Goal: Transaction & Acquisition: Purchase product/service

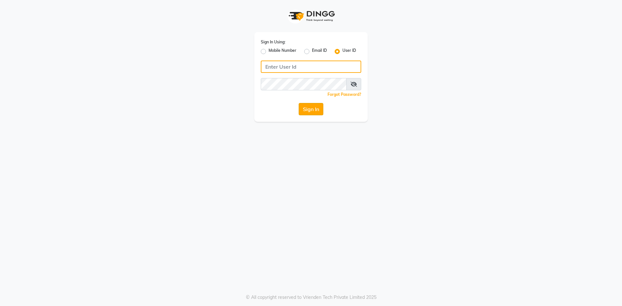
type input "e3967-01"
click at [316, 108] on button "Sign In" at bounding box center [311, 109] width 25 height 12
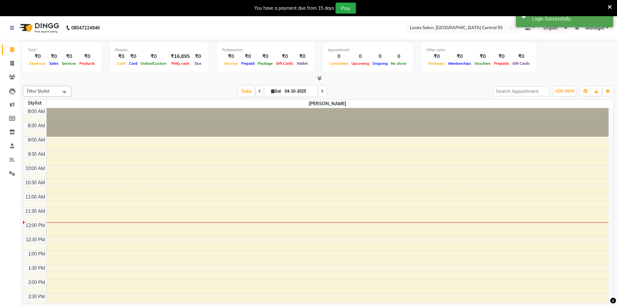
click at [12, 56] on li "Calendar" at bounding box center [9, 50] width 19 height 14
click at [13, 62] on icon at bounding box center [12, 63] width 4 height 5
select select "service"
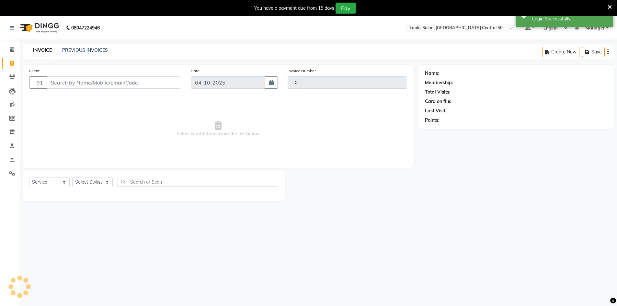
type input "0161"
select select "9051"
click at [7, 158] on span at bounding box center [11, 159] width 11 height 7
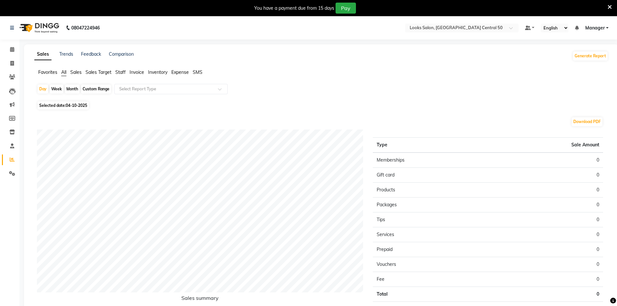
click at [74, 103] on span "04-10-2025" at bounding box center [76, 105] width 21 height 5
select select "10"
select select "2025"
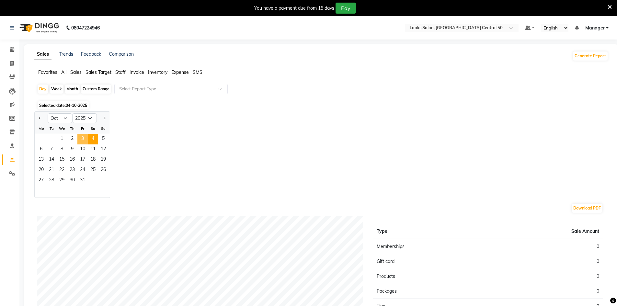
click at [83, 139] on span "3" at bounding box center [82, 139] width 10 height 10
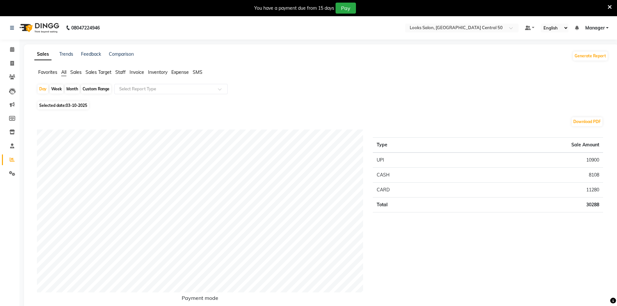
click at [120, 73] on span "Staff" at bounding box center [120, 72] width 10 height 6
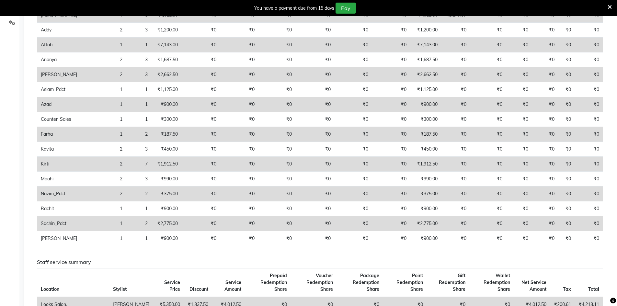
scroll to position [162, 0]
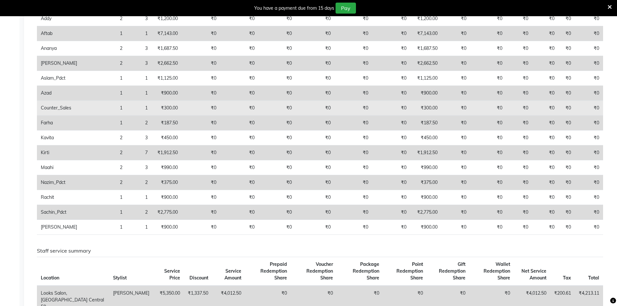
click at [220, 109] on td "₹0" at bounding box center [239, 108] width 39 height 15
click at [465, 105] on td "₹0" at bounding box center [455, 108] width 29 height 15
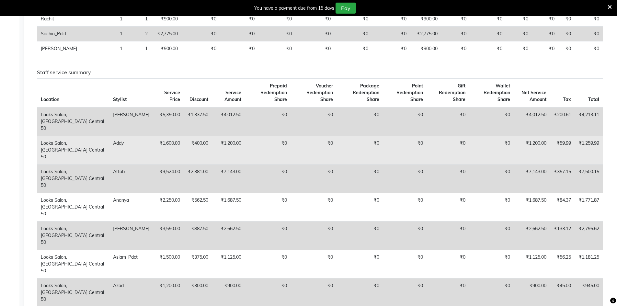
scroll to position [356, 0]
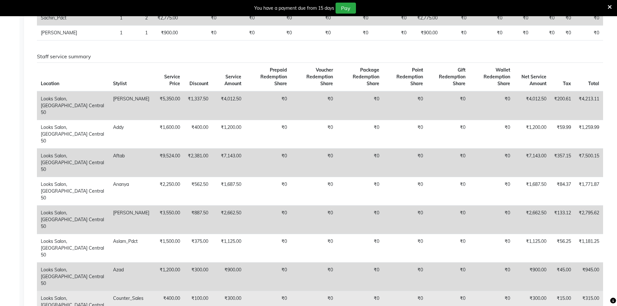
click at [502, 291] on td "₹0" at bounding box center [491, 305] width 45 height 29
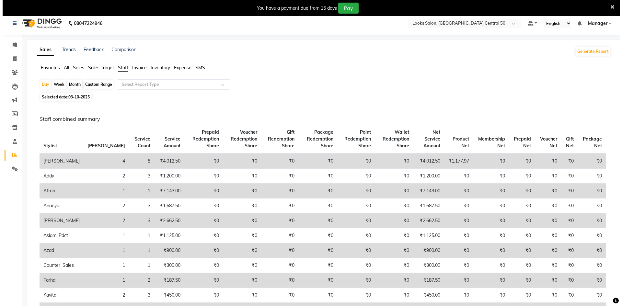
scroll to position [0, 0]
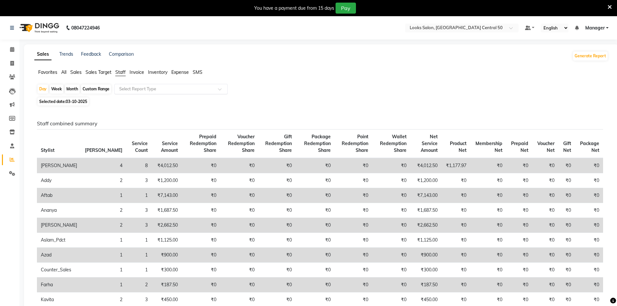
click at [141, 90] on input "text" at bounding box center [164, 89] width 93 height 6
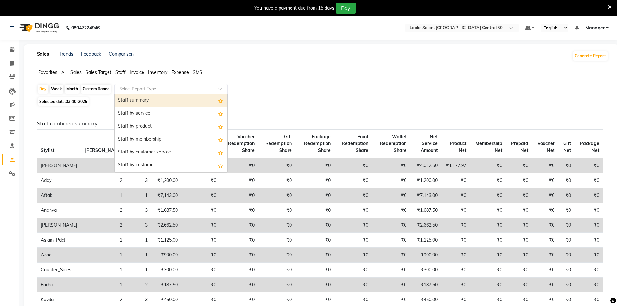
click at [152, 103] on div "Staff summary" at bounding box center [171, 100] width 113 height 13
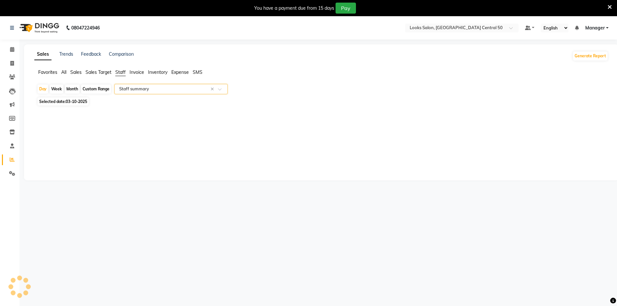
select select "full_report"
select select "csv"
click at [134, 75] on li "Invoice" at bounding box center [137, 72] width 15 height 7
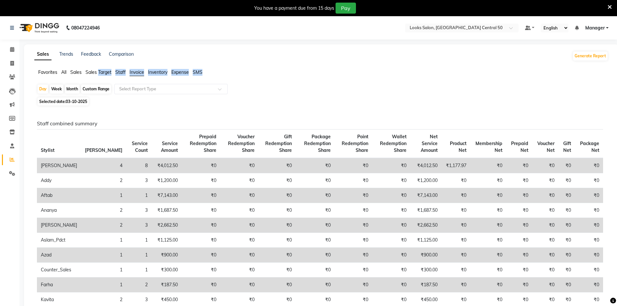
click at [135, 74] on span "Invoice" at bounding box center [137, 72] width 15 height 6
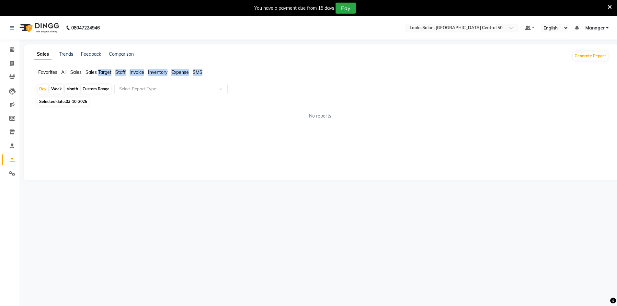
click at [135, 74] on span "Invoice" at bounding box center [137, 72] width 15 height 6
click at [143, 90] on input "text" at bounding box center [164, 89] width 93 height 6
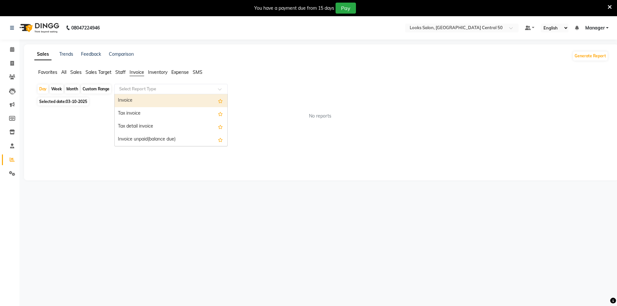
click at [147, 99] on div "Invoice" at bounding box center [171, 100] width 113 height 13
select select "full_report"
select select "csv"
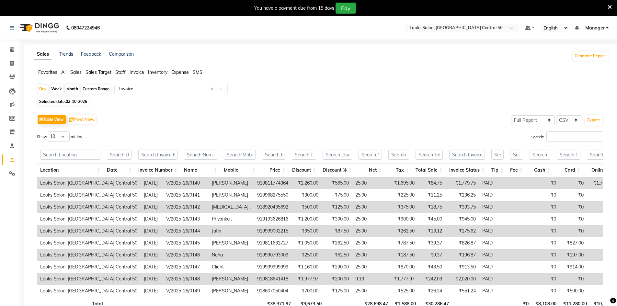
click at [66, 71] on span "All" at bounding box center [63, 72] width 5 height 6
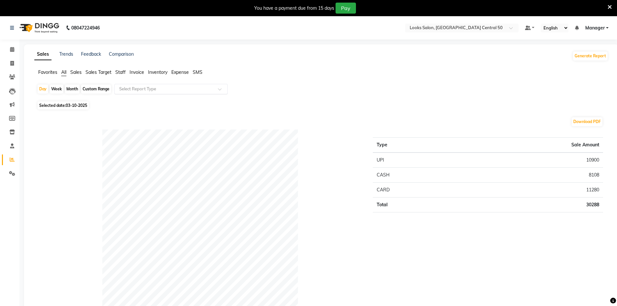
click at [136, 90] on input "text" at bounding box center [164, 89] width 93 height 6
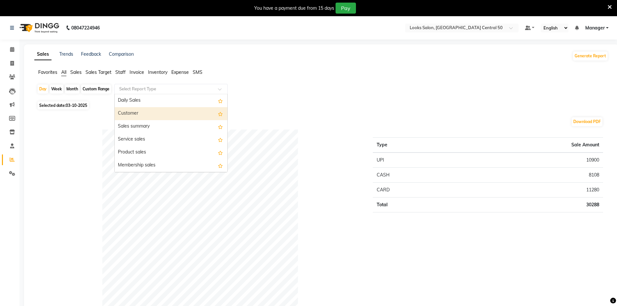
click at [173, 112] on div "Customer" at bounding box center [171, 113] width 113 height 13
select select "full_report"
select select "csv"
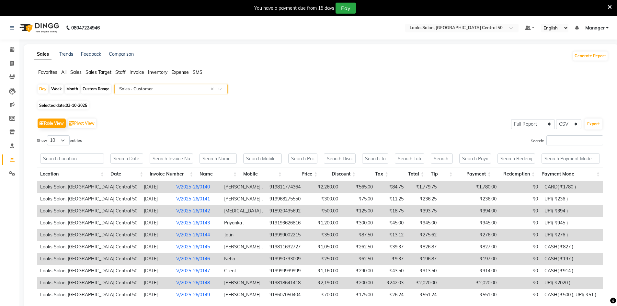
click at [176, 186] on link "V/2025-26/0140" at bounding box center [193, 187] width 34 height 6
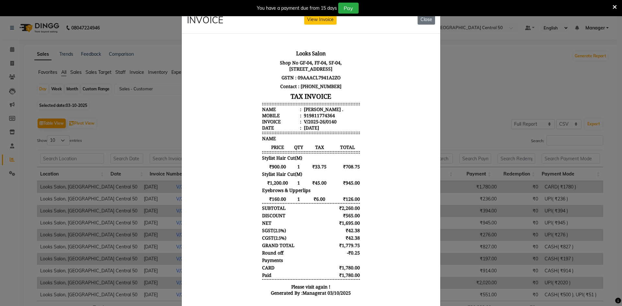
scroll to position [35, 0]
click at [505, 172] on ngb-modal-window "INVOICE View Invoice Close" at bounding box center [311, 153] width 622 height 306
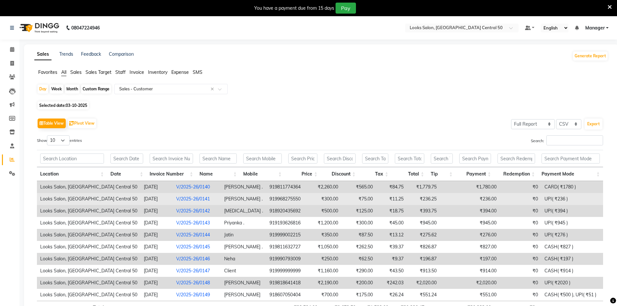
click at [176, 199] on link "V/2025-26/0141" at bounding box center [193, 199] width 34 height 6
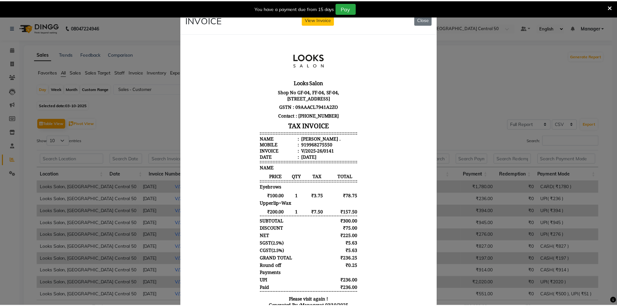
scroll to position [5, 0]
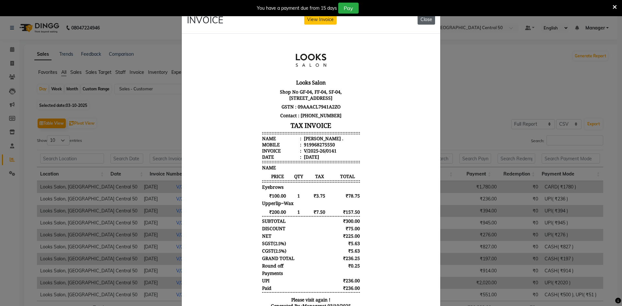
click at [425, 21] on button "Close" at bounding box center [425, 20] width 17 height 10
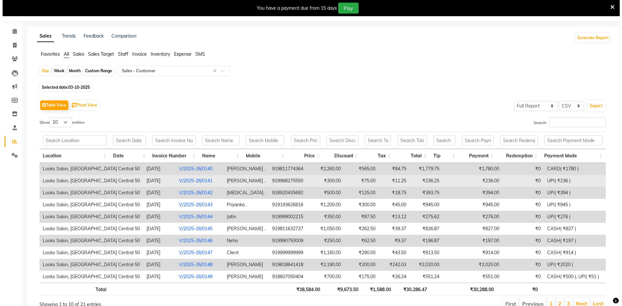
scroll to position [49, 0]
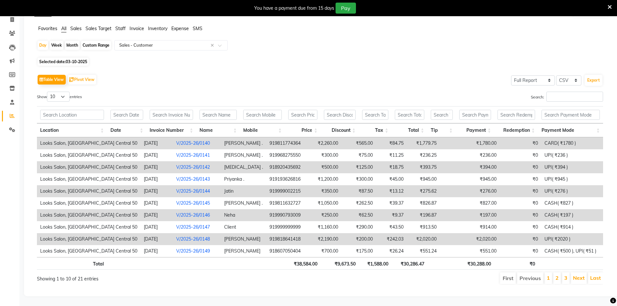
click at [71, 59] on span "03-10-2025" at bounding box center [76, 61] width 21 height 5
select select "10"
select select "2025"
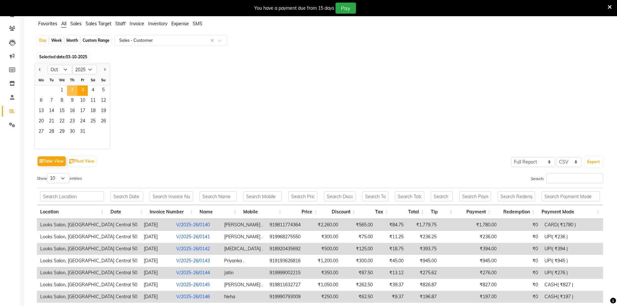
click at [73, 90] on span "2" at bounding box center [72, 91] width 10 height 10
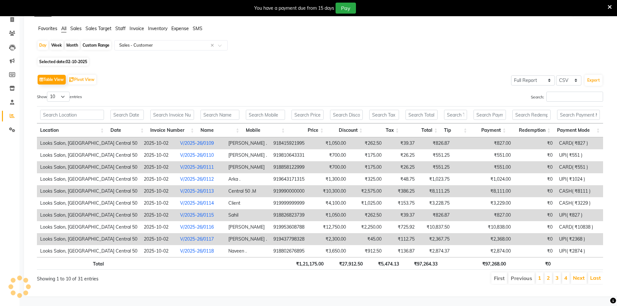
click at [180, 140] on link "V/2025-26/0109" at bounding box center [197, 143] width 34 height 6
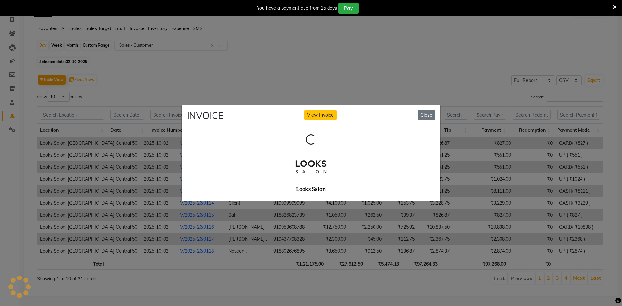
scroll to position [0, 0]
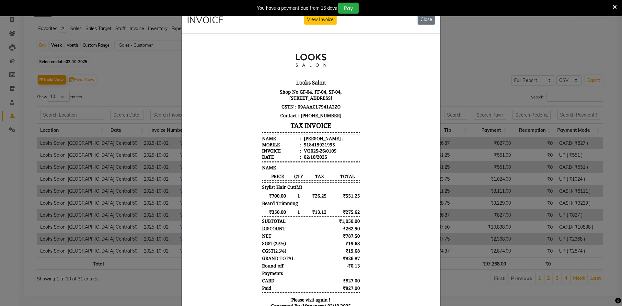
click at [423, 25] on div "INVOICE View Invoice Close" at bounding box center [311, 21] width 258 height 24
click at [425, 17] on button "Close" at bounding box center [425, 20] width 17 height 10
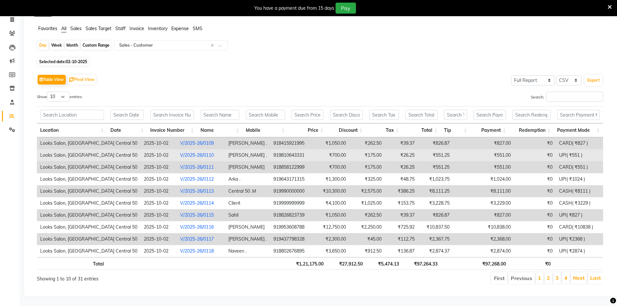
click at [180, 152] on link "V/2025-26/0110" at bounding box center [197, 155] width 34 height 6
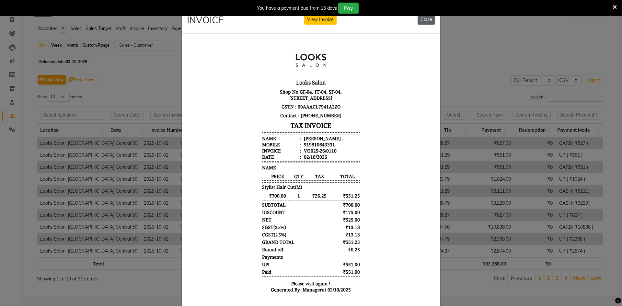
click at [424, 23] on button "Close" at bounding box center [425, 20] width 17 height 10
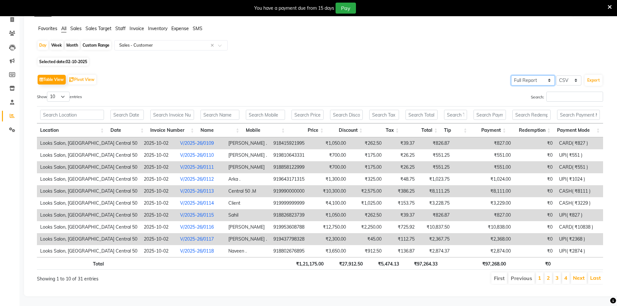
click at [529, 77] on select "Select Full Report Filtered Report" at bounding box center [533, 80] width 44 height 10
click at [530, 75] on select "Select Full Report Filtered Report" at bounding box center [533, 80] width 44 height 10
click at [526, 78] on select "Select Full Report Filtered Report" at bounding box center [533, 80] width 44 height 10
select select "filtered_report"
click at [511, 75] on select "Select Full Report Filtered Report" at bounding box center [533, 80] width 44 height 10
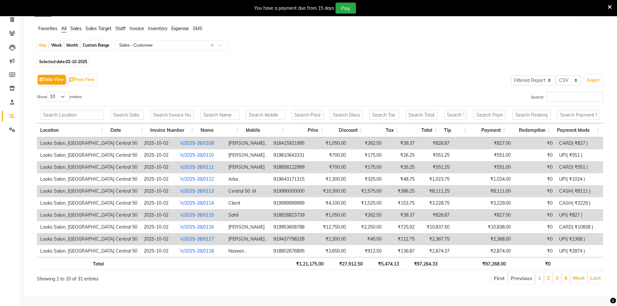
click at [73, 59] on span "02-10-2025" at bounding box center [76, 61] width 21 height 5
select select "10"
select select "2025"
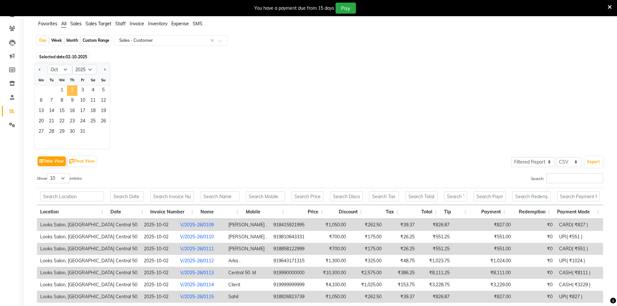
click at [74, 86] on span "2" at bounding box center [72, 91] width 10 height 10
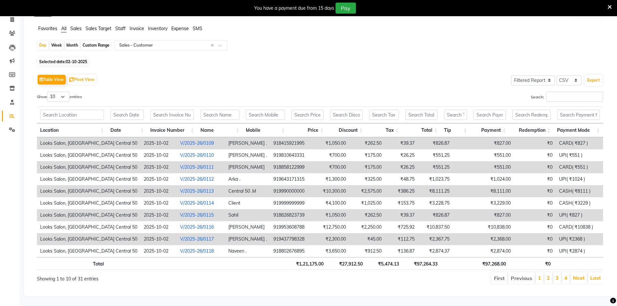
click at [568, 274] on li "4" at bounding box center [566, 278] width 8 height 12
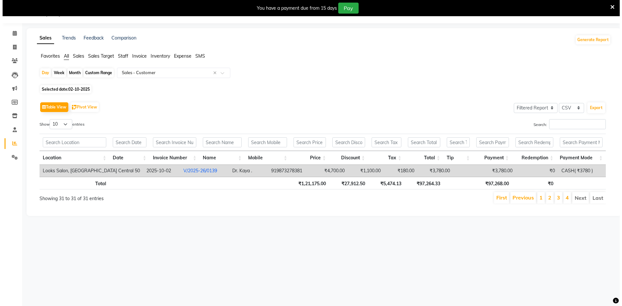
scroll to position [16, 0]
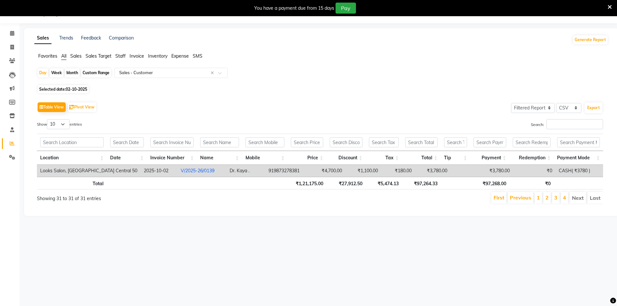
click at [181, 169] on link "V/2025-26/0139" at bounding box center [198, 171] width 34 height 6
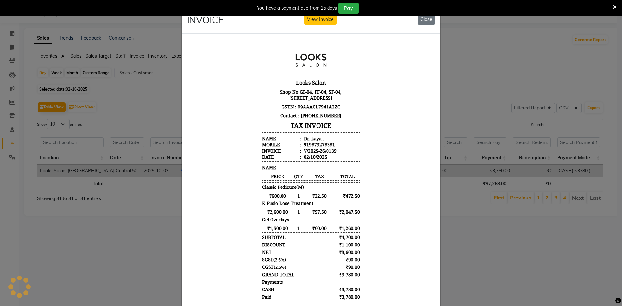
scroll to position [0, 0]
click at [420, 19] on button "Close" at bounding box center [425, 20] width 17 height 10
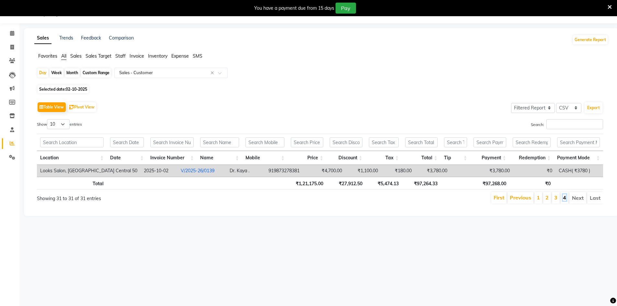
click at [564, 196] on link "4" at bounding box center [564, 197] width 3 height 6
click at [558, 198] on li "3" at bounding box center [556, 198] width 8 height 12
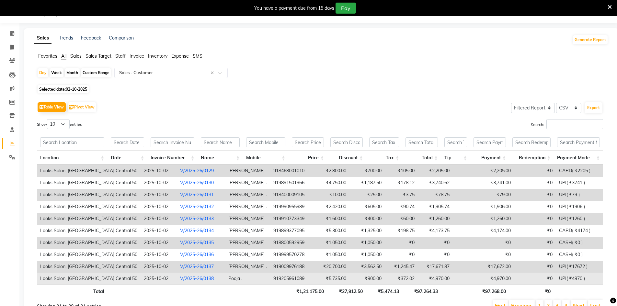
click at [180, 280] on link "V/2025-26/0138" at bounding box center [197, 279] width 34 height 6
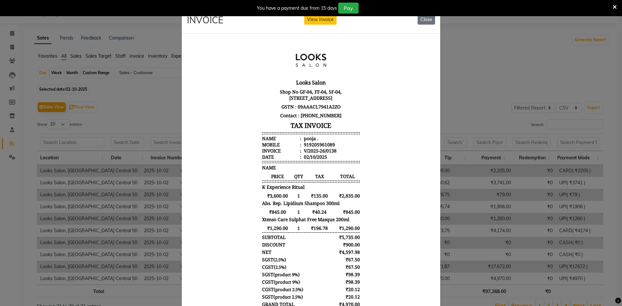
click at [516, 229] on ngb-modal-window "INVOICE View Invoice Close" at bounding box center [311, 153] width 622 height 306
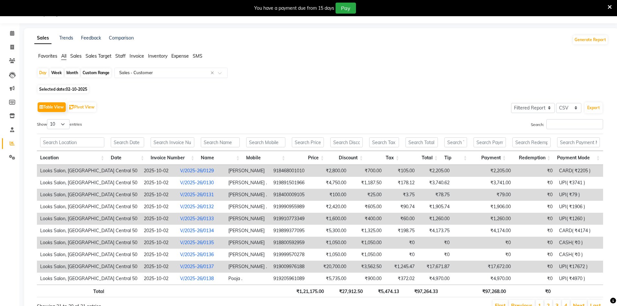
click at [183, 265] on link "V/2025-26/0137" at bounding box center [197, 267] width 34 height 6
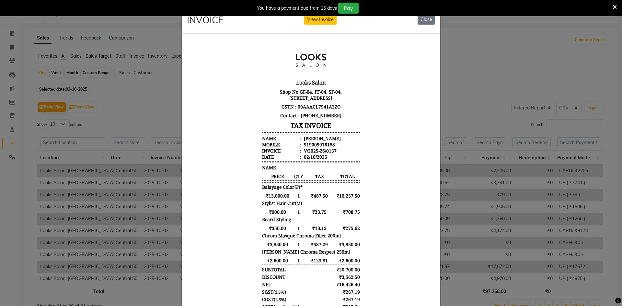
click at [454, 159] on ngb-modal-window "INVOICE View Invoice Close" at bounding box center [311, 153] width 622 height 306
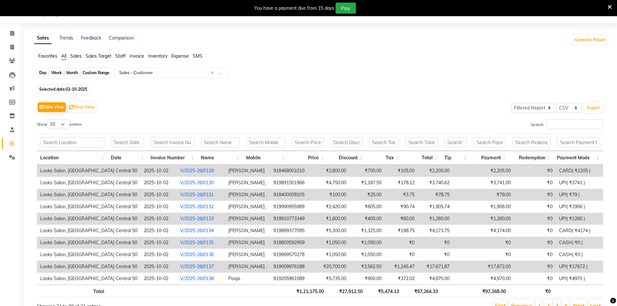
click at [46, 72] on div "Day" at bounding box center [43, 72] width 11 height 9
select select "10"
select select "2025"
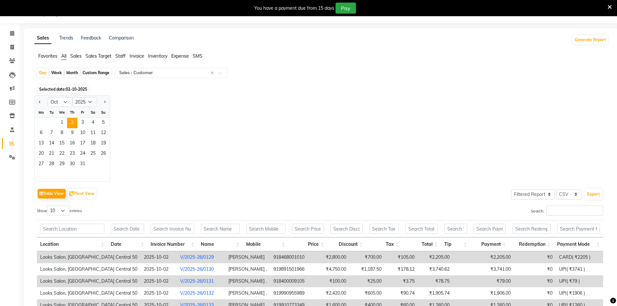
click at [137, 53] on span "Invoice" at bounding box center [137, 56] width 15 height 6
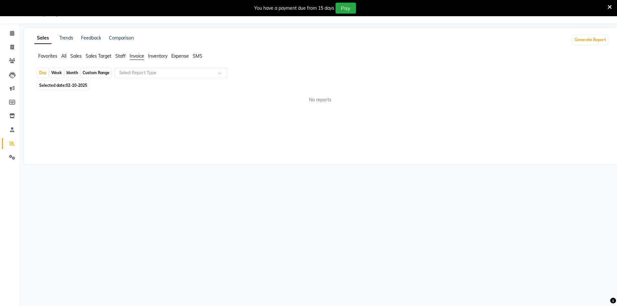
click at [104, 58] on span "Sales Target" at bounding box center [99, 56] width 26 height 6
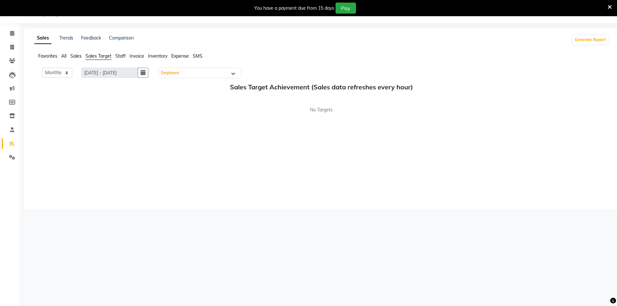
click at [121, 57] on span "Staff" at bounding box center [120, 56] width 10 height 6
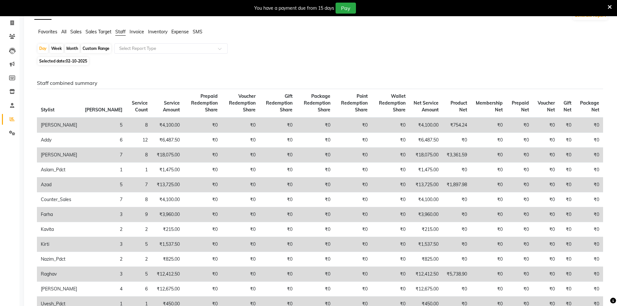
scroll to position [81, 0]
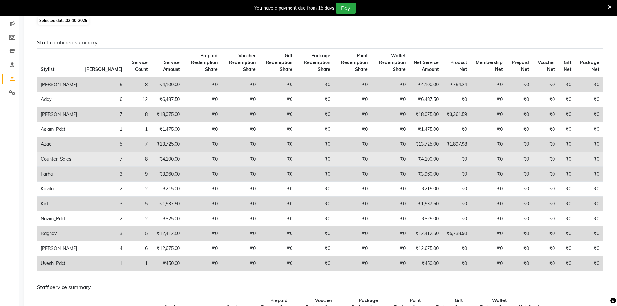
click at [94, 163] on td "7" at bounding box center [103, 159] width 45 height 15
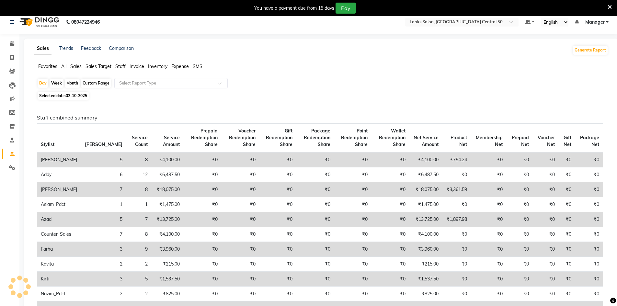
scroll to position [0, 0]
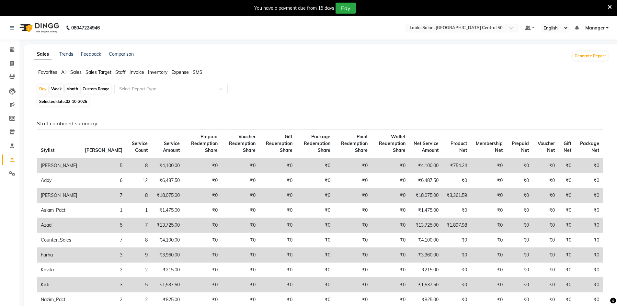
click at [61, 72] on ul "Favorites All Sales Sales Target Staff Invoice Inventory Expense SMS" at bounding box center [321, 72] width 574 height 7
click at [66, 71] on span "All" at bounding box center [63, 72] width 5 height 6
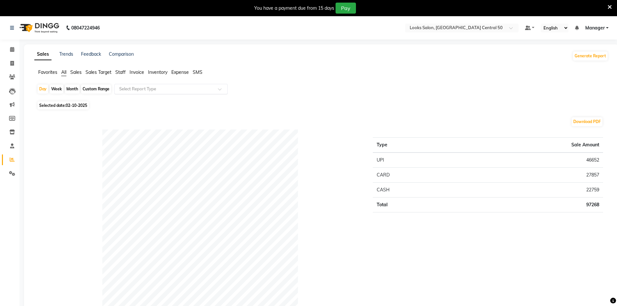
click at [156, 89] on input "text" at bounding box center [164, 89] width 93 height 6
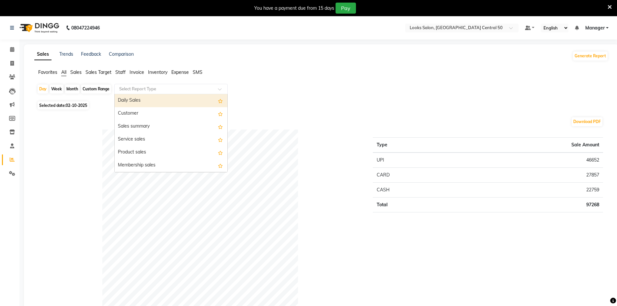
click at [174, 107] on div "Daily Sales" at bounding box center [171, 100] width 113 height 13
select select "filtered_report"
select select "csv"
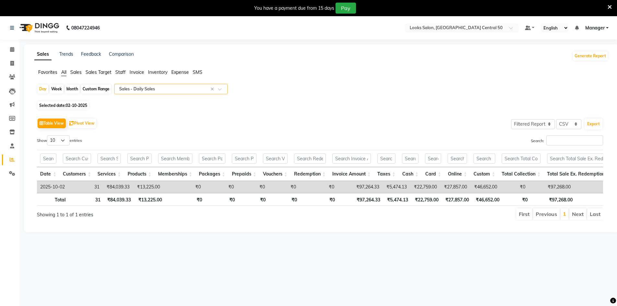
click at [175, 91] on input "text" at bounding box center [164, 89] width 93 height 6
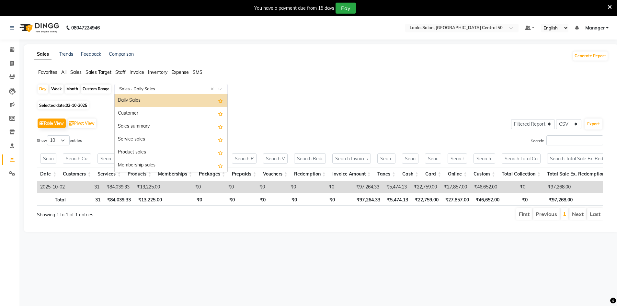
click at [178, 97] on div "Daily Sales" at bounding box center [171, 100] width 113 height 13
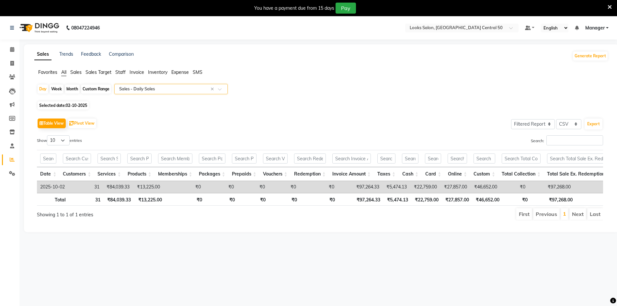
click at [52, 103] on span "Selected date: 02-10-2025" at bounding box center [63, 105] width 51 height 8
select select "10"
select select "2025"
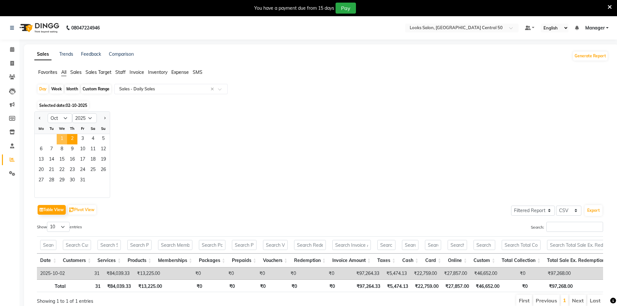
click at [62, 135] on span "1" at bounding box center [62, 139] width 10 height 10
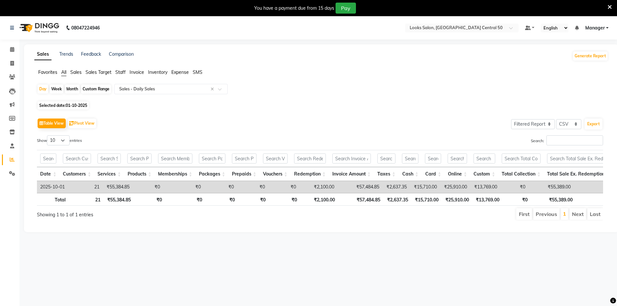
click at [46, 102] on span "Selected date: 01-10-2025" at bounding box center [63, 105] width 51 height 8
select select "10"
select select "2025"
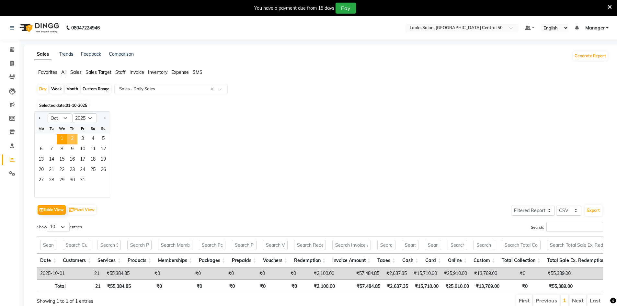
click at [75, 137] on span "2" at bounding box center [72, 139] width 10 height 10
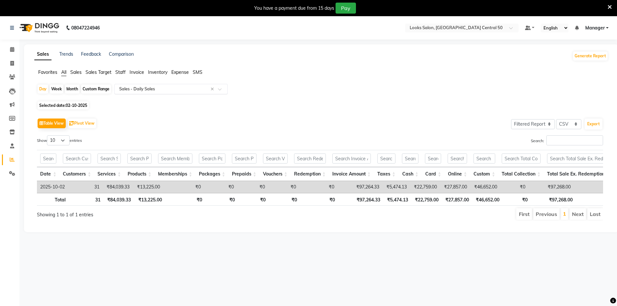
click at [154, 86] on div "Select Report Type × Sales - Daily Sales ×" at bounding box center [170, 89] width 113 height 10
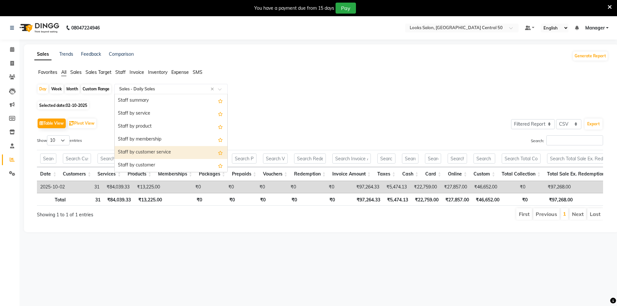
scroll to position [162, 0]
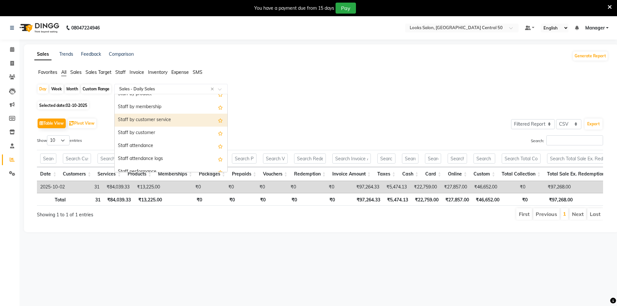
click at [183, 122] on div "Staff by customer service" at bounding box center [171, 120] width 113 height 13
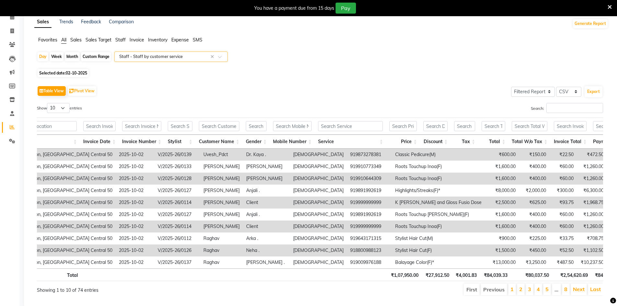
scroll to position [0, 0]
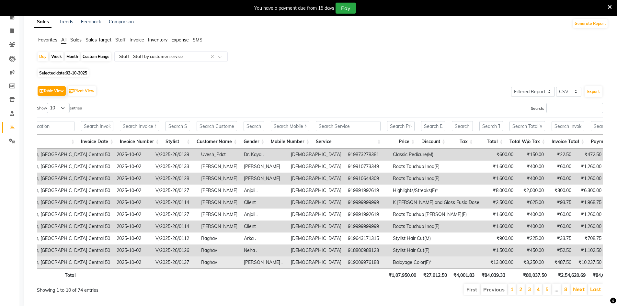
click at [345, 268] on td "919009976188" at bounding box center [367, 263] width 45 height 12
drag, startPoint x: 293, startPoint y: 268, endPoint x: 317, endPoint y: 268, distance: 24.0
click at [317, 268] on tr "Looks Salon, Noida Central 50 2025-10-02 V/2025-26/0137 Raghav Pratiksha . fema…" at bounding box center [409, 263] width 798 height 12
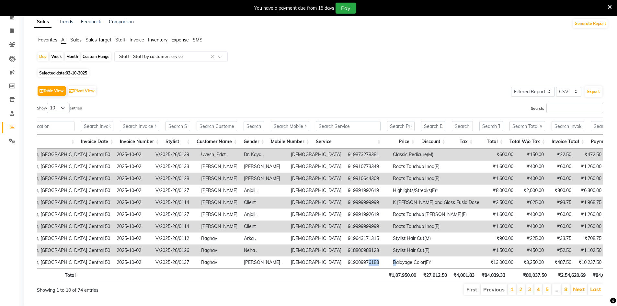
click at [518, 295] on li "2" at bounding box center [521, 290] width 8 height 12
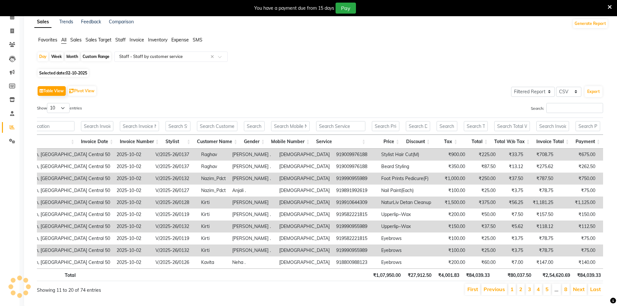
click at [516, 295] on li "1" at bounding box center [512, 290] width 8 height 12
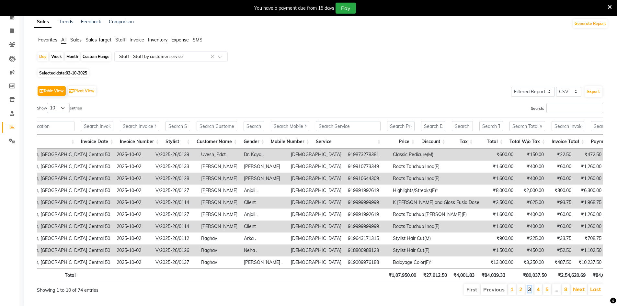
click at [529, 292] on link "3" at bounding box center [529, 289] width 3 height 6
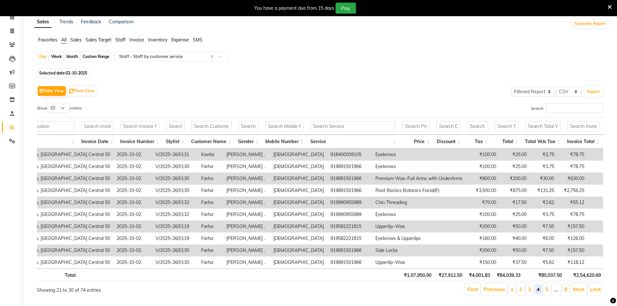
click at [539, 292] on link "4" at bounding box center [538, 289] width 3 height 6
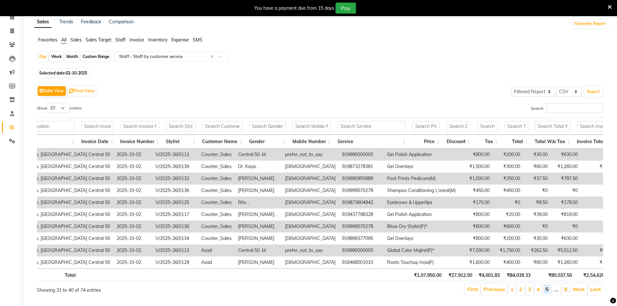
click at [548, 292] on link "5" at bounding box center [546, 289] width 3 height 6
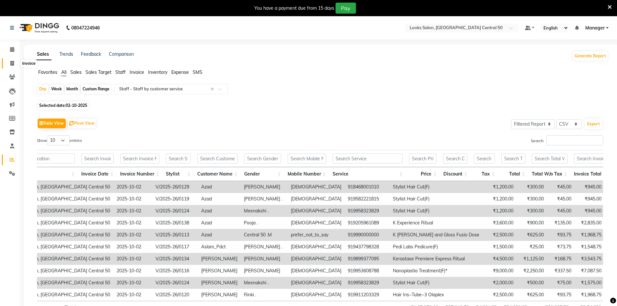
click at [13, 62] on icon at bounding box center [12, 63] width 4 height 5
select select "service"
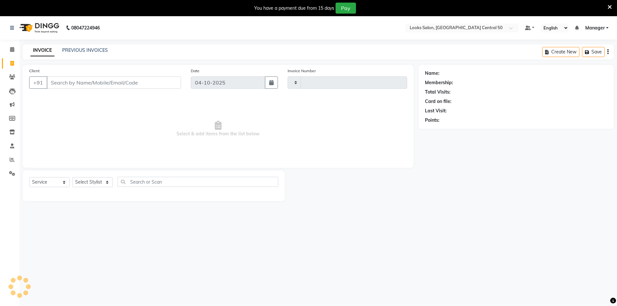
type input "0161"
select select "9051"
click at [10, 133] on icon at bounding box center [12, 132] width 6 height 5
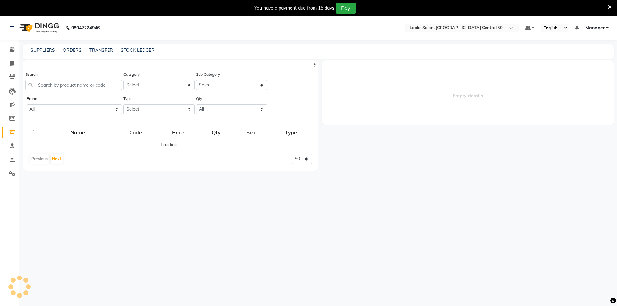
select select
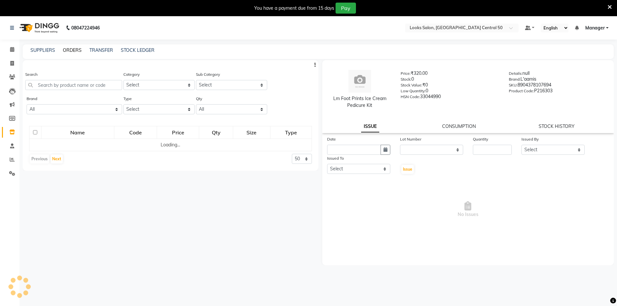
click at [72, 49] on link "ORDERS" at bounding box center [72, 50] width 19 height 6
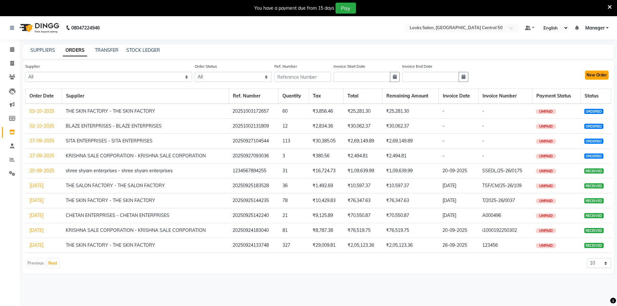
click at [606, 76] on button "New Order" at bounding box center [597, 75] width 24 height 9
select select "true"
select select "4518"
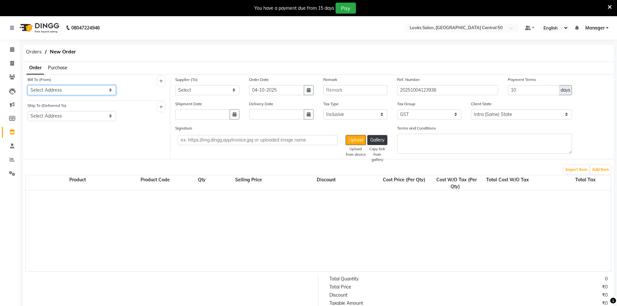
click at [85, 87] on select "Select Address Looks, Sector 50" at bounding box center [72, 90] width 88 height 10
select select "1776"
click at [28, 85] on select "Select Address Looks, Sector 50" at bounding box center [72, 90] width 88 height 10
click at [101, 114] on select "Select Address Looks, Sector 50" at bounding box center [72, 116] width 88 height 10
click at [28, 111] on select "Select Address Looks, Sector 50" at bounding box center [72, 116] width 88 height 10
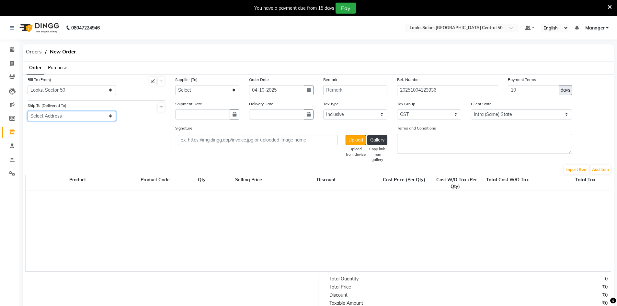
click at [101, 121] on select "Select Address Looks, Sector 50" at bounding box center [72, 116] width 88 height 10
select select "1777"
click at [28, 111] on select "Select Address Looks, Sector 50" at bounding box center [72, 116] width 88 height 10
click at [198, 97] on div "Supplier (To) Select MINARO IMPEX - MINARO IMPEX THE SKIN FACTORY - THE SKIN FA…" at bounding box center [207, 88] width 74 height 24
click at [202, 92] on select "Select MINARO IMPEX - MINARO IMPEX THE SKIN FACTORY - THE SKIN FACTORY KRISHNA …" at bounding box center [207, 90] width 64 height 10
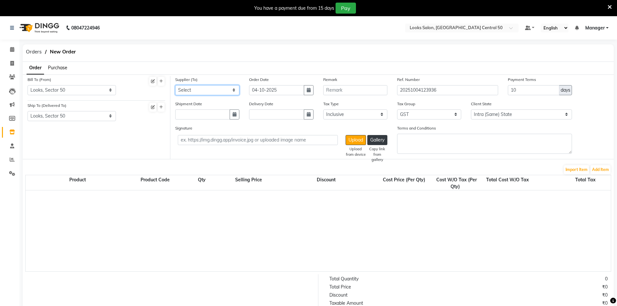
select select "5959"
click at [175, 85] on select "Select MINARO IMPEX - MINARO IMPEX THE SKIN FACTORY - THE SKIN FACTORY KRISHNA …" at bounding box center [207, 90] width 64 height 10
click at [601, 168] on button "Add Item" at bounding box center [600, 169] width 20 height 9
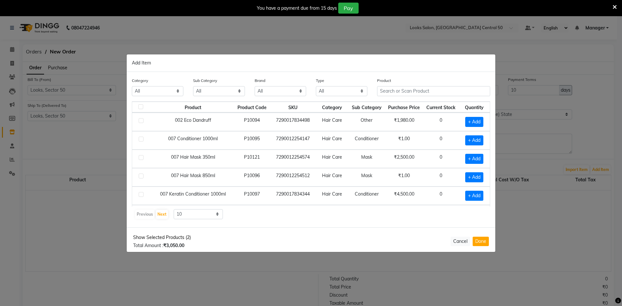
click at [175, 239] on span "Show Selected Products (2)" at bounding box center [162, 237] width 58 height 7
checkbox input "true"
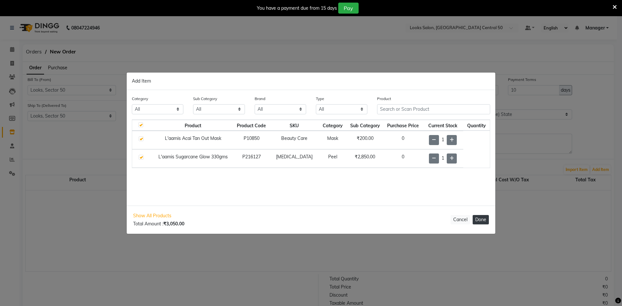
click at [480, 223] on button "Done" at bounding box center [481, 219] width 16 height 9
select select "4542"
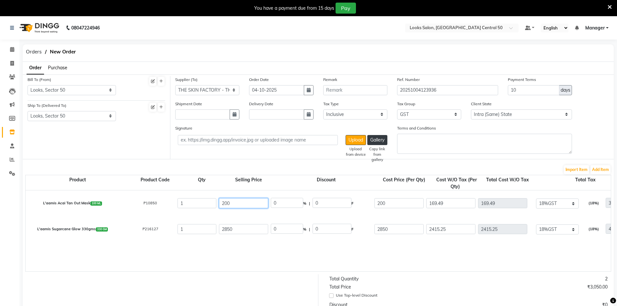
click at [261, 207] on input "200" at bounding box center [243, 203] width 49 height 10
type input "1449.15"
type input "86.2"
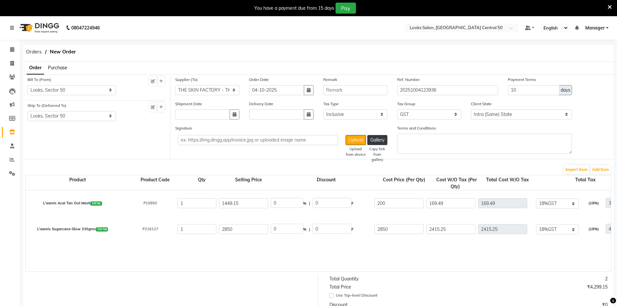
type input "1249.15"
click at [251, 234] on div "2850" at bounding box center [244, 229] width 52 height 13
click at [252, 228] on input "2850" at bounding box center [243, 229] width 49 height 10
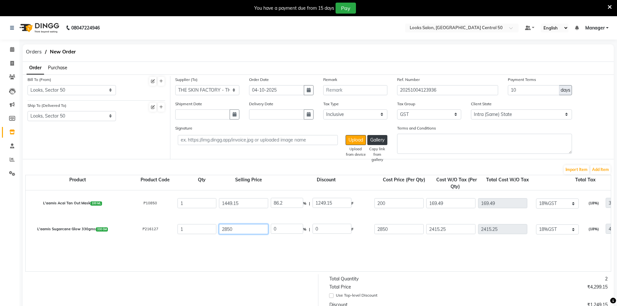
click at [252, 228] on input "2850" at bounding box center [243, 229] width 49 height 10
type input "1500"
click at [313, 277] on form "Bill To (From) Select Address Looks, Sector 50 Ship To (Delivered To) Select Ad…" at bounding box center [318, 251] width 591 height 355
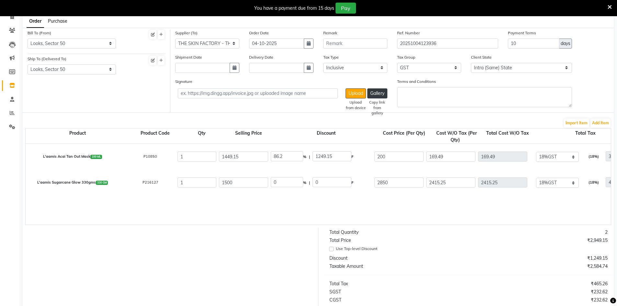
scroll to position [42, 0]
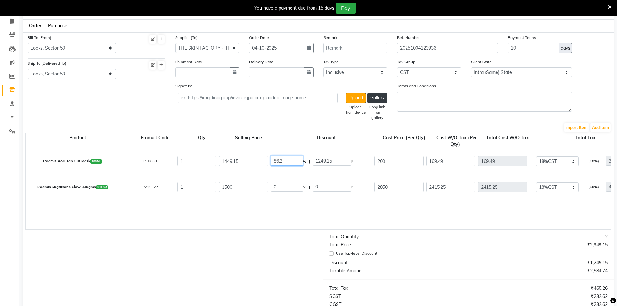
click at [298, 159] on input "86.2" at bounding box center [287, 161] width 32 height 10
type input "0"
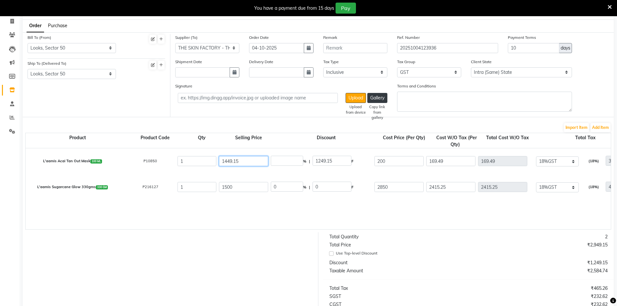
type input "1449.15"
type input "1228.09"
type input "221.06"
type input "1449.15"
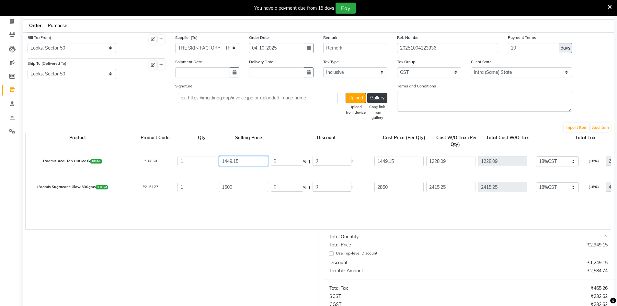
click at [244, 164] on input "1449.15" at bounding box center [243, 161] width 49 height 10
click at [405, 188] on input "2850" at bounding box center [398, 187] width 49 height 10
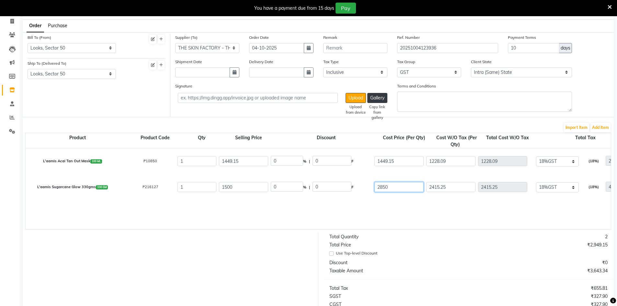
click at [405, 188] on input "2850" at bounding box center [398, 187] width 49 height 10
type input "1500"
type input "1271.19"
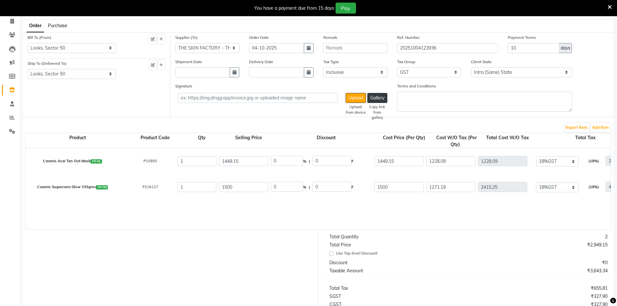
type input "228.81"
type input "1500"
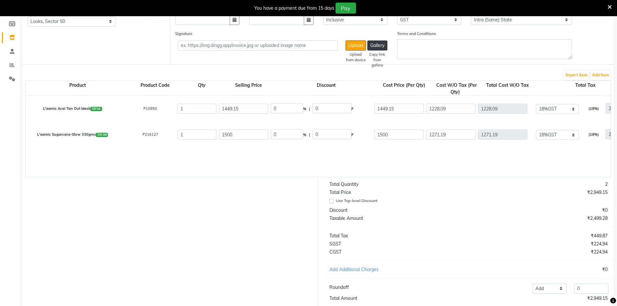
scroll to position [139, 0]
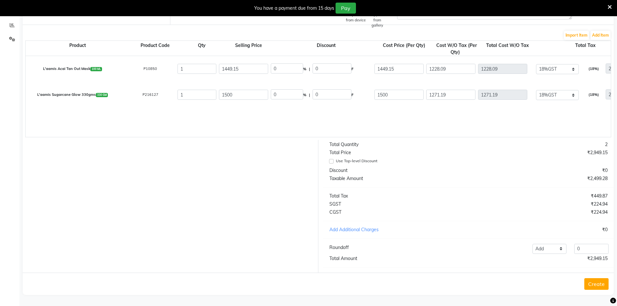
click at [600, 286] on button "Create" at bounding box center [596, 284] width 24 height 12
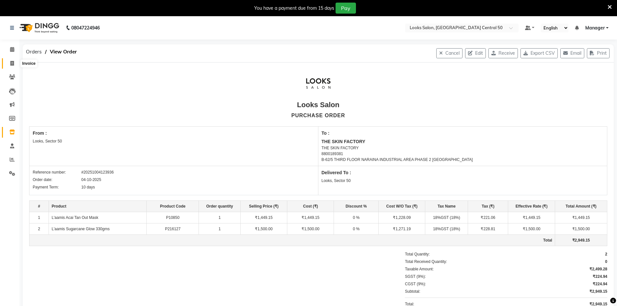
click at [13, 61] on icon at bounding box center [12, 63] width 4 height 5
select select "service"
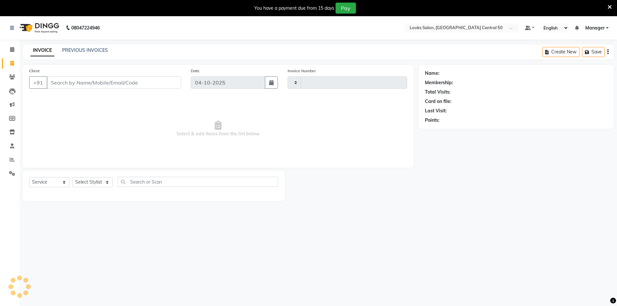
type input "0161"
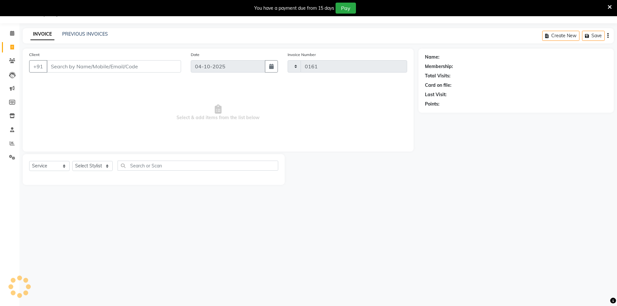
select select "9051"
click at [94, 68] on input "Client" at bounding box center [114, 66] width 134 height 12
type input "9718069045"
click at [165, 68] on span "Add Client" at bounding box center [165, 66] width 26 height 6
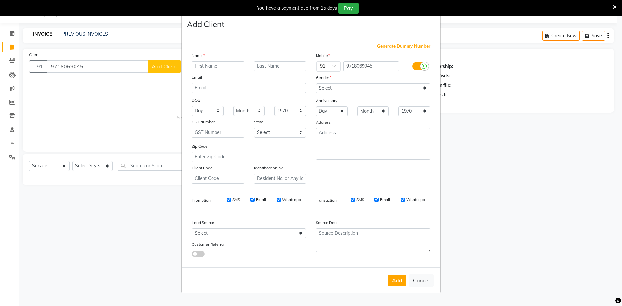
click at [216, 64] on input "text" at bounding box center [218, 66] width 52 height 10
type input "Sadia"
click at [405, 95] on div "Mobile Country Code × 91 9718069045 Gender Select Male Female Other Prefer Not …" at bounding box center [373, 117] width 124 height 131
click at [405, 90] on select "Select [DEMOGRAPHIC_DATA] [DEMOGRAPHIC_DATA] Other Prefer Not To Say" at bounding box center [373, 88] width 114 height 10
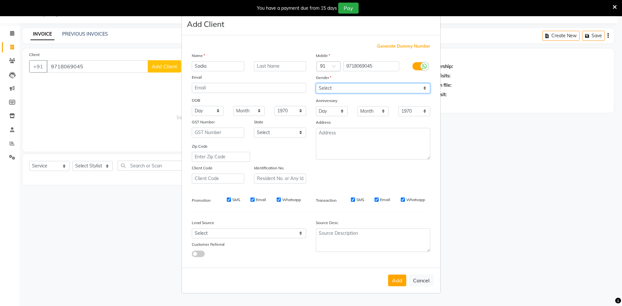
select select "[DEMOGRAPHIC_DATA]"
click at [316, 83] on select "Select [DEMOGRAPHIC_DATA] [DEMOGRAPHIC_DATA] Other Prefer Not To Say" at bounding box center [373, 88] width 114 height 10
click at [399, 282] on button "Add" at bounding box center [397, 281] width 18 height 12
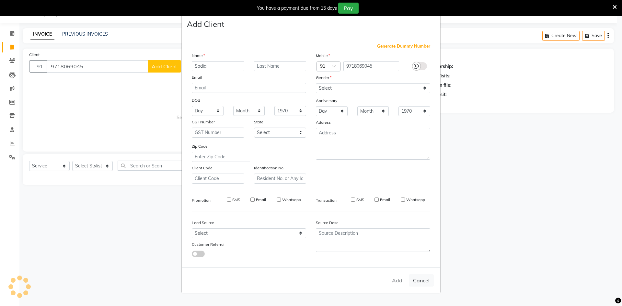
select select
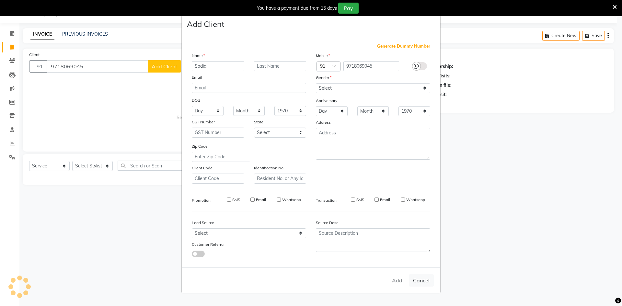
select select
checkbox input "false"
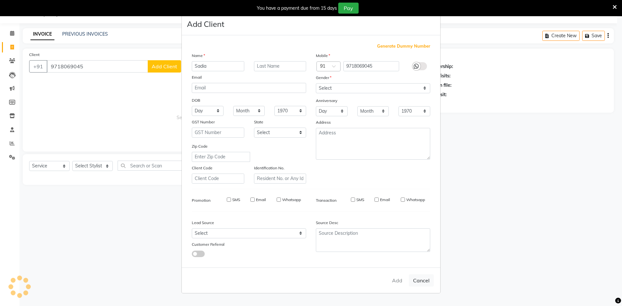
checkbox input "false"
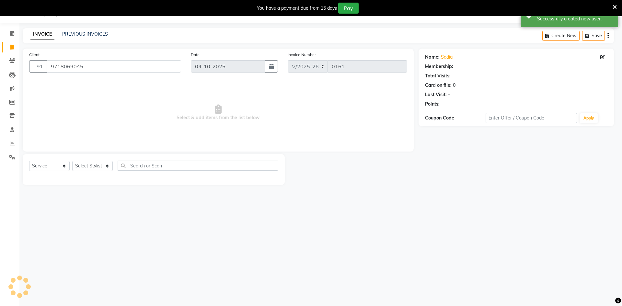
select select "1: Object"
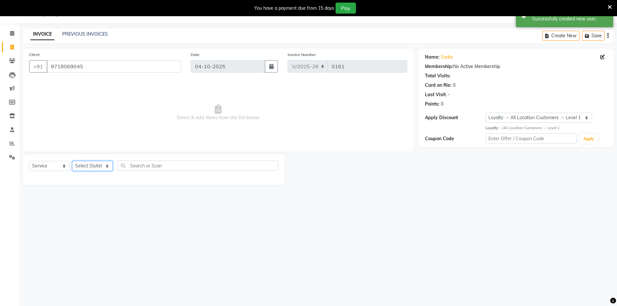
click at [89, 163] on select "Select Stylist [PERSON_NAME] [PERSON_NAME] Azad Counter_Sales [PERSON_NAME] [PE…" at bounding box center [92, 166] width 40 height 10
select select "92619"
click at [72, 161] on select "Select Stylist [PERSON_NAME] [PERSON_NAME] Azad Counter_Sales [PERSON_NAME] [PE…" at bounding box center [92, 166] width 40 height 10
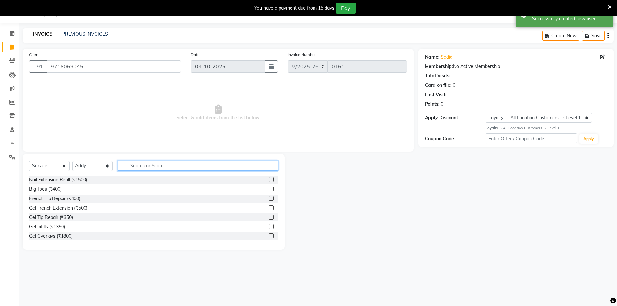
click at [151, 162] on input "text" at bounding box center [198, 166] width 161 height 10
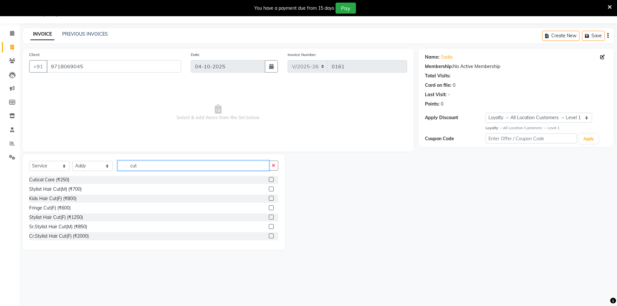
type input "cut"
click at [269, 189] on label at bounding box center [271, 189] width 5 height 5
click at [269, 189] on input "checkbox" at bounding box center [271, 189] width 4 height 4
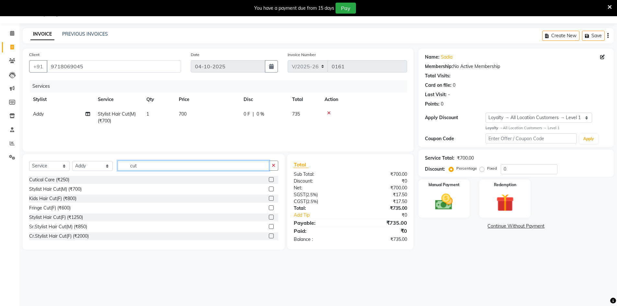
checkbox input "false"
click at [206, 164] on input "cut" at bounding box center [194, 166] width 152 height 10
type input "bear"
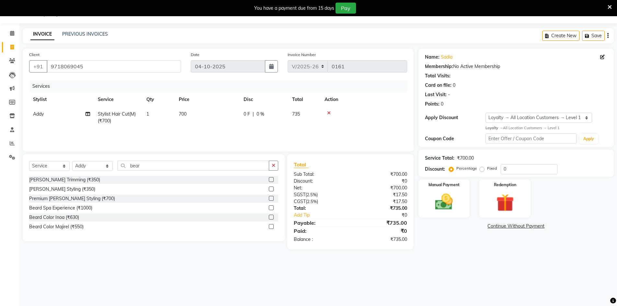
click at [270, 180] on label at bounding box center [271, 179] width 5 height 5
click at [270, 180] on input "checkbox" at bounding box center [271, 180] width 4 height 4
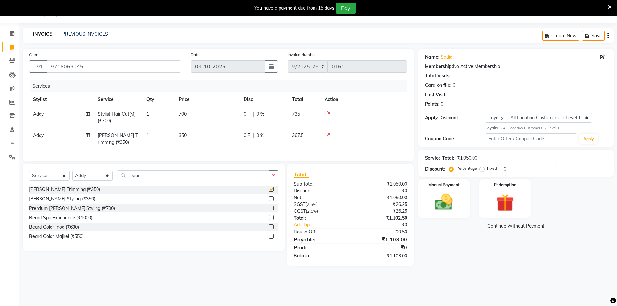
checkbox input "false"
click at [215, 177] on input "bear" at bounding box center [194, 175] width 152 height 10
click at [84, 174] on div "Select Service Product Membership Package Voucher Prepaid Gift Card Select Styl…" at bounding box center [154, 207] width 262 height 87
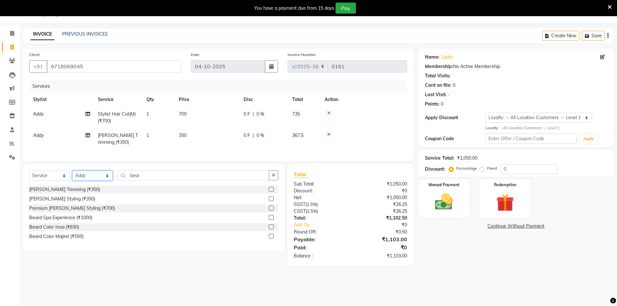
click at [87, 180] on select "Select Stylist [PERSON_NAME] [PERSON_NAME] Azad Counter_Sales [PERSON_NAME] [PE…" at bounding box center [92, 176] width 40 height 10
select select "92624"
click at [72, 176] on select "Select Stylist [PERSON_NAME] [PERSON_NAME] Azad Counter_Sales [PERSON_NAME] [PE…" at bounding box center [92, 176] width 40 height 10
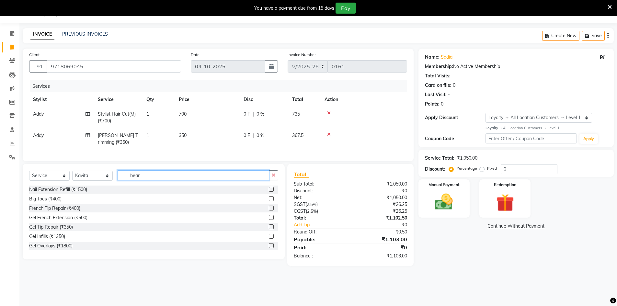
click at [165, 180] on input "bear" at bounding box center [194, 175] width 152 height 10
type input "l"
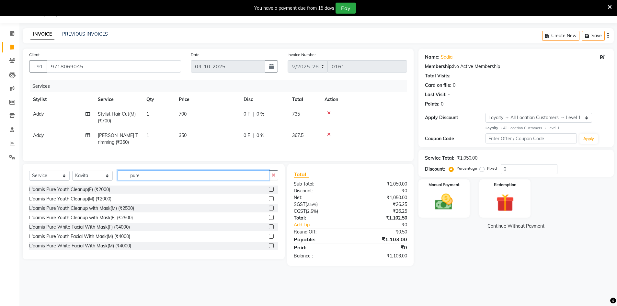
type input "pure"
click at [269, 192] on label at bounding box center [271, 189] width 5 height 5
click at [269, 192] on input "checkbox" at bounding box center [271, 190] width 4 height 4
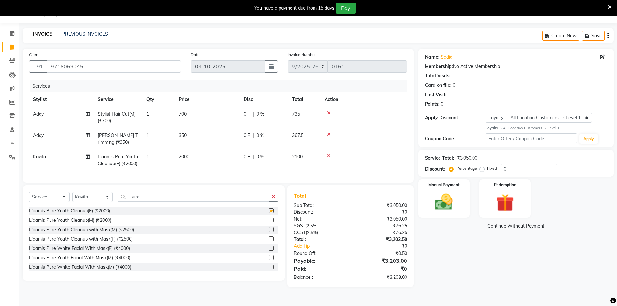
checkbox input "false"
click at [529, 172] on input "0" at bounding box center [529, 169] width 57 height 10
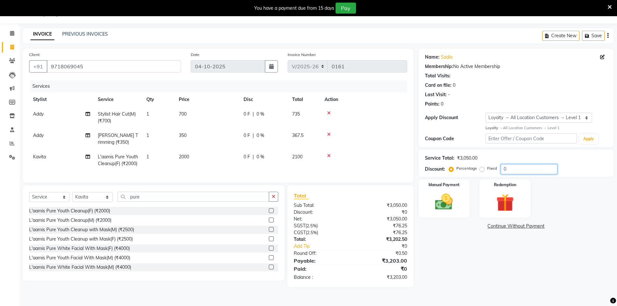
click at [529, 172] on input "0" at bounding box center [529, 169] width 57 height 10
type input "25"
click at [452, 204] on img at bounding box center [444, 201] width 30 height 21
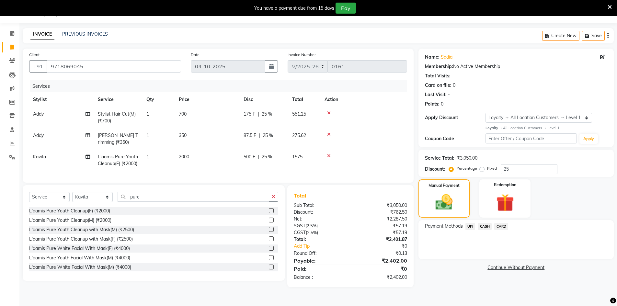
click at [469, 226] on span "UPI" at bounding box center [470, 226] width 10 height 7
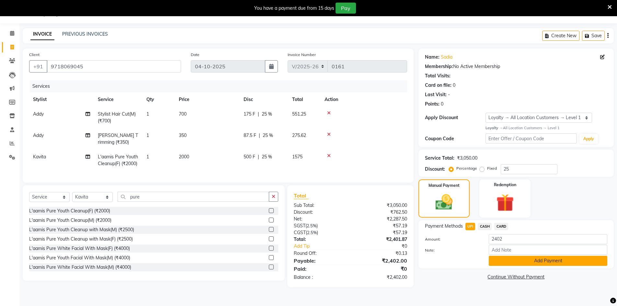
click at [528, 261] on button "Add Payment" at bounding box center [548, 261] width 119 height 10
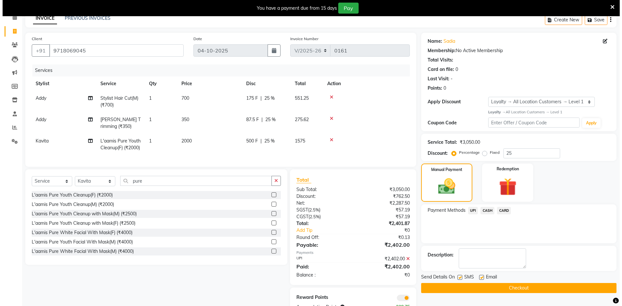
scroll to position [58, 0]
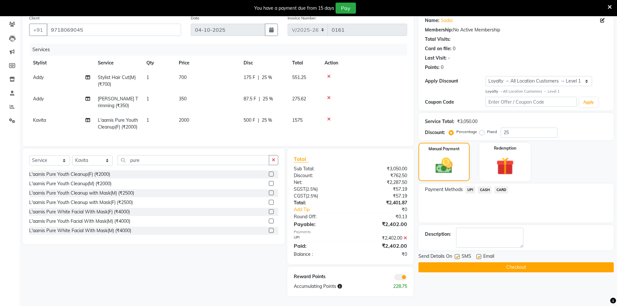
click at [399, 278] on span at bounding box center [400, 277] width 13 height 6
click at [407, 278] on input "checkbox" at bounding box center [407, 278] width 0 height 0
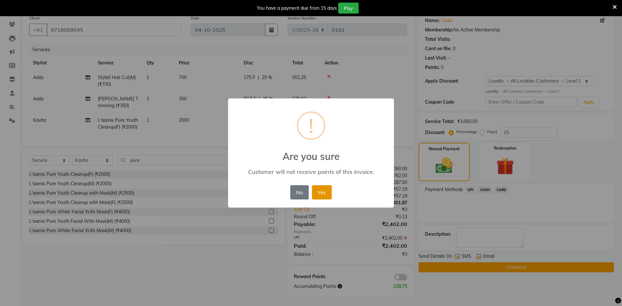
click at [315, 191] on button "Yes" at bounding box center [322, 192] width 20 height 14
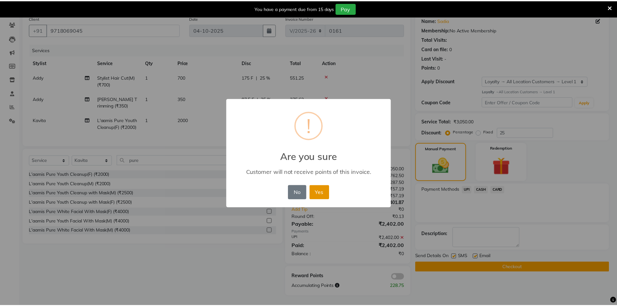
scroll to position [48, 0]
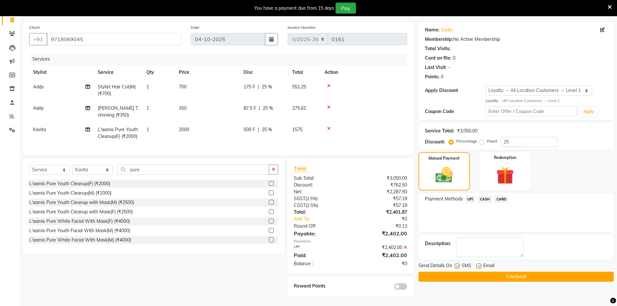
click at [496, 272] on button "Checkout" at bounding box center [515, 277] width 195 height 10
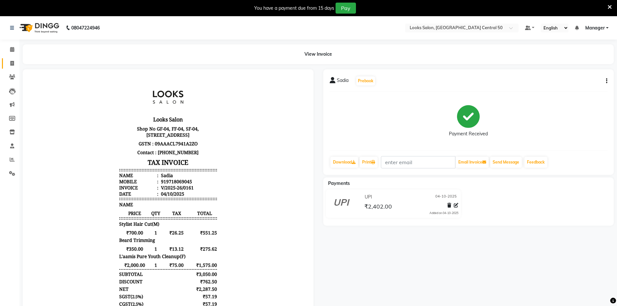
click at [9, 67] on link "Invoice" at bounding box center [10, 63] width 16 height 11
select select "service"
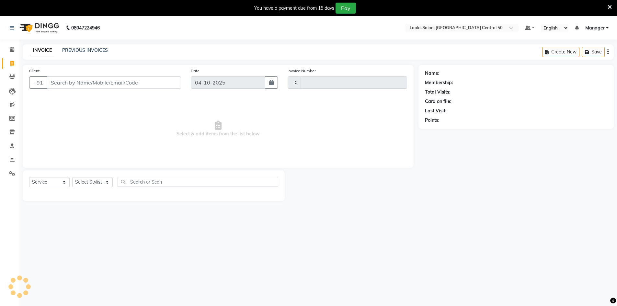
scroll to position [16, 0]
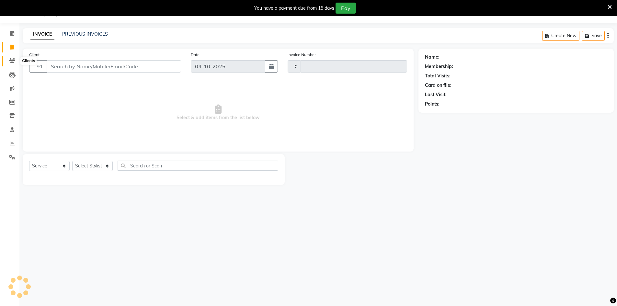
type input "0162"
select select "9051"
click at [3, 144] on link "Reports" at bounding box center [10, 143] width 16 height 11
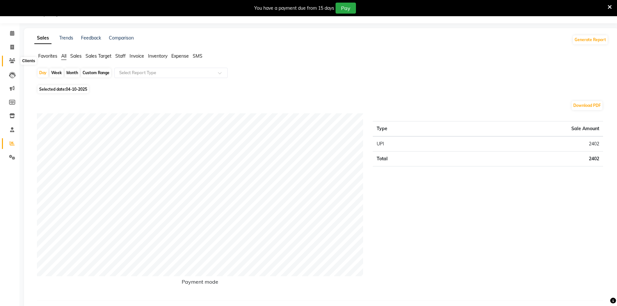
click at [15, 61] on span at bounding box center [11, 60] width 11 height 7
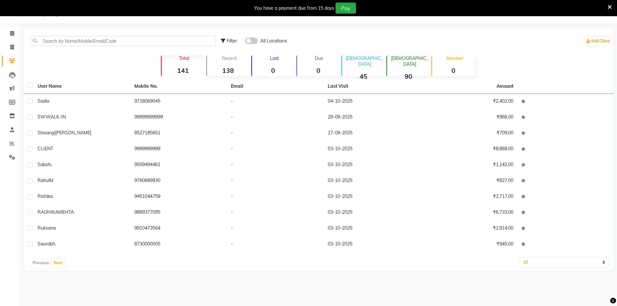
click at [15, 61] on span at bounding box center [11, 60] width 11 height 7
click at [13, 51] on link "Invoice" at bounding box center [10, 47] width 16 height 11
select select "9051"
select select "service"
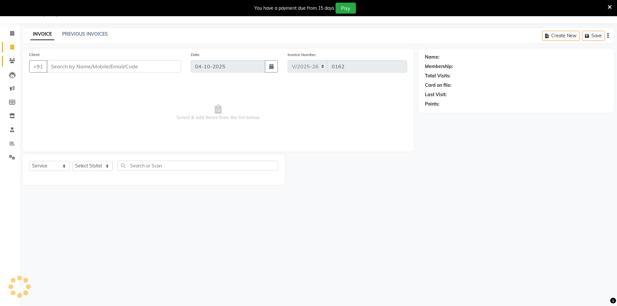
click at [12, 66] on link "Clients" at bounding box center [10, 61] width 16 height 11
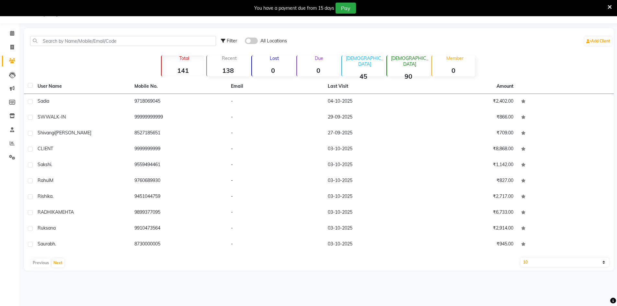
click at [8, 110] on li "Inventory" at bounding box center [9, 116] width 19 height 14
click at [9, 113] on span at bounding box center [11, 115] width 11 height 7
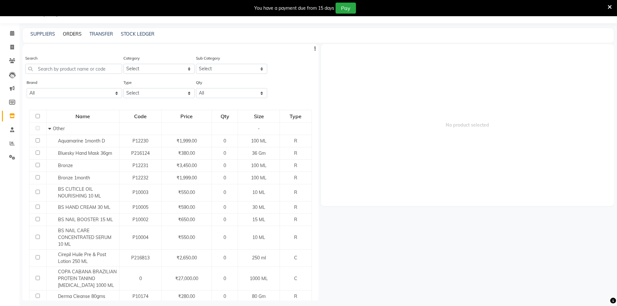
click at [72, 33] on link "ORDERS" at bounding box center [72, 34] width 19 height 6
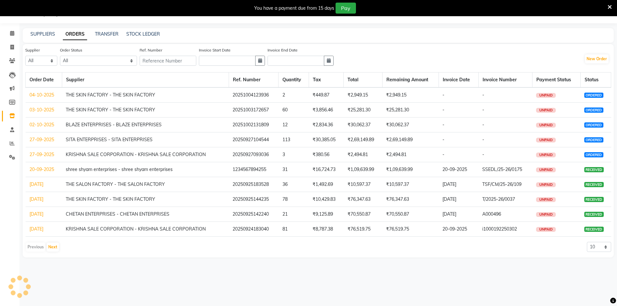
click at [72, 33] on link "ORDERS" at bounding box center [75, 35] width 24 height 12
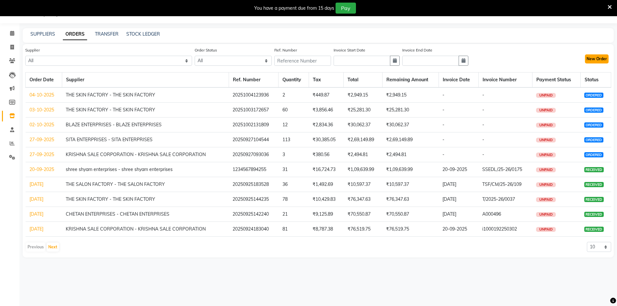
click at [602, 58] on button "New Order" at bounding box center [597, 58] width 24 height 9
select select "true"
select select "4518"
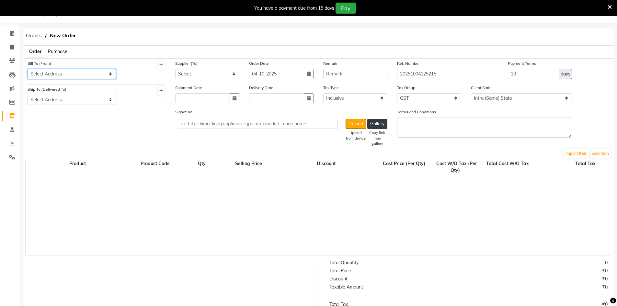
click at [66, 72] on select "Select Address Looks, Sector 50" at bounding box center [72, 74] width 88 height 10
click at [83, 98] on select "Select Address Looks, Sector 50" at bounding box center [72, 100] width 88 height 10
click at [89, 104] on select "Select Address Looks, Sector 50" at bounding box center [72, 100] width 88 height 10
select select "1777"
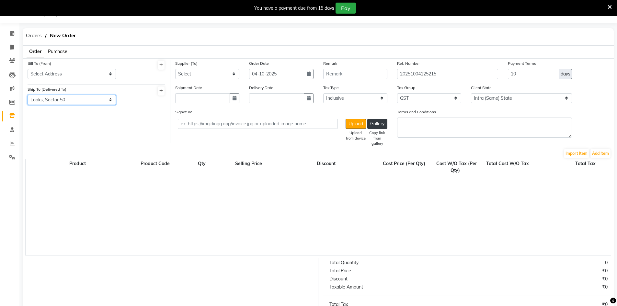
click at [28, 95] on select "Select Address Looks, Sector 50" at bounding box center [72, 100] width 88 height 10
click at [190, 77] on select "Select MINARO IMPEX - MINARO IMPEX THE SKIN FACTORY - THE SKIN FACTORY KRISHNA …" at bounding box center [207, 74] width 64 height 10
select select "5981"
click at [175, 69] on select "Select MINARO IMPEX - MINARO IMPEX THE SKIN FACTORY - THE SKIN FACTORY KRISHNA …" at bounding box center [207, 74] width 64 height 10
click at [608, 153] on button "Add Item" at bounding box center [600, 153] width 20 height 9
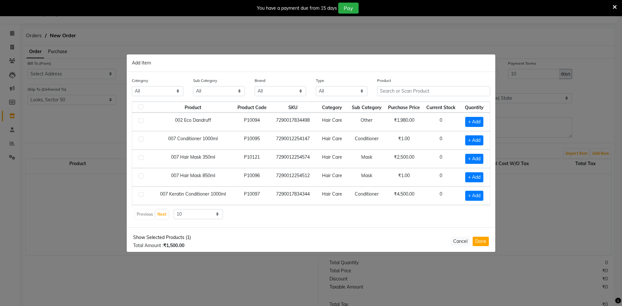
click at [143, 234] on span "Show Selected Products (1)" at bounding box center [162, 237] width 58 height 7
checkbox input "true"
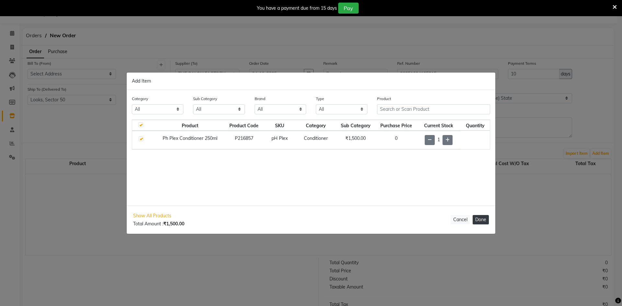
click at [478, 223] on button "Done" at bounding box center [481, 219] width 16 height 9
select select "4542"
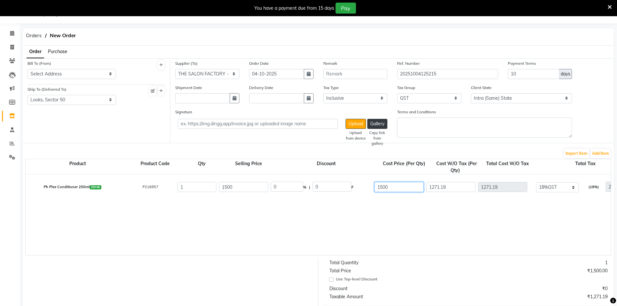
click at [411, 190] on input "1500" at bounding box center [398, 187] width 49 height 10
type input "2950"
type input "2500"
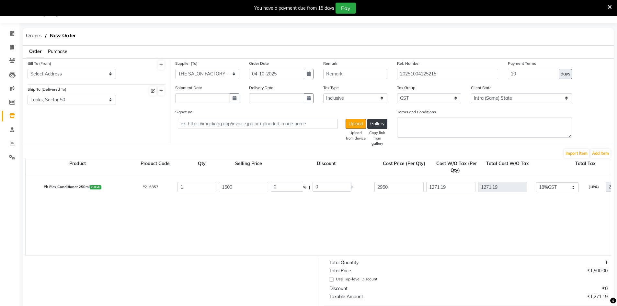
type input "2500"
type input "450"
type input "2950"
click at [258, 192] on div "1500" at bounding box center [244, 187] width 52 height 13
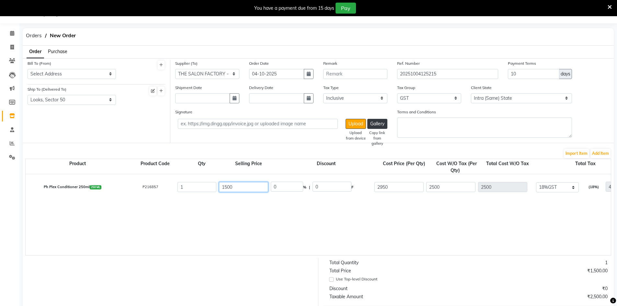
click at [258, 187] on input "1500" at bounding box center [243, 187] width 49 height 10
type input "1"
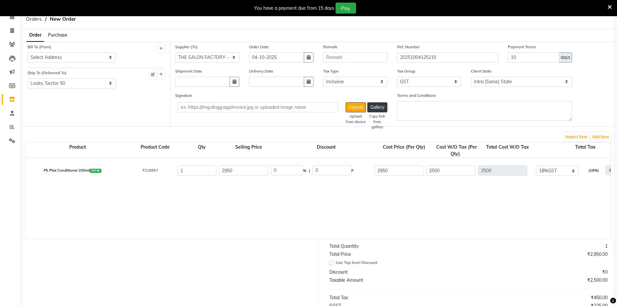
scroll to position [32, 0]
drag, startPoint x: 255, startPoint y: 175, endPoint x: 205, endPoint y: 173, distance: 49.9
type input "1500"
click at [195, 169] on input "1" at bounding box center [196, 171] width 39 height 10
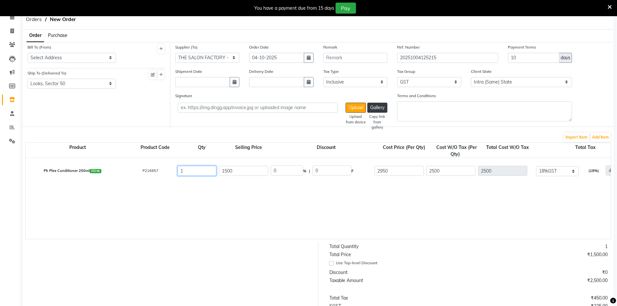
click at [195, 169] on input "1" at bounding box center [196, 171] width 39 height 10
type input "6"
type input "15000"
type input "15450"
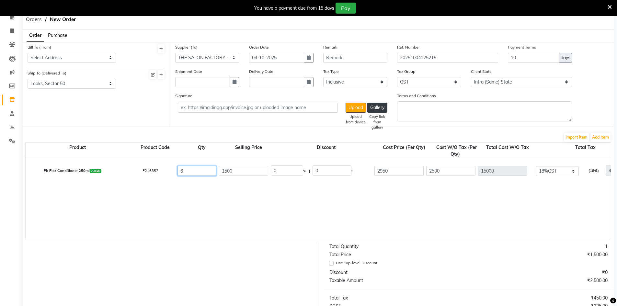
type input "2700"
type input "17700"
type input "6"
click at [402, 172] on input "2950" at bounding box center [398, 171] width 49 height 10
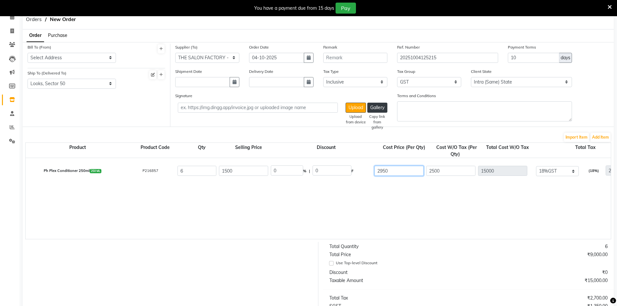
click at [402, 172] on input "2950" at bounding box center [398, 171] width 49 height 10
type input "1500"
type input "1271.19"
type input "7627.14"
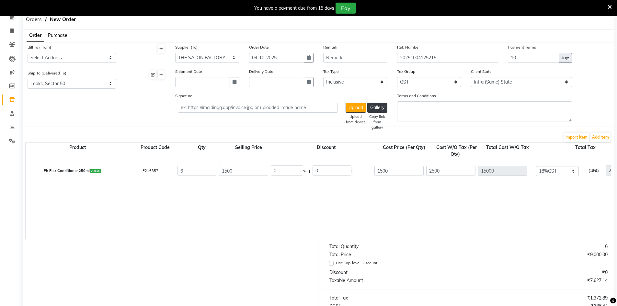
type input "1372.89"
type input "9000.03"
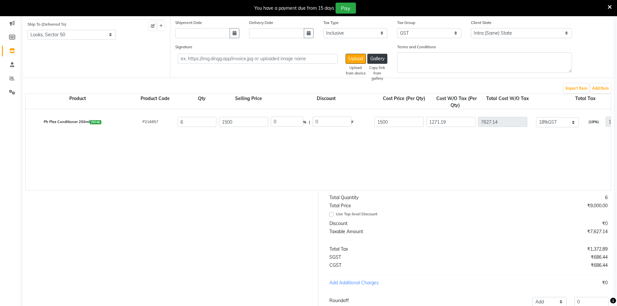
scroll to position [139, 0]
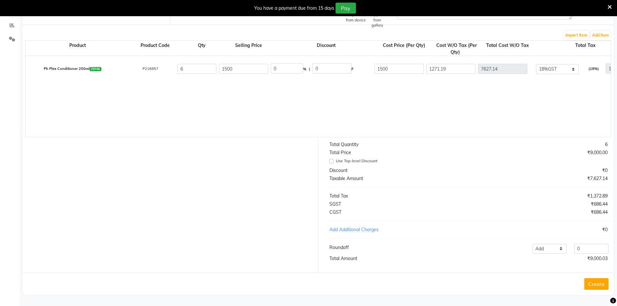
click at [591, 256] on div "₹9,000.03" at bounding box center [540, 258] width 144 height 7
click at [591, 250] on input "0" at bounding box center [591, 249] width 34 height 10
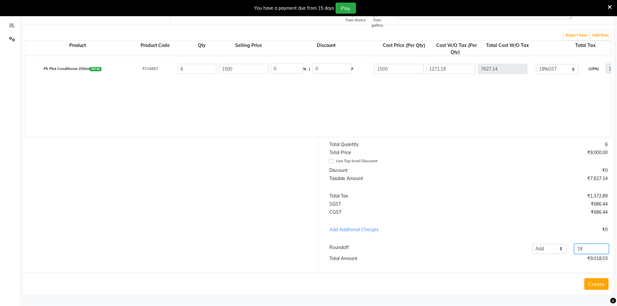
type input "1"
click at [528, 294] on div "Create" at bounding box center [318, 284] width 591 height 22
click at [594, 284] on button "Create" at bounding box center [596, 284] width 24 height 12
click at [588, 286] on button "Create" at bounding box center [596, 284] width 24 height 12
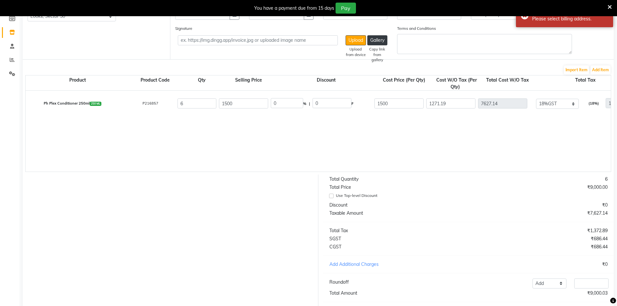
scroll to position [42, 0]
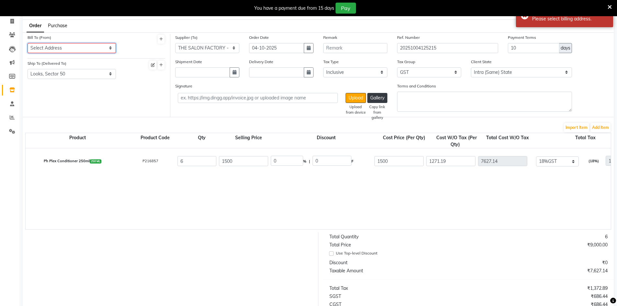
drag, startPoint x: 62, startPoint y: 46, endPoint x: 63, endPoint y: 51, distance: 5.0
click at [62, 46] on select "Select Address Looks, Sector 50" at bounding box center [72, 48] width 88 height 10
select select "1776"
click at [28, 43] on select "Select Address Looks, Sector 50" at bounding box center [72, 48] width 88 height 10
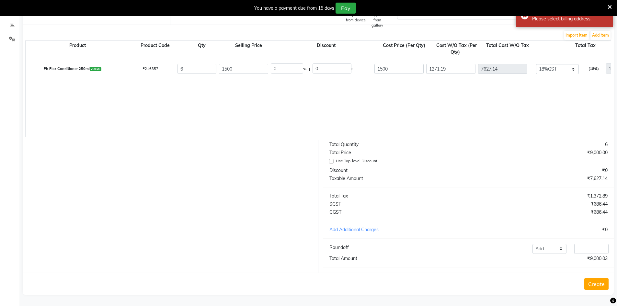
scroll to position [139, 0]
click at [598, 287] on button "Create" at bounding box center [596, 284] width 24 height 12
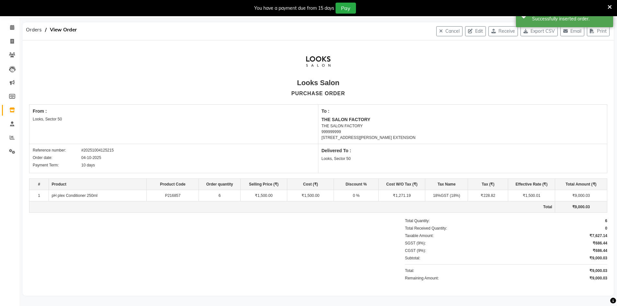
scroll to position [23, 0]
click at [12, 28] on icon at bounding box center [12, 26] width 4 height 5
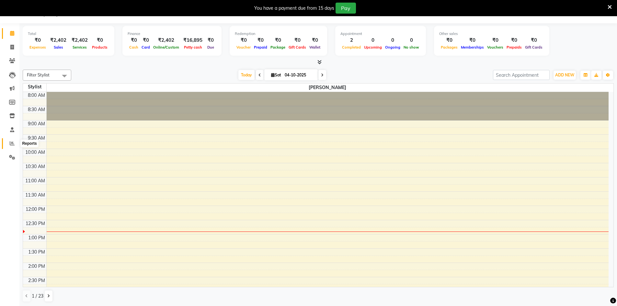
click at [12, 144] on icon at bounding box center [12, 143] width 5 height 5
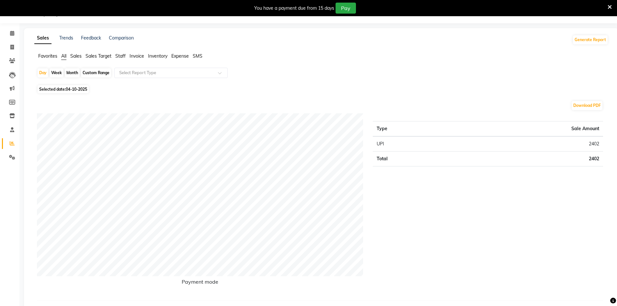
click at [77, 55] on span "Sales" at bounding box center [75, 56] width 11 height 6
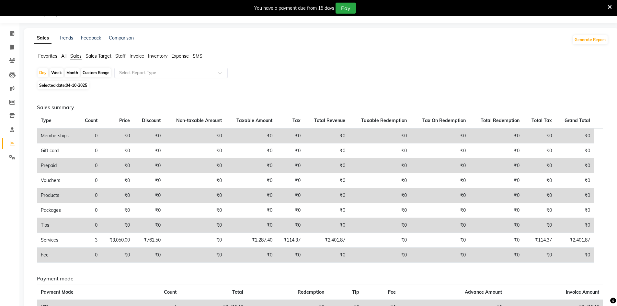
click at [161, 74] on input "text" at bounding box center [164, 73] width 93 height 6
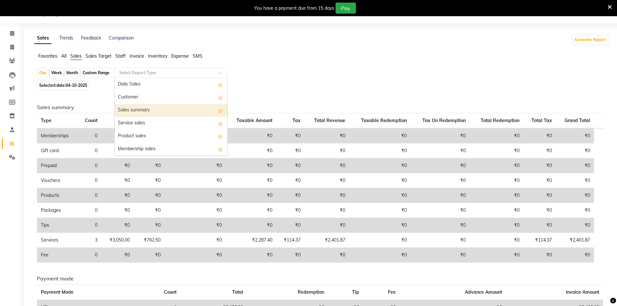
click at [126, 111] on div "Sales summary" at bounding box center [171, 110] width 113 height 13
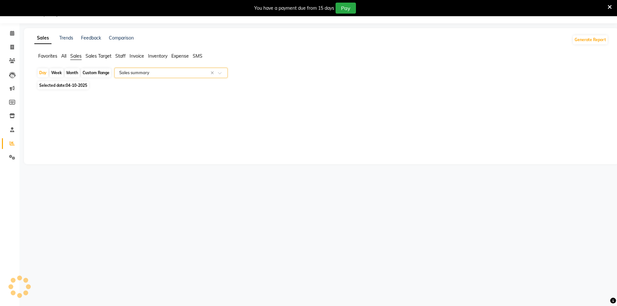
select select "filtered_report"
select select "csv"
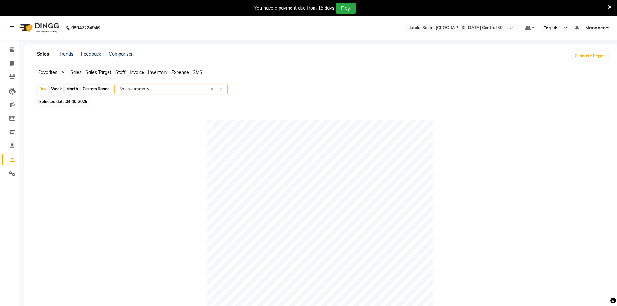
click at [83, 100] on span "04-10-2025" at bounding box center [76, 101] width 21 height 5
select select "10"
select select "2025"
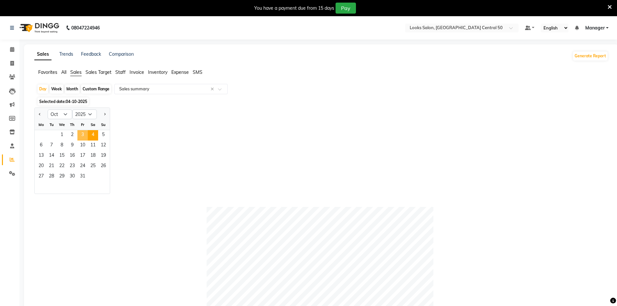
click at [83, 135] on span "3" at bounding box center [82, 135] width 10 height 10
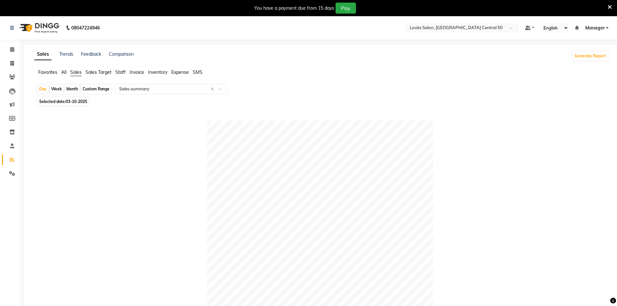
click at [117, 74] on span "Staff" at bounding box center [120, 72] width 10 height 6
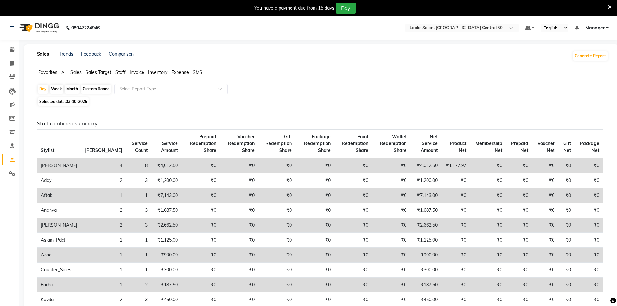
click at [64, 74] on span "All" at bounding box center [63, 72] width 5 height 6
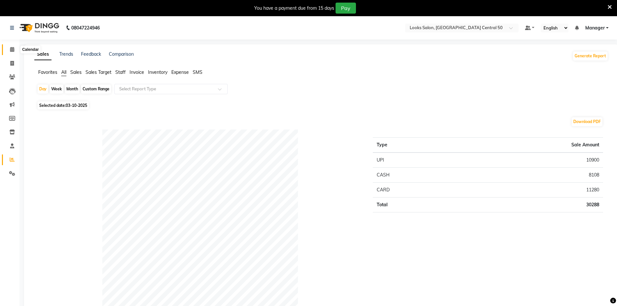
click at [13, 47] on icon at bounding box center [12, 49] width 4 height 5
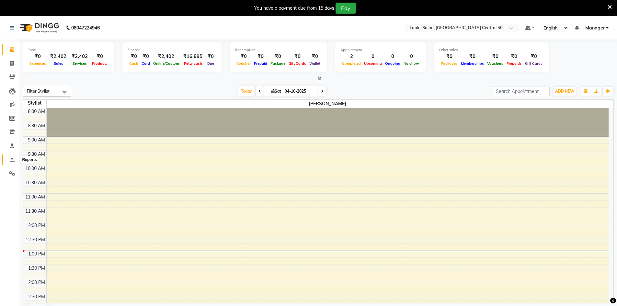
click at [12, 160] on icon at bounding box center [12, 159] width 5 height 5
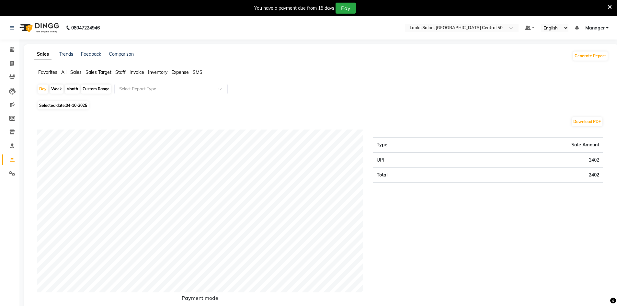
click at [64, 106] on span "Selected date: 04-10-2025" at bounding box center [63, 105] width 51 height 8
select select "10"
select select "2025"
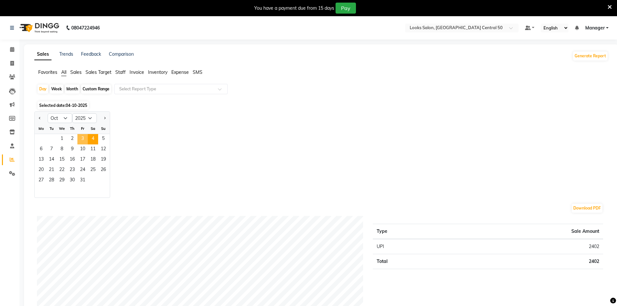
click at [85, 135] on span "3" at bounding box center [82, 139] width 10 height 10
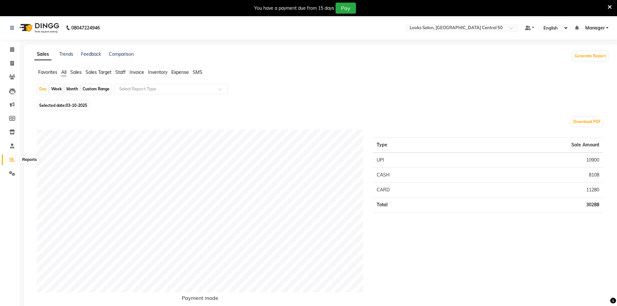
click at [10, 159] on icon at bounding box center [12, 159] width 5 height 5
click at [75, 102] on span "Selected date: 03-10-2025" at bounding box center [63, 105] width 51 height 8
select select "10"
select select "2025"
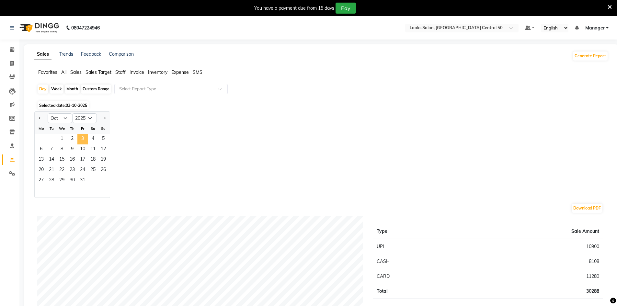
click at [83, 137] on span "3" at bounding box center [82, 139] width 10 height 10
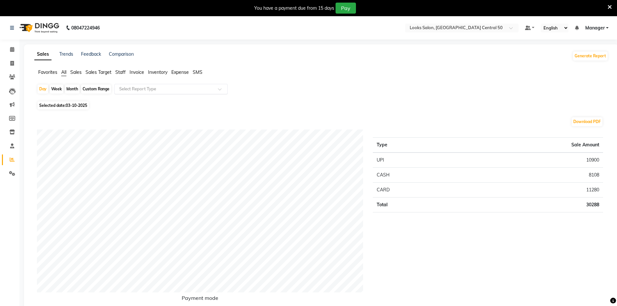
click at [168, 91] on input "text" at bounding box center [164, 89] width 93 height 6
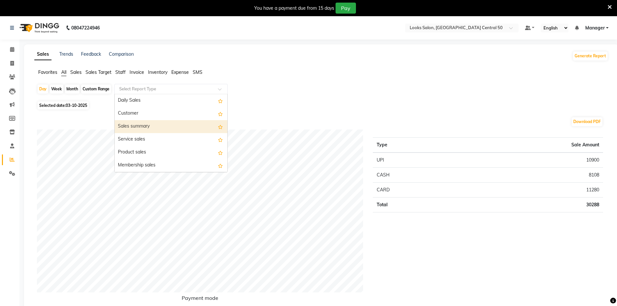
click at [147, 124] on div "Sales summary" at bounding box center [171, 126] width 113 height 13
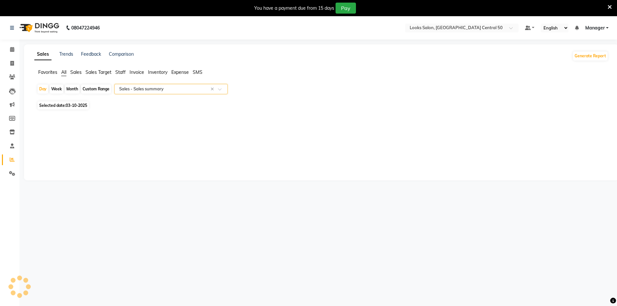
select select "filtered_report"
select select "csv"
click at [182, 88] on input "text" at bounding box center [164, 89] width 93 height 6
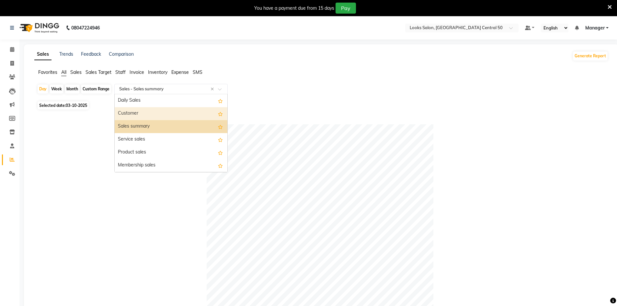
click at [178, 111] on div "Customer" at bounding box center [171, 113] width 113 height 13
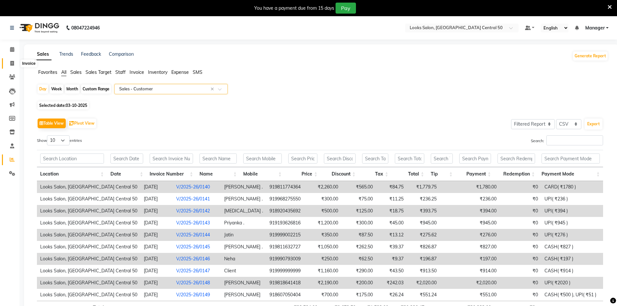
click at [9, 63] on span at bounding box center [11, 63] width 11 height 7
select select "service"
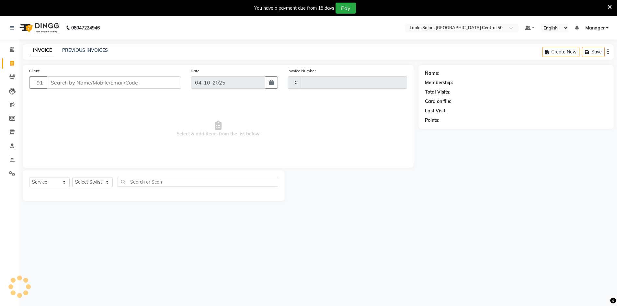
type input "0162"
select select "9051"
click at [51, 77] on input "Client" at bounding box center [114, 82] width 134 height 12
click at [59, 81] on input "Client" at bounding box center [114, 82] width 134 height 12
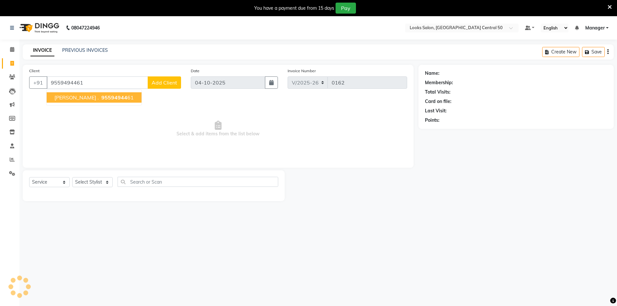
type input "9559494461"
select select "1: Object"
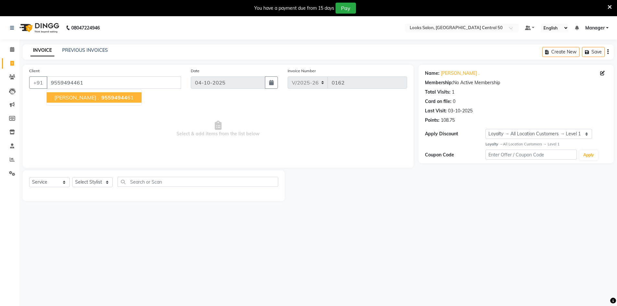
click at [101, 95] on span "95594944" at bounding box center [114, 97] width 26 height 6
select select "1: Object"
click at [102, 179] on select "Select Stylist [PERSON_NAME] [PERSON_NAME] Azad Counter_Sales [PERSON_NAME] [PE…" at bounding box center [92, 182] width 40 height 10
select select "92320"
click at [72, 177] on select "Select Stylist [PERSON_NAME] [PERSON_NAME] Azad Counter_Sales [PERSON_NAME] [PE…" at bounding box center [92, 182] width 40 height 10
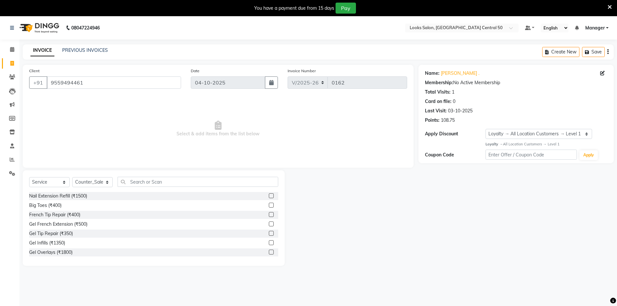
drag, startPoint x: 113, startPoint y: 175, endPoint x: 109, endPoint y: 176, distance: 4.3
click at [110, 176] on div "Select Service Product Membership Package Voucher Prepaid Gift Card Select Styl…" at bounding box center [154, 218] width 262 height 96
click at [98, 180] on select "Select Stylist [PERSON_NAME] [PERSON_NAME] Azad Counter_Sales [PERSON_NAME] [PE…" at bounding box center [92, 182] width 40 height 10
click at [187, 184] on input "text" at bounding box center [198, 182] width 161 height 10
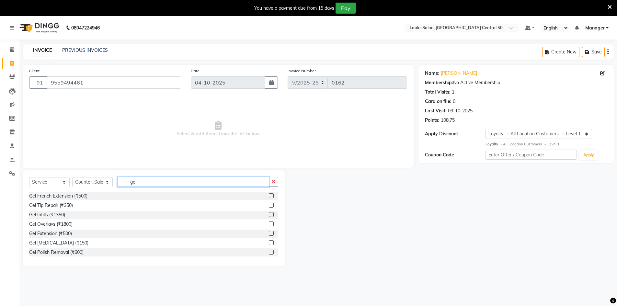
type input "gel"
click at [269, 226] on label at bounding box center [271, 224] width 5 height 5
click at [269, 226] on input "checkbox" at bounding box center [271, 224] width 4 height 4
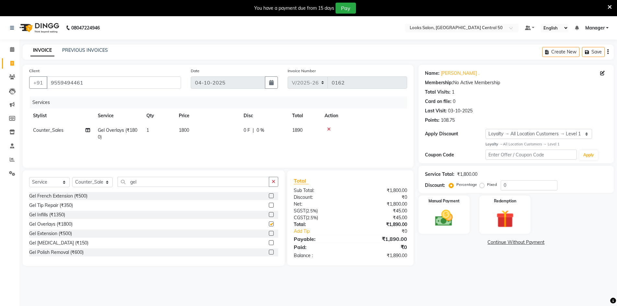
checkbox input "false"
click at [193, 138] on td "1800" at bounding box center [207, 133] width 65 height 21
select select "92320"
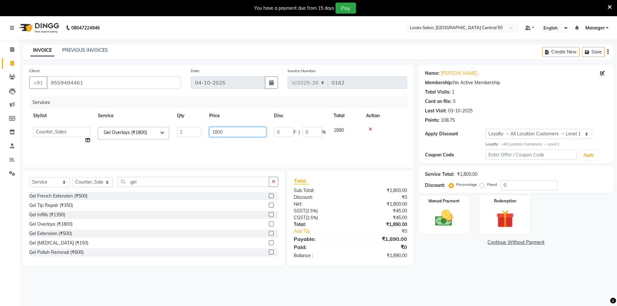
drag, startPoint x: 238, startPoint y: 135, endPoint x: 177, endPoint y: 132, distance: 61.0
click at [187, 133] on tr "Abbas Addy Aftab Ananya Anas Aslam_pdct Azad Counter_Sales Farha Hassan Kavita …" at bounding box center [218, 135] width 378 height 25
type input "800"
click at [446, 285] on div "08047224946 Select Location × Looks Salon, Noida Central 50 Default Panel My Pa…" at bounding box center [308, 169] width 617 height 306
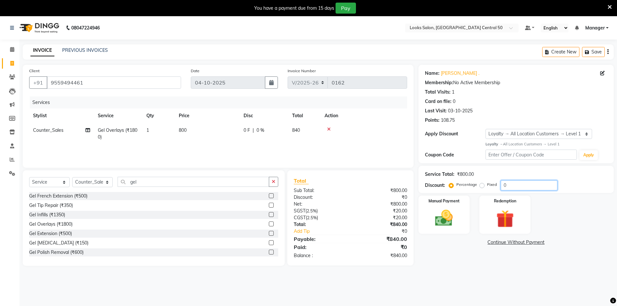
click at [522, 188] on input "0" at bounding box center [529, 185] width 57 height 10
type input "25"
drag, startPoint x: 494, startPoint y: 240, endPoint x: 488, endPoint y: 241, distance: 5.2
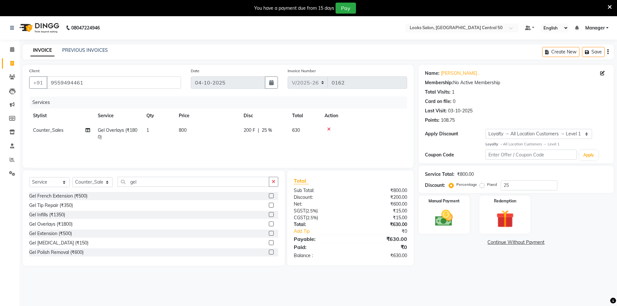
click at [488, 241] on link "Continue Without Payment" at bounding box center [516, 242] width 193 height 7
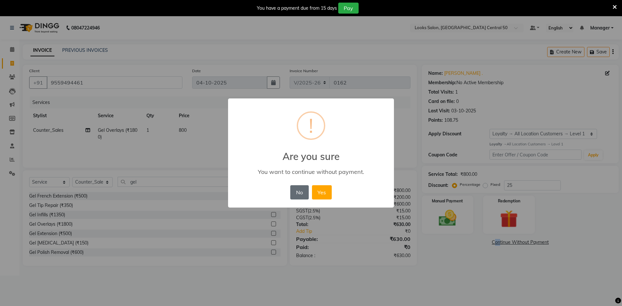
click at [298, 194] on button "No" at bounding box center [299, 192] width 18 height 14
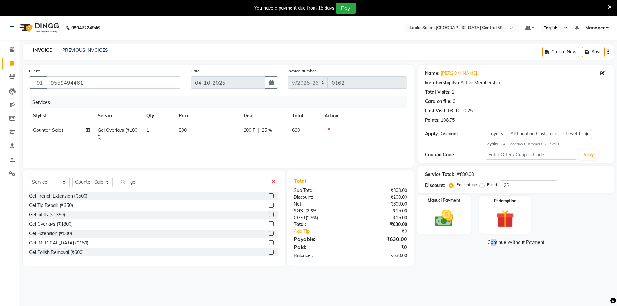
click at [448, 217] on img at bounding box center [444, 218] width 30 height 21
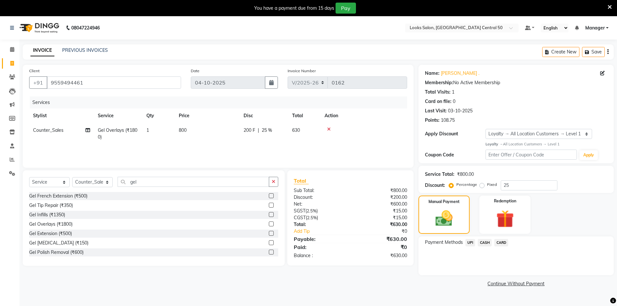
drag, startPoint x: 432, startPoint y: 175, endPoint x: 428, endPoint y: 183, distance: 9.6
drag, startPoint x: 428, startPoint y: 183, endPoint x: 422, endPoint y: 184, distance: 6.2
click at [15, 161] on span at bounding box center [11, 159] width 11 height 7
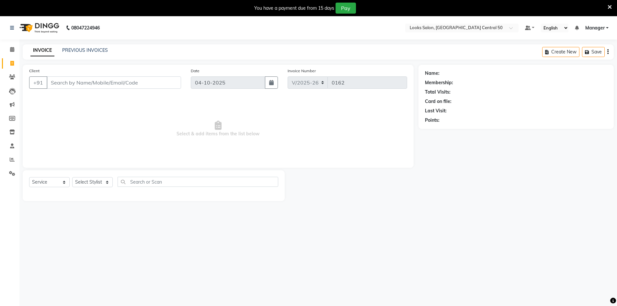
select select "9051"
select select "service"
click at [11, 158] on icon at bounding box center [12, 159] width 5 height 5
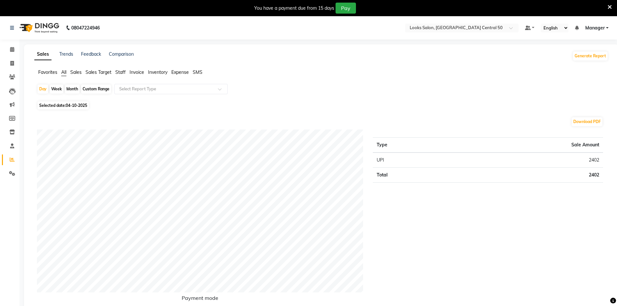
click at [545, 236] on div "Type Sale Amount UPI 2402 Total 2402" at bounding box center [488, 221] width 240 height 182
click at [13, 60] on span at bounding box center [11, 63] width 11 height 7
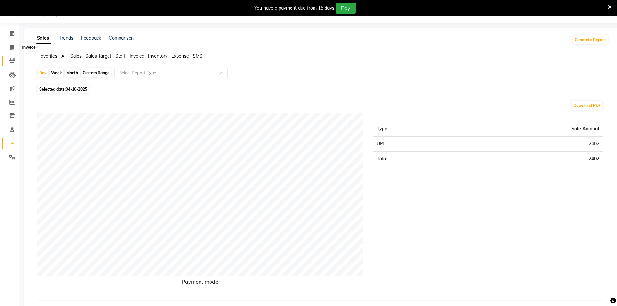
select select "9051"
select select "service"
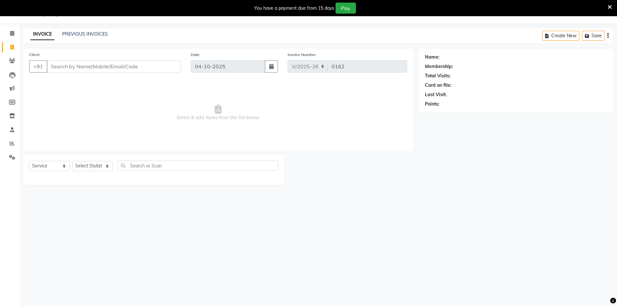
click at [114, 65] on input "Client" at bounding box center [114, 66] width 134 height 12
type input "9312066692"
click at [155, 71] on button "Add Client" at bounding box center [164, 66] width 33 height 12
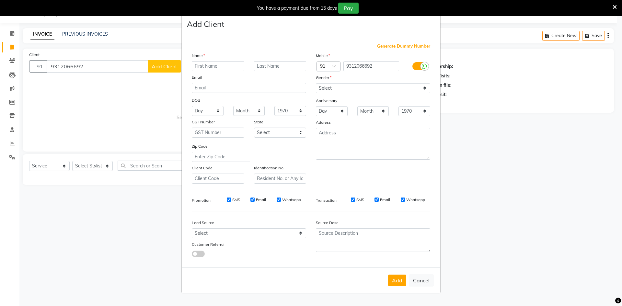
click at [211, 66] on input "text" at bounding box center [218, 66] width 52 height 10
type input "Nidhi"
click at [306, 68] on div at bounding box center [280, 66] width 62 height 10
click at [293, 69] on input "text" at bounding box center [280, 66] width 52 height 10
type input "."
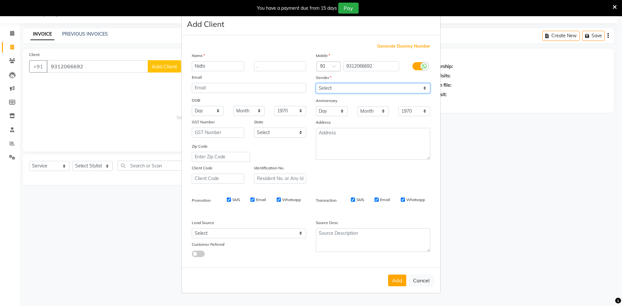
click at [330, 88] on select "Select [DEMOGRAPHIC_DATA] [DEMOGRAPHIC_DATA] Other Prefer Not To Say" at bounding box center [373, 88] width 114 height 10
select select "[DEMOGRAPHIC_DATA]"
click at [316, 83] on select "Select [DEMOGRAPHIC_DATA] [DEMOGRAPHIC_DATA] Other Prefer Not To Say" at bounding box center [373, 88] width 114 height 10
click at [398, 275] on button "Add" at bounding box center [397, 281] width 18 height 12
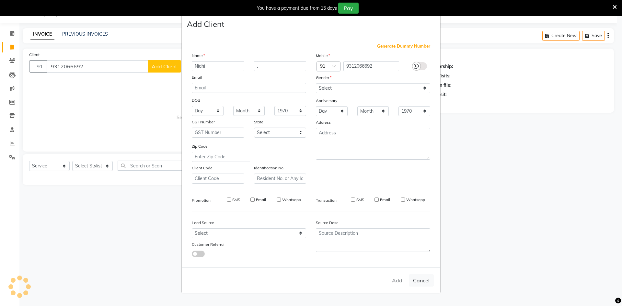
select select
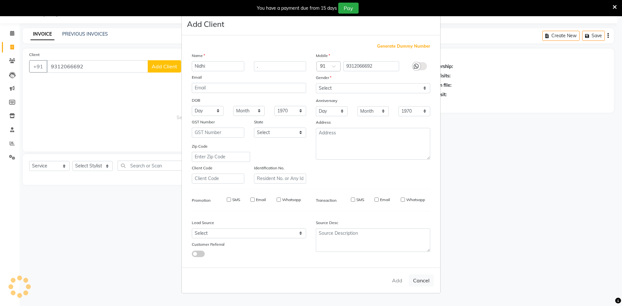
select select
checkbox input "false"
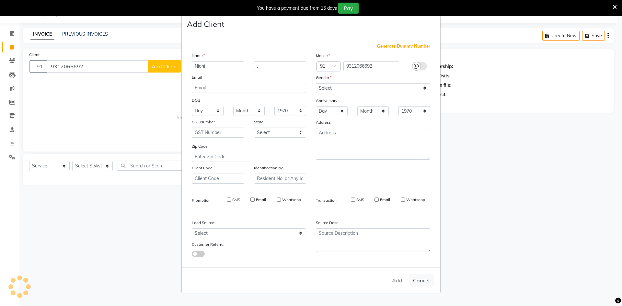
checkbox input "false"
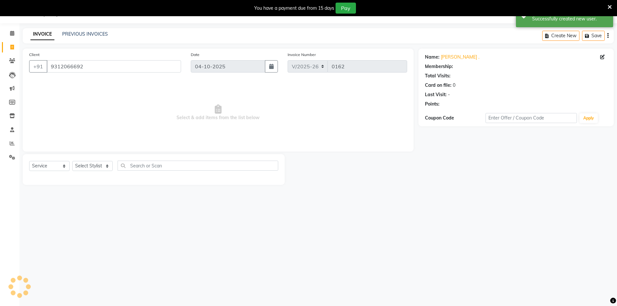
select select "1: Object"
click at [96, 168] on select "Select Stylist [PERSON_NAME] [PERSON_NAME] Azad Counter_Sales [PERSON_NAME] [PE…" at bounding box center [92, 166] width 40 height 10
select select "92616"
click at [72, 161] on select "Select Stylist [PERSON_NAME] [PERSON_NAME] Azad Counter_Sales [PERSON_NAME] [PE…" at bounding box center [92, 166] width 40 height 10
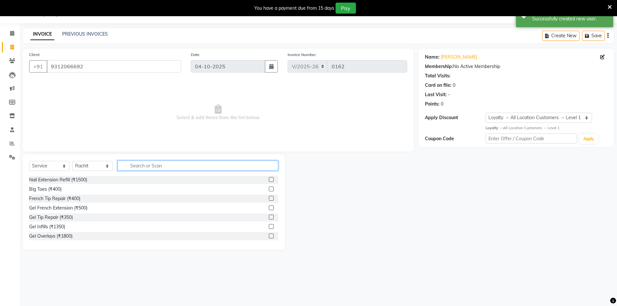
click at [144, 162] on input "text" at bounding box center [198, 166] width 161 height 10
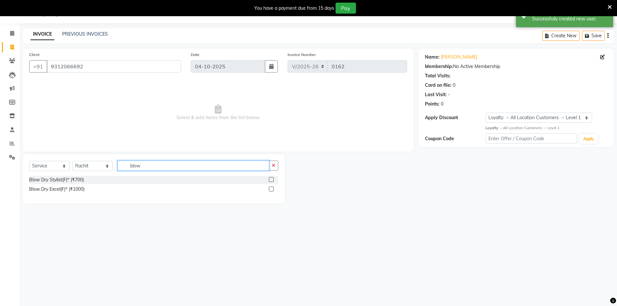
type input "blow"
click at [272, 181] on label at bounding box center [271, 179] width 5 height 5
click at [272, 181] on input "checkbox" at bounding box center [271, 180] width 4 height 4
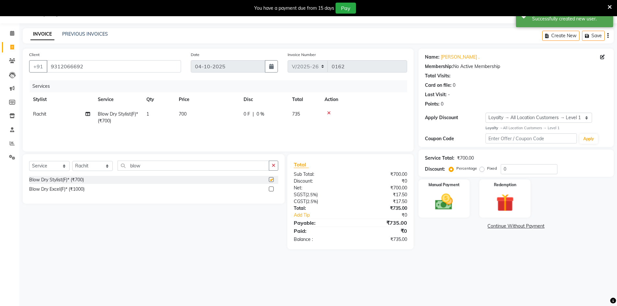
checkbox input "false"
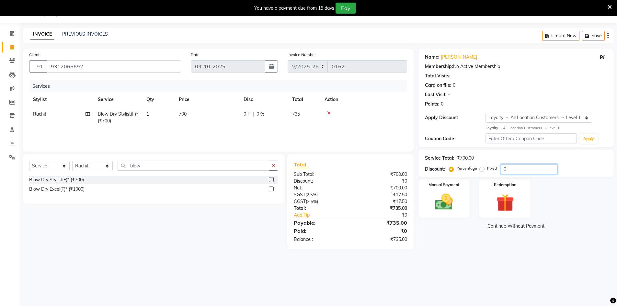
click at [526, 170] on input "0" at bounding box center [529, 169] width 57 height 10
type input "0"
type input "25"
click at [108, 65] on input "9312066692" at bounding box center [114, 66] width 134 height 12
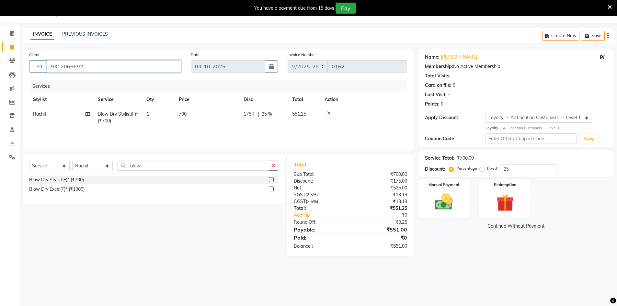
click at [108, 65] on input "9312066692" at bounding box center [114, 66] width 134 height 12
click at [447, 202] on img at bounding box center [444, 201] width 30 height 21
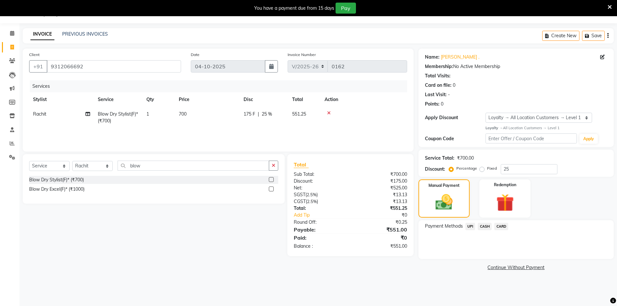
click at [482, 226] on span "CASH" at bounding box center [485, 226] width 14 height 7
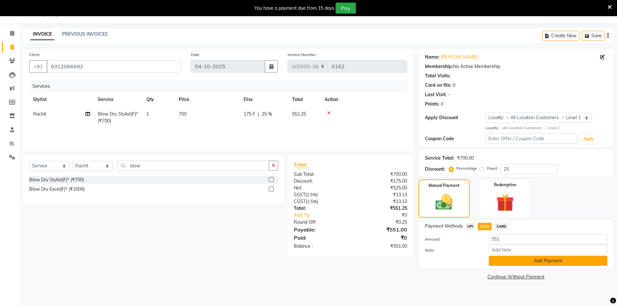
click at [526, 263] on button "Add Payment" at bounding box center [548, 261] width 119 height 10
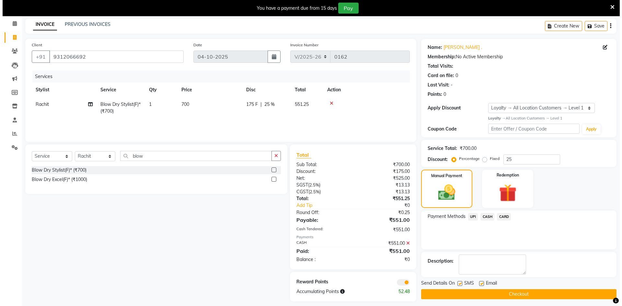
scroll to position [31, 0]
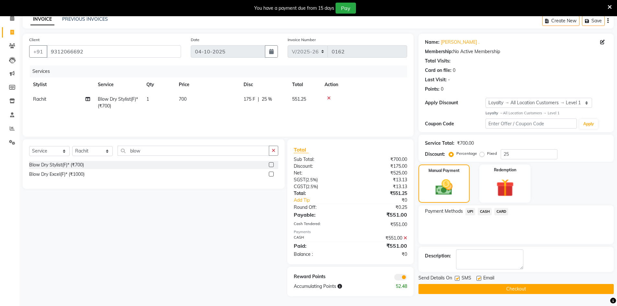
click at [403, 280] on span at bounding box center [400, 277] width 13 height 6
click at [407, 278] on input "checkbox" at bounding box center [407, 278] width 0 height 0
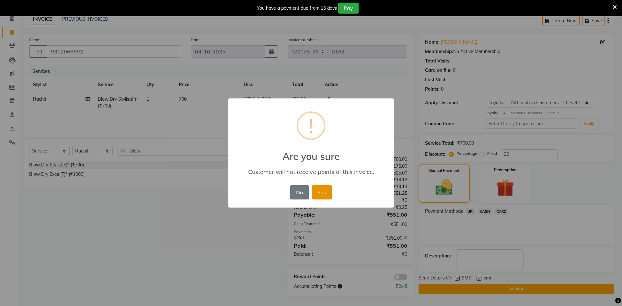
click at [315, 193] on button "Yes" at bounding box center [322, 192] width 20 height 14
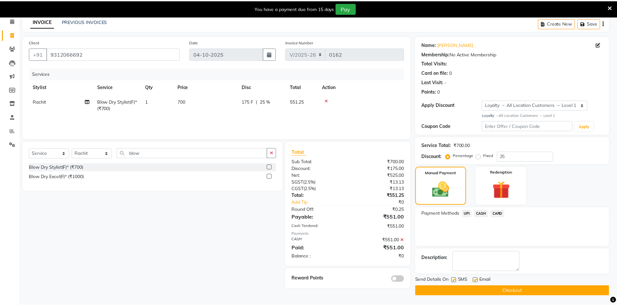
scroll to position [29, 0]
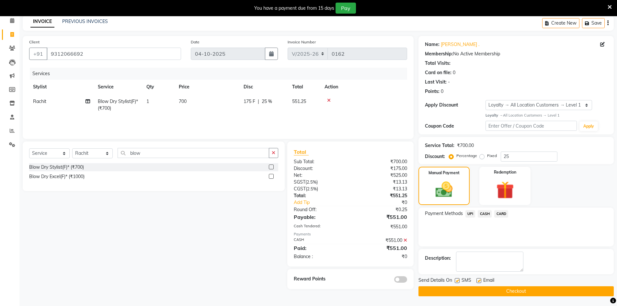
click at [462, 294] on button "Checkout" at bounding box center [515, 291] width 195 height 10
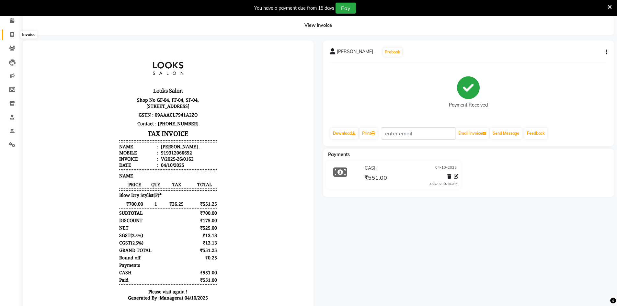
click at [13, 36] on icon at bounding box center [12, 34] width 4 height 5
select select "service"
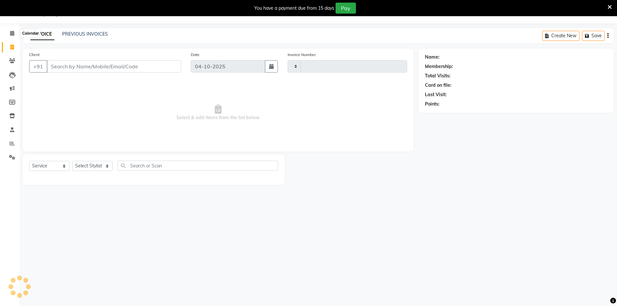
type input "0163"
select select "9051"
click at [155, 166] on input "text" at bounding box center [198, 166] width 161 height 10
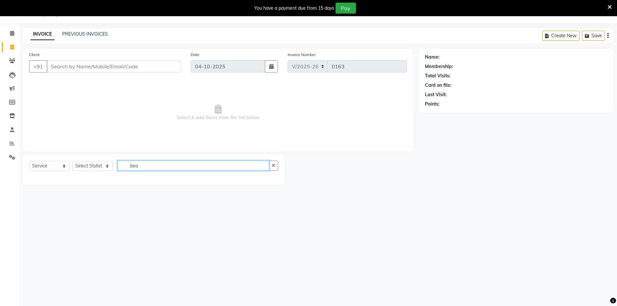
type input "bea"
drag, startPoint x: 97, startPoint y: 170, endPoint x: 89, endPoint y: 164, distance: 10.4
click at [97, 170] on select "Select Stylist [PERSON_NAME] [PERSON_NAME] Azad Counter_Sales [PERSON_NAME] [PE…" at bounding box center [92, 166] width 40 height 10
select select "92953"
click at [72, 161] on select "Select Stylist [PERSON_NAME] [PERSON_NAME] Azad Counter_Sales [PERSON_NAME] [PE…" at bounding box center [92, 166] width 40 height 10
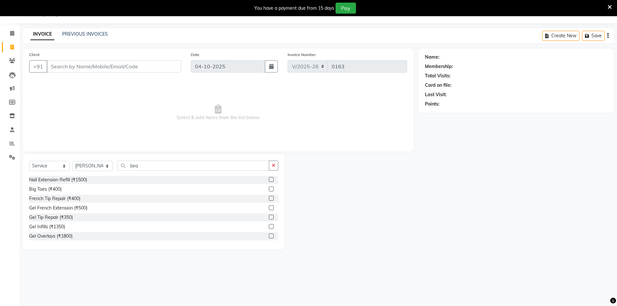
click at [149, 160] on div "Select Service Product Membership Package Voucher Prepaid Gift Card Select Styl…" at bounding box center [154, 202] width 262 height 96
click at [152, 169] on input "bea" at bounding box center [194, 166] width 152 height 10
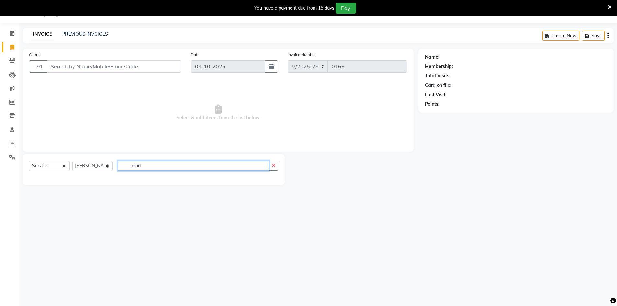
type input "bea"
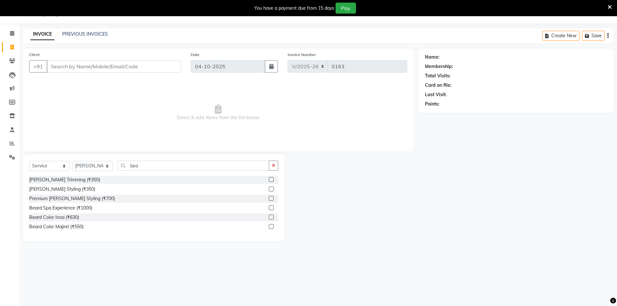
click at [270, 181] on label at bounding box center [271, 179] width 5 height 5
click at [270, 181] on input "checkbox" at bounding box center [271, 180] width 4 height 4
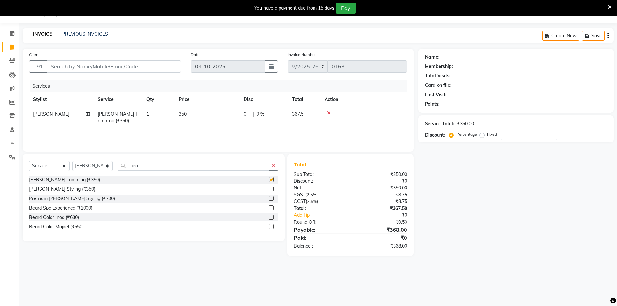
checkbox input "false"
click at [97, 66] on input "Client" at bounding box center [114, 66] width 134 height 12
type input "9"
type input "0"
type input "9717081609"
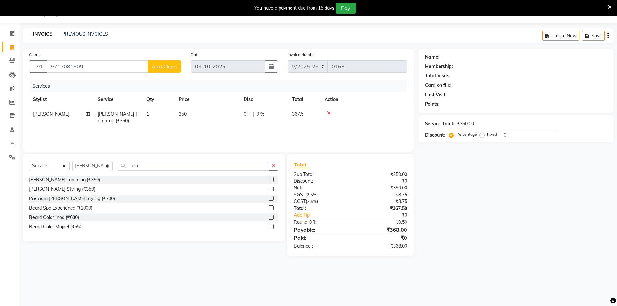
click at [158, 69] on span "Add Client" at bounding box center [165, 66] width 26 height 6
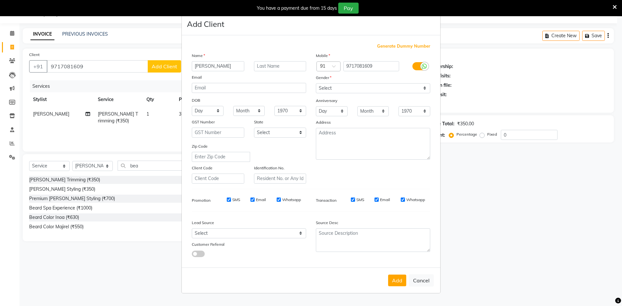
type input "Kushal"
drag, startPoint x: 289, startPoint y: 60, endPoint x: 291, endPoint y: 63, distance: 3.9
click at [291, 62] on div "Name Kushal Email DOB Day 01 02 03 04 05 06 07 08 09 10 11 12 13 14 15 16 17 18…" at bounding box center [249, 117] width 124 height 131
click at [291, 63] on input "text" at bounding box center [280, 66] width 52 height 10
type input "."
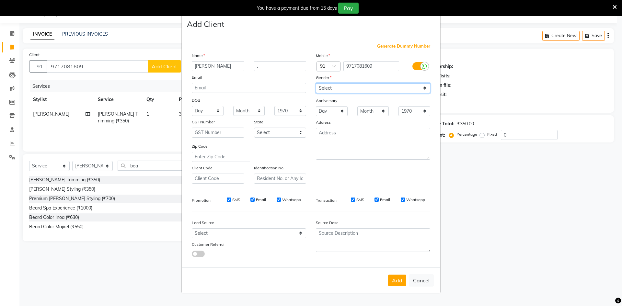
click at [335, 87] on select "Select [DEMOGRAPHIC_DATA] [DEMOGRAPHIC_DATA] Other Prefer Not To Say" at bounding box center [373, 88] width 114 height 10
select select "[DEMOGRAPHIC_DATA]"
click at [316, 83] on select "Select [DEMOGRAPHIC_DATA] [DEMOGRAPHIC_DATA] Other Prefer Not To Say" at bounding box center [373, 88] width 114 height 10
click at [402, 280] on button "Add" at bounding box center [397, 281] width 18 height 12
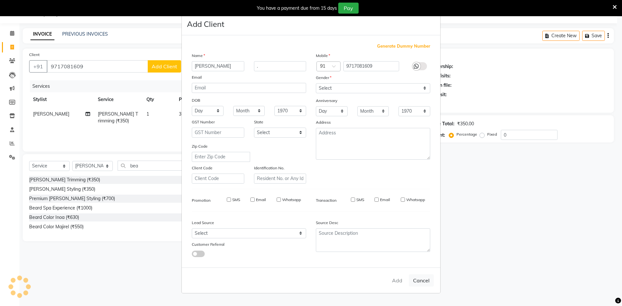
select select
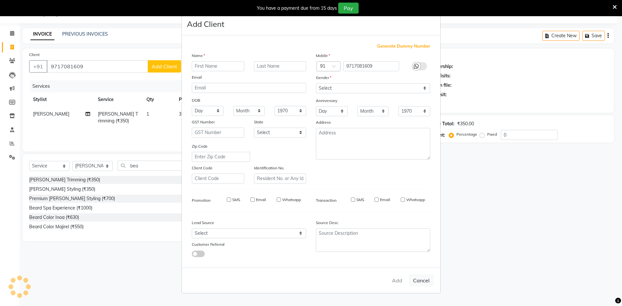
select select
checkbox input "false"
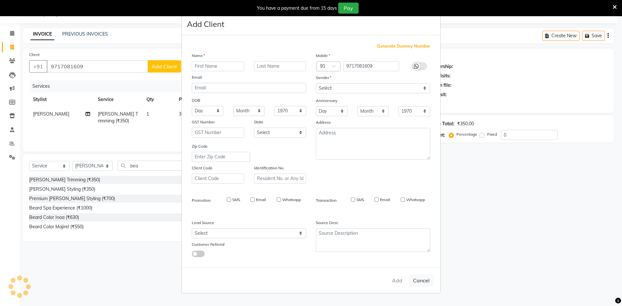
checkbox input "false"
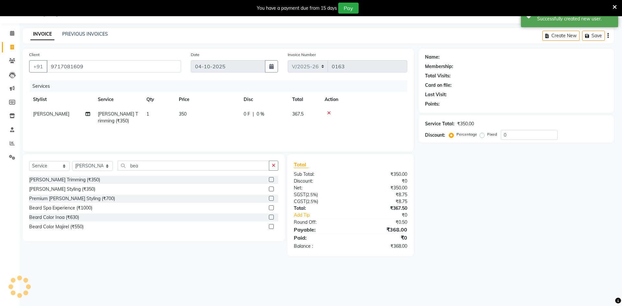
select select "1: Object"
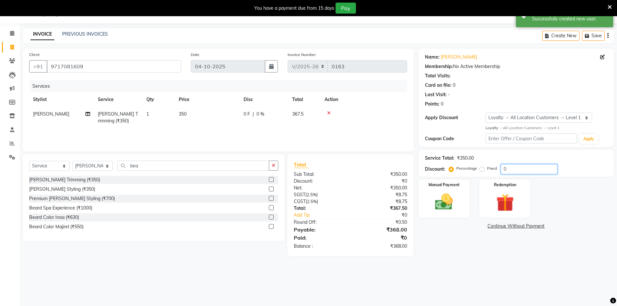
click at [532, 173] on input "0" at bounding box center [529, 169] width 57 height 10
type input "25"
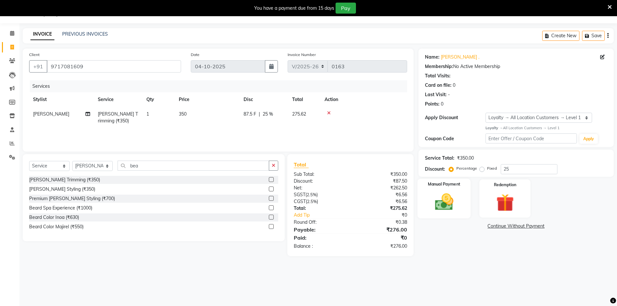
click at [443, 205] on img at bounding box center [444, 201] width 30 height 21
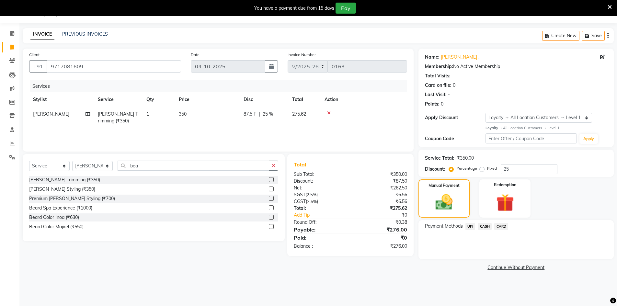
click at [471, 226] on span "UPI" at bounding box center [470, 226] width 10 height 7
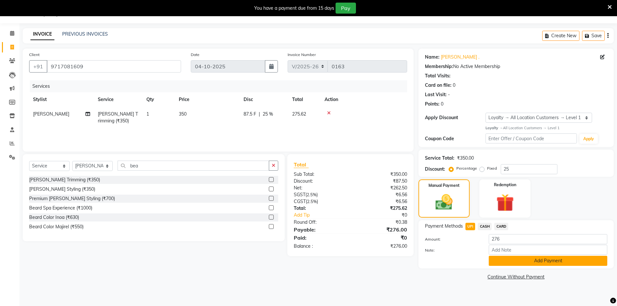
click at [512, 262] on button "Add Payment" at bounding box center [548, 261] width 119 height 10
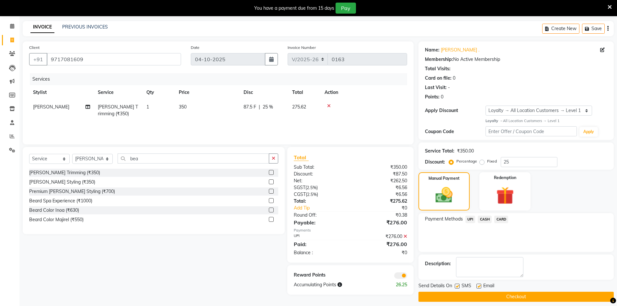
scroll to position [29, 0]
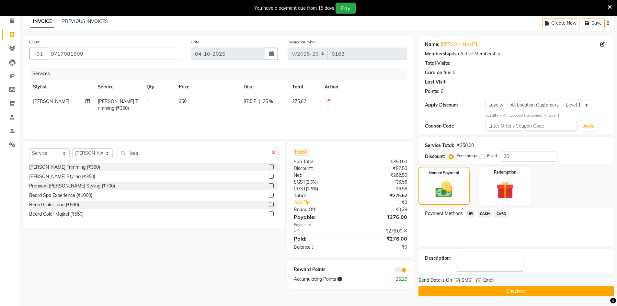
click at [401, 271] on span at bounding box center [400, 270] width 13 height 6
click at [407, 271] on input "checkbox" at bounding box center [407, 271] width 0 height 0
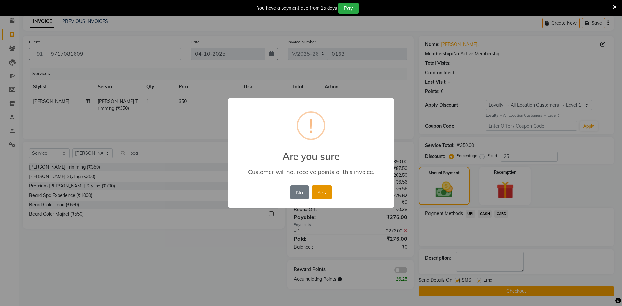
click at [322, 194] on button "Yes" at bounding box center [322, 192] width 20 height 14
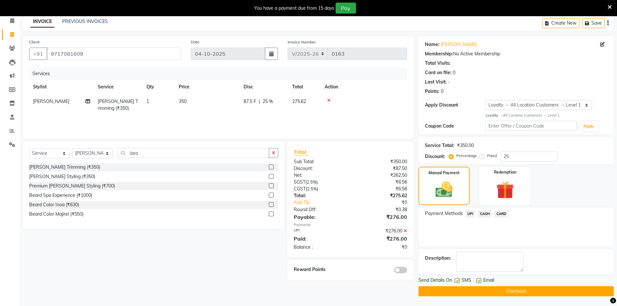
click at [468, 292] on button "Checkout" at bounding box center [515, 291] width 195 height 10
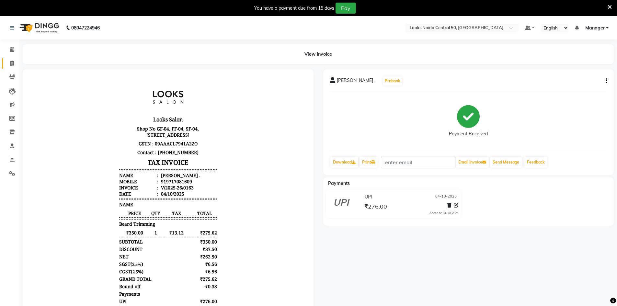
click at [6, 66] on link "Invoice" at bounding box center [10, 63] width 16 height 11
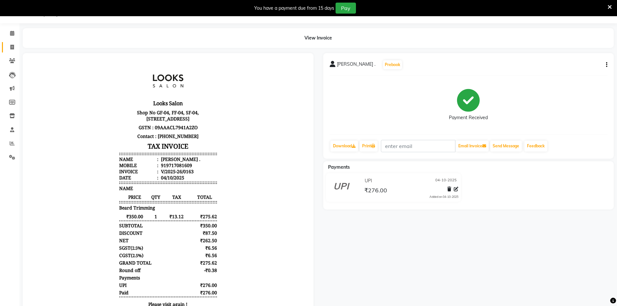
click at [6, 66] on li "Clients" at bounding box center [9, 61] width 19 height 14
select select "9051"
select select "service"
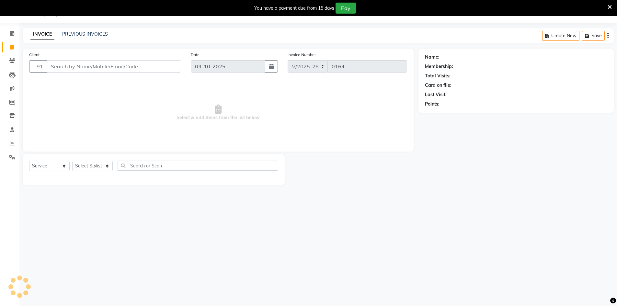
drag, startPoint x: 86, startPoint y: 81, endPoint x: 94, endPoint y: 67, distance: 15.9
click at [86, 79] on div "Client +91 Date 04-10-2025 Invoice Number V/2025 V/2025-26 0164 Select & add it…" at bounding box center [218, 100] width 391 height 103
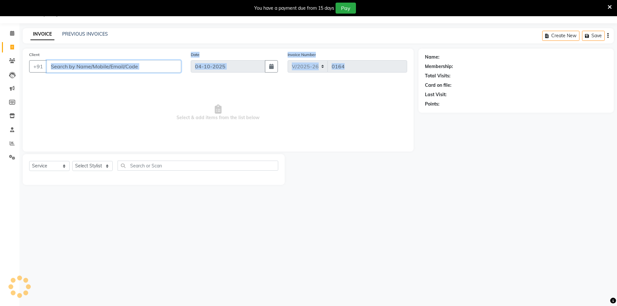
click at [94, 66] on input "Client" at bounding box center [114, 66] width 134 height 12
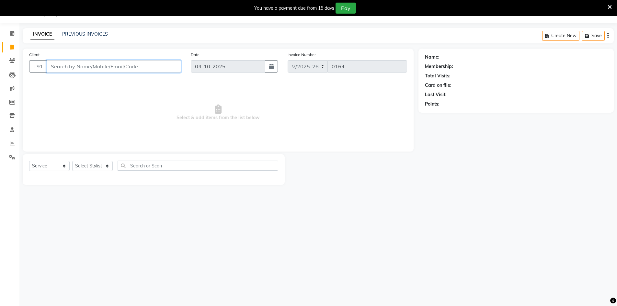
click at [101, 69] on input "Client" at bounding box center [114, 66] width 134 height 12
click at [97, 58] on div "Client +91" at bounding box center [105, 64] width 162 height 27
click at [109, 68] on input "Client" at bounding box center [114, 66] width 134 height 12
click at [110, 68] on input "Client" at bounding box center [114, 66] width 134 height 12
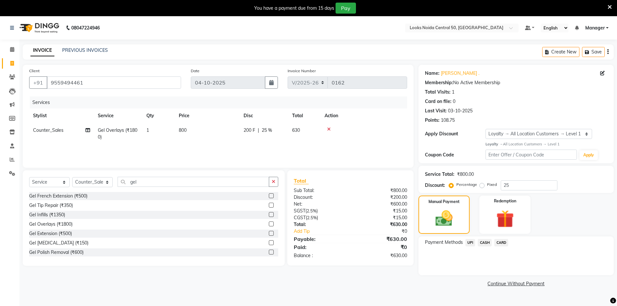
select select "9051"
select select "service"
select select "92320"
select select "1: Object"
click at [11, 51] on icon at bounding box center [12, 49] width 4 height 5
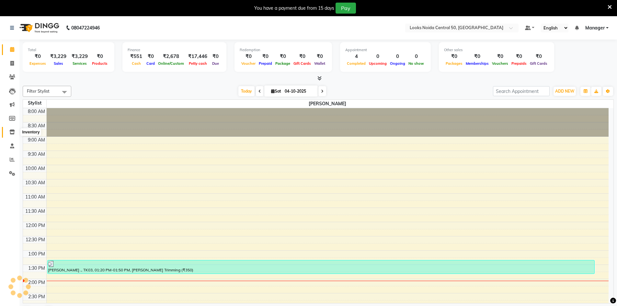
click at [14, 131] on icon at bounding box center [12, 132] width 6 height 5
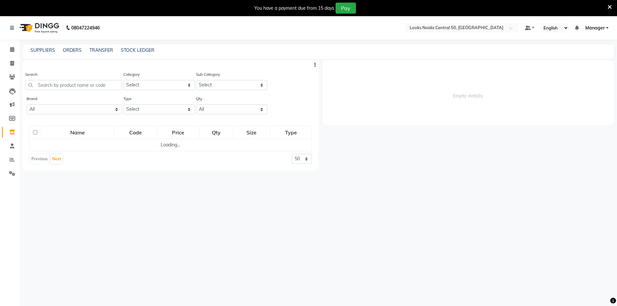
select select
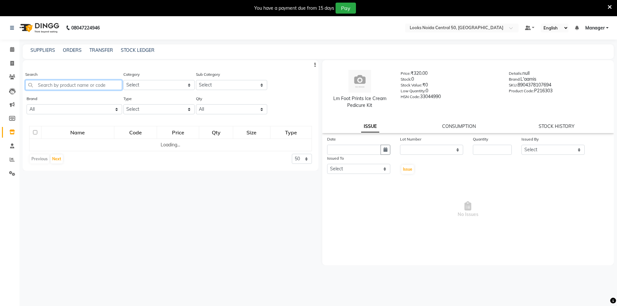
click at [62, 86] on input "text" at bounding box center [73, 85] width 97 height 10
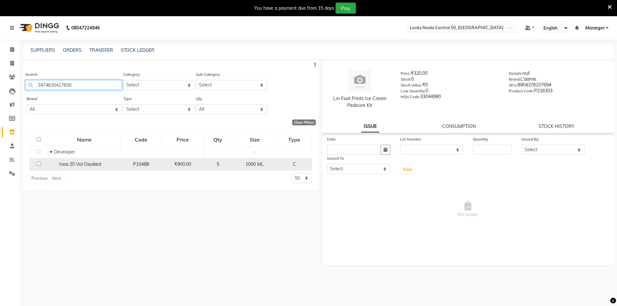
type input "3474630417830"
click at [37, 165] on input "checkbox" at bounding box center [39, 164] width 4 height 4
checkbox input "true"
select select
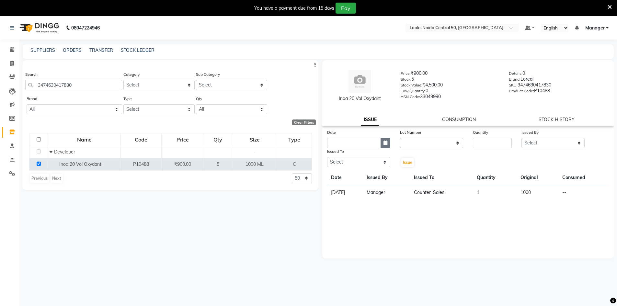
click at [383, 146] on button "button" at bounding box center [386, 143] width 10 height 10
select select "10"
select select "2025"
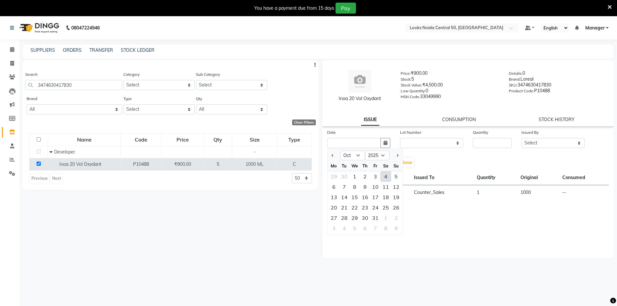
click at [387, 178] on div "4" at bounding box center [386, 176] width 10 height 10
type input "04-10-2025"
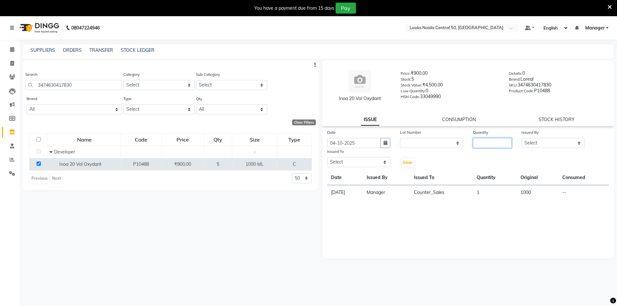
click at [487, 142] on input "number" at bounding box center [492, 143] width 39 height 10
type input "1"
drag, startPoint x: 569, startPoint y: 144, endPoint x: 565, endPoint y: 149, distance: 6.4
click at [569, 144] on select "Select Abbas Addy Aftab Ananya Anas Aslam_pdct Azad Counter_Sales Farha Hassan …" at bounding box center [552, 143] width 63 height 10
select select "92219"
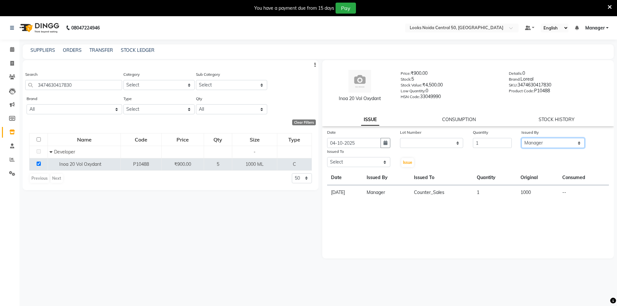
click at [521, 138] on select "Select Abbas Addy Aftab Ananya Anas Aslam_pdct Azad Counter_Sales Farha Hassan …" at bounding box center [552, 143] width 63 height 10
click at [367, 164] on select "Select Abbas Addy Aftab Ananya Anas Aslam_pdct Azad Counter_Sales Farha Hassan …" at bounding box center [358, 162] width 63 height 10
select select "92320"
click at [327, 157] on select "Select Abbas Addy Aftab Ananya Anas Aslam_pdct Azad Counter_Sales Farha Hassan …" at bounding box center [358, 162] width 63 height 10
click at [409, 163] on span "Issue" at bounding box center [407, 162] width 9 height 5
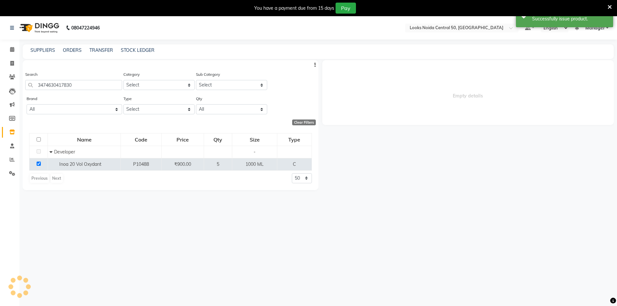
select select
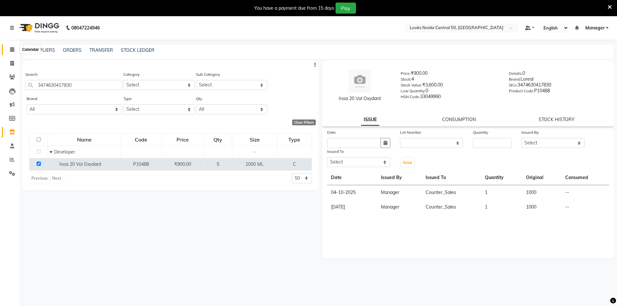
click at [14, 49] on icon at bounding box center [12, 49] width 4 height 5
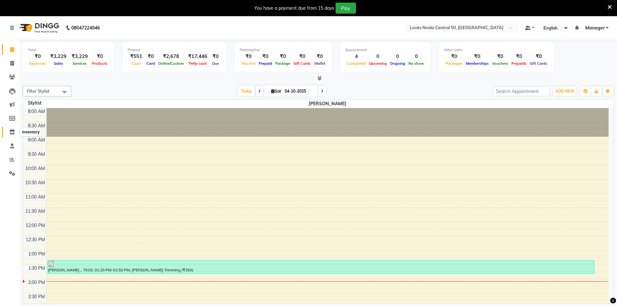
click at [13, 133] on icon at bounding box center [12, 132] width 6 height 5
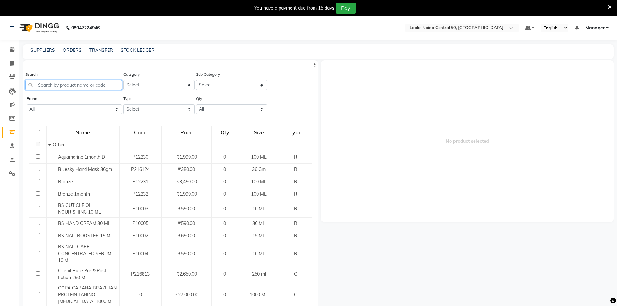
click at [73, 86] on input "text" at bounding box center [73, 85] width 97 height 10
click at [137, 51] on link "STOCK LEDGER" at bounding box center [138, 50] width 34 height 6
select select "all"
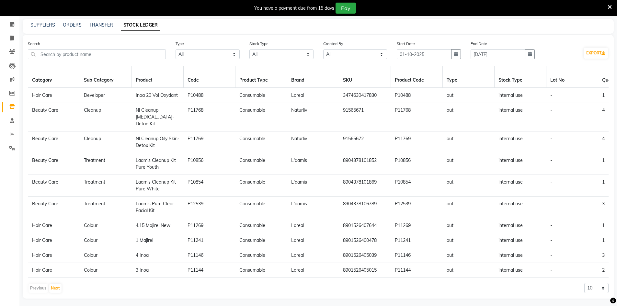
scroll to position [26, 0]
click at [54, 283] on button "Next" at bounding box center [55, 287] width 12 height 9
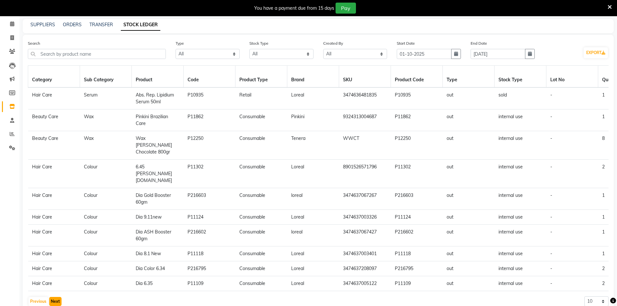
click at [54, 297] on button "Next" at bounding box center [55, 301] width 12 height 9
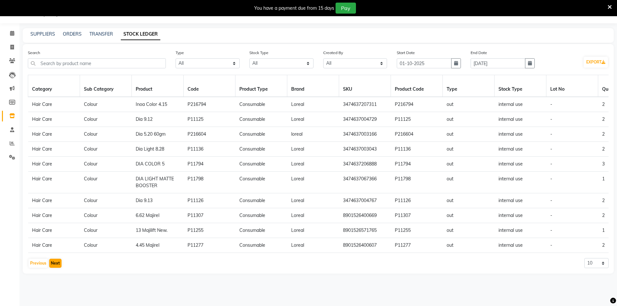
click at [54, 282] on main "SUPPLIERS ORDERS TRANSFER STOCK LEDGER Search Type Select All In Out Stock Type…" at bounding box center [318, 155] width 598 height 255
click at [55, 268] on button "Next" at bounding box center [55, 263] width 12 height 9
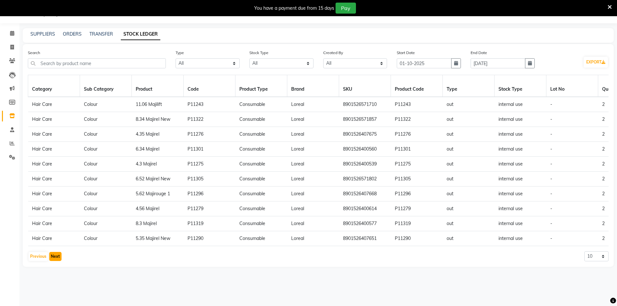
click at [60, 261] on button "Next" at bounding box center [55, 256] width 12 height 9
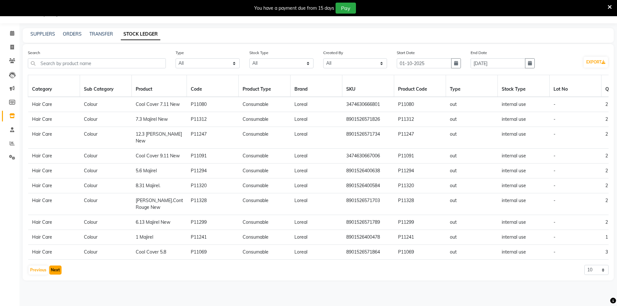
click at [59, 275] on button "Next" at bounding box center [55, 270] width 12 height 9
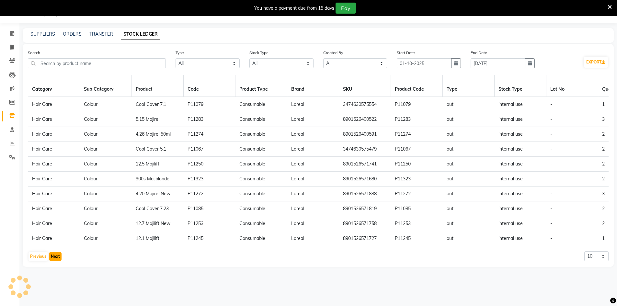
click at [55, 261] on button "Next" at bounding box center [55, 256] width 12 height 9
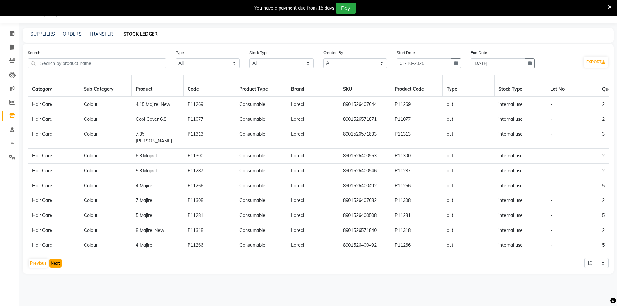
click at [55, 261] on button "Next" at bounding box center [55, 263] width 12 height 9
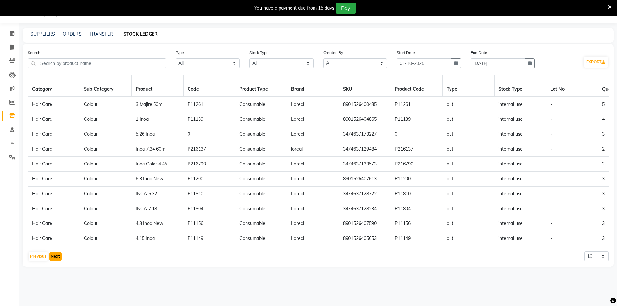
click at [55, 261] on button "Next" at bounding box center [55, 256] width 12 height 9
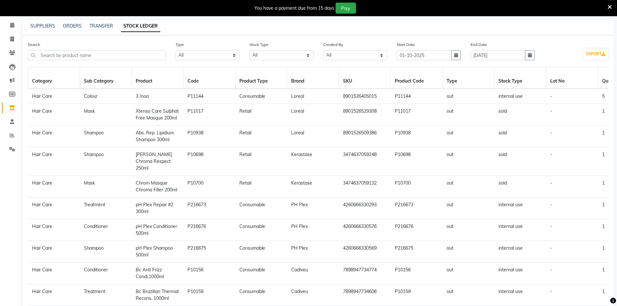
scroll to position [0, 0]
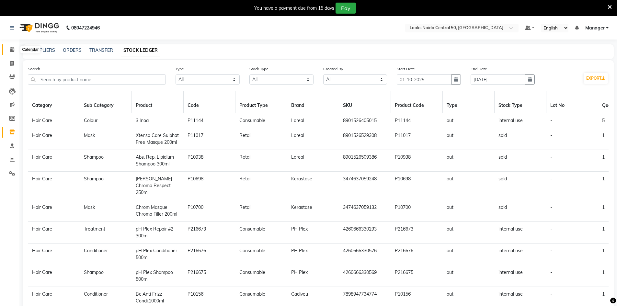
click at [13, 51] on icon at bounding box center [12, 49] width 4 height 5
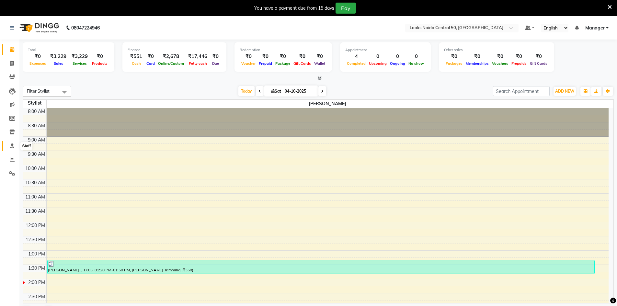
click at [12, 146] on icon at bounding box center [12, 145] width 4 height 5
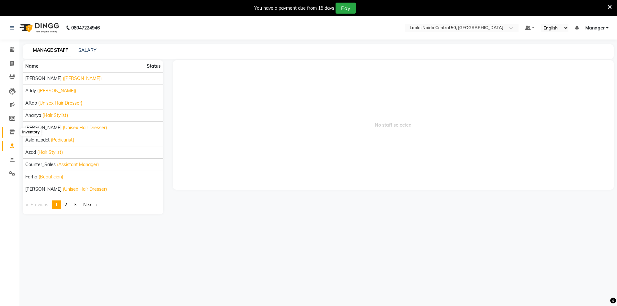
click at [15, 133] on icon at bounding box center [12, 132] width 6 height 5
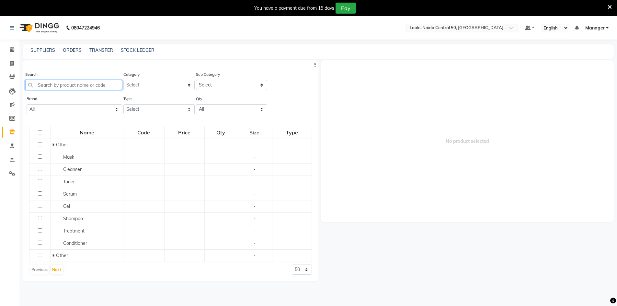
click at [72, 85] on input "text" at bounding box center [73, 85] width 97 height 10
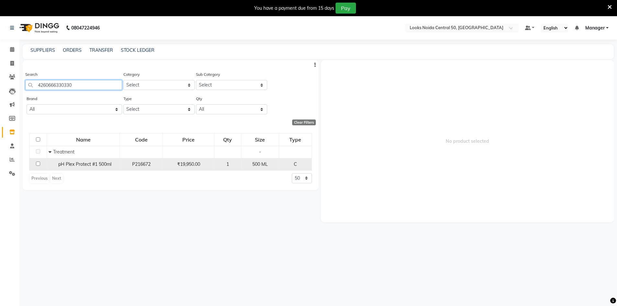
type input "4260666330330"
click at [39, 163] on input "checkbox" at bounding box center [38, 164] width 4 height 4
checkbox input "true"
select select
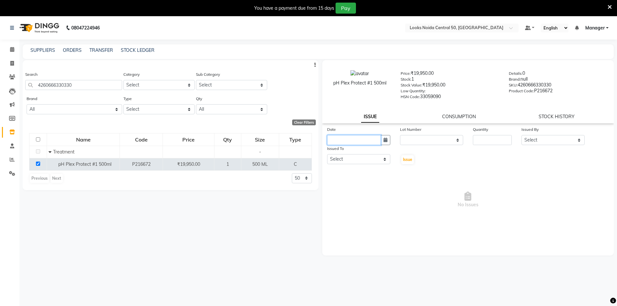
click at [379, 143] on input "text" at bounding box center [354, 140] width 54 height 10
select select "10"
select select "2025"
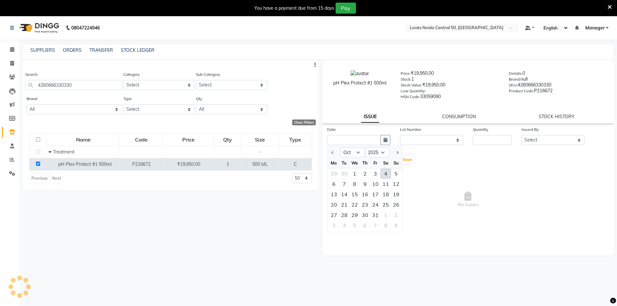
click at [382, 175] on div "4" at bounding box center [386, 173] width 10 height 10
type input "04-10-2025"
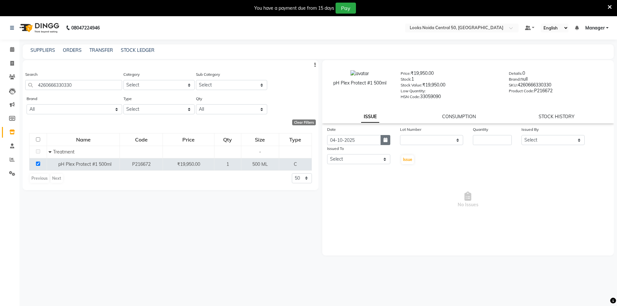
click at [387, 143] on button "button" at bounding box center [386, 140] width 10 height 10
select select "10"
select select "2025"
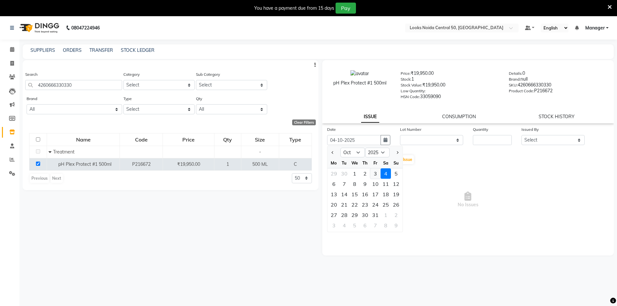
click at [376, 173] on div "3" at bounding box center [375, 173] width 10 height 10
type input "03-10-2025"
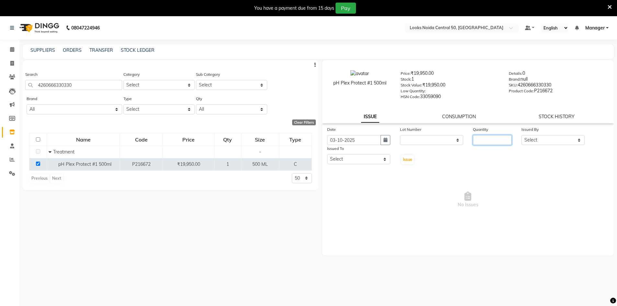
click at [482, 140] on input "number" at bounding box center [492, 140] width 39 height 10
type input "1"
click at [533, 142] on select "Select Abbas Addy Aftab Ananya Anas Aslam_pdct Azad Counter_Sales Farha Hassan …" at bounding box center [552, 140] width 63 height 10
select select "92219"
click at [521, 135] on select "Select Abbas Addy Aftab Ananya Anas Aslam_pdct Azad Counter_Sales Farha Hassan …" at bounding box center [552, 140] width 63 height 10
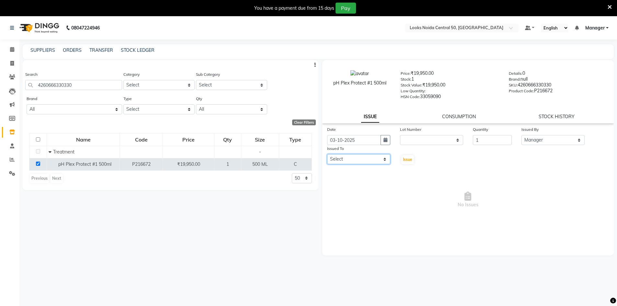
click at [367, 161] on select "Select Abbas Addy Aftab Ananya Anas Aslam_pdct Azad Counter_Sales Farha Hassan …" at bounding box center [358, 159] width 63 height 10
select select "92320"
click at [327, 154] on select "Select Abbas Addy Aftab Ananya Anas Aslam_pdct Azad Counter_Sales Farha Hassan …" at bounding box center [358, 159] width 63 height 10
click at [409, 161] on span "Issue" at bounding box center [407, 159] width 9 height 5
select select
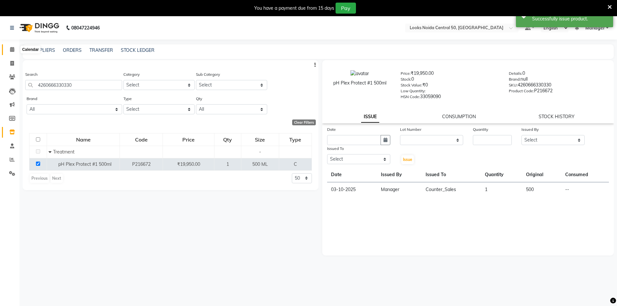
click at [10, 51] on icon at bounding box center [12, 49] width 4 height 5
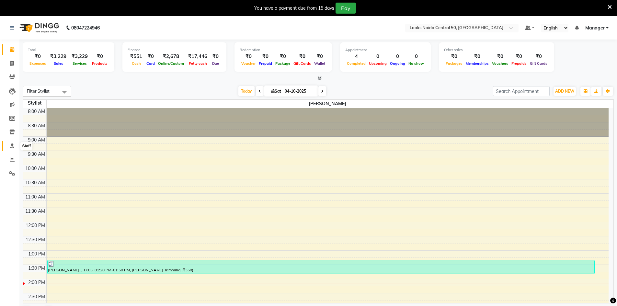
click at [12, 144] on icon at bounding box center [12, 145] width 4 height 5
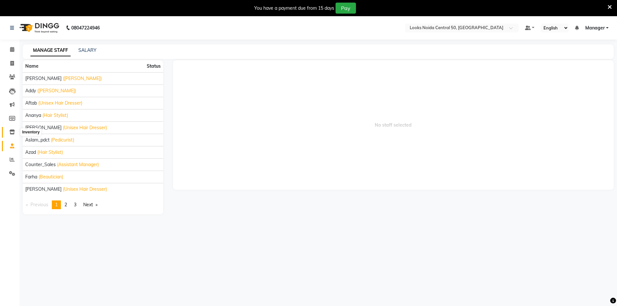
click at [14, 131] on icon at bounding box center [12, 132] width 6 height 5
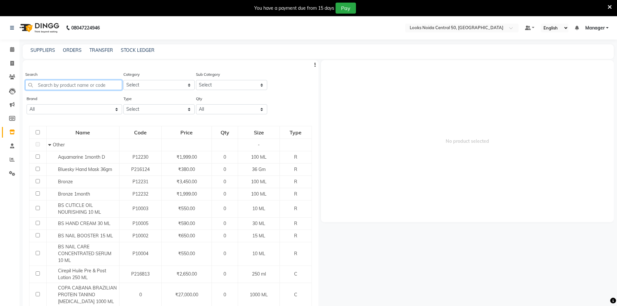
click at [92, 85] on input "text" at bounding box center [73, 85] width 97 height 10
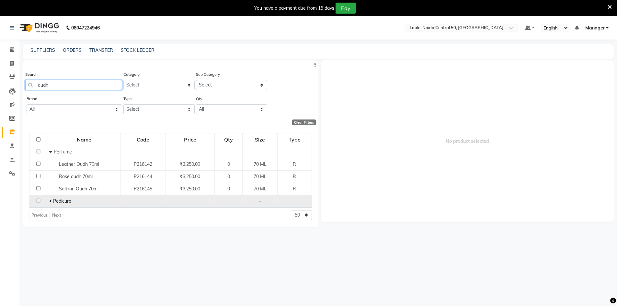
type input "oudh"
click at [49, 202] on td "Pedicure" at bounding box center [84, 201] width 73 height 12
click at [51, 201] on icon at bounding box center [50, 201] width 2 height 5
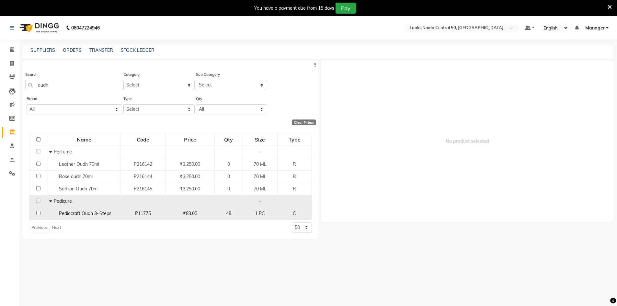
click at [40, 213] on td at bounding box center [38, 213] width 18 height 12
click at [39, 213] on input "checkbox" at bounding box center [38, 213] width 4 height 4
checkbox input "true"
select select
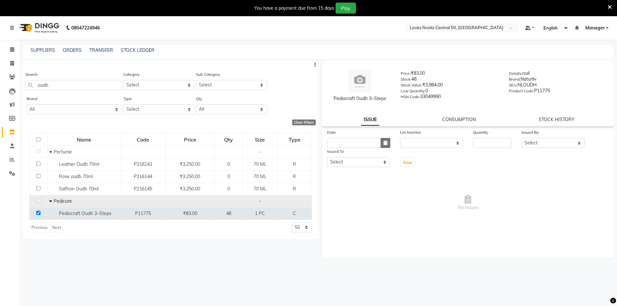
click at [387, 144] on icon "button" at bounding box center [385, 143] width 4 height 5
select select "10"
select select "2025"
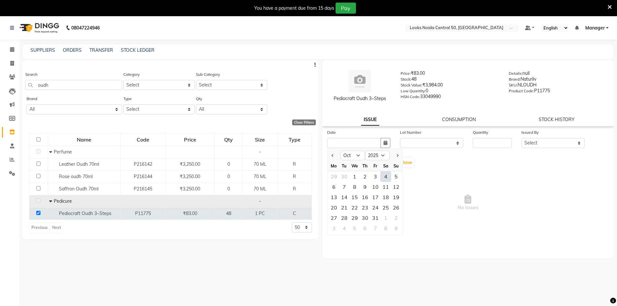
click at [485, 197] on span "No Issues" at bounding box center [468, 202] width 282 height 65
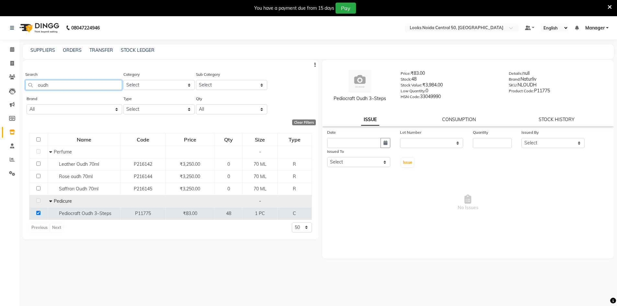
click at [108, 84] on input "oudh" at bounding box center [73, 85] width 97 height 10
type input "o"
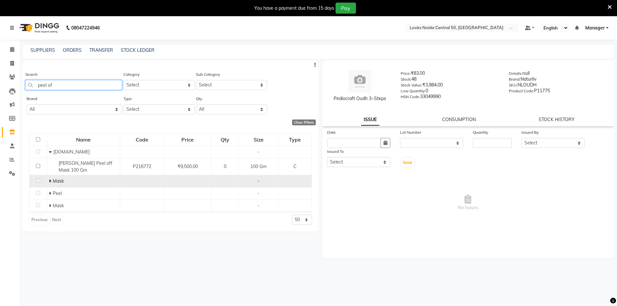
type input "peel of"
click at [47, 181] on td "Mask" at bounding box center [83, 181] width 73 height 12
click at [50, 180] on icon at bounding box center [50, 181] width 2 height 5
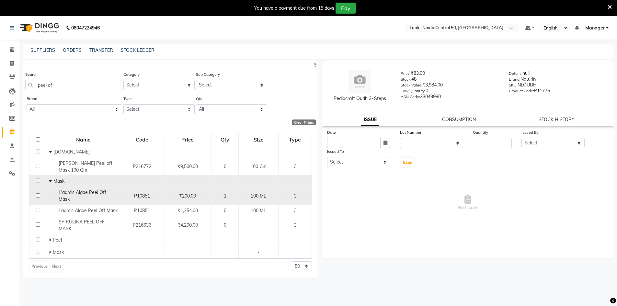
click at [39, 194] on input "checkbox" at bounding box center [38, 195] width 4 height 4
checkbox input "true"
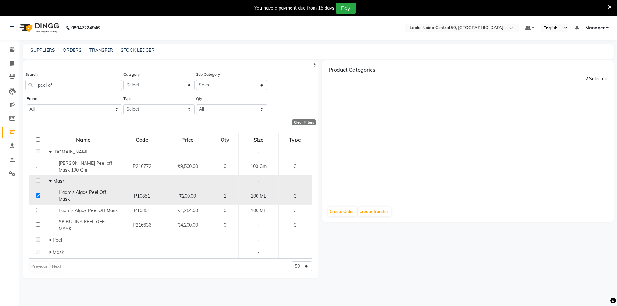
click at [110, 196] on div "L'aamis Algae Peel Off Mask" at bounding box center [83, 196] width 69 height 14
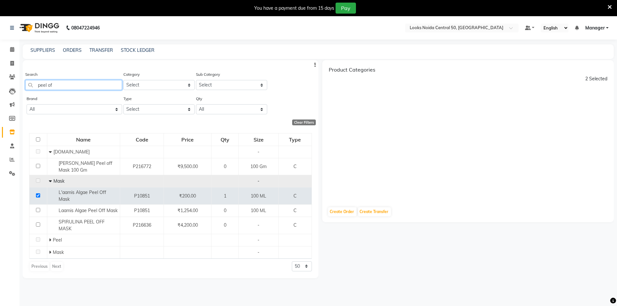
click at [102, 89] on input "peel of" at bounding box center [73, 85] width 97 height 10
type input "p"
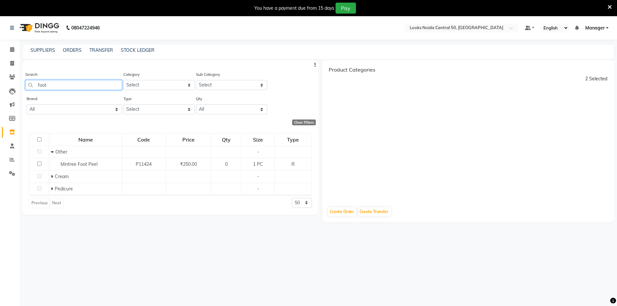
type input "foot"
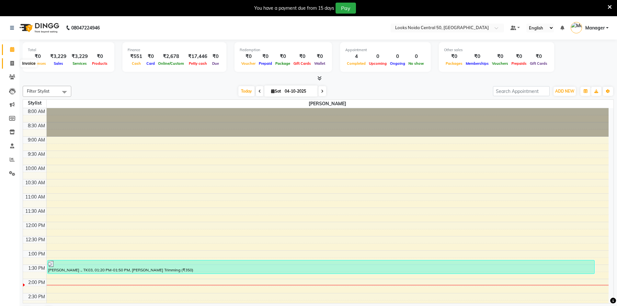
click at [11, 63] on icon at bounding box center [12, 63] width 4 height 5
select select "service"
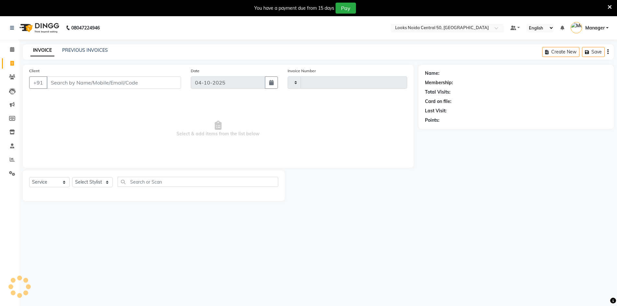
type input "0164"
select select "9051"
click at [80, 82] on input "Client" at bounding box center [114, 82] width 134 height 12
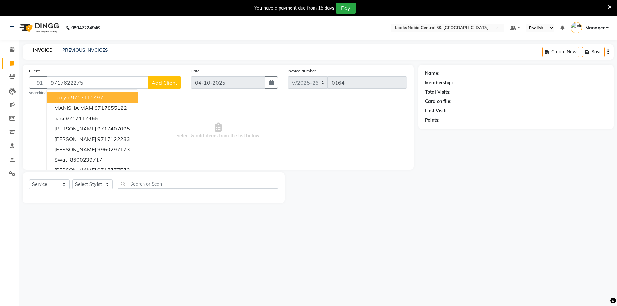
type input "9717622275"
click at [174, 84] on span "Add Client" at bounding box center [165, 82] width 26 height 6
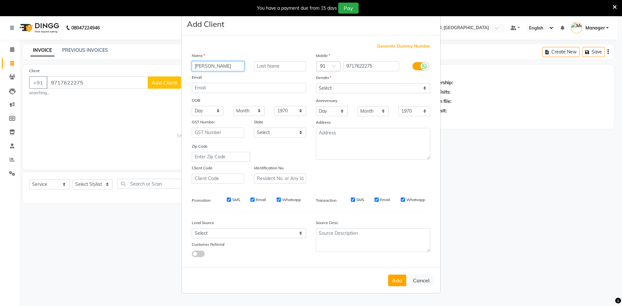
click at [222, 67] on input "[PERSON_NAME]" at bounding box center [218, 66] width 52 height 10
type input "v"
type input "VARSHA"
type input "."
click at [389, 87] on select "Select [DEMOGRAPHIC_DATA] [DEMOGRAPHIC_DATA] Other Prefer Not To Say" at bounding box center [373, 88] width 114 height 10
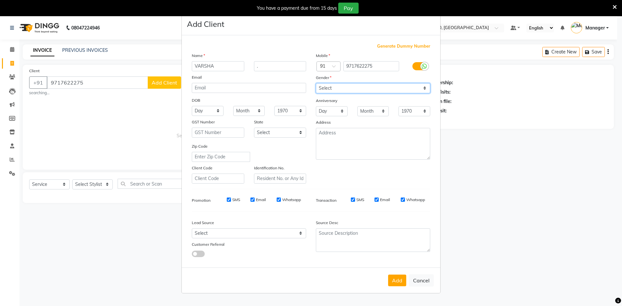
click at [316, 83] on select "Select [DEMOGRAPHIC_DATA] [DEMOGRAPHIC_DATA] Other Prefer Not To Say" at bounding box center [373, 88] width 114 height 10
drag, startPoint x: 337, startPoint y: 83, endPoint x: 338, endPoint y: 90, distance: 7.6
click at [337, 83] on select "Select [DEMOGRAPHIC_DATA] [DEMOGRAPHIC_DATA] Other Prefer Not To Say" at bounding box center [373, 88] width 114 height 10
select select "[DEMOGRAPHIC_DATA]"
click at [316, 83] on select "Select [DEMOGRAPHIC_DATA] [DEMOGRAPHIC_DATA] Other Prefer Not To Say" at bounding box center [373, 88] width 114 height 10
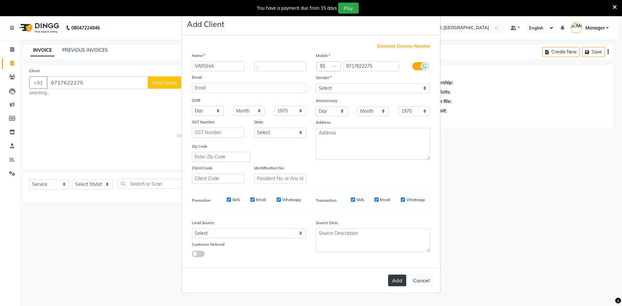
click at [396, 279] on button "Add" at bounding box center [397, 281] width 18 height 12
select select
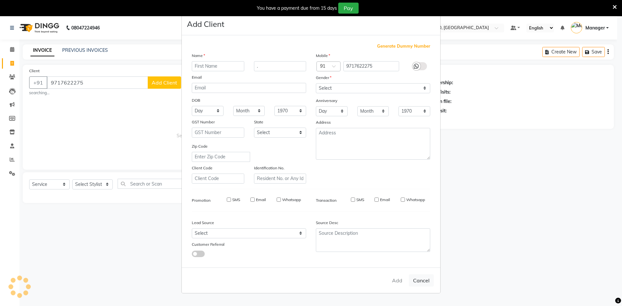
select select
checkbox input "false"
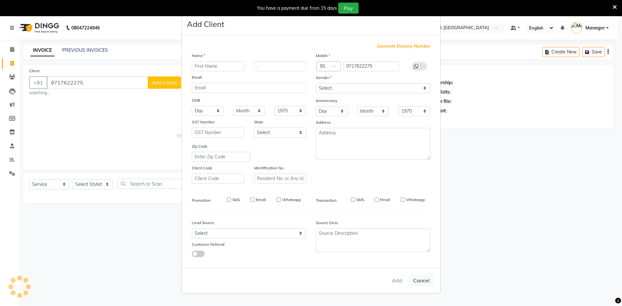
checkbox input "false"
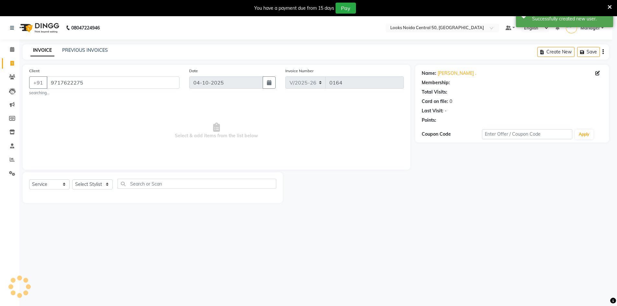
select select "1: Object"
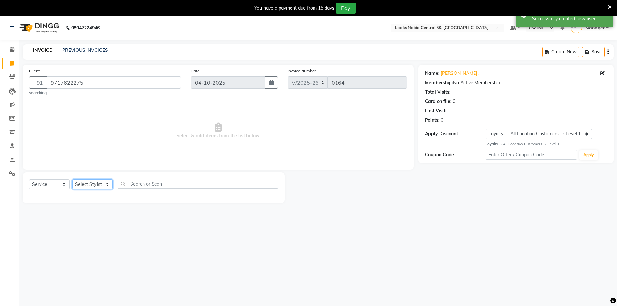
click at [106, 183] on select "Select Stylist [PERSON_NAME] [PERSON_NAME] Azad Counter_Sales [PERSON_NAME] [PE…" at bounding box center [92, 184] width 40 height 10
select select "92934"
click at [72, 179] on select "Select Stylist [PERSON_NAME] [PERSON_NAME] Azad Counter_Sales [PERSON_NAME] [PE…" at bounding box center [92, 184] width 40 height 10
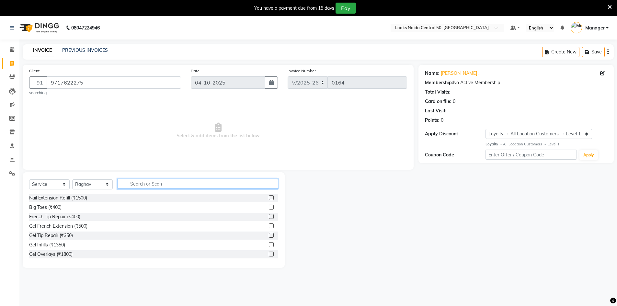
click at [140, 186] on input "text" at bounding box center [198, 184] width 161 height 10
type input "CUT"
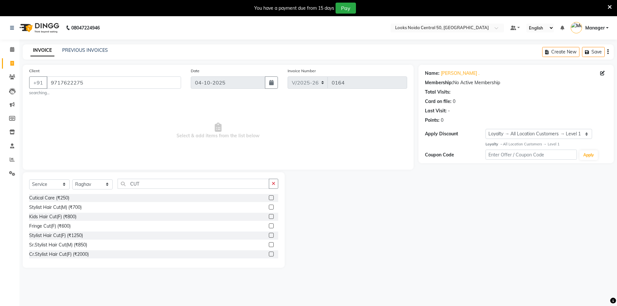
click at [269, 236] on label at bounding box center [271, 235] width 5 height 5
click at [269, 236] on input "checkbox" at bounding box center [271, 236] width 4 height 4
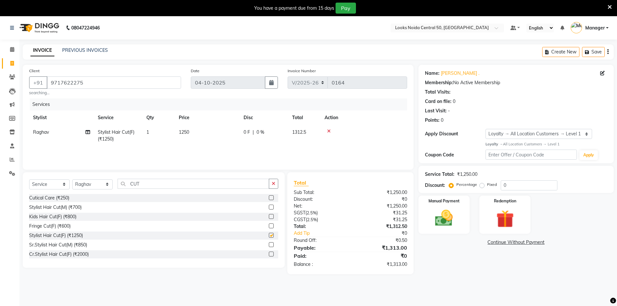
checkbox input "false"
click at [191, 135] on td "1250" at bounding box center [207, 135] width 65 height 21
select select "92934"
click at [221, 135] on input "1250" at bounding box center [237, 134] width 57 height 10
click at [224, 134] on input "1250" at bounding box center [237, 134] width 57 height 10
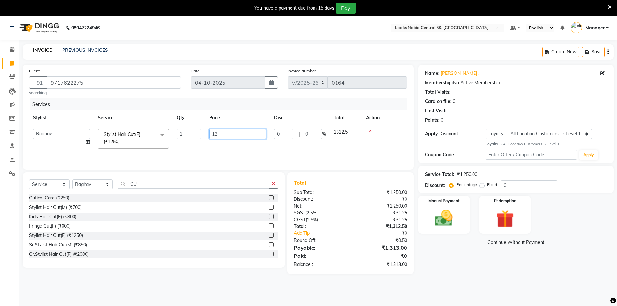
type input "1"
type input "1800"
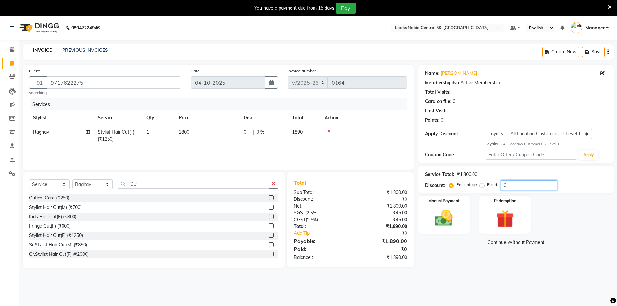
click at [514, 188] on input "0" at bounding box center [529, 185] width 57 height 10
type input "25"
click at [483, 267] on div "Name: [PERSON_NAME] . Membership: No Active Membership Total Visits: Card on fi…" at bounding box center [518, 170] width 200 height 210
click at [445, 219] on img at bounding box center [444, 218] width 30 height 21
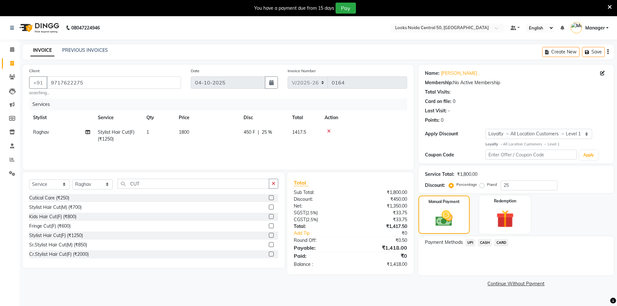
click at [500, 245] on span "CARD" at bounding box center [501, 242] width 14 height 7
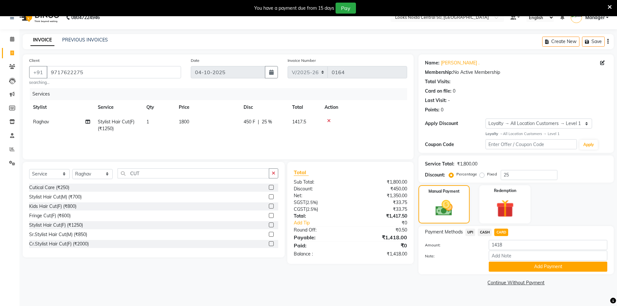
scroll to position [16, 0]
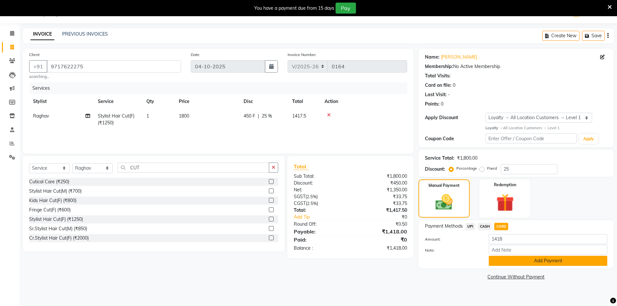
click at [506, 265] on button "Add Payment" at bounding box center [548, 261] width 119 height 10
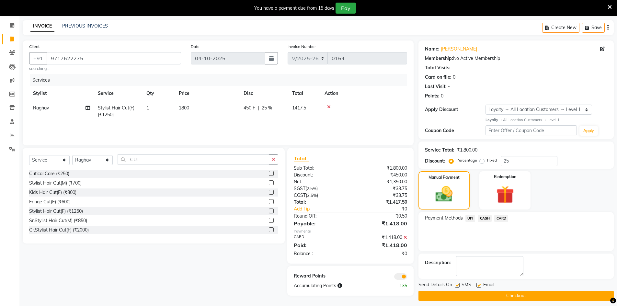
scroll to position [29, 0]
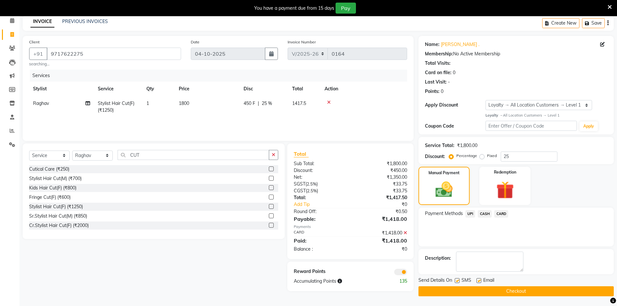
click at [399, 273] on span at bounding box center [400, 272] width 13 height 6
click at [407, 273] on input "checkbox" at bounding box center [407, 273] width 0 height 0
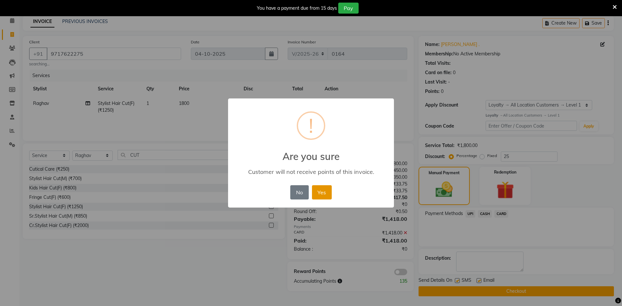
click at [329, 195] on button "Yes" at bounding box center [322, 192] width 20 height 14
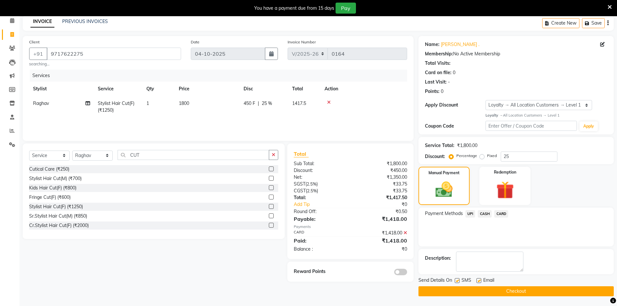
click at [460, 293] on button "Checkout" at bounding box center [515, 291] width 195 height 10
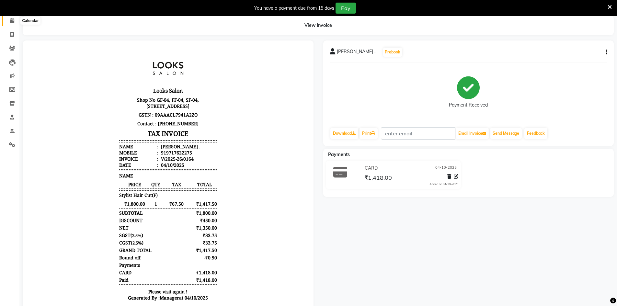
click at [11, 19] on icon at bounding box center [12, 20] width 4 height 5
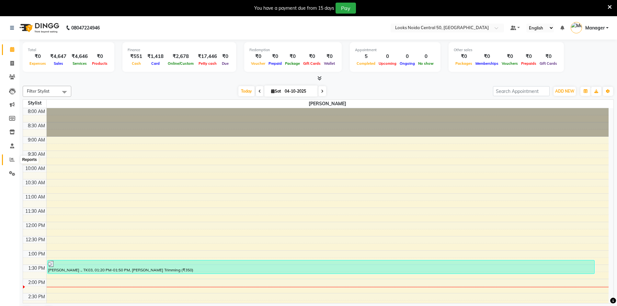
click at [17, 157] on span at bounding box center [11, 159] width 11 height 7
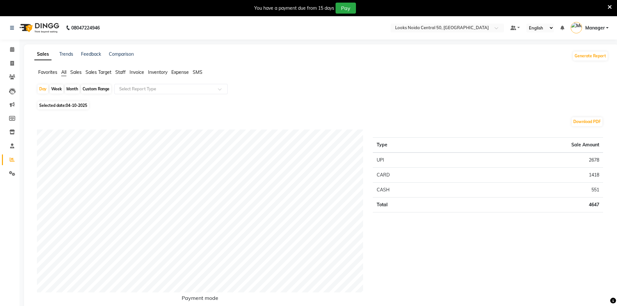
click at [401, 291] on div "Type Sale Amount UPI 2678 CARD 1418 CASH 551 Total 4647" at bounding box center [488, 221] width 240 height 182
click at [121, 73] on span "Staff" at bounding box center [120, 72] width 10 height 6
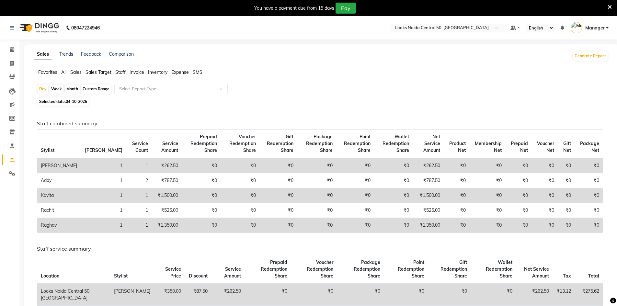
click at [74, 102] on span "04-10-2025" at bounding box center [76, 101] width 21 height 5
select select "10"
select select "2025"
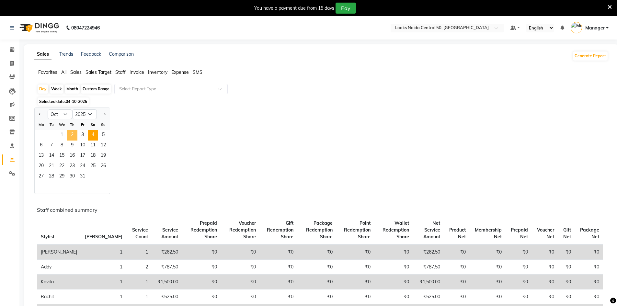
click at [71, 136] on span "2" at bounding box center [72, 135] width 10 height 10
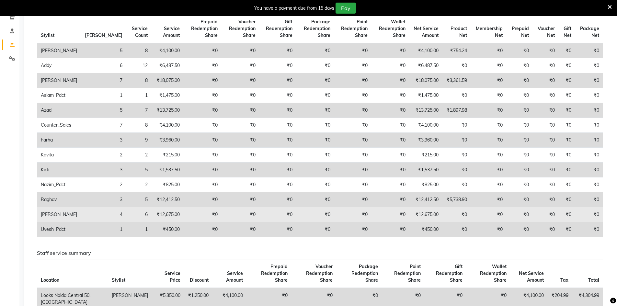
scroll to position [130, 0]
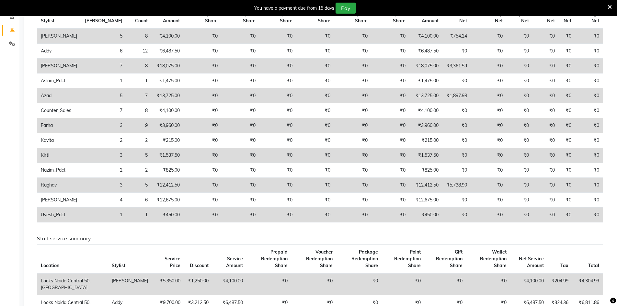
click at [454, 187] on td "₹5,738.90" at bounding box center [456, 185] width 29 height 15
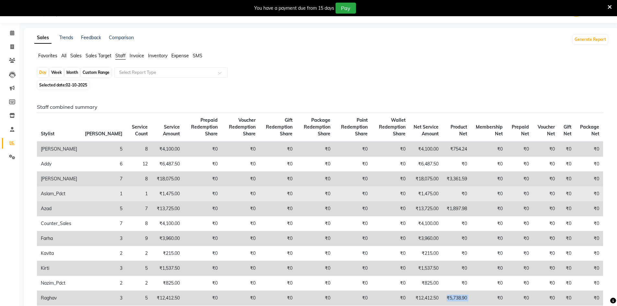
scroll to position [0, 0]
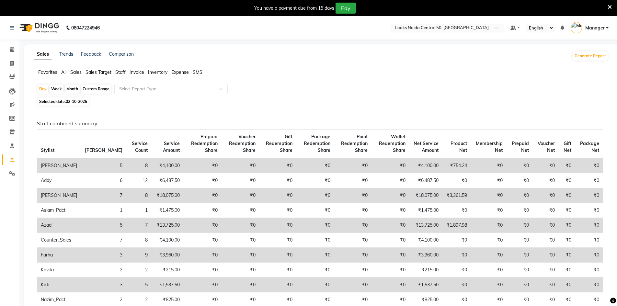
click at [84, 73] on ul "Favorites All Sales Sales Target Staff Invoice Inventory Expense SMS" at bounding box center [321, 72] width 574 height 7
click at [80, 72] on span "Sales" at bounding box center [75, 72] width 11 height 6
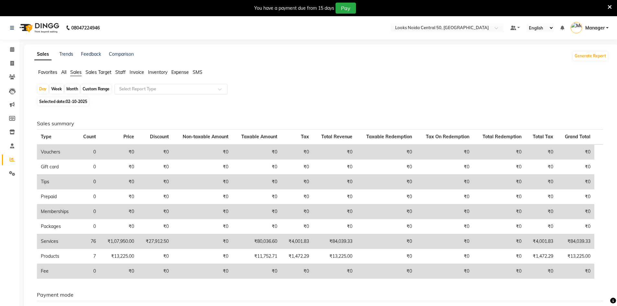
click at [159, 84] on div "Select Report Type" at bounding box center [170, 89] width 113 height 10
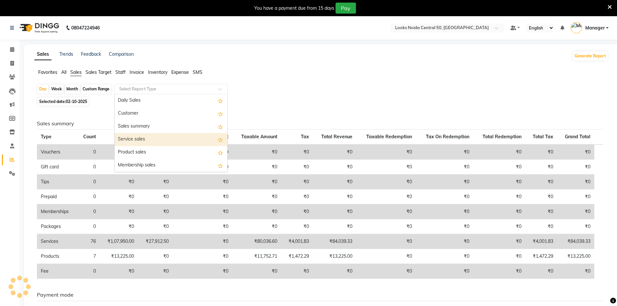
click at [173, 135] on div "Service sales" at bounding box center [171, 139] width 113 height 13
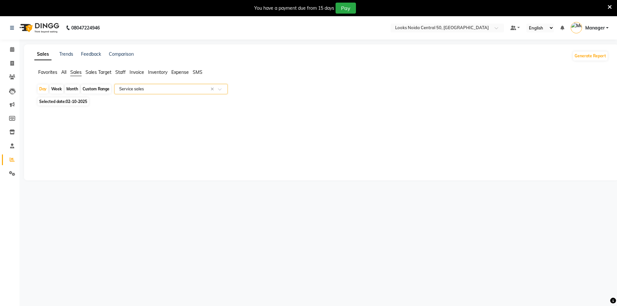
select select "filtered_report"
select select "csv"
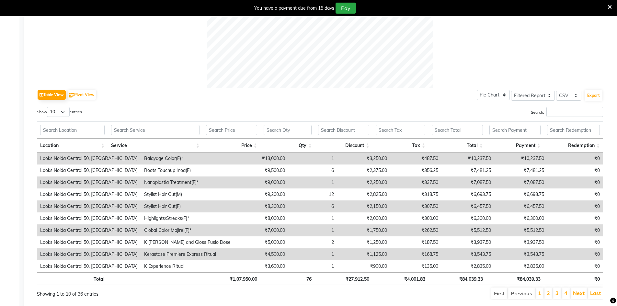
scroll to position [279, 0]
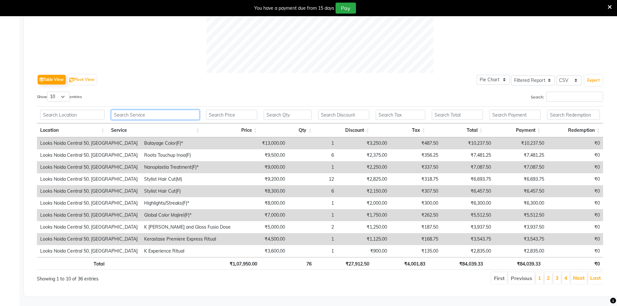
click at [154, 110] on input "text" at bounding box center [155, 115] width 88 height 10
click at [385, 73] on div "Table View Pivot View Pie Chart Bar Chart Select Full Report Filtered Report Se…" at bounding box center [320, 80] width 566 height 14
click at [566, 92] on input "Search:" at bounding box center [574, 97] width 57 height 10
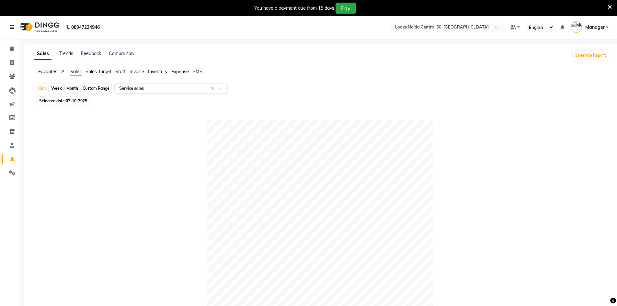
scroll to position [0, 0]
type input "RAGH"
click at [117, 73] on span "Staff" at bounding box center [120, 72] width 10 height 6
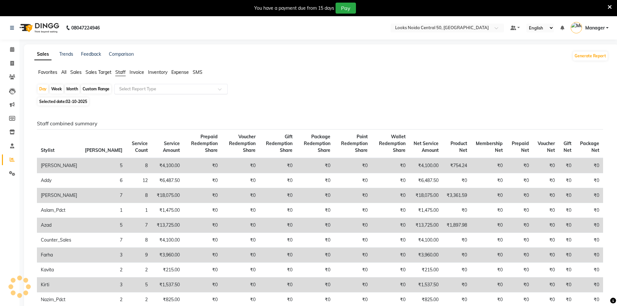
click at [151, 90] on input "text" at bounding box center [164, 89] width 93 height 6
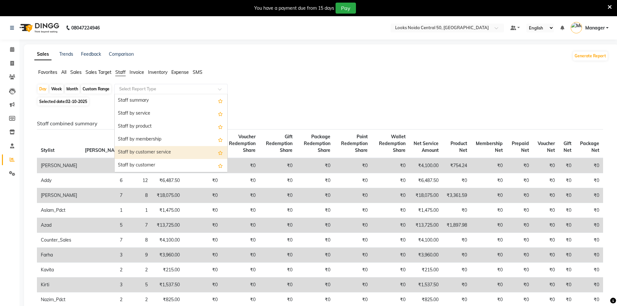
click at [174, 154] on div "Staff by customer service" at bounding box center [171, 152] width 113 height 13
select select "filtered_report"
select select "csv"
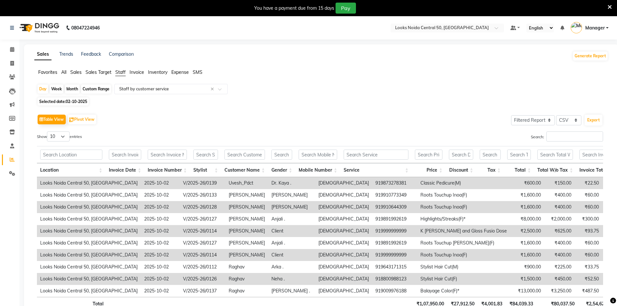
click at [84, 101] on span "02-10-2025" at bounding box center [76, 101] width 21 height 5
select select "10"
select select "2025"
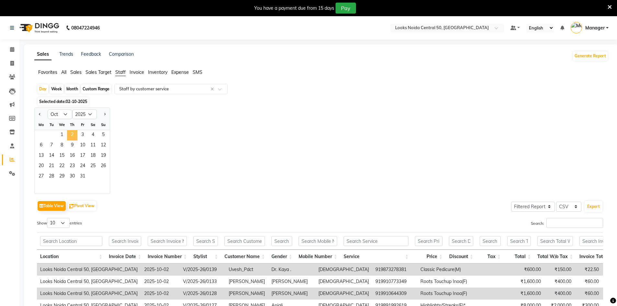
click at [72, 136] on span "2" at bounding box center [72, 135] width 10 height 10
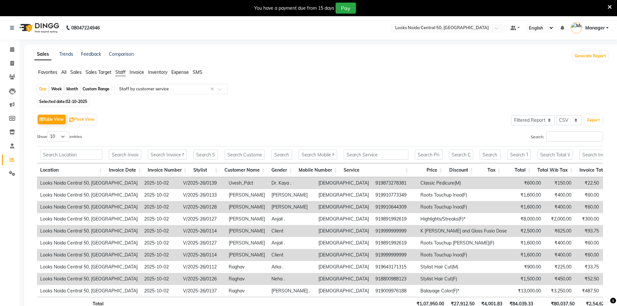
scroll to position [32, 0]
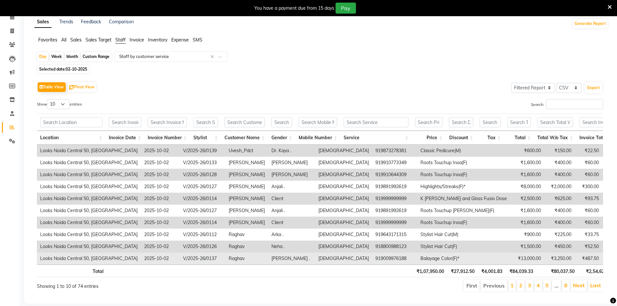
click at [372, 257] on td "919009976188" at bounding box center [394, 259] width 45 height 12
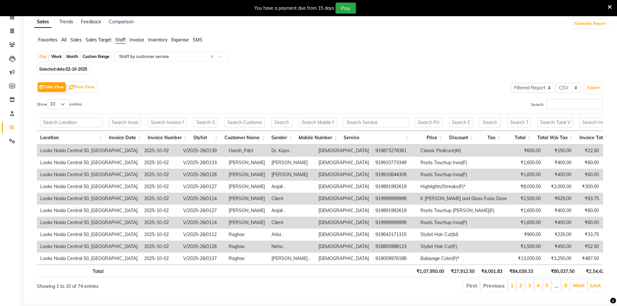
click at [82, 69] on span "02-10-2025" at bounding box center [76, 69] width 21 height 5
select select "10"
select select "2025"
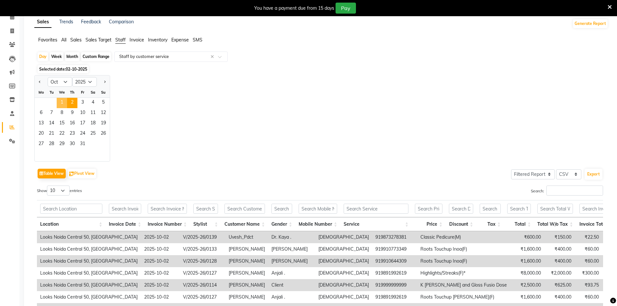
click at [63, 100] on span "1" at bounding box center [62, 103] width 10 height 10
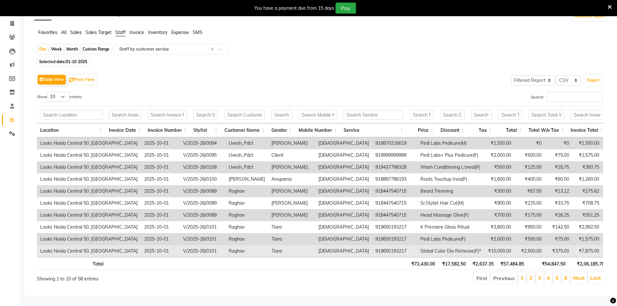
scroll to position [50, 0]
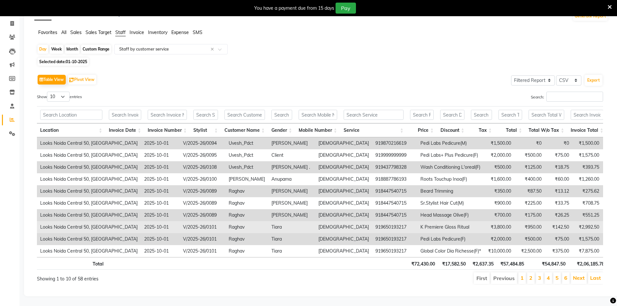
click at [417, 221] on td "K Premiere Gloss Ritual" at bounding box center [450, 227] width 67 height 12
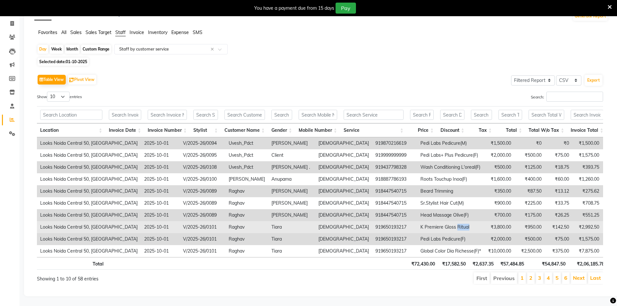
click at [417, 221] on td "K Premiere Gloss Ritual" at bounding box center [450, 227] width 67 height 12
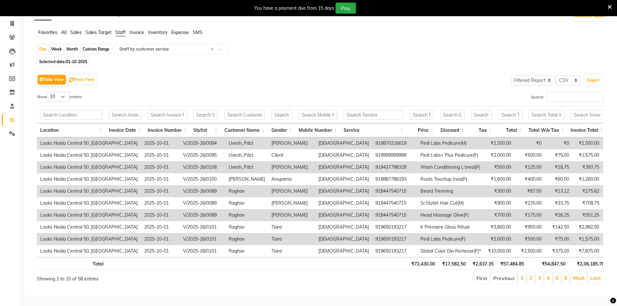
click at [417, 234] on td "Pedi Labs Pedicure(F)" at bounding box center [450, 239] width 67 height 12
click at [417, 233] on td "Pedi Labs Pedicure(F)" at bounding box center [450, 239] width 67 height 12
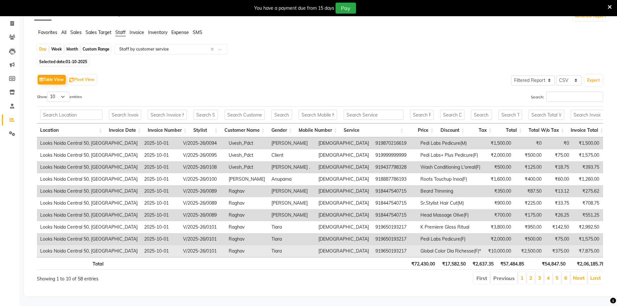
click at [417, 245] on td "Global Color Dia Richesse(F)*" at bounding box center [450, 251] width 67 height 12
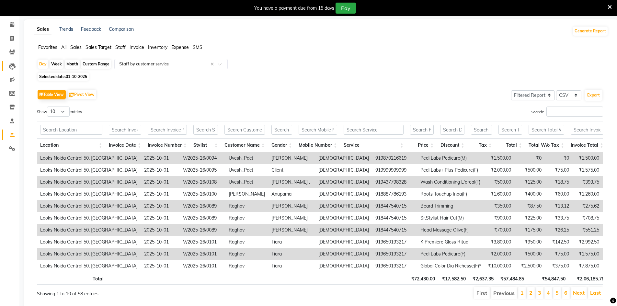
scroll to position [0, 0]
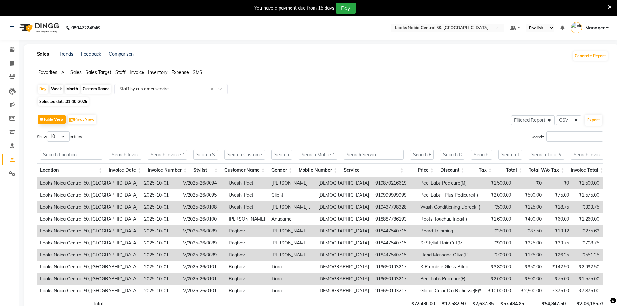
click at [15, 72] on li "Clients" at bounding box center [9, 77] width 19 height 14
click at [12, 66] on span at bounding box center [11, 63] width 11 height 7
select select "service"
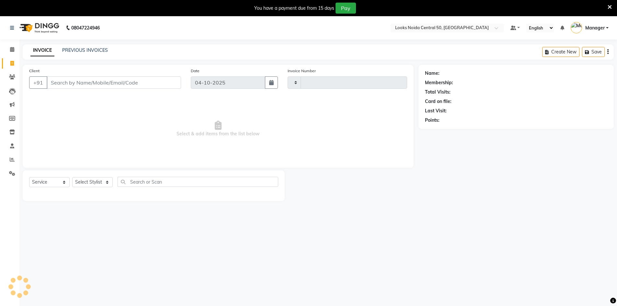
type input "0165"
select select "9051"
click at [102, 185] on select "Select Stylist [PERSON_NAME] [PERSON_NAME] Azad Counter_Sales [PERSON_NAME] [PE…" at bounding box center [92, 182] width 40 height 10
select select "92320"
click at [72, 177] on select "Select Stylist [PERSON_NAME] [PERSON_NAME] Azad Counter_Sales [PERSON_NAME] [PE…" at bounding box center [92, 182] width 40 height 10
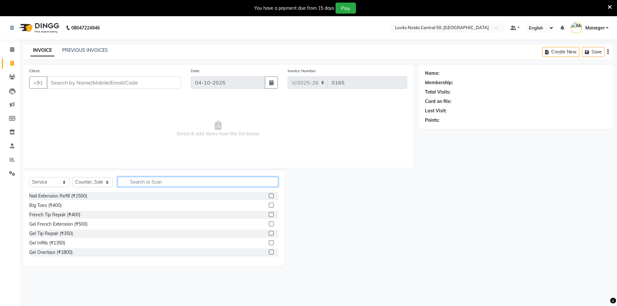
click at [169, 183] on input "text" at bounding box center [198, 182] width 161 height 10
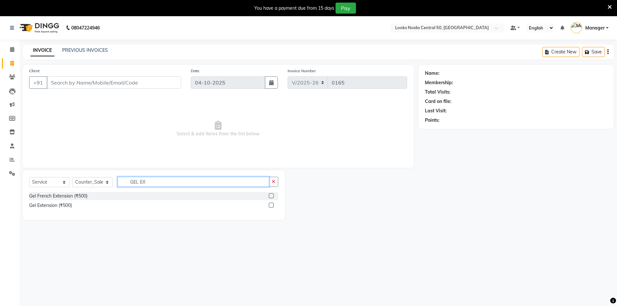
type input "GEL EX"
click at [270, 204] on label at bounding box center [271, 205] width 5 height 5
click at [270, 204] on input "checkbox" at bounding box center [271, 205] width 4 height 4
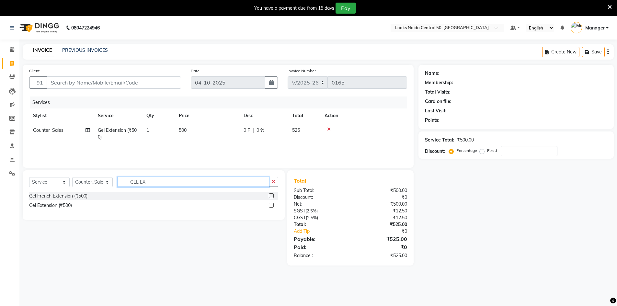
checkbox input "false"
click at [191, 178] on input "GEL EX" at bounding box center [194, 182] width 152 height 10
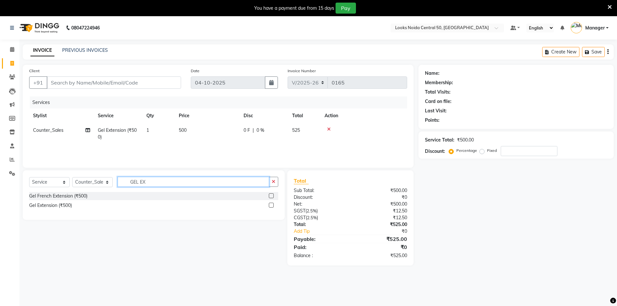
click at [191, 178] on input "GEL EX" at bounding box center [194, 182] width 152 height 10
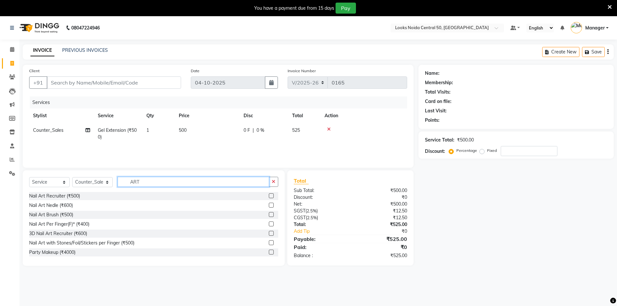
type input "ART"
click at [269, 242] on label at bounding box center [271, 242] width 5 height 5
click at [269, 242] on input "checkbox" at bounding box center [271, 243] width 4 height 4
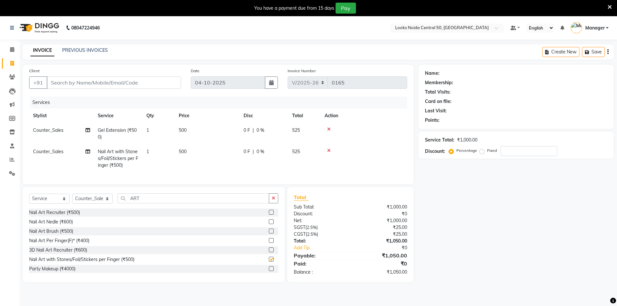
checkbox input "false"
click at [187, 203] on input "ART" at bounding box center [194, 198] width 152 height 10
click at [209, 201] on input "ART" at bounding box center [194, 198] width 152 height 10
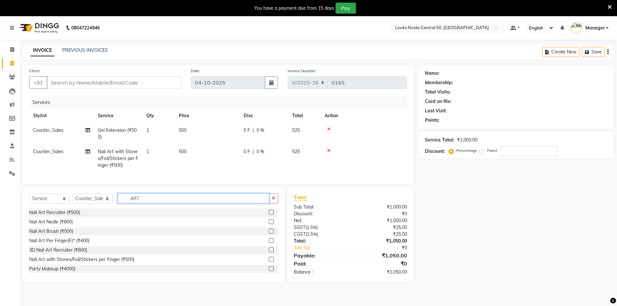
click at [209, 201] on input "ART" at bounding box center [194, 198] width 152 height 10
click at [207, 129] on td "500" at bounding box center [207, 133] width 65 height 21
select select "92320"
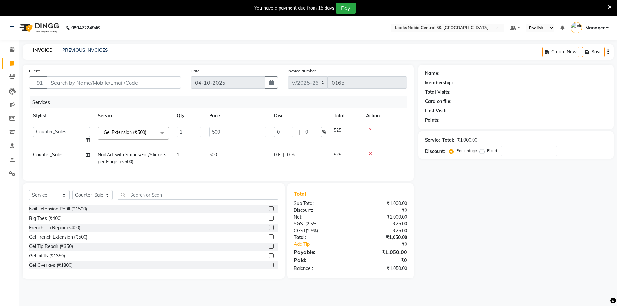
click at [207, 129] on td "500" at bounding box center [237, 135] width 65 height 25
click at [245, 134] on input "500" at bounding box center [237, 132] width 57 height 10
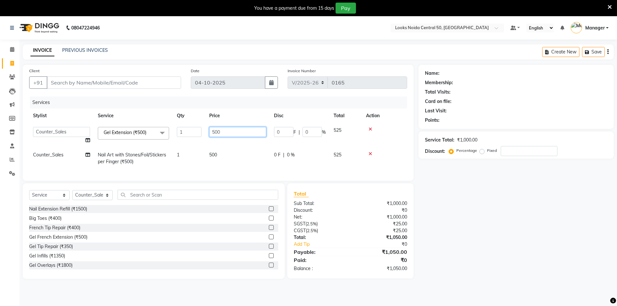
click at [245, 134] on input "500" at bounding box center [237, 132] width 57 height 10
type input "1800"
click at [250, 154] on tr "Counter_Sales Nail Art with Stones/Foil/Stickers per Finger (₹500) 1 500 0 F | …" at bounding box center [218, 158] width 378 height 21
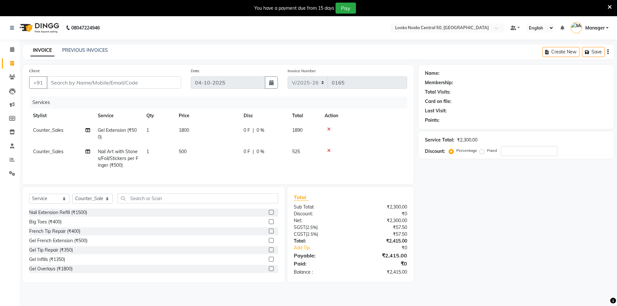
click at [214, 149] on td "500" at bounding box center [207, 158] width 65 height 28
select select "92320"
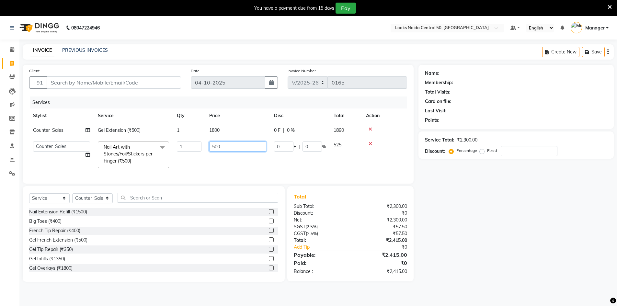
drag, startPoint x: 254, startPoint y: 148, endPoint x: 195, endPoint y: 146, distance: 59.3
click at [202, 147] on tr "Abbas Addy Aftab Ananya Anas Aslam_pdct Azad Counter_Sales Farha Hassan Kavita …" at bounding box center [218, 155] width 378 height 34
click at [229, 127] on td "1800" at bounding box center [237, 130] width 65 height 15
select select "92320"
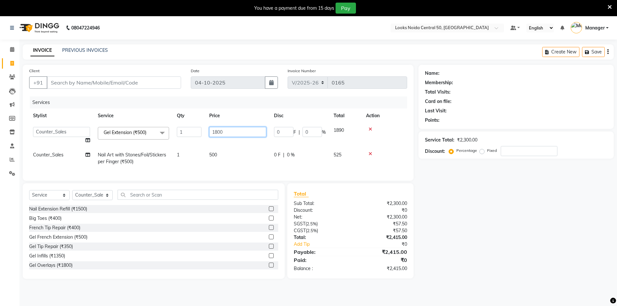
drag, startPoint x: 240, startPoint y: 133, endPoint x: 187, endPoint y: 132, distance: 53.4
click at [207, 135] on td "1800" at bounding box center [237, 135] width 65 height 25
type input "1500"
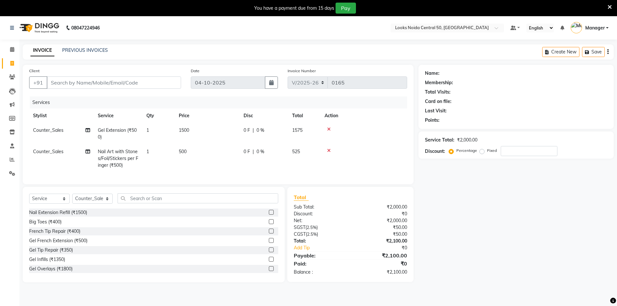
click at [212, 141] on td "1500" at bounding box center [207, 133] width 65 height 21
select select "92320"
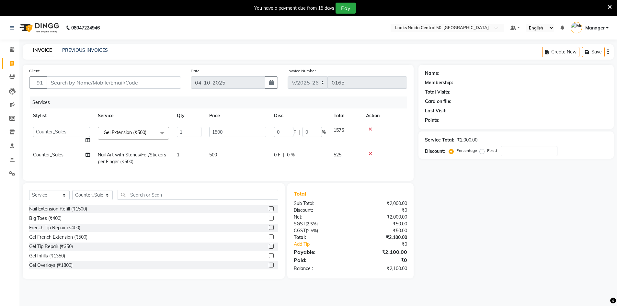
click at [235, 153] on td "500" at bounding box center [237, 158] width 65 height 21
select select "92320"
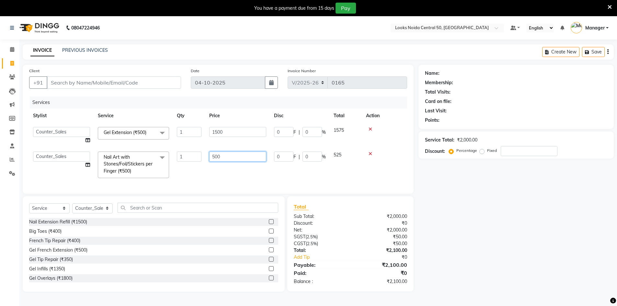
click at [235, 153] on input "500" at bounding box center [237, 157] width 57 height 10
type input "1000"
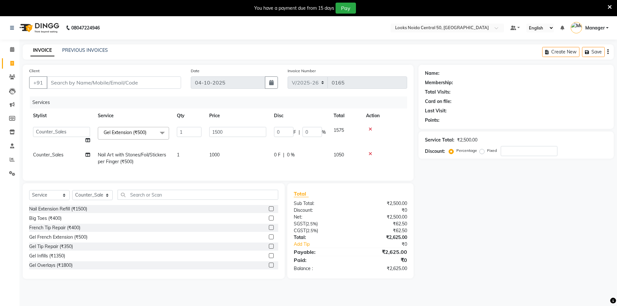
click at [442, 201] on div "Name: Membership: Total Visits: Card on file: Last Visit: Points: Service Total…" at bounding box center [518, 172] width 200 height 214
click at [154, 199] on input "text" at bounding box center [198, 195] width 161 height 10
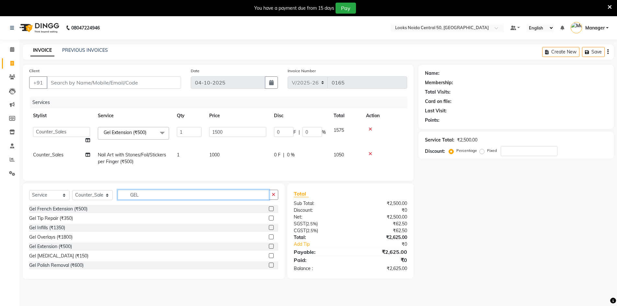
type input "GEL"
click at [269, 239] on label at bounding box center [271, 236] width 5 height 5
click at [269, 239] on input "checkbox" at bounding box center [271, 237] width 4 height 4
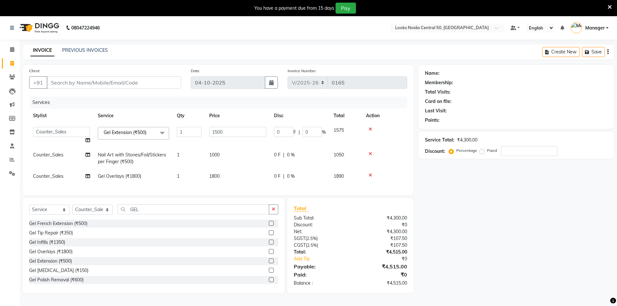
click at [269, 254] on label at bounding box center [271, 251] width 5 height 5
click at [269, 254] on input "checkbox" at bounding box center [271, 252] width 4 height 4
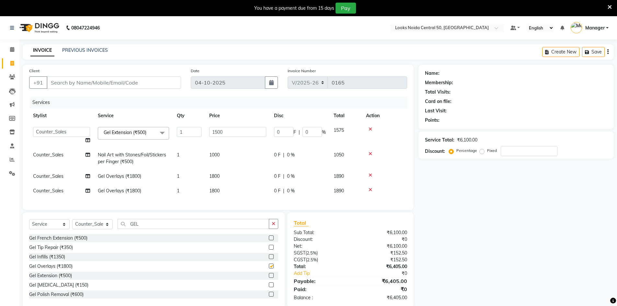
checkbox input "false"
click at [230, 190] on td "1800" at bounding box center [237, 191] width 65 height 15
select select "92320"
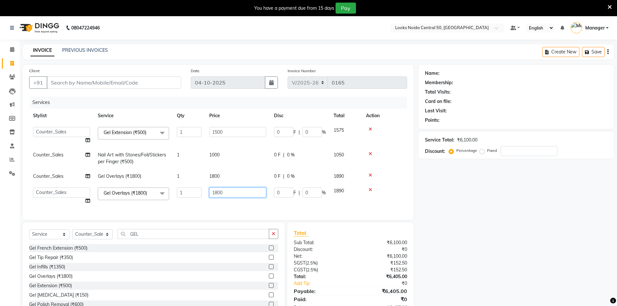
drag, startPoint x: 238, startPoint y: 190, endPoint x: 197, endPoint y: 189, distance: 41.5
click at [203, 190] on tr "Abbas Addy Aftab Ananya Anas Aslam_pdct Azad Counter_Sales Farha Hassan Kavita …" at bounding box center [218, 196] width 378 height 25
type input "800"
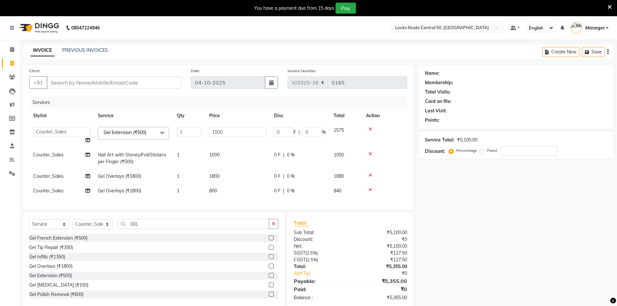
click at [215, 175] on span "1800" at bounding box center [214, 176] width 10 height 6
select select "92320"
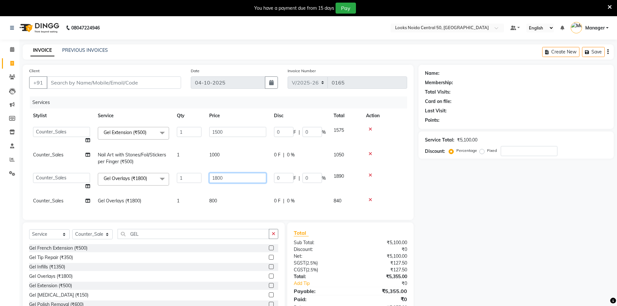
click at [215, 175] on input "1800" at bounding box center [237, 178] width 57 height 10
type input "800"
click at [241, 134] on input "1500" at bounding box center [237, 132] width 57 height 10
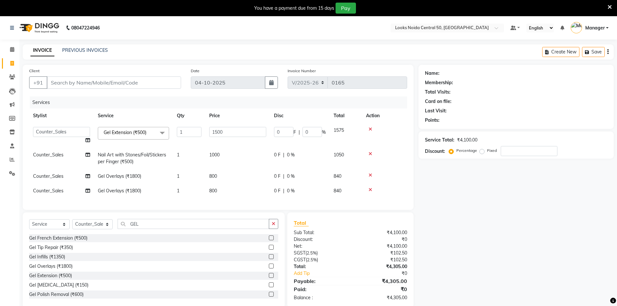
click at [241, 149] on tr "Counter_Sales Nail Art with Stones/Foil/Stickers per Finger (₹500) 1 1000 0 F |…" at bounding box center [218, 158] width 378 height 21
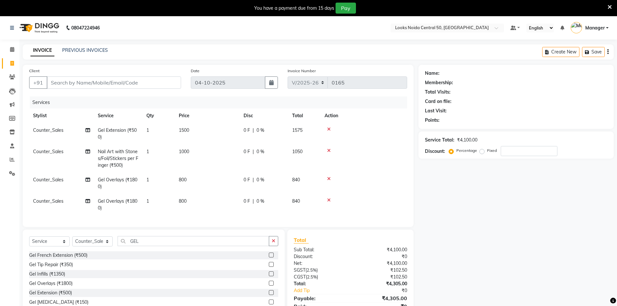
click at [223, 153] on td "1000" at bounding box center [207, 158] width 65 height 28
select select "92320"
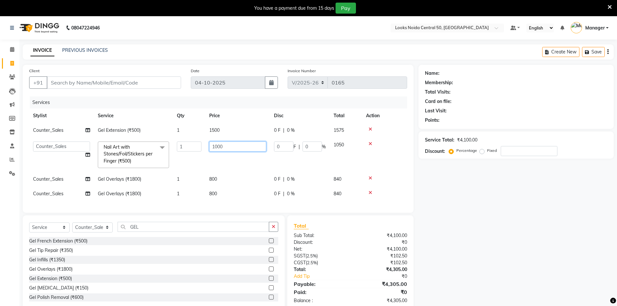
drag, startPoint x: 229, startPoint y: 148, endPoint x: 211, endPoint y: 148, distance: 18.5
click at [211, 148] on input "1000" at bounding box center [237, 147] width 57 height 10
type input "600"
click at [498, 210] on div "Name: Membership: Total Visits: Card on file: Last Visit: Points: Service Total…" at bounding box center [518, 188] width 200 height 246
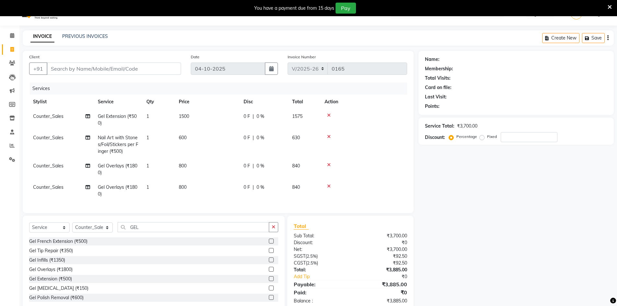
scroll to position [34, 0]
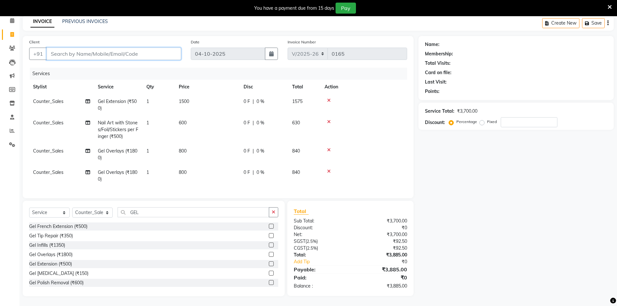
click at [131, 49] on input "Client" at bounding box center [114, 54] width 134 height 12
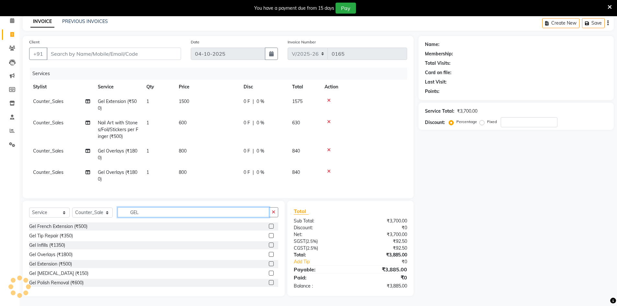
click at [163, 217] on input "GEL" at bounding box center [194, 212] width 152 height 10
click at [158, 215] on input "GEL" at bounding box center [194, 212] width 152 height 10
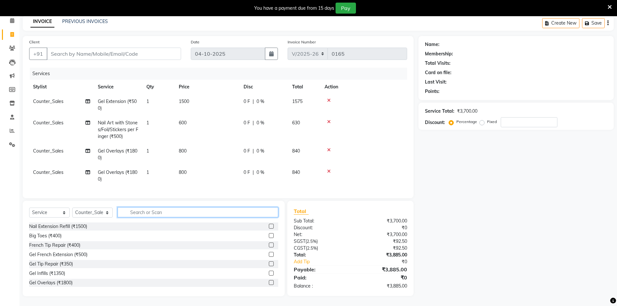
click at [190, 209] on input "text" at bounding box center [198, 212] width 161 height 10
click at [100, 206] on div "Select Service Product Membership Package Voucher Prepaid Gift Card Select Styl…" at bounding box center [154, 249] width 262 height 96
click at [100, 209] on select "Select Stylist [PERSON_NAME] [PERSON_NAME] Azad Counter_Sales [PERSON_NAME] [PE…" at bounding box center [92, 213] width 40 height 10
click at [470, 183] on div "Name: Membership: Total Visits: Card on file: Last Visit: Points: Service Total…" at bounding box center [518, 166] width 200 height 260
click at [101, 216] on select "Select Stylist [PERSON_NAME] [PERSON_NAME] Azad Counter_Sales [PERSON_NAME] [PE…" at bounding box center [92, 213] width 40 height 10
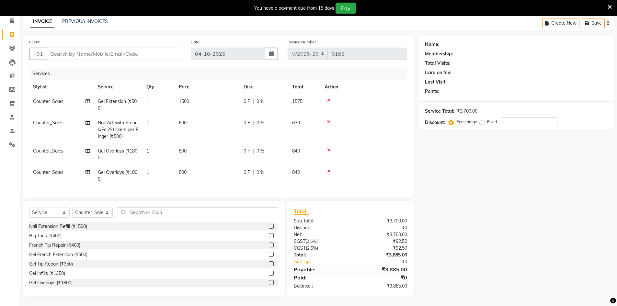
click at [401, 154] on td at bounding box center [364, 154] width 86 height 21
click at [79, 51] on input "Client" at bounding box center [114, 54] width 134 height 12
type input "9"
type input "0"
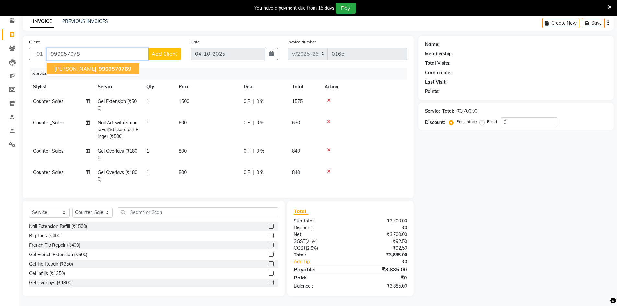
type input "999957078"
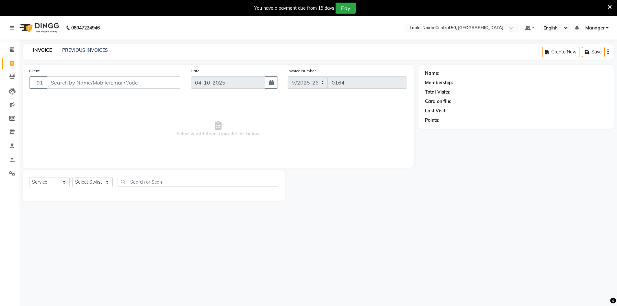
select select "9051"
select select "service"
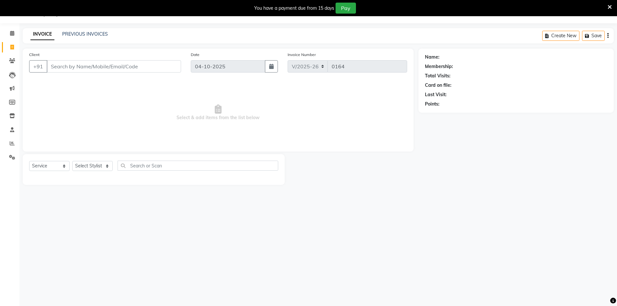
click at [115, 63] on input "Client" at bounding box center [114, 66] width 134 height 12
click at [117, 62] on input "Client" at bounding box center [114, 66] width 134 height 12
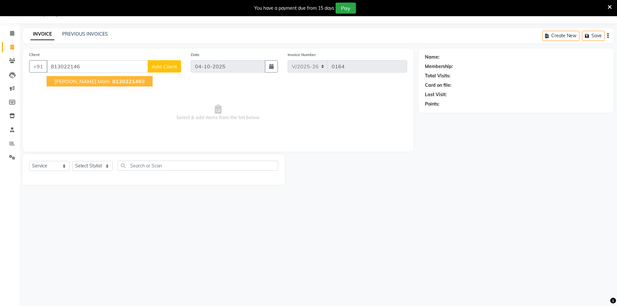
click at [117, 83] on span "813022146" at bounding box center [126, 81] width 29 height 6
type input "8130221469"
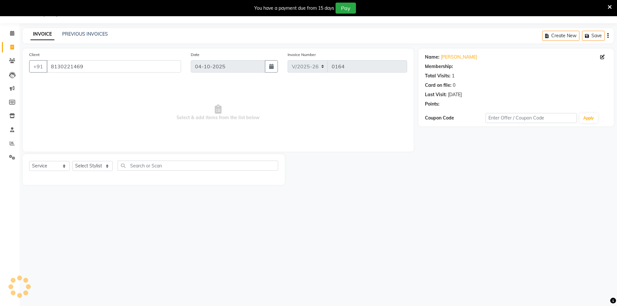
select select "1: Object"
click at [99, 170] on select "Select Stylist [PERSON_NAME] [PERSON_NAME] Azad Counter_Sales [PERSON_NAME] [PE…" at bounding box center [92, 166] width 40 height 10
select select "92614"
click at [72, 161] on select "Select Stylist [PERSON_NAME] [PERSON_NAME] Azad Counter_Sales [PERSON_NAME] [PE…" at bounding box center [92, 166] width 40 height 10
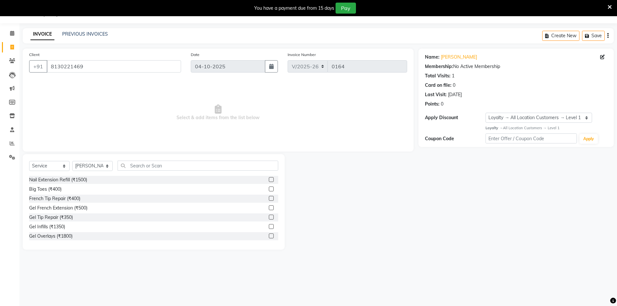
click at [157, 155] on div "Select Service Product Membership Package Voucher Prepaid Gift Card Select Styl…" at bounding box center [154, 202] width 262 height 96
click at [166, 164] on input "text" at bounding box center [198, 166] width 161 height 10
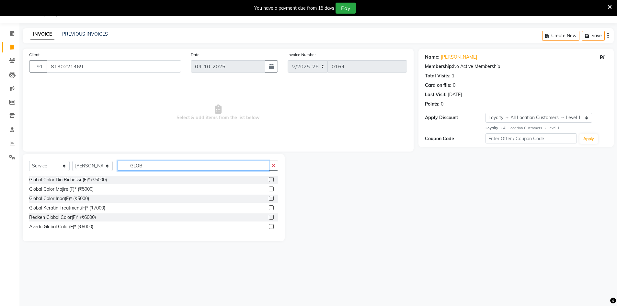
type input "GLOB"
click at [272, 189] on label at bounding box center [271, 189] width 5 height 5
click at [272, 189] on input "checkbox" at bounding box center [271, 189] width 4 height 4
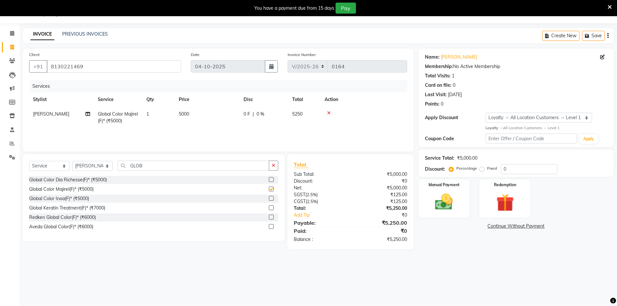
checkbox input "false"
click at [209, 166] on input "GLOB" at bounding box center [194, 166] width 152 height 10
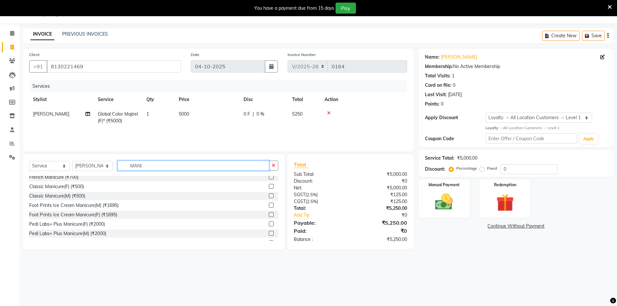
scroll to position [48, 0]
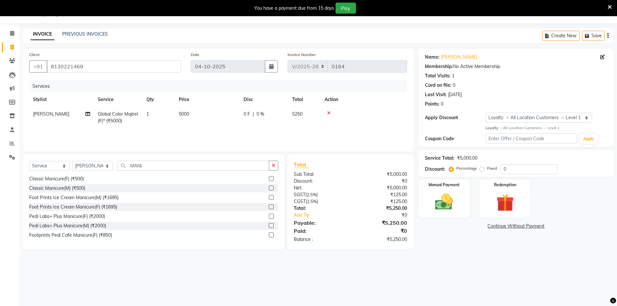
click at [177, 160] on div "Select Service Product Membership Package Voucher Prepaid Gift Card Select Styl…" at bounding box center [154, 202] width 262 height 96
drag, startPoint x: 177, startPoint y: 160, endPoint x: 179, endPoint y: 163, distance: 4.0
click at [178, 162] on div "Select Service Product Membership Package Voucher Prepaid Gift Card Select Styl…" at bounding box center [154, 202] width 262 height 96
click at [179, 163] on input "MANI" at bounding box center [194, 166] width 152 height 10
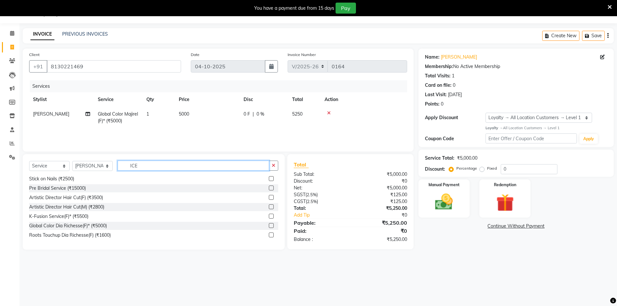
scroll to position [0, 0]
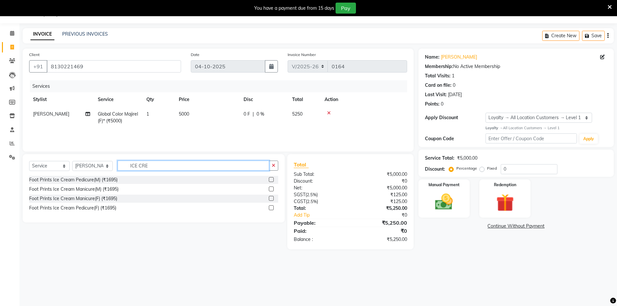
type input "ICE CRE"
click at [271, 188] on label at bounding box center [271, 189] width 5 height 5
click at [271, 188] on input "checkbox" at bounding box center [271, 189] width 4 height 4
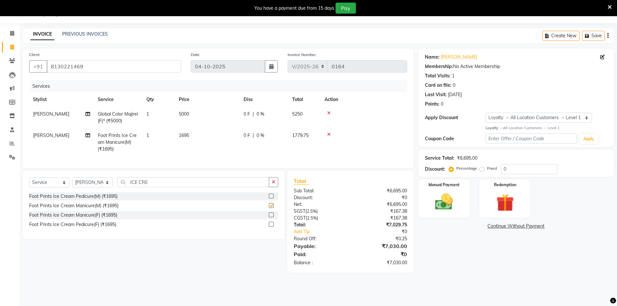
checkbox input "false"
click at [211, 137] on td "1695" at bounding box center [207, 142] width 65 height 28
select select "92614"
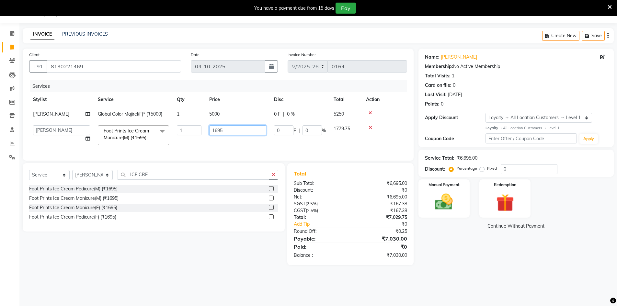
drag, startPoint x: 227, startPoint y: 128, endPoint x: 201, endPoint y: 130, distance: 26.3
click at [201, 130] on tr "Abbas Addy Aftab Ananya Anas Aslam_pdct Azad Counter_Sales Farha Hassan Kavita …" at bounding box center [218, 135] width 378 height 28
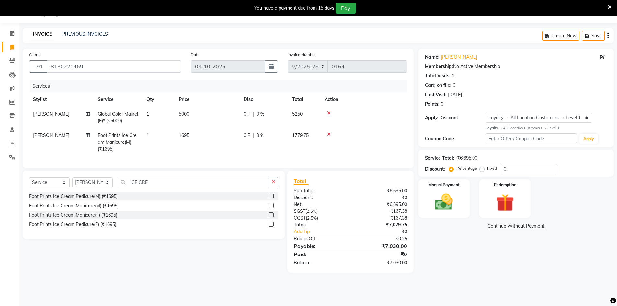
click at [271, 211] on div "Foot Prints Ice Cream Pedicure(M) (₹1695) Foot Prints Ice Cream Manicure(M) (₹1…" at bounding box center [153, 211] width 249 height 38
click at [219, 134] on td "1695" at bounding box center [207, 142] width 65 height 28
select select "92614"
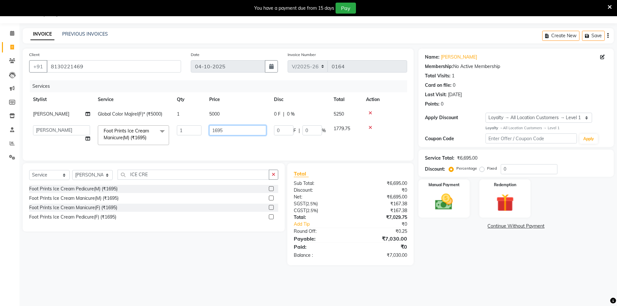
drag, startPoint x: 221, startPoint y: 131, endPoint x: 194, endPoint y: 127, distance: 26.8
click at [200, 129] on tr "Abbas Addy Aftab Ananya Anas Aslam_pdct Azad Counter_Sales Farha Hassan Kavita …" at bounding box center [218, 135] width 378 height 28
type input "1500"
click at [205, 254] on div "Select Service Product Membership Package Voucher Prepaid Gift Card Select Styl…" at bounding box center [151, 214] width 267 height 102
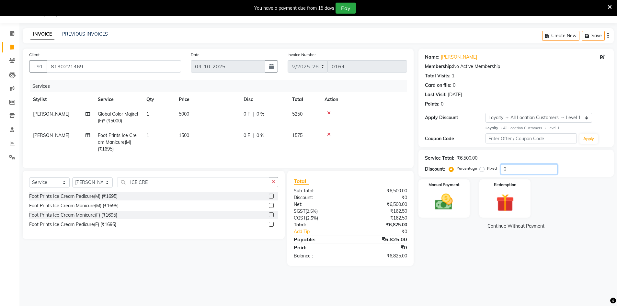
click at [519, 170] on input "0" at bounding box center [529, 169] width 57 height 10
type input "25"
click at [71, 141] on td "[PERSON_NAME]" at bounding box center [61, 142] width 65 height 28
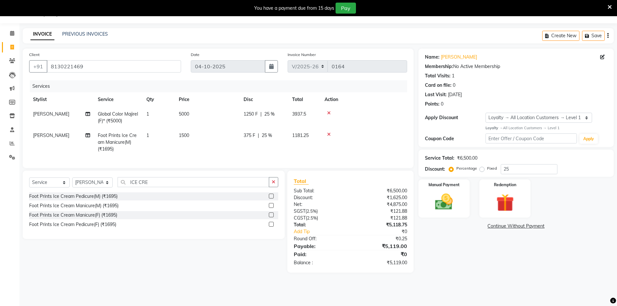
select select "92614"
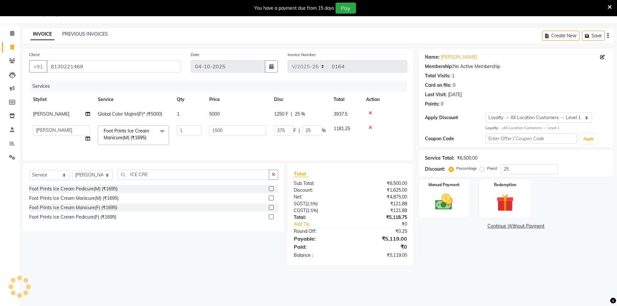
click at [82, 121] on td "Abbas Addy Aftab Ananya Anas Aslam_pdct Azad Counter_Sales Farha Hassan Kavita …" at bounding box center [61, 135] width 65 height 28
click at [83, 132] on select "Abbas Addy Aftab Ananya Anas Aslam_pdct Azad Counter_Sales Farha Hassan Kavita …" at bounding box center [61, 130] width 57 height 10
select select "93278"
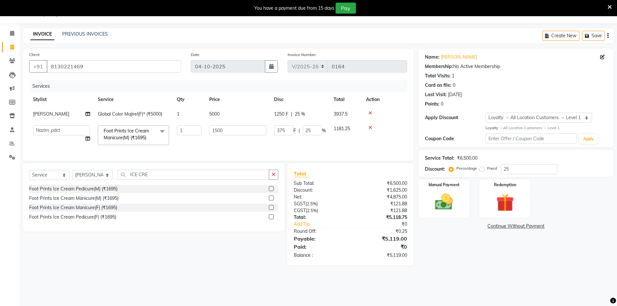
click at [170, 265] on div "Select Service Product Membership Package Voucher Prepaid Gift Card Select Styl…" at bounding box center [151, 214] width 267 height 102
click at [456, 208] on img at bounding box center [444, 201] width 30 height 21
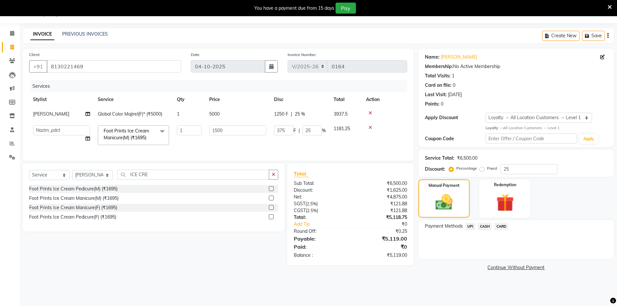
click at [470, 224] on span "UPI" at bounding box center [470, 226] width 10 height 7
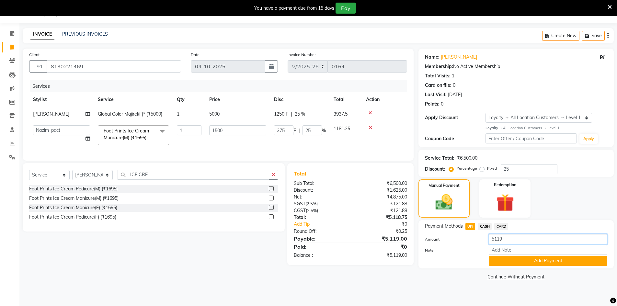
click at [512, 235] on input "5119" at bounding box center [548, 239] width 119 height 10
click at [488, 226] on span "CASH" at bounding box center [485, 226] width 14 height 7
click at [507, 236] on input "5119" at bounding box center [548, 239] width 119 height 10
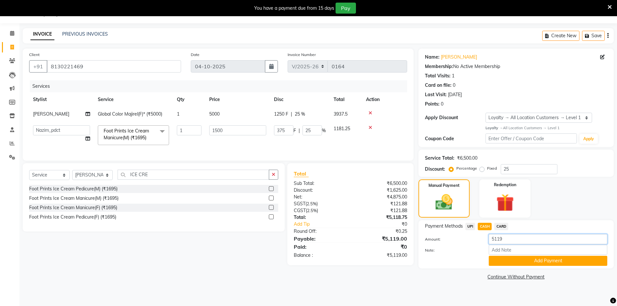
click at [507, 236] on input "5119" at bounding box center [548, 239] width 119 height 10
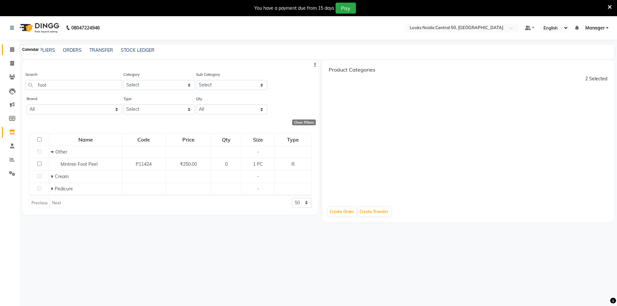
click at [14, 51] on icon at bounding box center [12, 49] width 4 height 5
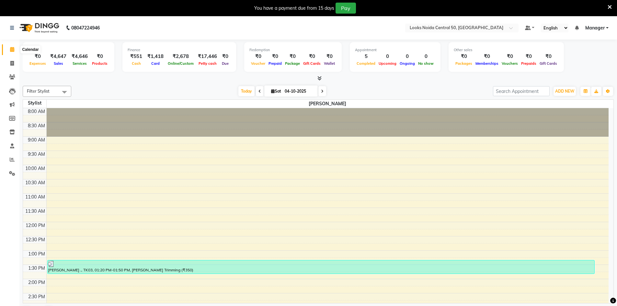
click at [11, 51] on icon at bounding box center [12, 49] width 4 height 5
click at [14, 63] on span at bounding box center [11, 63] width 11 height 7
select select "9051"
select select "service"
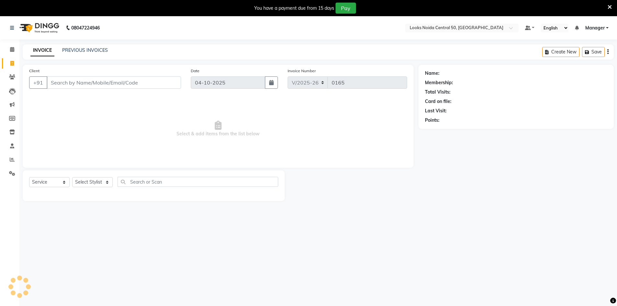
click at [14, 63] on span at bounding box center [11, 63] width 11 height 7
select select "9051"
select select "service"
click at [13, 51] on icon at bounding box center [12, 49] width 4 height 5
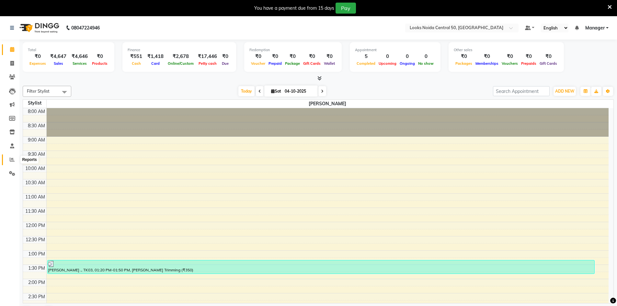
click at [10, 159] on icon at bounding box center [12, 159] width 5 height 5
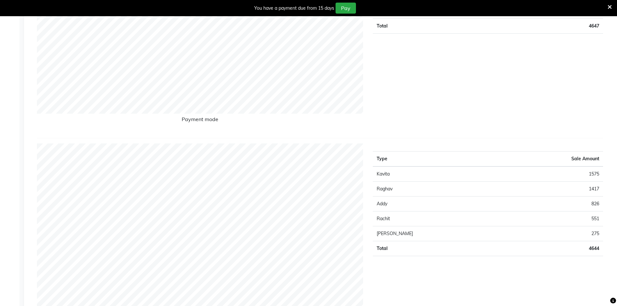
scroll to position [194, 0]
drag, startPoint x: 587, startPoint y: 174, endPoint x: 603, endPoint y: 175, distance: 16.2
click at [603, 175] on td "1417" at bounding box center [551, 173] width 103 height 15
click at [489, 80] on div "Type Sale Amount UPI 2678 CARD 1418 CASH 551 Total 4647" at bounding box center [488, 26] width 240 height 182
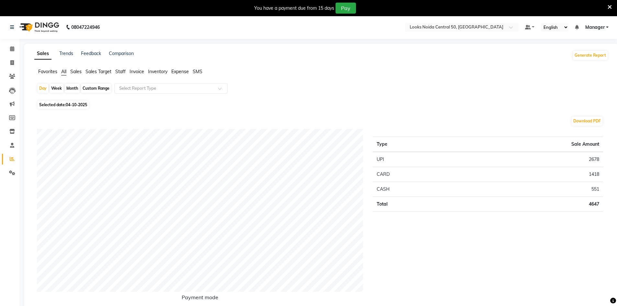
scroll to position [0, 0]
click at [119, 74] on span "Staff" at bounding box center [120, 72] width 10 height 6
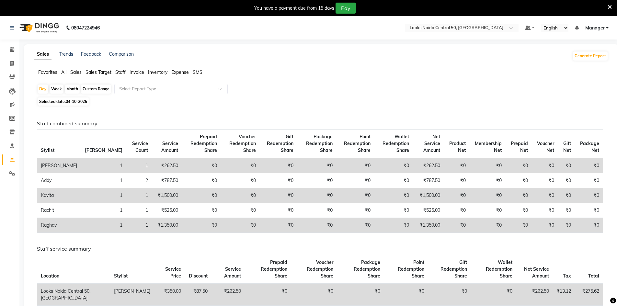
click at [375, 74] on ul "Favorites All Sales Sales Target Staff Invoice Inventory Expense SMS" at bounding box center [321, 72] width 574 height 7
click at [10, 64] on icon at bounding box center [12, 63] width 4 height 5
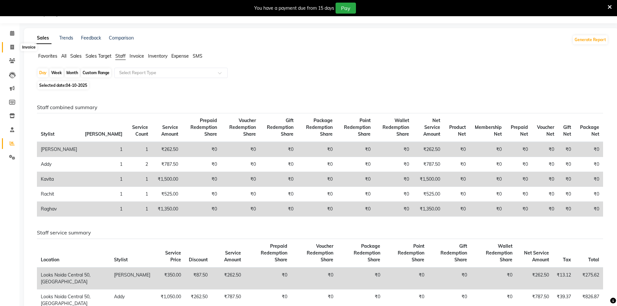
select select "service"
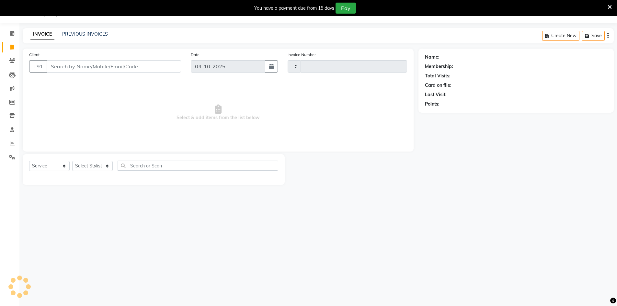
type input "0165"
select select "9051"
click at [76, 168] on select "Select Stylist [PERSON_NAME] [PERSON_NAME] Azad Counter_Sales [PERSON_NAME] [PE…" at bounding box center [92, 166] width 40 height 10
select select "92618"
click at [72, 161] on select "Select Stylist [PERSON_NAME] [PERSON_NAME] Azad Counter_Sales [PERSON_NAME] [PE…" at bounding box center [92, 166] width 40 height 10
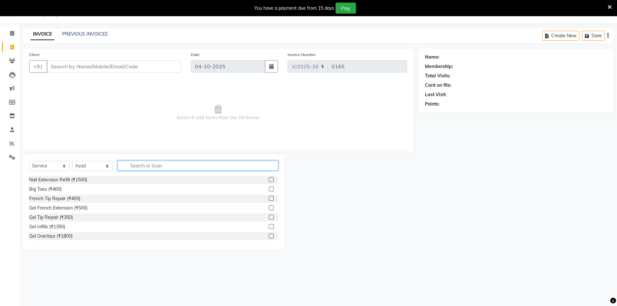
click at [146, 167] on input "text" at bounding box center [198, 166] width 161 height 10
type input "root tou"
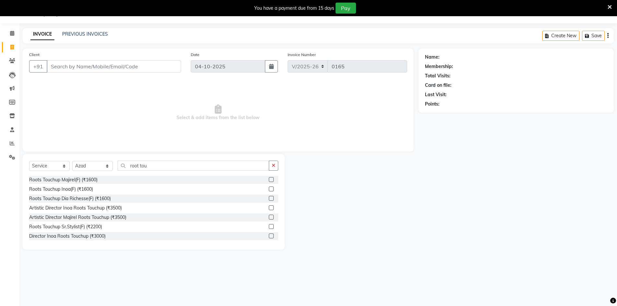
click at [269, 190] on label at bounding box center [271, 189] width 5 height 5
click at [269, 190] on input "checkbox" at bounding box center [271, 189] width 4 height 4
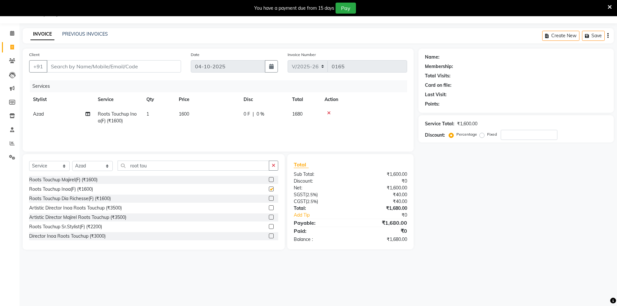
checkbox input "false"
click at [156, 165] on input "root tou" at bounding box center [194, 166] width 152 height 10
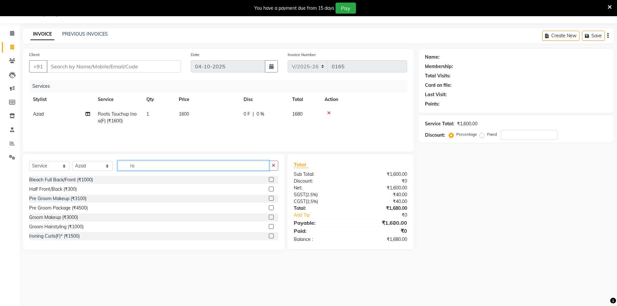
type input "r"
type input "p"
type input "olapl"
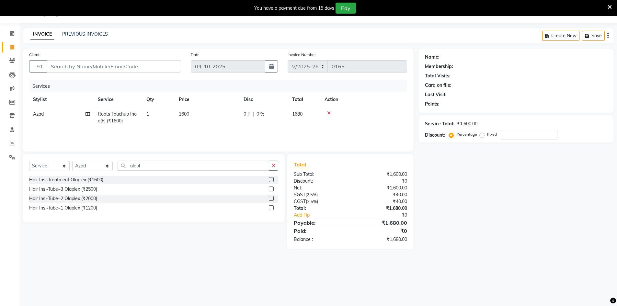
click at [273, 188] on label at bounding box center [271, 189] width 5 height 5
click at [273, 188] on input "checkbox" at bounding box center [271, 189] width 4 height 4
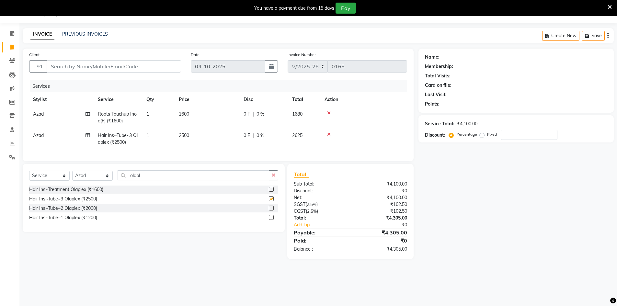
checkbox input "false"
click at [201, 136] on td "2500" at bounding box center [207, 138] width 65 height 21
select select "92618"
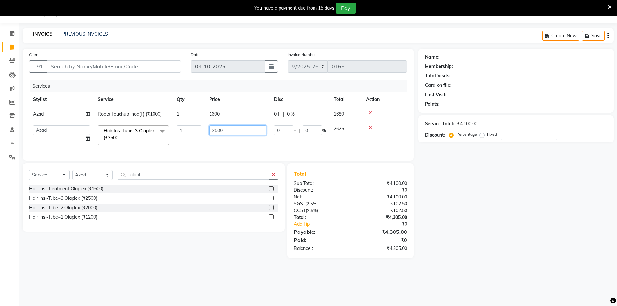
click at [228, 129] on input "2500" at bounding box center [237, 130] width 57 height 10
type input "2"
type input "1"
type input "3500"
drag, startPoint x: 539, startPoint y: 140, endPoint x: 533, endPoint y: 154, distance: 15.1
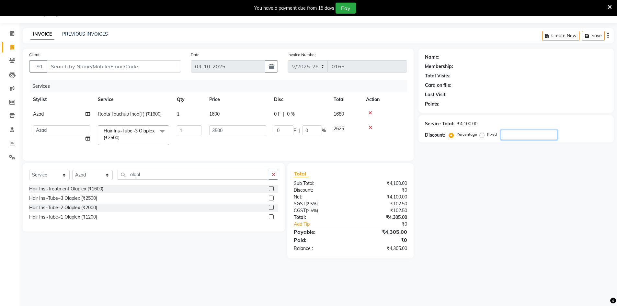
click at [539, 142] on div "Service Total: ₹4,100.00 Discount: Percentage Fixed" at bounding box center [515, 128] width 195 height 27
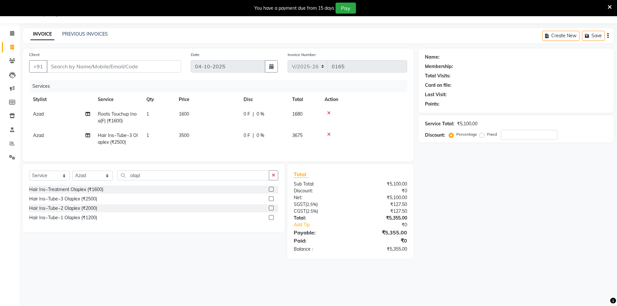
click at [480, 216] on div "Name: Membership: Total Visits: Card on file: Last Visit: Points: Service Total…" at bounding box center [518, 154] width 200 height 211
click at [517, 135] on input "number" at bounding box center [529, 135] width 57 height 10
type input "25"
click at [538, 252] on div "Name: Membership: Total Visits: Card on file: Last Visit: Points: Service Total…" at bounding box center [518, 157] width 200 height 217
click at [94, 69] on input "Client" at bounding box center [114, 66] width 134 height 12
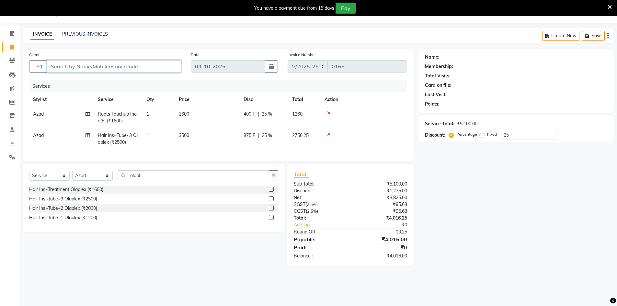
type input "9"
type input "0"
type input "9560284924"
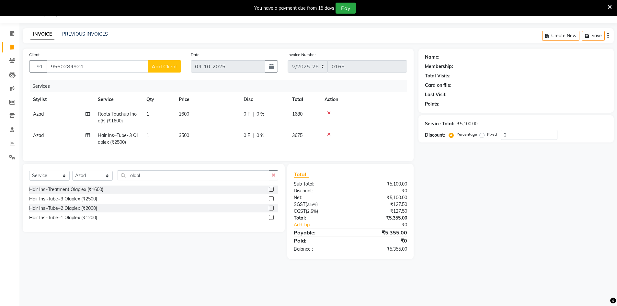
click at [169, 66] on span "Add Client" at bounding box center [165, 66] width 26 height 6
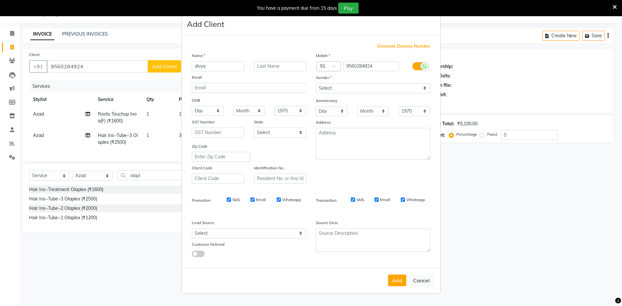
type input "divya"
type input "."
click at [332, 88] on select "Select [DEMOGRAPHIC_DATA] [DEMOGRAPHIC_DATA] Other Prefer Not To Say" at bounding box center [373, 88] width 114 height 10
select select "[DEMOGRAPHIC_DATA]"
click at [316, 83] on select "Select [DEMOGRAPHIC_DATA] [DEMOGRAPHIC_DATA] Other Prefer Not To Say" at bounding box center [373, 88] width 114 height 10
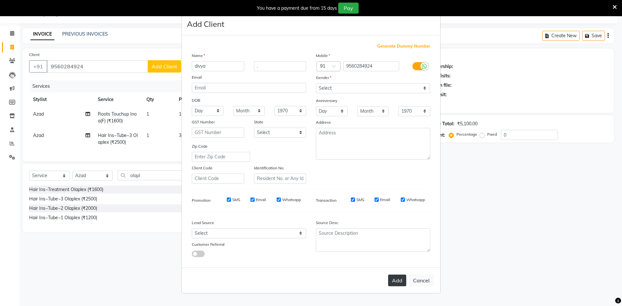
click at [401, 280] on button "Add" at bounding box center [397, 281] width 18 height 12
select select
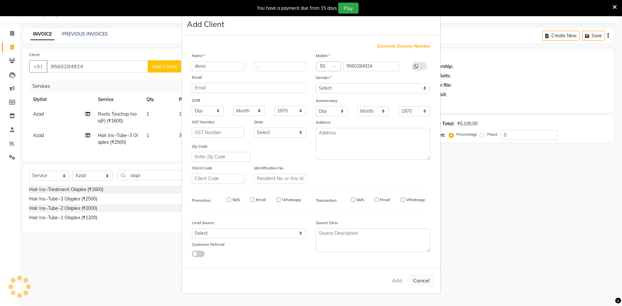
select select
checkbox input "false"
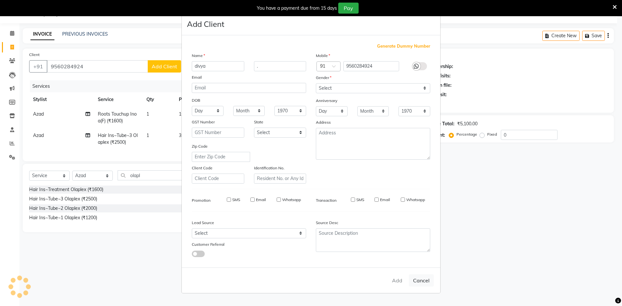
checkbox input "false"
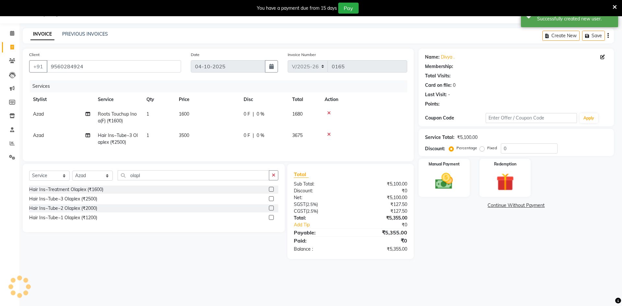
select select "1: Object"
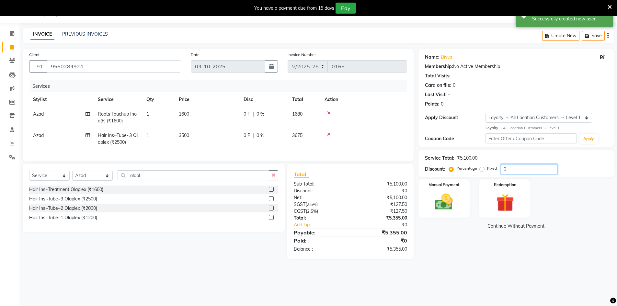
click at [526, 170] on input "0" at bounding box center [529, 169] width 57 height 10
type input "25"
click at [490, 276] on main "INVOICE PREVIOUS INVOICES Create New Save Client [PHONE_NUMBER] Date [DATE] Inv…" at bounding box center [318, 151] width 598 height 247
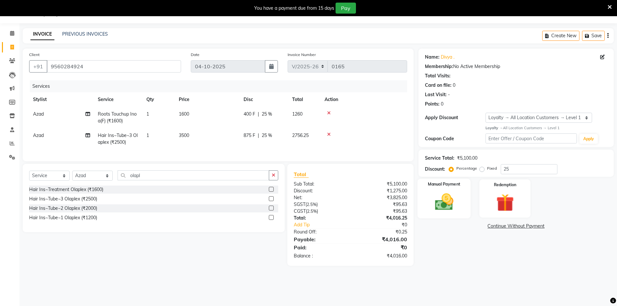
click at [434, 197] on img at bounding box center [444, 201] width 30 height 21
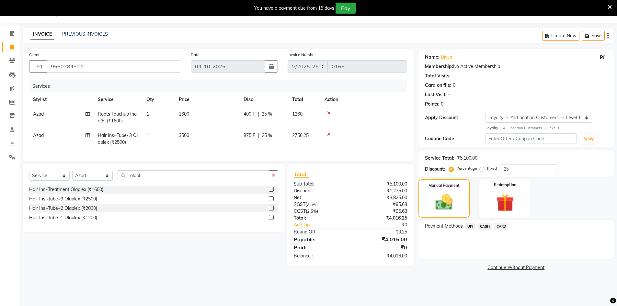
click at [471, 224] on span "UPI" at bounding box center [470, 226] width 10 height 7
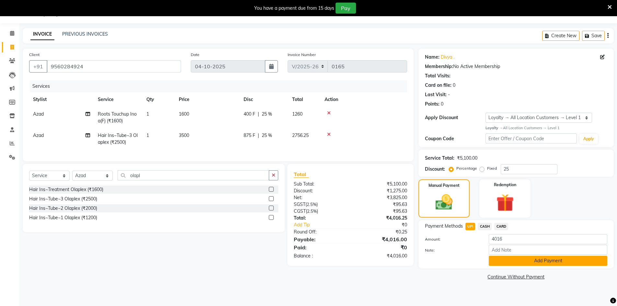
click at [508, 258] on button "Add Payment" at bounding box center [548, 261] width 119 height 10
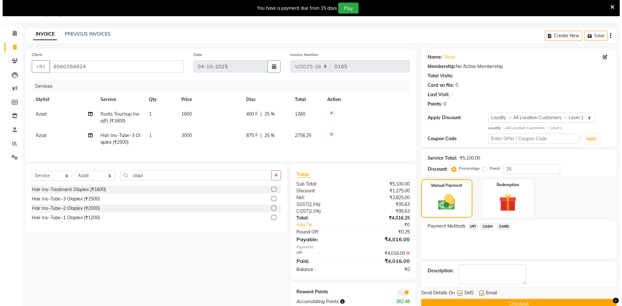
scroll to position [36, 0]
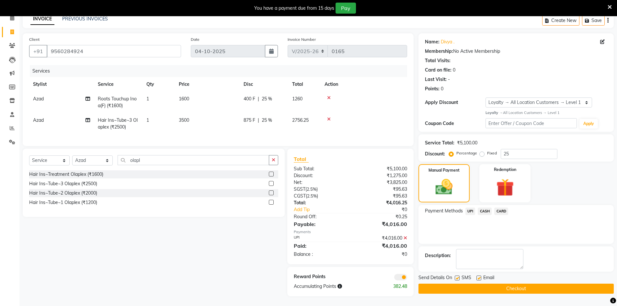
click at [397, 277] on span at bounding box center [400, 277] width 13 height 6
click at [407, 278] on input "checkbox" at bounding box center [407, 278] width 0 height 0
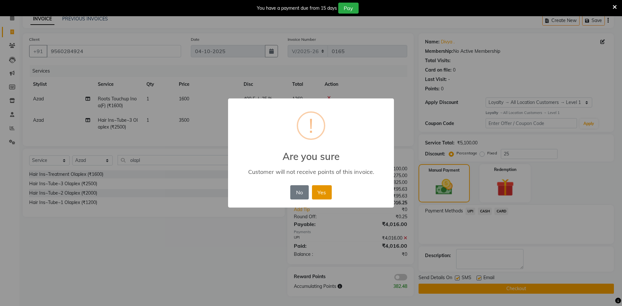
click at [329, 191] on button "Yes" at bounding box center [322, 192] width 20 height 14
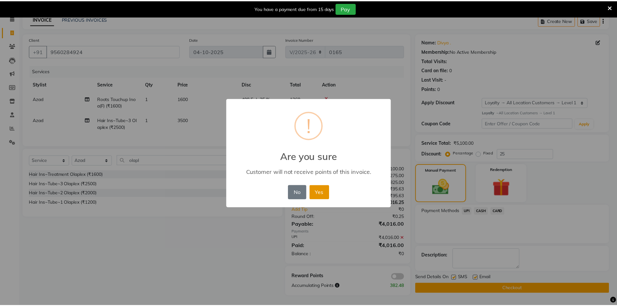
scroll to position [29, 0]
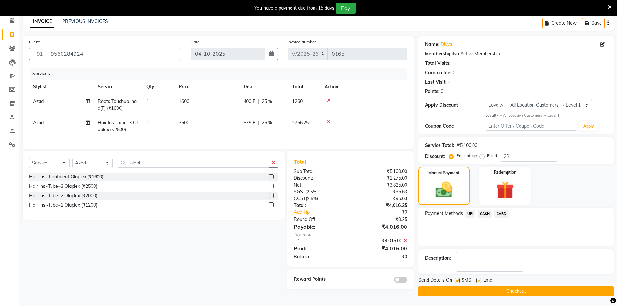
click at [474, 291] on button "Checkout" at bounding box center [515, 291] width 195 height 10
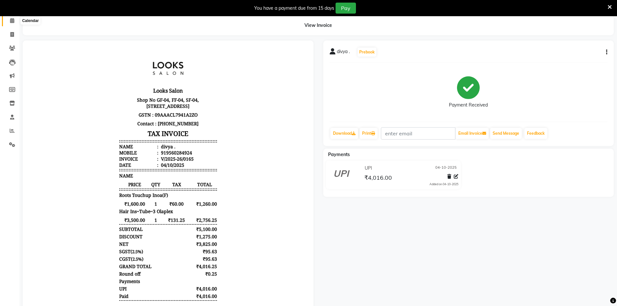
drag, startPoint x: 13, startPoint y: 23, endPoint x: 21, endPoint y: 21, distance: 8.5
click at [13, 23] on icon at bounding box center [12, 20] width 4 height 5
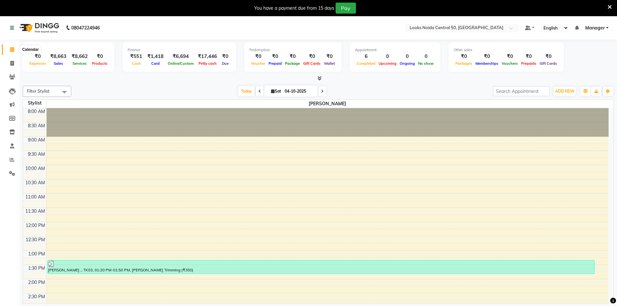
click at [14, 47] on span at bounding box center [11, 49] width 11 height 7
click at [15, 66] on span at bounding box center [11, 63] width 11 height 7
select select "service"
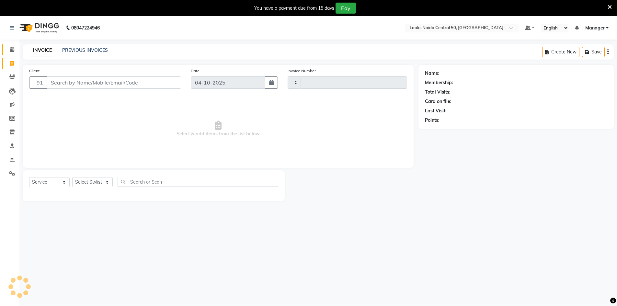
type input "0166"
select select "9051"
click at [94, 82] on input "Client" at bounding box center [114, 82] width 134 height 12
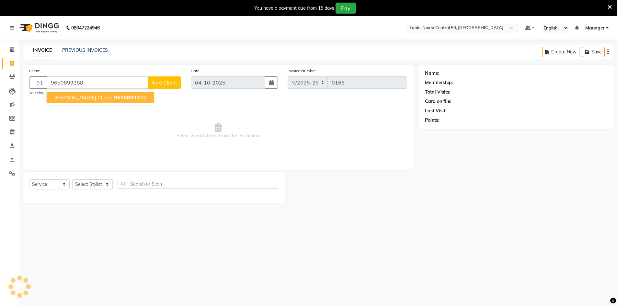
type input "9650899388"
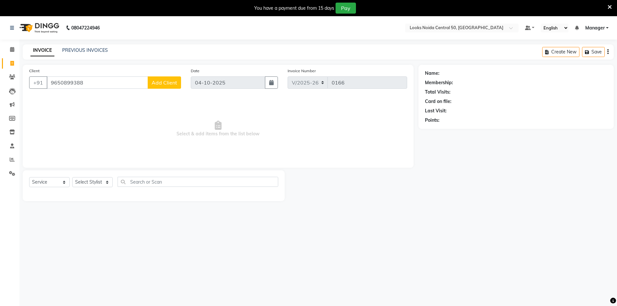
click at [177, 81] on span "Add Client" at bounding box center [165, 82] width 26 height 6
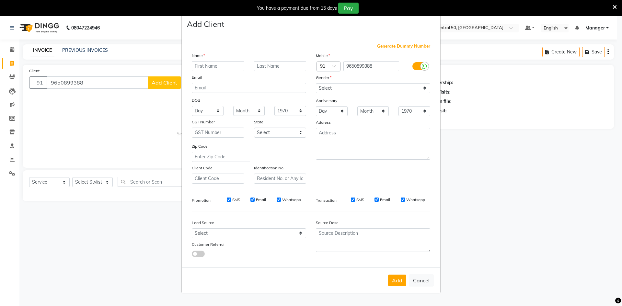
click at [221, 68] on input "text" at bounding box center [218, 66] width 52 height 10
type input "sarita"
type input "."
click at [320, 91] on select "Select [DEMOGRAPHIC_DATA] [DEMOGRAPHIC_DATA] Other Prefer Not To Say" at bounding box center [373, 88] width 114 height 10
select select "female"
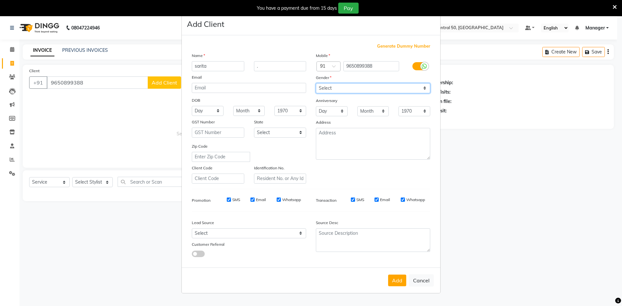
click at [316, 83] on select "Select [DEMOGRAPHIC_DATA] [DEMOGRAPHIC_DATA] Other Prefer Not To Say" at bounding box center [373, 88] width 114 height 10
click at [391, 279] on button "Add" at bounding box center [397, 281] width 18 height 12
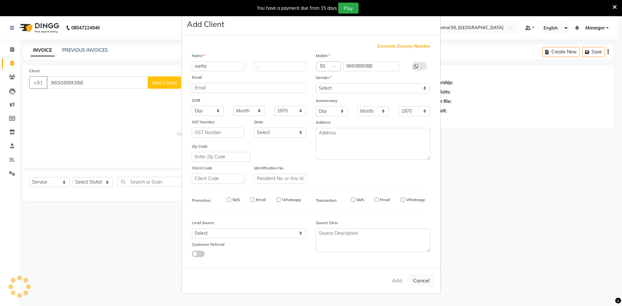
select select
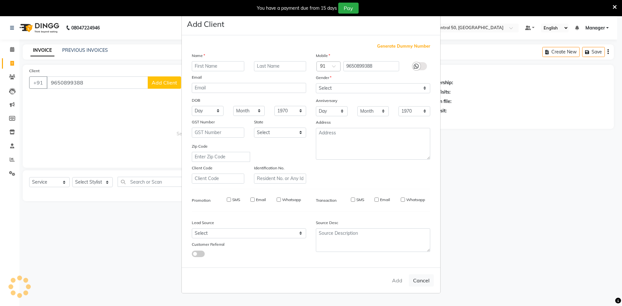
select select
checkbox input "false"
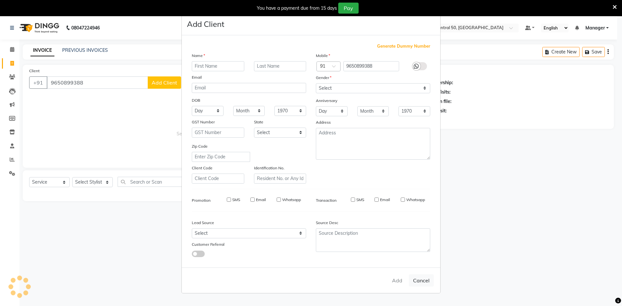
checkbox input "false"
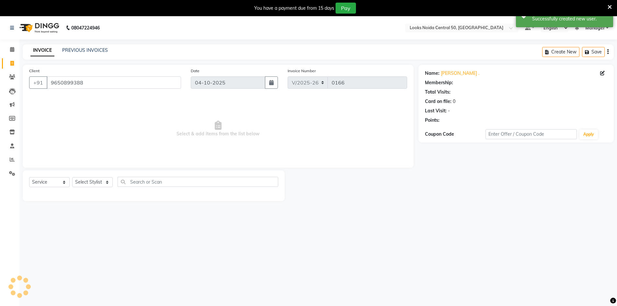
select select "1: Object"
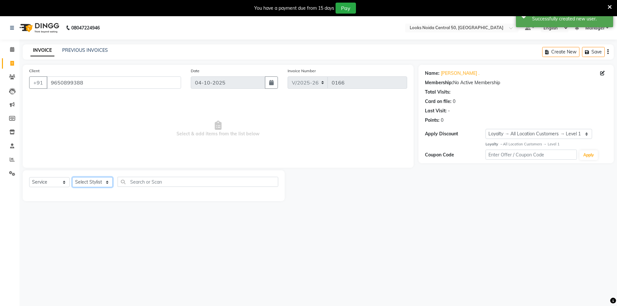
click at [106, 184] on select "Select Stylist [PERSON_NAME] [PERSON_NAME] Azad Counter_Sales [PERSON_NAME] [PE…" at bounding box center [92, 182] width 40 height 10
select select "92622"
click at [72, 177] on select "Select Stylist [PERSON_NAME] [PERSON_NAME] Azad Counter_Sales [PERSON_NAME] [PE…" at bounding box center [92, 182] width 40 height 10
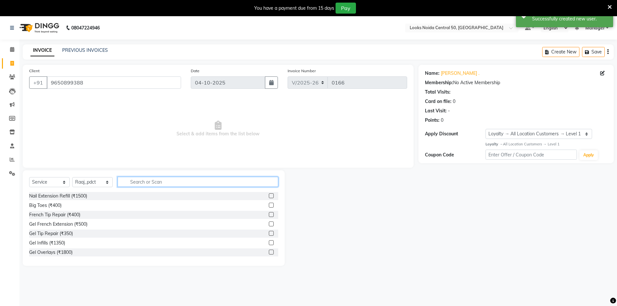
click at [135, 183] on input "text" at bounding box center [198, 182] width 161 height 10
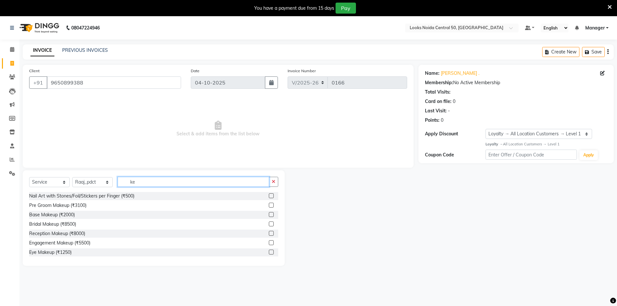
type input "k"
type input "shampoo"
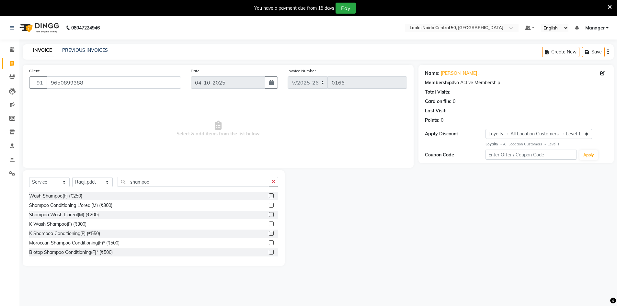
click at [269, 224] on label at bounding box center [271, 224] width 5 height 5
click at [269, 224] on input "checkbox" at bounding box center [271, 224] width 4 height 4
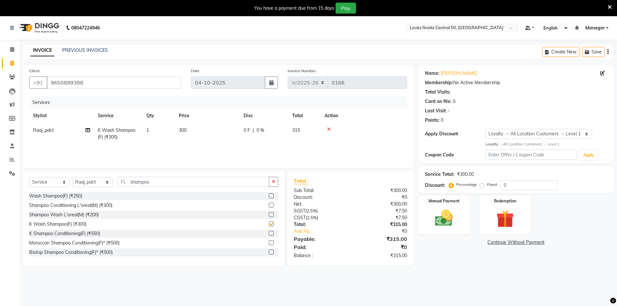
checkbox input "false"
click at [190, 129] on td "300" at bounding box center [207, 133] width 65 height 21
select select "92622"
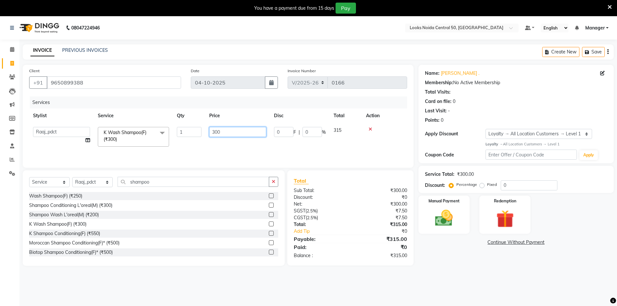
click at [230, 133] on input "300" at bounding box center [237, 132] width 57 height 10
type input "3"
type input "600"
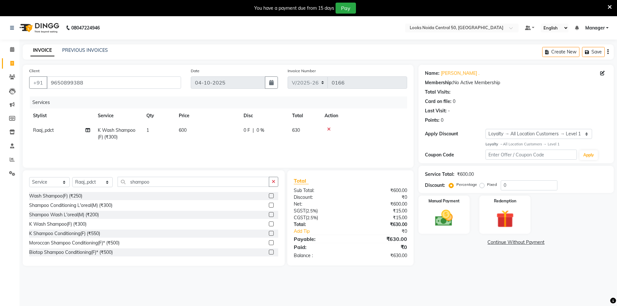
click at [467, 251] on div "Name: Sarita . Membership: No Active Membership Total Visits: Card on file: 0 L…" at bounding box center [518, 165] width 200 height 201
click at [513, 187] on input "0" at bounding box center [529, 185] width 57 height 10
type input "25"
click at [439, 258] on div "Name: Sarita . Membership: No Active Membership Total Visits: Card on file: 0 L…" at bounding box center [518, 169] width 200 height 208
click at [458, 223] on img at bounding box center [444, 218] width 30 height 21
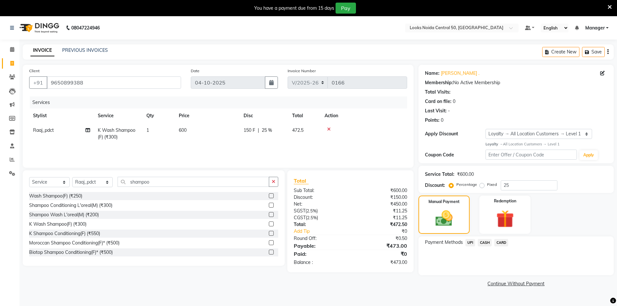
click at [500, 241] on span "CARD" at bounding box center [501, 242] width 14 height 7
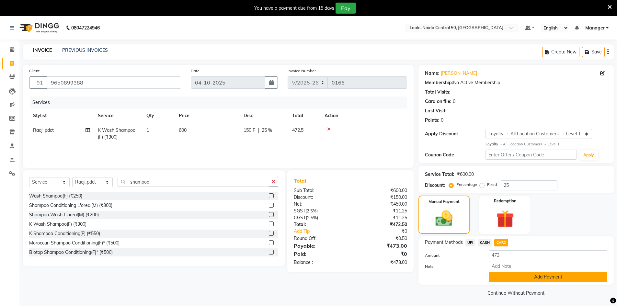
click at [503, 277] on button "Add Payment" at bounding box center [548, 277] width 119 height 10
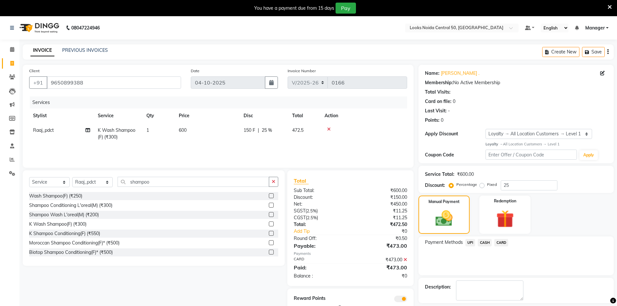
scroll to position [29, 0]
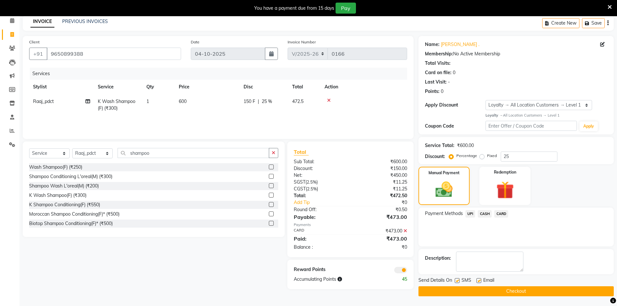
click at [395, 270] on span at bounding box center [400, 270] width 13 height 6
click at [407, 271] on input "checkbox" at bounding box center [407, 271] width 0 height 0
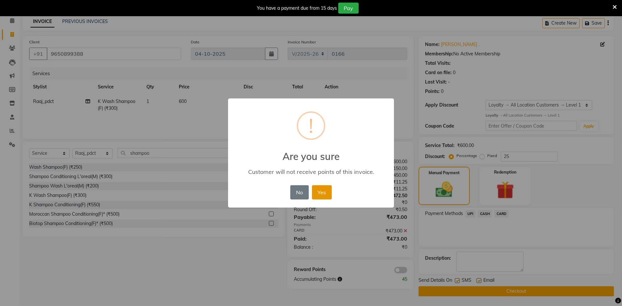
click at [325, 196] on button "Yes" at bounding box center [322, 192] width 20 height 14
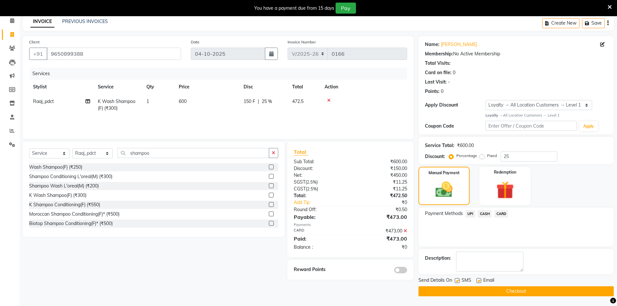
click at [488, 289] on button "Checkout" at bounding box center [515, 291] width 195 height 10
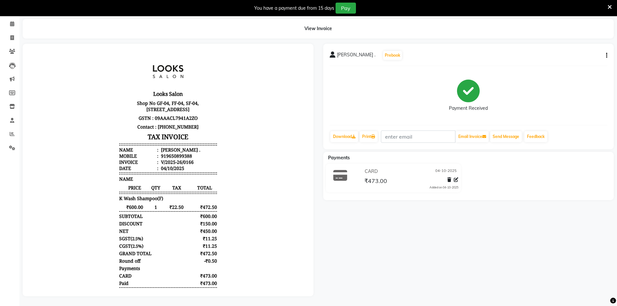
click at [271, 260] on body "Looks Salon Shop No GF-04, FF-04, SF-04, Plot No Commercial-4, Central 50, Sect…" at bounding box center [168, 182] width 273 height 258
click at [12, 21] on icon at bounding box center [12, 23] width 4 height 5
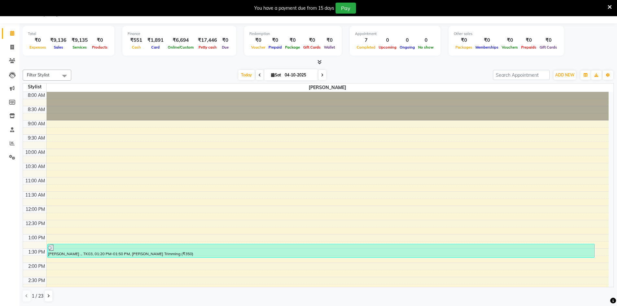
click at [102, 78] on div "Today Sat 04-10-2025" at bounding box center [281, 75] width 415 height 10
click at [11, 51] on link "Invoice" at bounding box center [10, 47] width 16 height 11
select select "service"
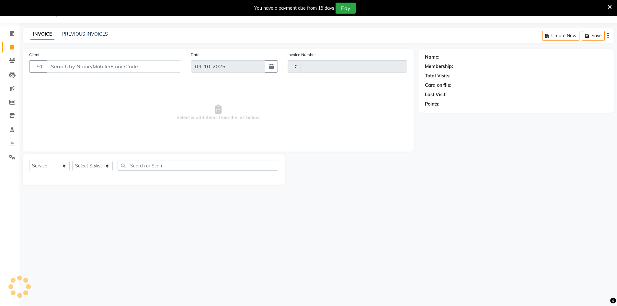
click at [11, 51] on link "Invoice" at bounding box center [10, 47] width 16 height 11
select select "9051"
select select "service"
click at [63, 66] on input "Client" at bounding box center [114, 66] width 134 height 12
type input "9871779109"
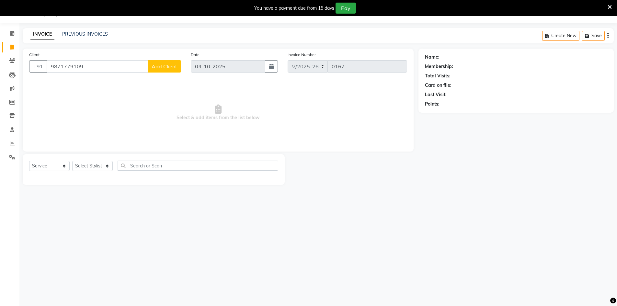
click at [159, 70] on button "Add Client" at bounding box center [164, 66] width 33 height 12
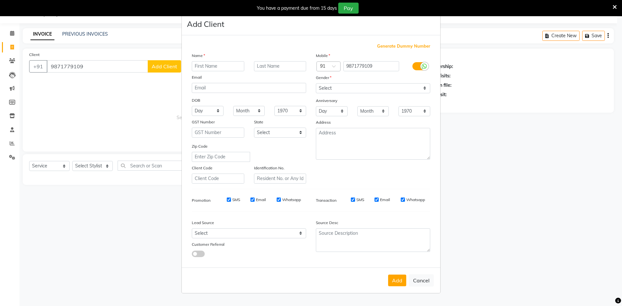
click at [235, 58] on div "Name" at bounding box center [249, 56] width 124 height 9
click at [238, 69] on input "text" at bounding box center [218, 66] width 52 height 10
type input "Aayushi"
click at [288, 65] on input "text" at bounding box center [280, 66] width 52 height 10
type input "."
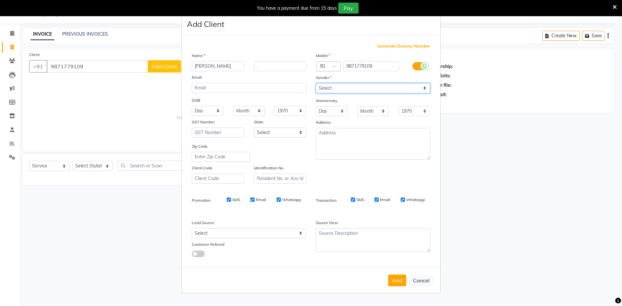
drag, startPoint x: 338, startPoint y: 88, endPoint x: 340, endPoint y: 92, distance: 4.7
click at [338, 88] on select "Select [DEMOGRAPHIC_DATA] [DEMOGRAPHIC_DATA] Other Prefer Not To Say" at bounding box center [373, 88] width 114 height 10
select select "female"
click at [316, 83] on select "Select [DEMOGRAPHIC_DATA] [DEMOGRAPHIC_DATA] Other Prefer Not To Say" at bounding box center [373, 88] width 114 height 10
click at [397, 277] on button "Add" at bounding box center [397, 281] width 18 height 12
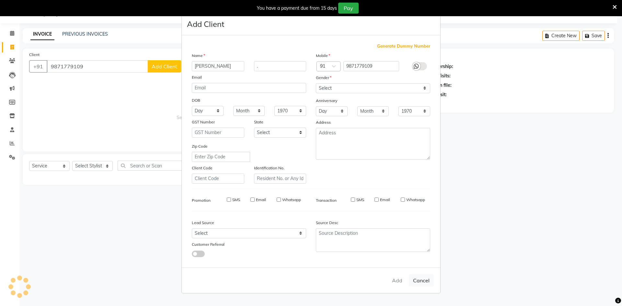
select select
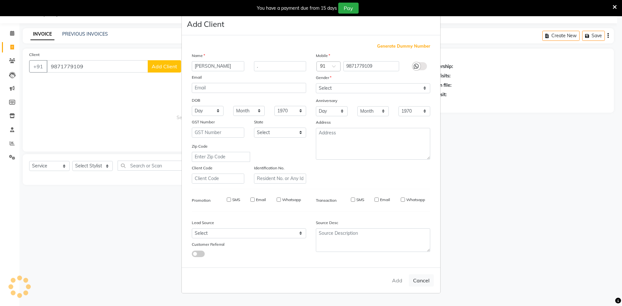
select select
checkbox input "false"
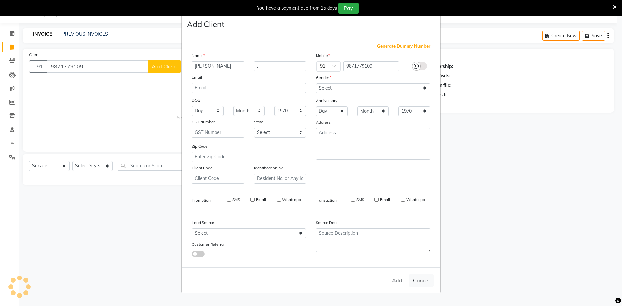
checkbox input "false"
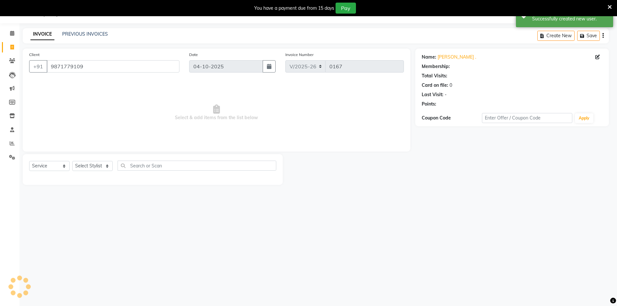
select select "1: Object"
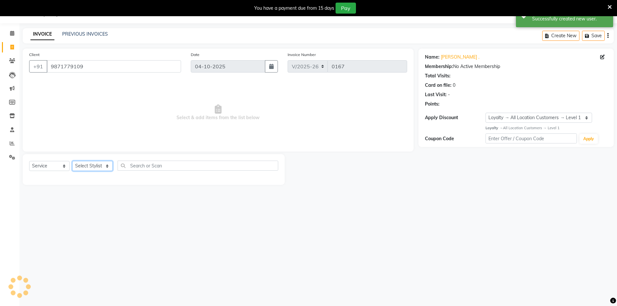
click at [87, 166] on select "Select Stylist [PERSON_NAME] [PERSON_NAME] Azad Counter_Sales [PERSON_NAME] [PE…" at bounding box center [92, 166] width 40 height 10
click at [72, 161] on select "Select Stylist [PERSON_NAME] [PERSON_NAME] Azad Counter_Sales [PERSON_NAME] [PE…" at bounding box center [92, 166] width 40 height 10
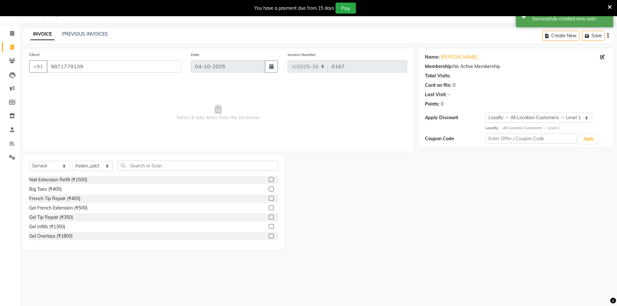
click at [169, 160] on div "Select Service Product Membership Package Voucher Prepaid Gift Card Select Styl…" at bounding box center [154, 202] width 262 height 96
click at [169, 166] on input "text" at bounding box center [198, 166] width 161 height 10
click at [74, 168] on select "Select Stylist [PERSON_NAME] [PERSON_NAME] Azad Counter_Sales [PERSON_NAME] [PE…" at bounding box center [92, 166] width 40 height 10
select select "92613"
click at [72, 161] on select "Select Stylist [PERSON_NAME] [PERSON_NAME] Azad Counter_Sales [PERSON_NAME] [PE…" at bounding box center [92, 166] width 40 height 10
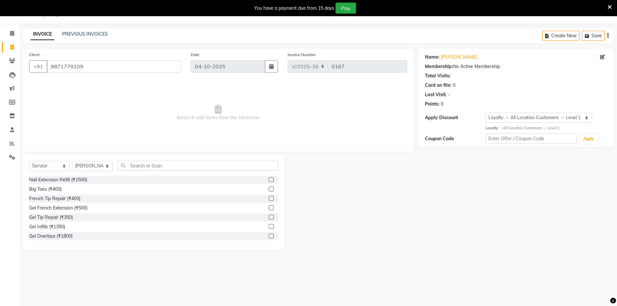
click at [158, 171] on div "Select Service Product Membership Package Voucher Prepaid Gift Card Select Styl…" at bounding box center [153, 168] width 249 height 15
click at [158, 167] on input "text" at bounding box center [198, 166] width 161 height 10
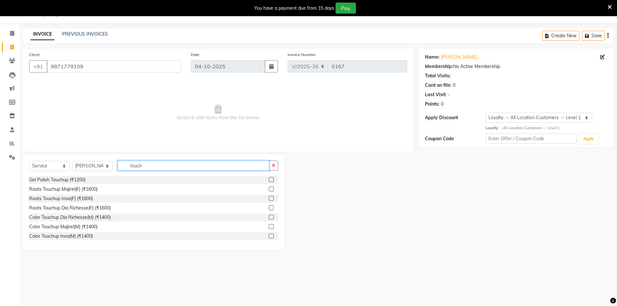
type input "touch"
click at [269, 189] on label at bounding box center [271, 189] width 5 height 5
click at [269, 189] on input "checkbox" at bounding box center [271, 189] width 4 height 4
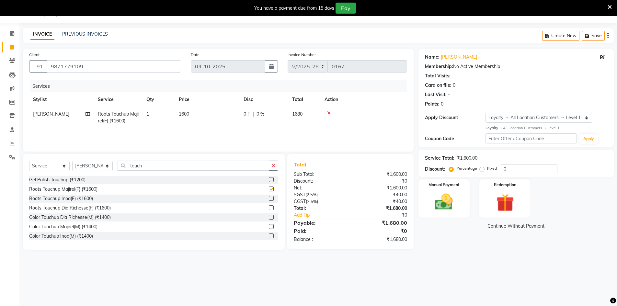
checkbox input "false"
click at [212, 167] on input "touch" at bounding box center [194, 166] width 152 height 10
click at [72, 169] on select "Select Stylist [PERSON_NAME] [PERSON_NAME] Azad Counter_Sales [PERSON_NAME] [PE…" at bounding box center [92, 166] width 40 height 10
select select "92620"
click at [72, 161] on select "Select Stylist [PERSON_NAME] [PERSON_NAME] Azad Counter_Sales [PERSON_NAME] [PE…" at bounding box center [92, 166] width 40 height 10
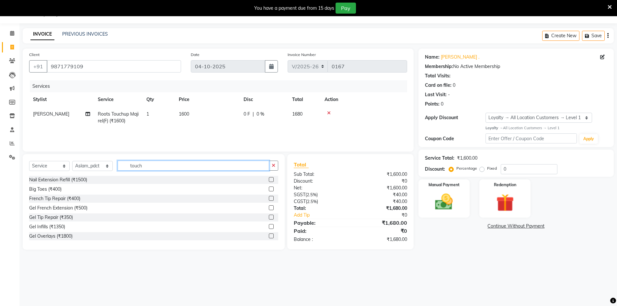
click at [167, 166] on input "touch" at bounding box center [194, 166] width 152 height 10
type input "fusio"
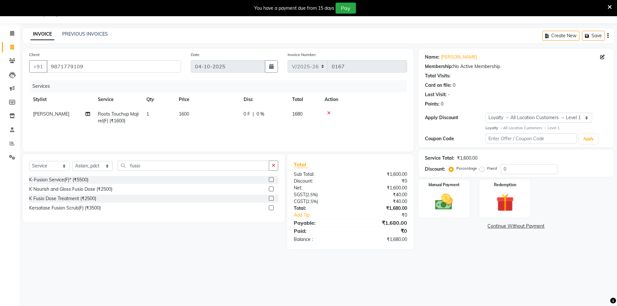
click at [272, 187] on label at bounding box center [271, 189] width 5 height 5
click at [272, 187] on input "checkbox" at bounding box center [271, 189] width 4 height 4
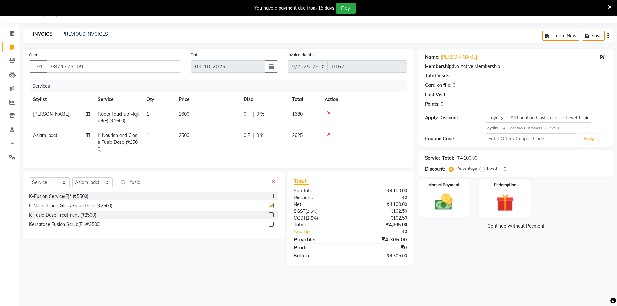
checkbox input "false"
click at [196, 192] on div "Select Service Product Membership Package Voucher Prepaid Gift Card Select Styl…" at bounding box center [153, 184] width 249 height 15
click at [84, 188] on select "Select Stylist [PERSON_NAME] [PERSON_NAME] Azad Counter_Sales [PERSON_NAME] [PE…" at bounding box center [92, 182] width 40 height 10
select select "92623"
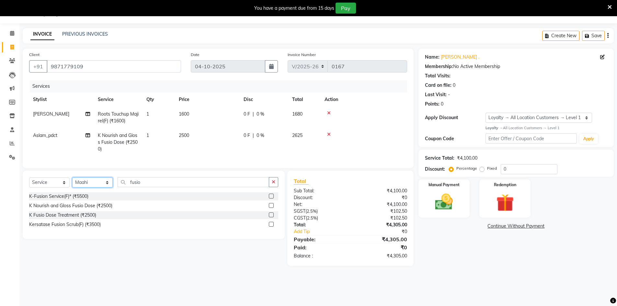
click at [72, 182] on select "Select Stylist [PERSON_NAME] [PERSON_NAME] Azad Counter_Sales [PERSON_NAME] [PE…" at bounding box center [92, 182] width 40 height 10
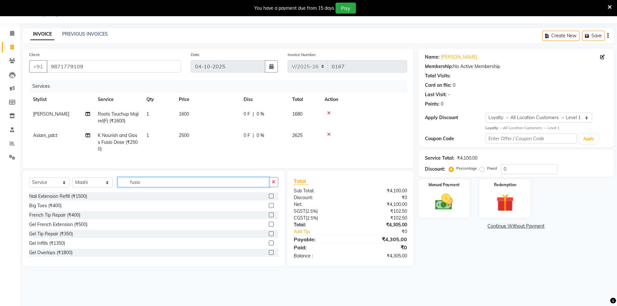
click at [160, 187] on input "fusio" at bounding box center [194, 182] width 152 height 10
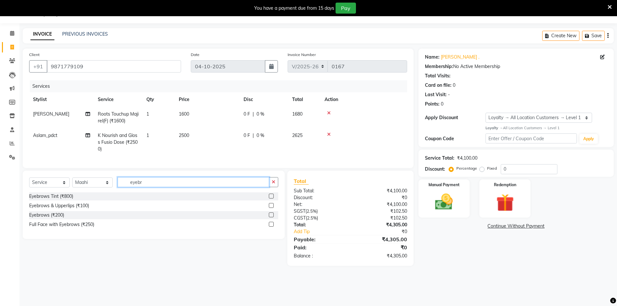
type input "eyebr"
click at [271, 217] on label at bounding box center [271, 214] width 5 height 5
click at [271, 217] on input "checkbox" at bounding box center [271, 215] width 4 height 4
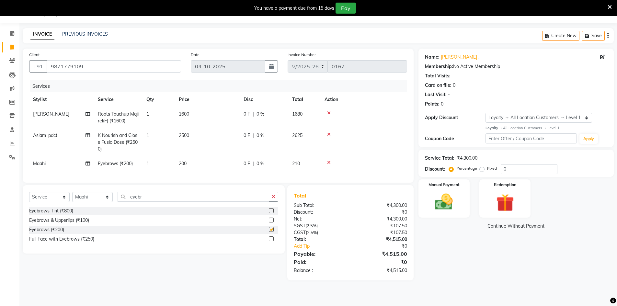
drag, startPoint x: 205, startPoint y: 155, endPoint x: 209, endPoint y: 164, distance: 9.9
click at [207, 159] on tbody "Anas Roots Touchup Majirel(F) (₹1600) 1 1600 0 F | 0 % 1680 Aslam_pdct K Nouris…" at bounding box center [218, 139] width 378 height 64
checkbox input "false"
click at [209, 164] on td "200" at bounding box center [207, 163] width 65 height 15
select select "92623"
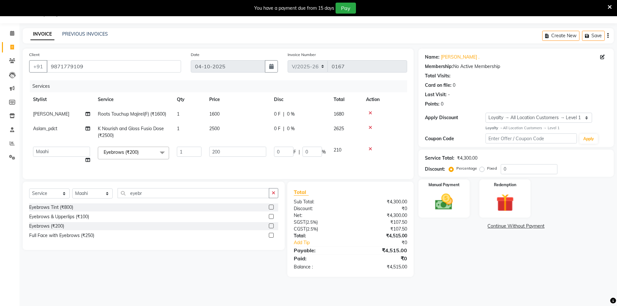
click at [210, 164] on td "200" at bounding box center [237, 155] width 65 height 25
drag, startPoint x: 232, startPoint y: 154, endPoint x: 183, endPoint y: 154, distance: 48.6
click at [183, 154] on tr "Abbas Addy Aftab Ananya Anas Aslam_pdct Azad Counter_Sales Farha Hassan Kavita …" at bounding box center [218, 155] width 378 height 25
type input "100"
click at [182, 198] on input "eyebr" at bounding box center [194, 193] width 152 height 10
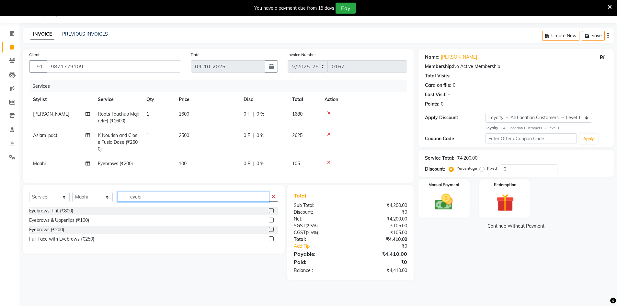
click at [182, 199] on input "eyebr" at bounding box center [194, 197] width 152 height 10
click at [87, 202] on select "Select Stylist [PERSON_NAME] [PERSON_NAME] Azad Counter_Sales [PERSON_NAME] [PE…" at bounding box center [92, 197] width 40 height 10
select select "92320"
click at [72, 197] on select "Select Stylist [PERSON_NAME] [PERSON_NAME] Azad Counter_Sales [PERSON_NAME] [PE…" at bounding box center [92, 197] width 40 height 10
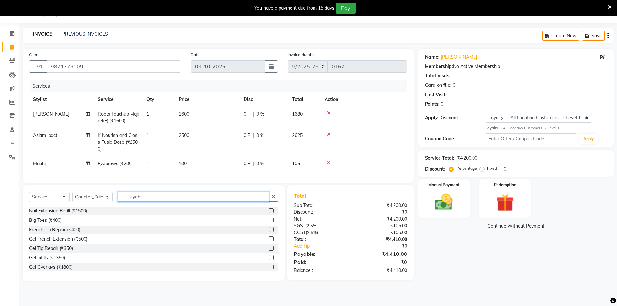
click at [157, 200] on input "eyebr" at bounding box center [194, 197] width 152 height 10
click at [198, 198] on input "eyebr" at bounding box center [194, 197] width 152 height 10
type input "nail exte"
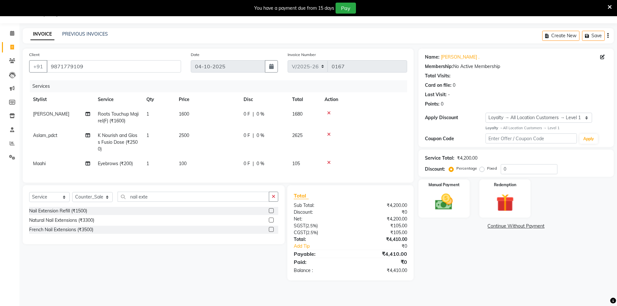
click at [273, 222] on label at bounding box center [271, 220] width 5 height 5
click at [273, 222] on input "checkbox" at bounding box center [271, 220] width 4 height 4
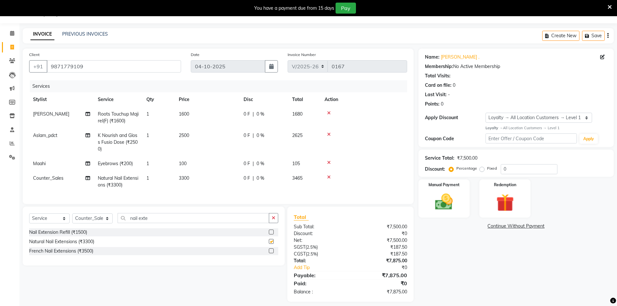
checkbox input "false"
click at [218, 180] on td "3300" at bounding box center [207, 181] width 65 height 21
select select "92320"
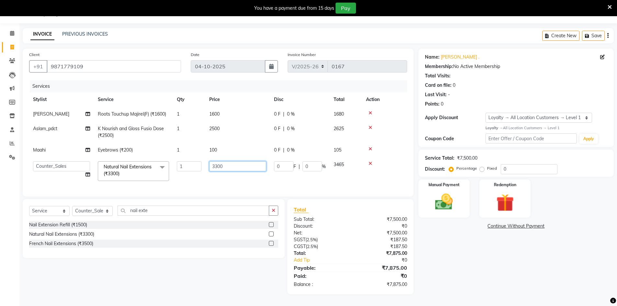
click at [239, 165] on input "3300" at bounding box center [237, 166] width 57 height 10
type input "2600"
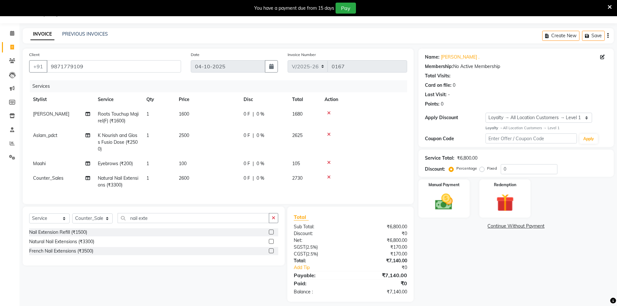
click at [273, 184] on td "0 F | 0 %" at bounding box center [264, 181] width 49 height 21
select select "92320"
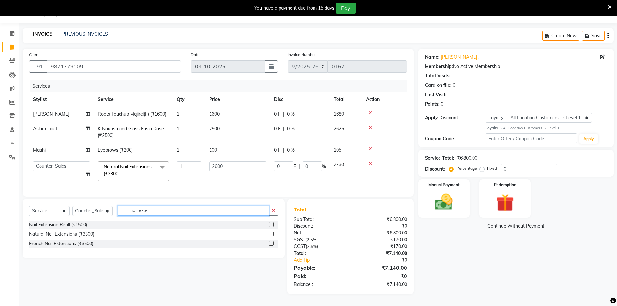
click at [168, 215] on input "nail exte" at bounding box center [194, 211] width 152 height 10
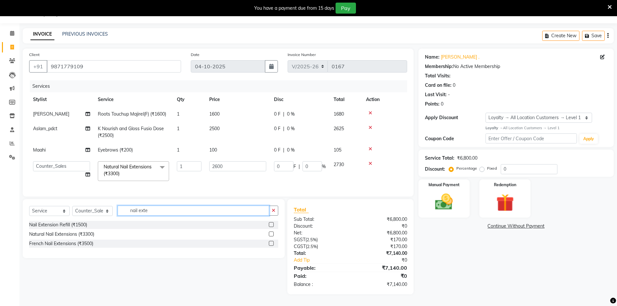
click at [171, 213] on input "nail exte" at bounding box center [194, 211] width 152 height 10
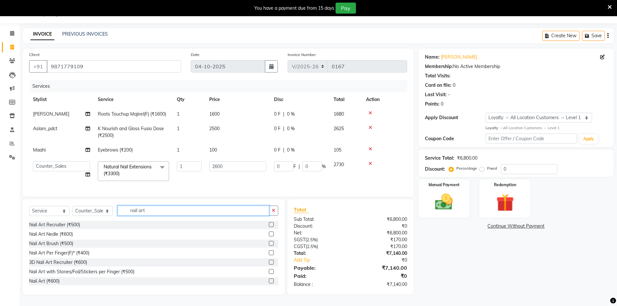
scroll to position [1, 0]
type input "nail art"
click at [269, 282] on label at bounding box center [271, 280] width 5 height 5
click at [269, 282] on input "checkbox" at bounding box center [271, 280] width 4 height 4
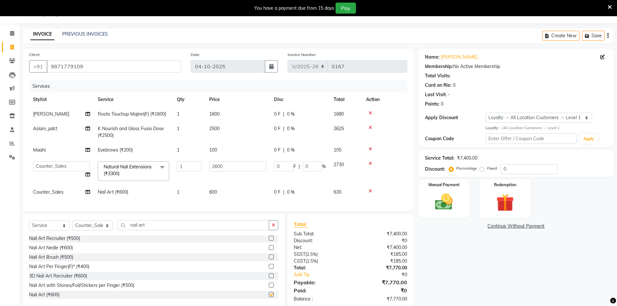
checkbox input "false"
click at [224, 188] on td "600" at bounding box center [237, 192] width 65 height 15
select select "92320"
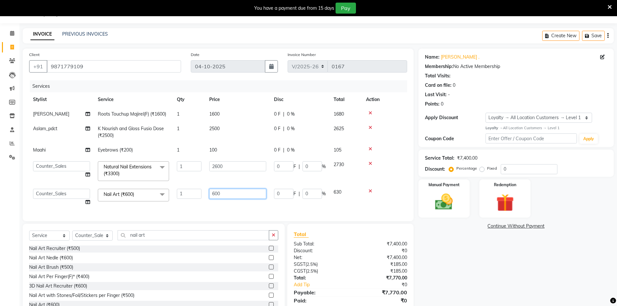
drag, startPoint x: 265, startPoint y: 199, endPoint x: 256, endPoint y: 196, distance: 9.4
click at [257, 198] on input "600" at bounding box center [237, 194] width 57 height 10
click at [256, 196] on input "600" at bounding box center [237, 194] width 57 height 10
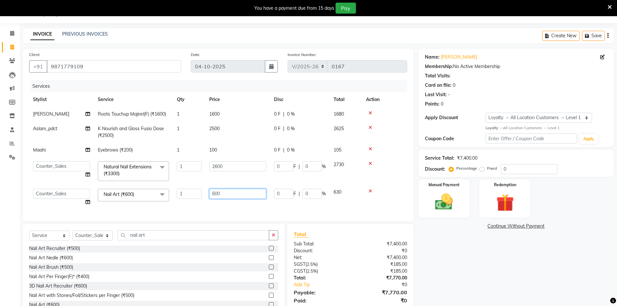
click at [256, 196] on input "600" at bounding box center [237, 194] width 57 height 10
type input "1200"
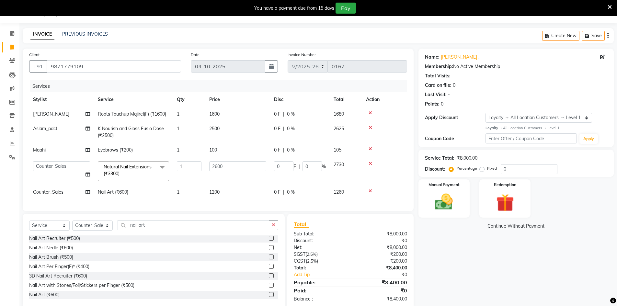
click at [547, 256] on div "Name: Aayushi . Membership: No Active Membership Total Visits: Card on file: 0 …" at bounding box center [518, 179] width 200 height 261
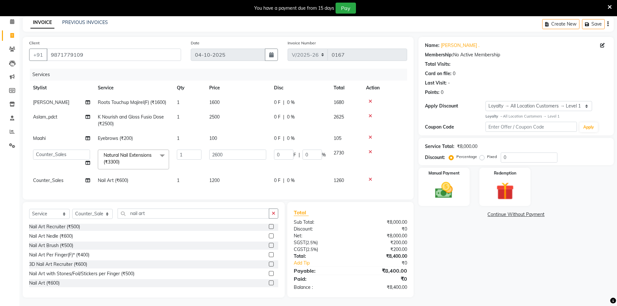
scroll to position [34, 0]
click at [296, 98] on div "0 F | 0 %" at bounding box center [300, 101] width 52 height 7
select select "92613"
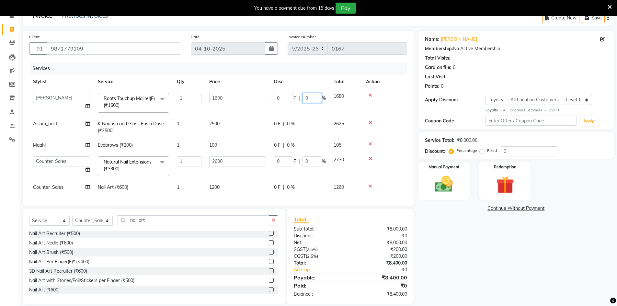
click at [291, 99] on div "0 F | 0 %" at bounding box center [300, 98] width 52 height 10
type input "25"
click at [304, 118] on td "0 F | 0 %" at bounding box center [300, 127] width 60 height 21
select select "92620"
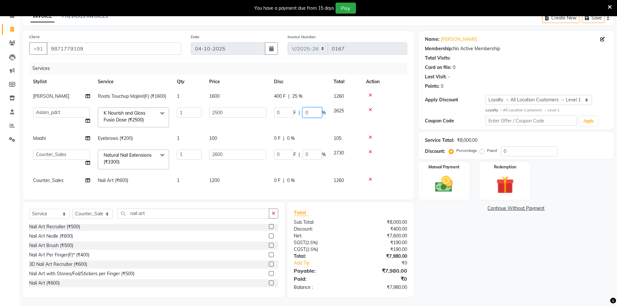
drag, startPoint x: 315, startPoint y: 113, endPoint x: 292, endPoint y: 116, distance: 23.2
click at [292, 116] on div "0 F | 0 %" at bounding box center [300, 113] width 52 height 10
type input "25"
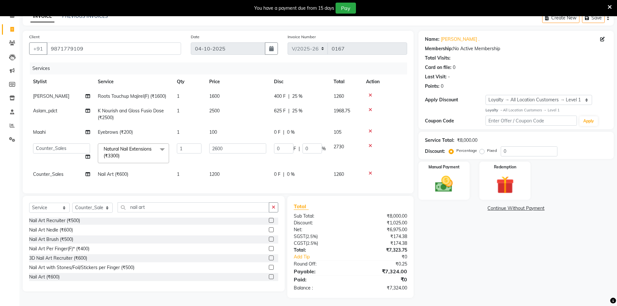
click at [389, 133] on td at bounding box center [384, 132] width 45 height 15
click at [306, 131] on div "0 F | 0 %" at bounding box center [300, 132] width 52 height 7
select select "92623"
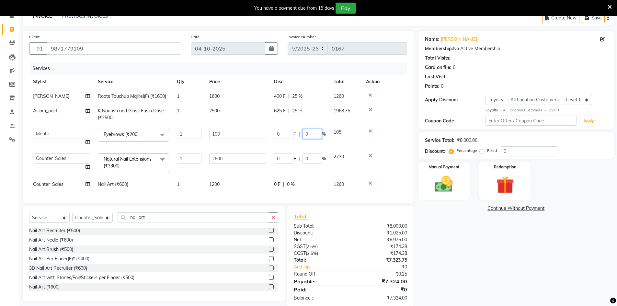
drag, startPoint x: 316, startPoint y: 131, endPoint x: 291, endPoint y: 135, distance: 25.6
click at [291, 135] on div "0 F | 0 %" at bounding box center [300, 134] width 52 height 10
type input "25"
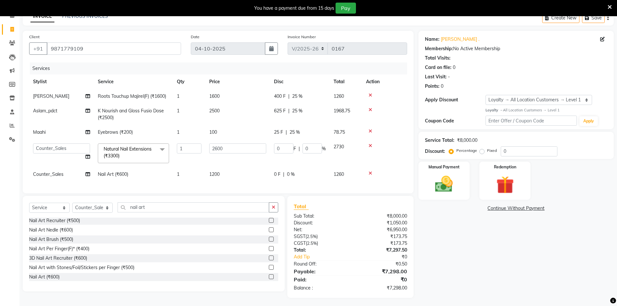
click at [390, 130] on div at bounding box center [384, 131] width 37 height 5
click at [316, 146] on input "0" at bounding box center [311, 148] width 19 height 10
type input "20"
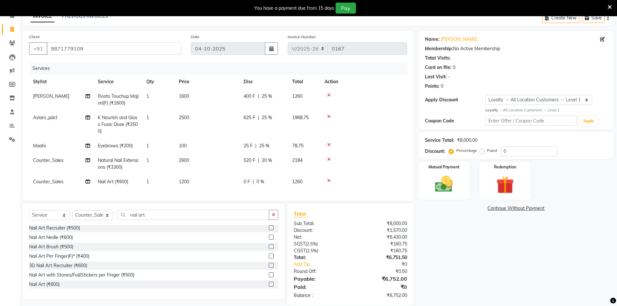
click at [401, 158] on td at bounding box center [364, 163] width 86 height 21
click at [276, 179] on div "0 F | 0 %" at bounding box center [264, 181] width 41 height 7
select select "92320"
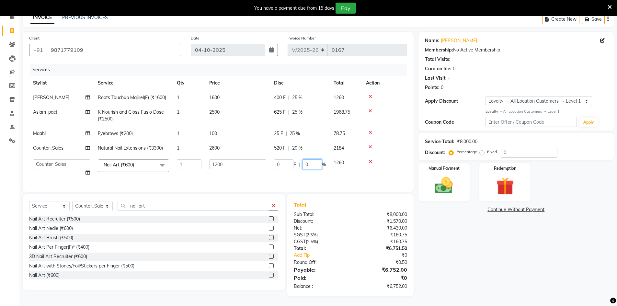
click at [315, 164] on input "0" at bounding box center [311, 164] width 19 height 10
type input "20"
click at [510, 246] on div "Name: Aayushi . Membership: No Active Membership Total Visits: Card on file: 0 …" at bounding box center [518, 164] width 200 height 264
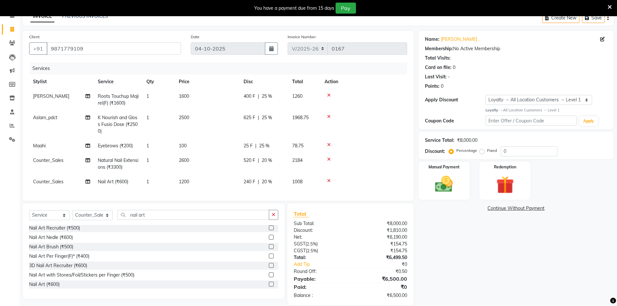
scroll to position [48, 0]
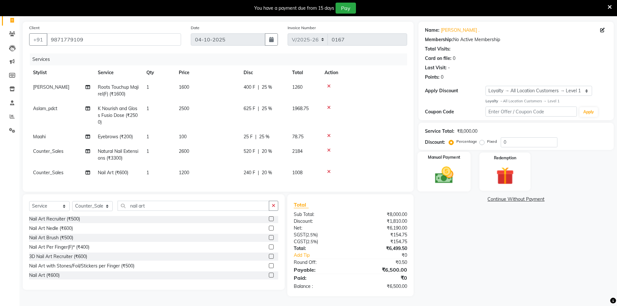
click at [447, 174] on img at bounding box center [444, 175] width 30 height 21
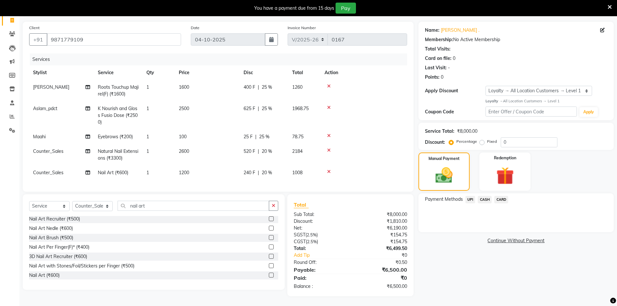
click at [471, 196] on span "UPI" at bounding box center [470, 199] width 10 height 7
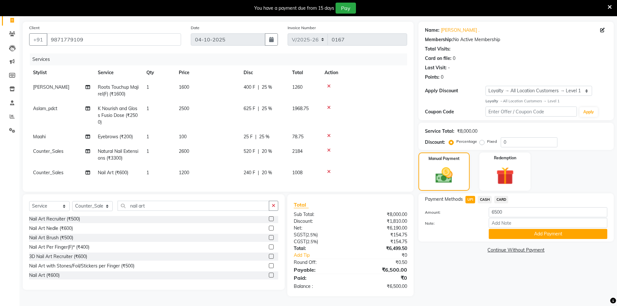
click at [472, 196] on span "UPI" at bounding box center [470, 199] width 10 height 7
click at [483, 196] on span "CASH" at bounding box center [485, 199] width 14 height 7
click at [551, 229] on button "Add Payment" at bounding box center [548, 234] width 119 height 10
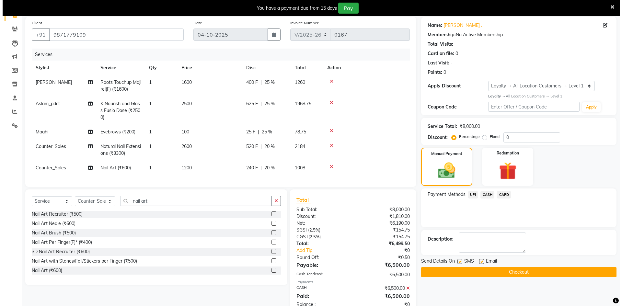
scroll to position [103, 0]
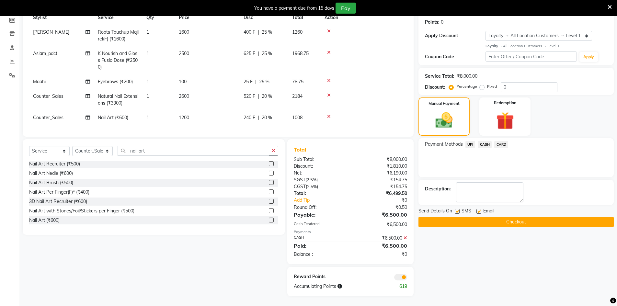
click at [401, 277] on span at bounding box center [400, 277] width 13 height 6
click at [407, 278] on input "checkbox" at bounding box center [407, 278] width 0 height 0
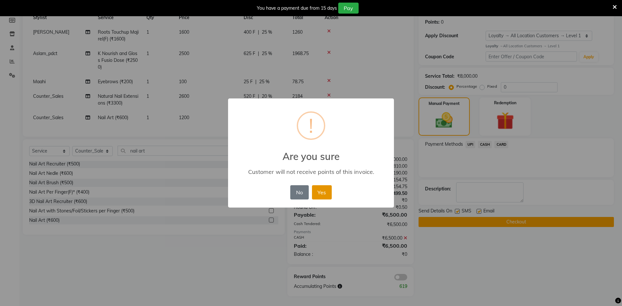
click at [314, 191] on button "Yes" at bounding box center [322, 192] width 20 height 14
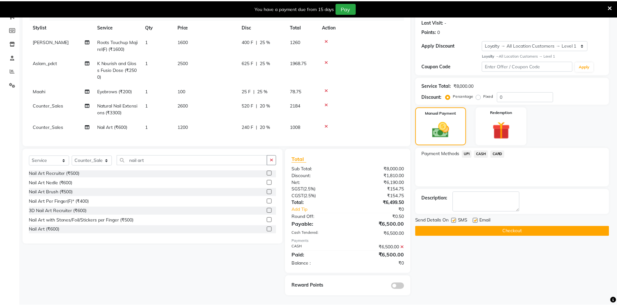
scroll to position [94, 0]
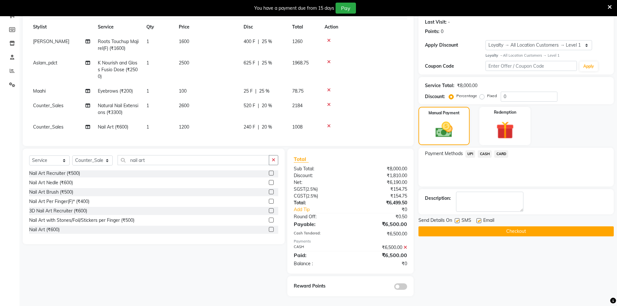
click at [478, 226] on button "Checkout" at bounding box center [515, 231] width 195 height 10
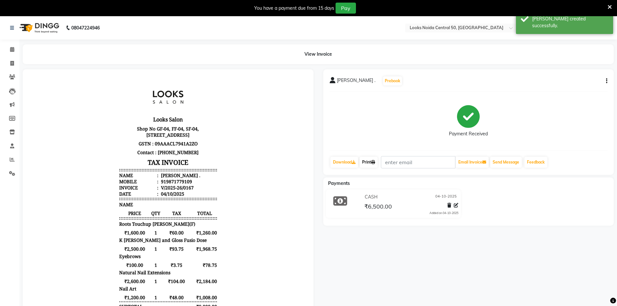
click at [369, 163] on link "Print" at bounding box center [368, 162] width 18 height 11
click at [9, 68] on link "Invoice" at bounding box center [10, 63] width 16 height 11
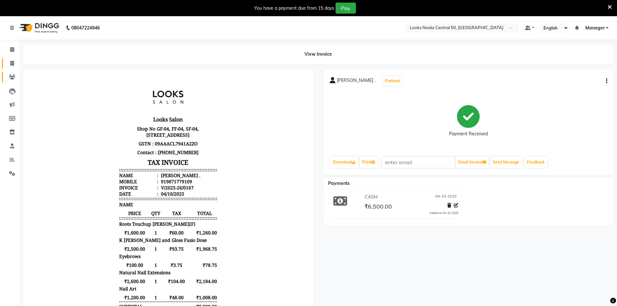
select select "service"
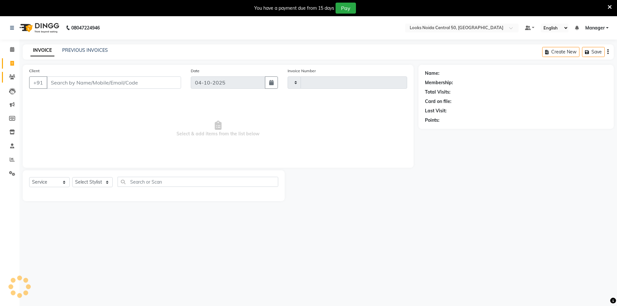
click at [9, 68] on ul "Calendar Invoice Clients Leads Marketing Members Inventory Staff Reports Settin…" at bounding box center [9, 113] width 19 height 141
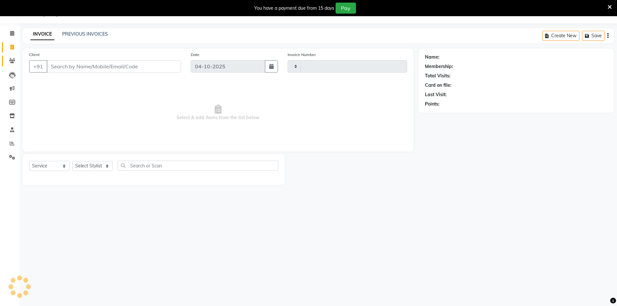
type input "0168"
select select "9051"
click at [105, 66] on input "Client" at bounding box center [114, 66] width 134 height 12
type input "9821838134"
click at [160, 63] on button "Add Client" at bounding box center [164, 66] width 33 height 12
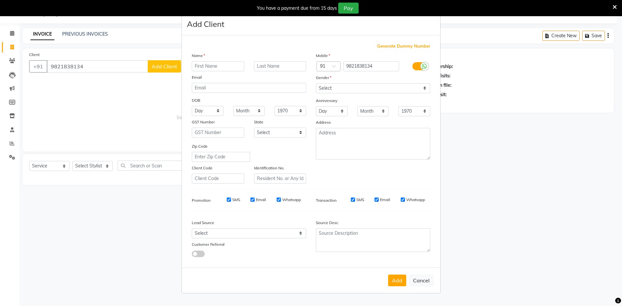
click at [206, 60] on div "Name" at bounding box center [197, 56] width 21 height 9
click at [212, 63] on input "text" at bounding box center [218, 66] width 52 height 10
type input "Nikita"
click at [279, 63] on input "text" at bounding box center [280, 66] width 52 height 10
type input "."
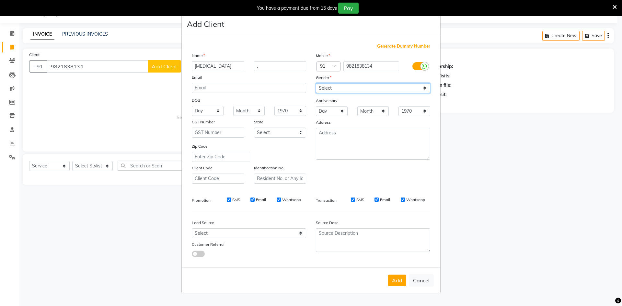
click at [335, 92] on select "Select [DEMOGRAPHIC_DATA] [DEMOGRAPHIC_DATA] Other Prefer Not To Say" at bounding box center [373, 88] width 114 height 10
select select "female"
click at [316, 83] on select "Select [DEMOGRAPHIC_DATA] [DEMOGRAPHIC_DATA] Other Prefer Not To Say" at bounding box center [373, 88] width 114 height 10
click at [396, 279] on button "Add" at bounding box center [397, 281] width 18 height 12
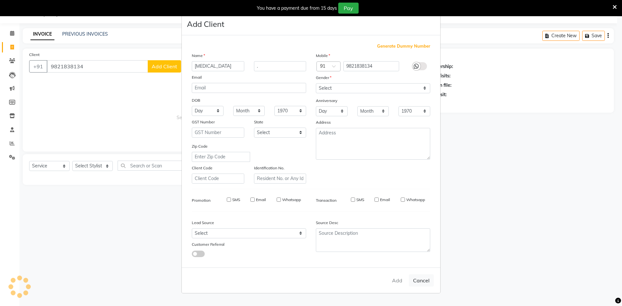
select select
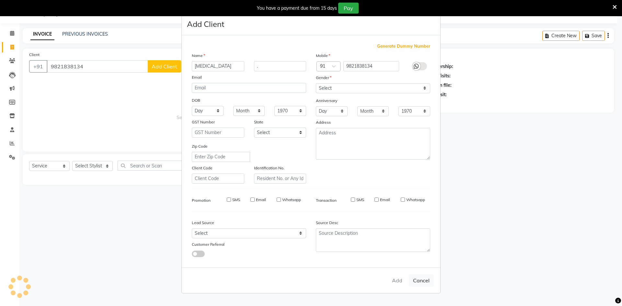
select select
checkbox input "false"
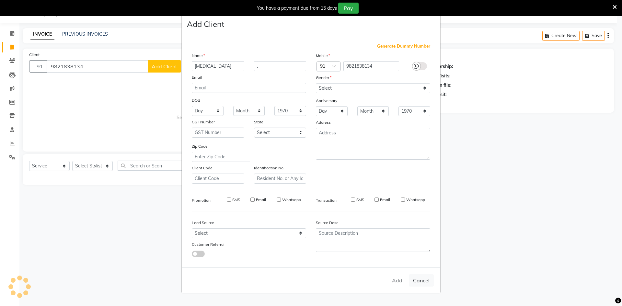
checkbox input "false"
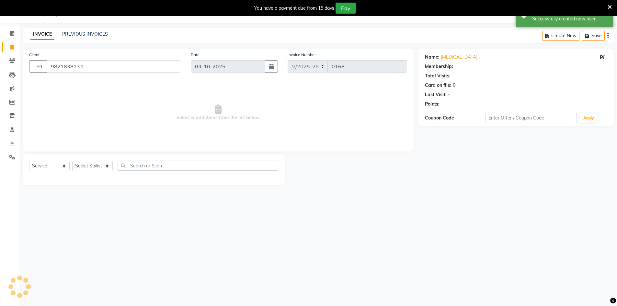
select select "1: Object"
click at [108, 162] on select "Select Stylist [PERSON_NAME] [PERSON_NAME] Azad Counter_Sales [PERSON_NAME] [PE…" at bounding box center [92, 166] width 40 height 10
select select "92624"
click at [72, 161] on select "Select Stylist [PERSON_NAME] [PERSON_NAME] Azad Counter_Sales [PERSON_NAME] [PE…" at bounding box center [92, 166] width 40 height 10
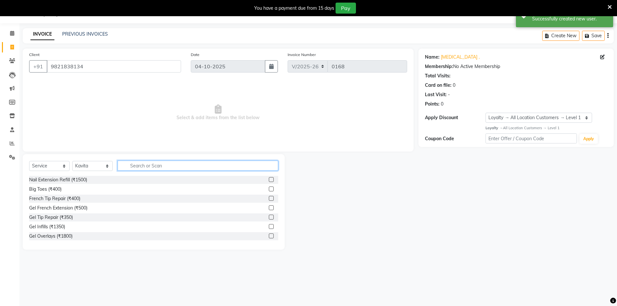
click at [157, 161] on input "text" at bounding box center [198, 166] width 161 height 10
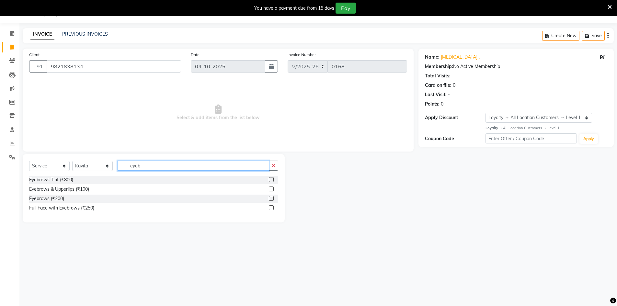
type input "eyeb"
click at [272, 190] on label at bounding box center [271, 189] width 5 height 5
click at [272, 190] on input "checkbox" at bounding box center [271, 189] width 4 height 4
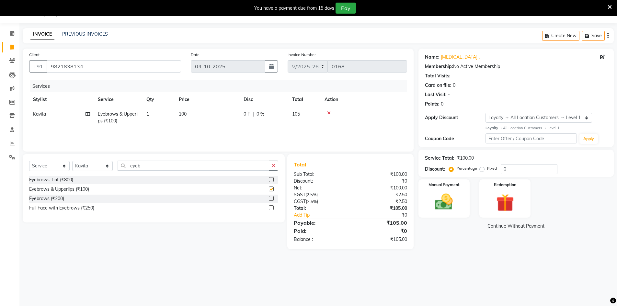
click at [215, 112] on td "100" at bounding box center [207, 117] width 65 height 21
checkbox input "false"
select select "92624"
drag, startPoint x: 240, startPoint y: 111, endPoint x: 200, endPoint y: 122, distance: 41.0
click at [202, 122] on tr "Abbas Addy Aftab Ananya Anas Aslam_pdct Azad Counter_Sales Farha Hassan Kavita …" at bounding box center [218, 121] width 378 height 28
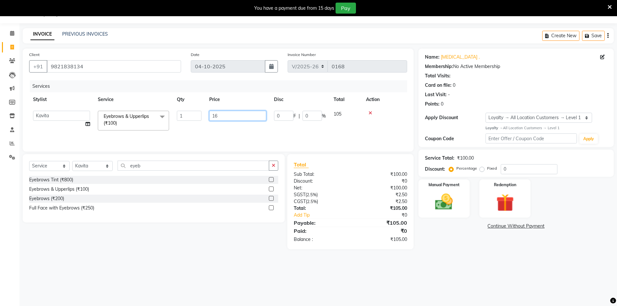
type input "160"
click at [244, 154] on div "Select Service Product Membership Package Voucher Prepaid Gift Card Select Styl…" at bounding box center [154, 188] width 262 height 68
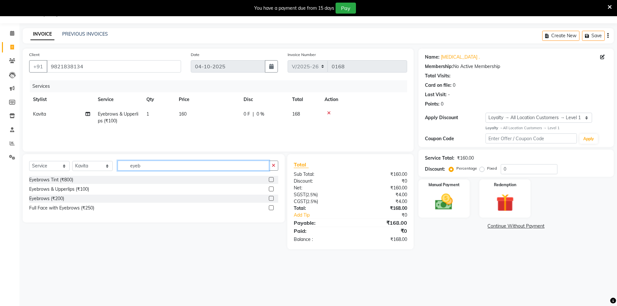
click at [233, 162] on input "eyeb" at bounding box center [194, 166] width 152 height 10
click at [81, 163] on select "Select Stylist [PERSON_NAME] [PERSON_NAME] Azad Counter_Sales [PERSON_NAME] [PE…" at bounding box center [92, 166] width 40 height 10
select select "92615"
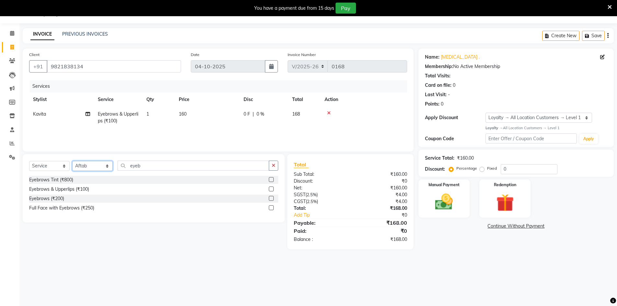
click at [72, 161] on select "Select Stylist [PERSON_NAME] [PERSON_NAME] Azad Counter_Sales [PERSON_NAME] [PE…" at bounding box center [92, 166] width 40 height 10
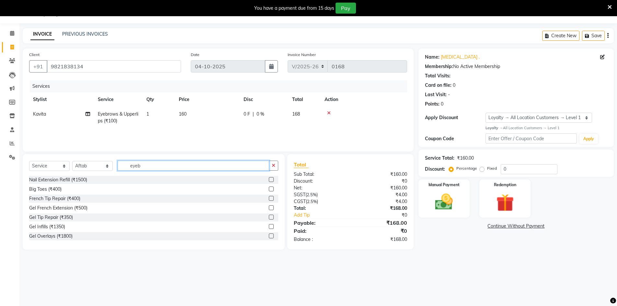
click at [163, 165] on input "eyeb" at bounding box center [194, 166] width 152 height 10
type input "c"
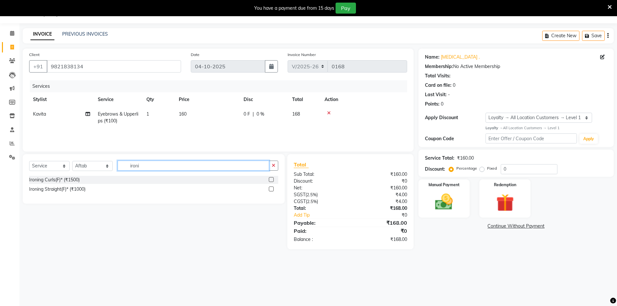
type input "ironi"
click at [269, 180] on label at bounding box center [271, 179] width 5 height 5
click at [269, 180] on input "checkbox" at bounding box center [271, 180] width 4 height 4
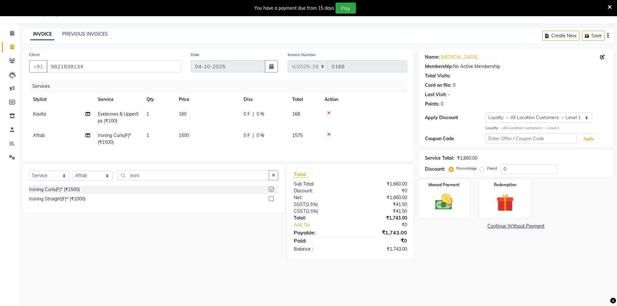
checkbox input "false"
click at [513, 169] on input "0" at bounding box center [529, 169] width 57 height 10
type input "25"
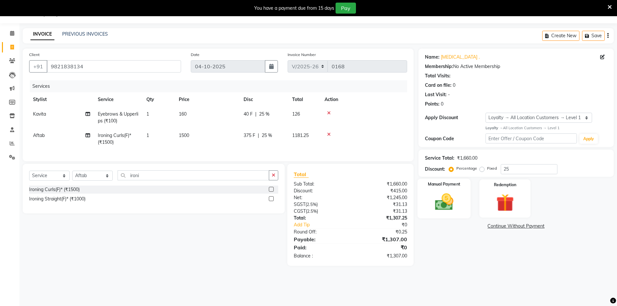
click at [442, 203] on img at bounding box center [444, 201] width 30 height 21
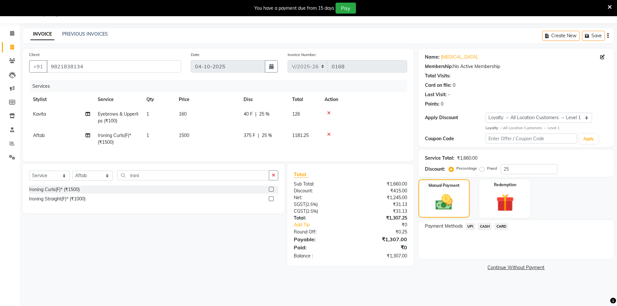
click at [467, 227] on span "UPI" at bounding box center [470, 226] width 10 height 7
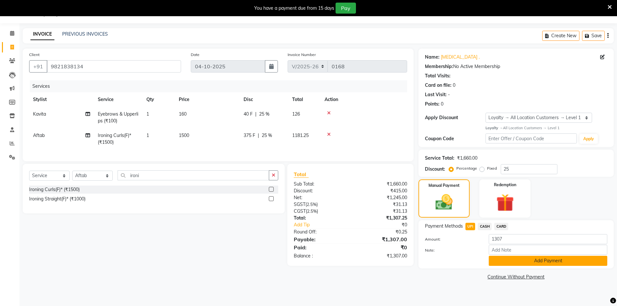
click at [500, 260] on button "Add Payment" at bounding box center [548, 261] width 119 height 10
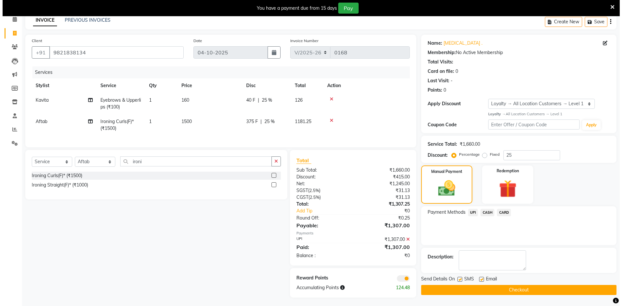
scroll to position [36, 0]
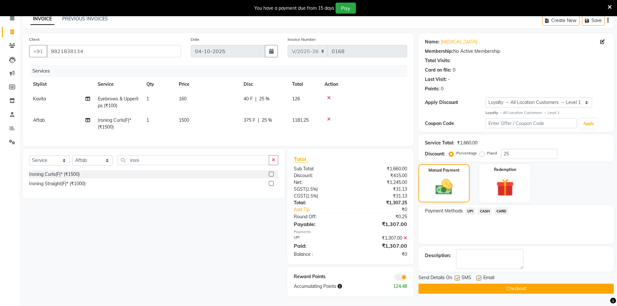
click at [401, 277] on span at bounding box center [400, 277] width 13 height 6
click at [407, 278] on input "checkbox" at bounding box center [407, 278] width 0 height 0
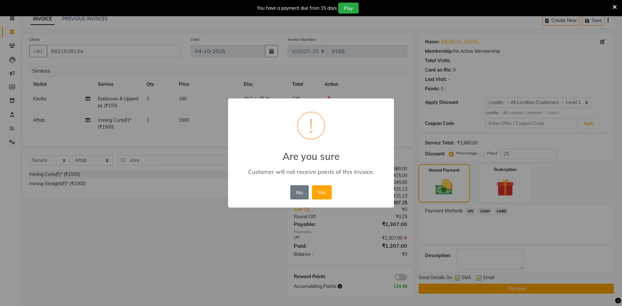
click at [327, 185] on div "No No Yes" at bounding box center [311, 192] width 44 height 17
click at [327, 186] on button "Yes" at bounding box center [322, 192] width 20 height 14
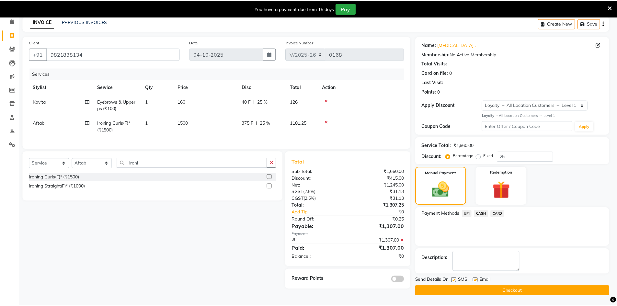
scroll to position [29, 0]
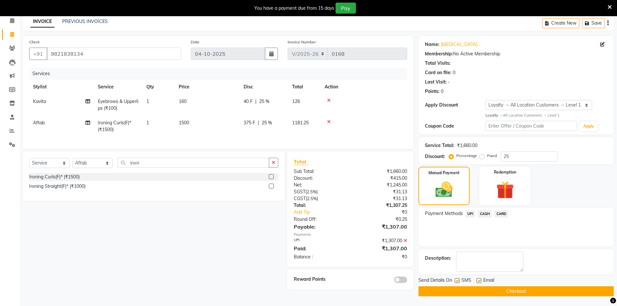
click at [441, 291] on button "Checkout" at bounding box center [515, 291] width 195 height 10
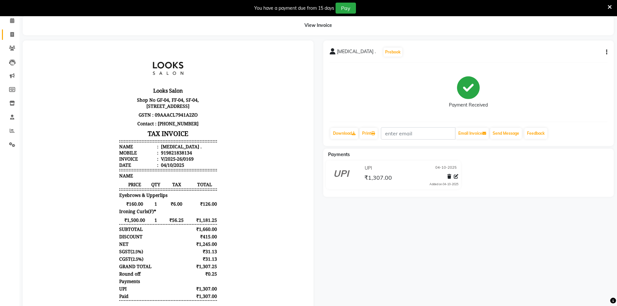
click at [10, 34] on icon at bounding box center [12, 34] width 4 height 5
select select "service"
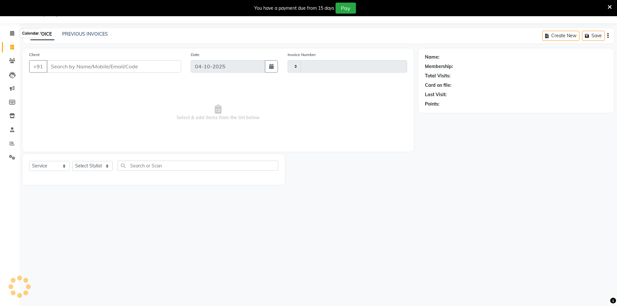
scroll to position [16, 0]
type input "0170"
select select "9051"
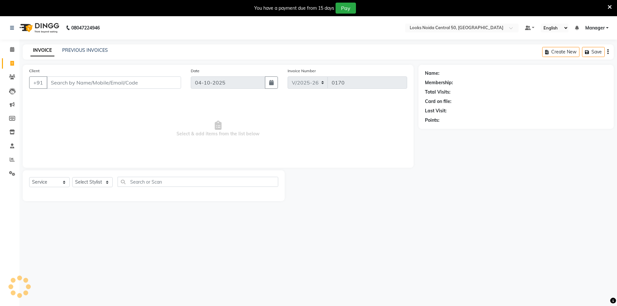
click at [99, 89] on div "Client +91" at bounding box center [105, 80] width 162 height 27
click at [101, 85] on input "Client" at bounding box center [114, 82] width 134 height 12
type input "636041906"
click at [162, 89] on div "Client +91 636041906 Add Client" at bounding box center [105, 80] width 162 height 27
click at [167, 84] on span "Add Client" at bounding box center [165, 82] width 26 height 6
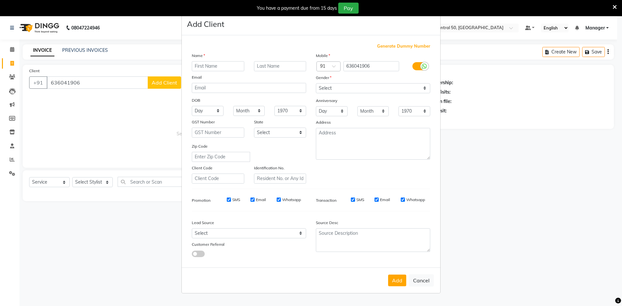
click at [202, 70] on input "text" at bounding box center [218, 66] width 52 height 10
click at [100, 82] on ngb-modal-window "Add Client Generate Dummy Number Name Email DOB Day 01 02 03 04 05 06 07 08 09 …" at bounding box center [311, 153] width 622 height 306
click at [367, 66] on input "636041906" at bounding box center [371, 66] width 56 height 10
type input "6360419016"
click at [213, 71] on input "text" at bounding box center [218, 66] width 52 height 10
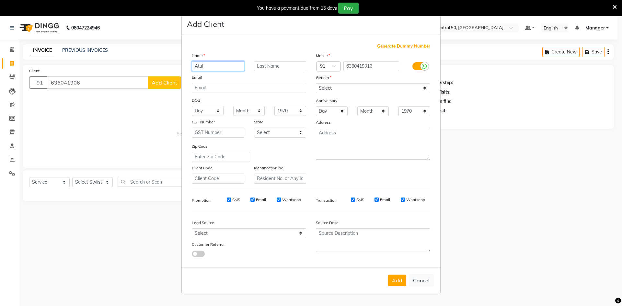
type input "Atul"
click at [287, 68] on input "text" at bounding box center [280, 66] width 52 height 10
type input "."
click at [325, 92] on select "Select [DEMOGRAPHIC_DATA] [DEMOGRAPHIC_DATA] Other Prefer Not To Say" at bounding box center [373, 88] width 114 height 10
select select "female"
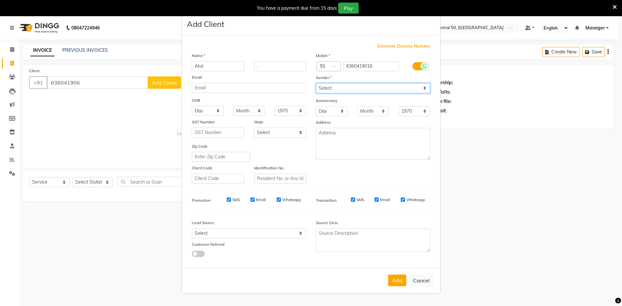
click at [316, 83] on select "Select [DEMOGRAPHIC_DATA] [DEMOGRAPHIC_DATA] Other Prefer Not To Say" at bounding box center [373, 88] width 114 height 10
click at [399, 284] on button "Add" at bounding box center [397, 281] width 18 height 12
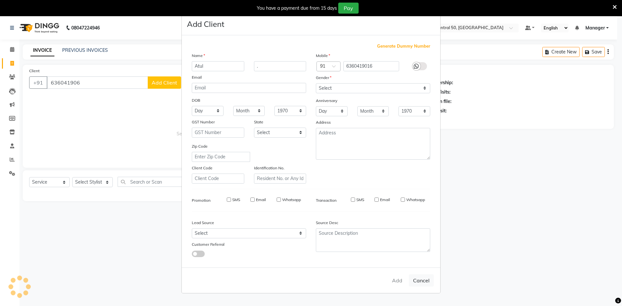
type input "6360419016"
select select
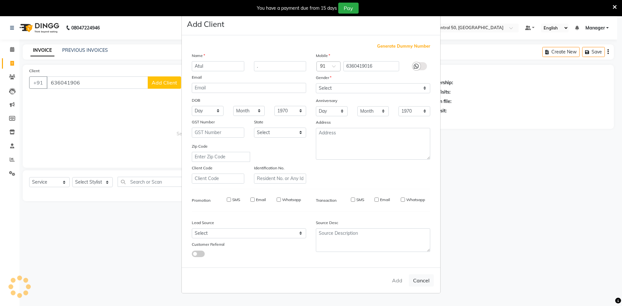
select select
checkbox input "false"
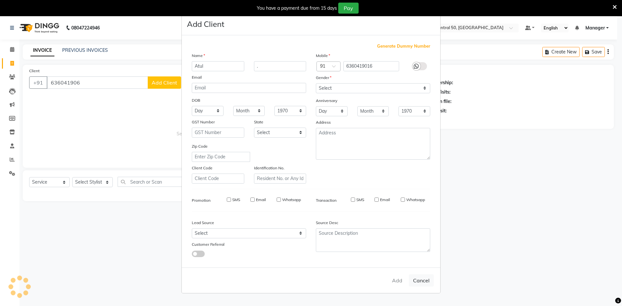
checkbox input "false"
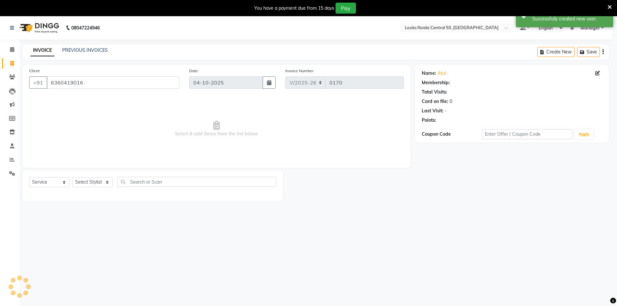
select select "1: Object"
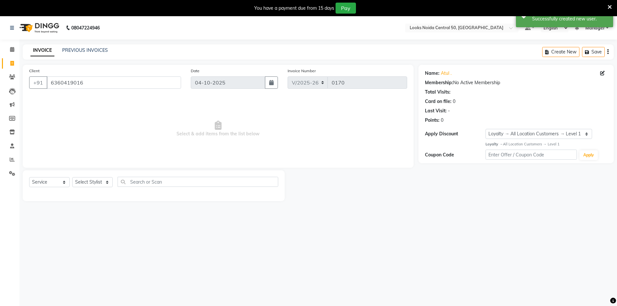
click at [93, 177] on div "Select Service Product Membership Package Voucher Prepaid Gift Card Select Styl…" at bounding box center [153, 184] width 249 height 15
click at [112, 190] on div "Select Service Product Membership Package Voucher Prepaid Gift Card Select Styl…" at bounding box center [153, 184] width 249 height 15
click at [102, 182] on select "Select Stylist [PERSON_NAME] [PERSON_NAME] Azad Counter_Sales [PERSON_NAME] [PE…" at bounding box center [92, 182] width 40 height 10
select select "92617"
click at [72, 177] on select "Select Stylist [PERSON_NAME] [PERSON_NAME] Azad Counter_Sales [PERSON_NAME] [PE…" at bounding box center [92, 182] width 40 height 10
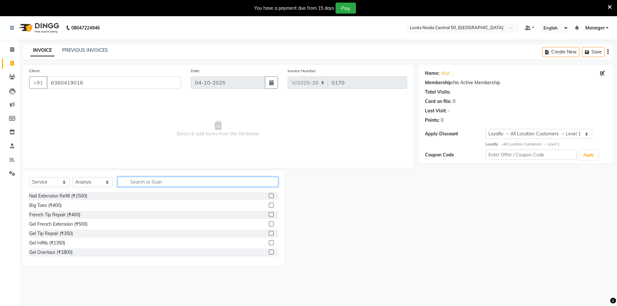
click at [171, 185] on input "text" at bounding box center [198, 182] width 161 height 10
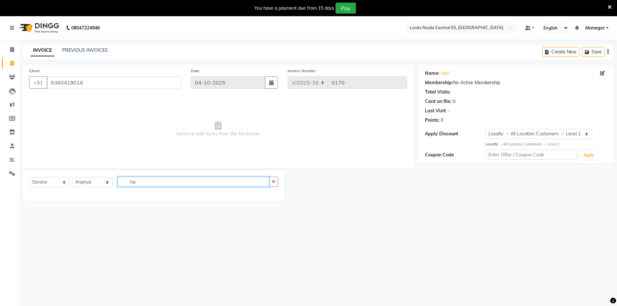
type input "h"
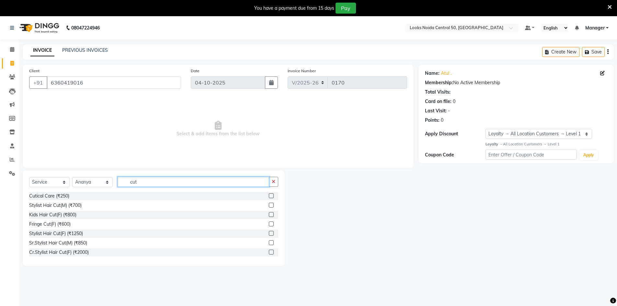
type input "cut"
click at [269, 232] on label at bounding box center [271, 233] width 5 height 5
click at [269, 232] on input "checkbox" at bounding box center [271, 234] width 4 height 4
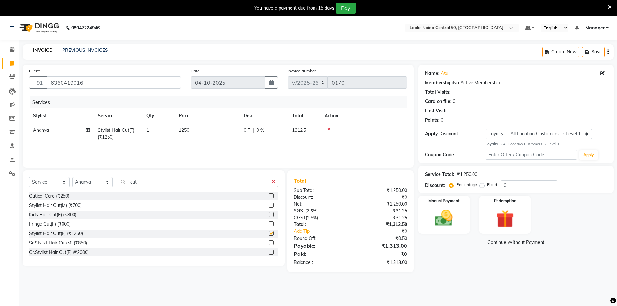
checkbox input "false"
click at [215, 131] on td "1250" at bounding box center [207, 133] width 65 height 21
select select "92617"
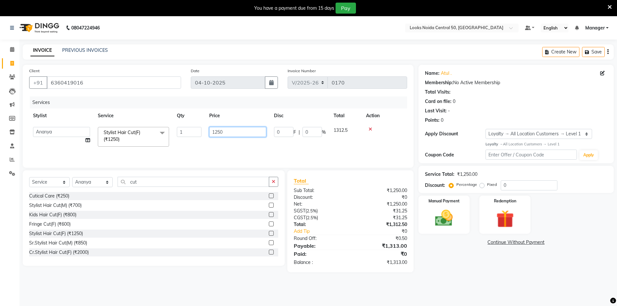
drag, startPoint x: 228, startPoint y: 131, endPoint x: 202, endPoint y: 136, distance: 26.4
click at [204, 137] on tr "Abbas Addy Aftab Ananya Anas Aslam_pdct Azad Counter_Sales Farha Hassan Kavita …" at bounding box center [218, 137] width 378 height 28
type input "1200"
click at [443, 271] on main "INVOICE PREVIOUS INVOICES Create New Save Client +91 6360419016 Date 04-10-2025…" at bounding box center [318, 163] width 598 height 238
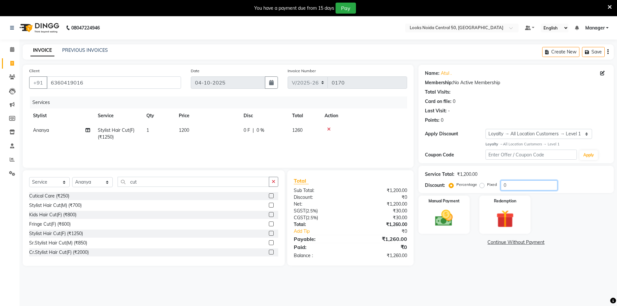
click at [519, 188] on input "0" at bounding box center [529, 185] width 57 height 10
type input "25"
click at [479, 276] on div "08047224946 Select Location × Looks Noida Central 50, Noida Default Panel My Pa…" at bounding box center [308, 169] width 617 height 306
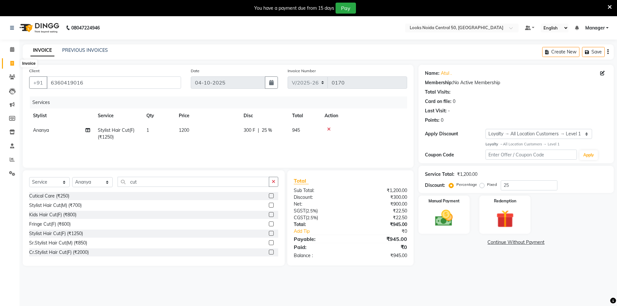
click at [13, 63] on icon at bounding box center [12, 63] width 4 height 5
drag, startPoint x: 15, startPoint y: 63, endPoint x: 443, endPoint y: 218, distance: 455.4
click at [434, 208] on img at bounding box center [444, 218] width 30 height 21
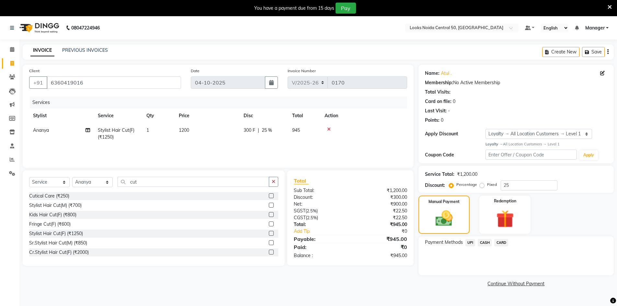
click at [507, 244] on span "CARD" at bounding box center [501, 242] width 14 height 7
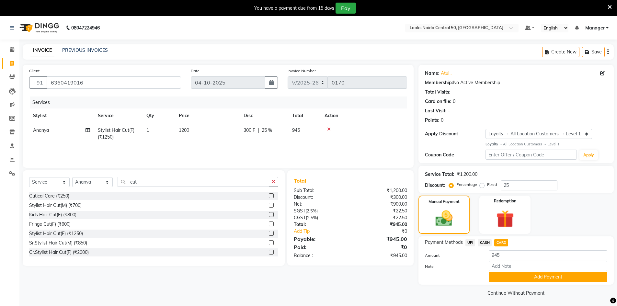
scroll to position [16, 0]
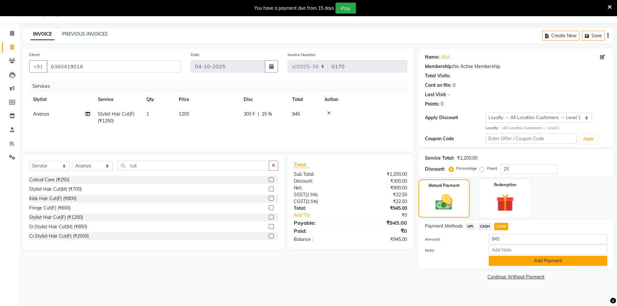
click at [507, 257] on button "Add Payment" at bounding box center [548, 261] width 119 height 10
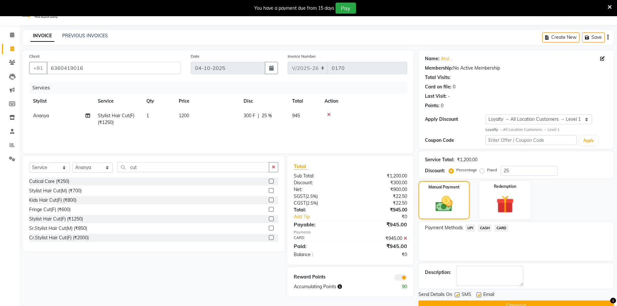
scroll to position [29, 0]
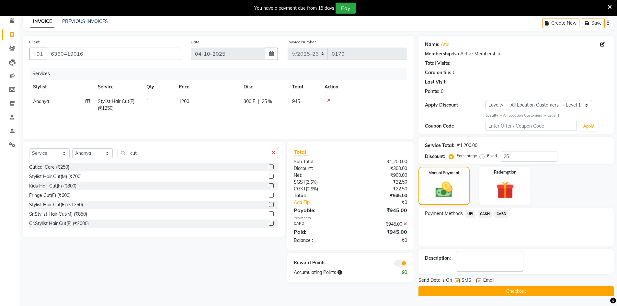
click at [399, 266] on span at bounding box center [400, 263] width 13 height 6
click at [407, 264] on input "checkbox" at bounding box center [407, 264] width 0 height 0
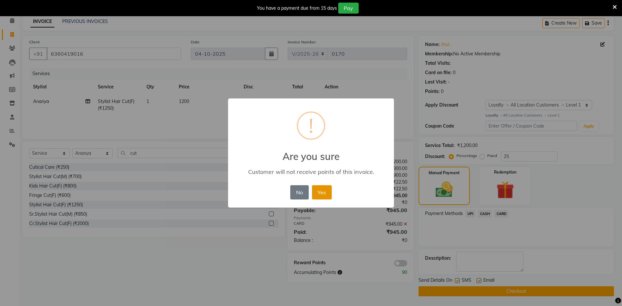
click at [317, 196] on button "Yes" at bounding box center [322, 192] width 20 height 14
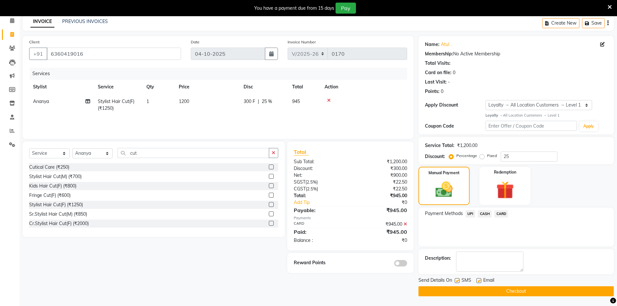
click at [450, 286] on div "Send Details On SMS Email Checkout" at bounding box center [515, 286] width 195 height 19
click at [451, 295] on button "Checkout" at bounding box center [515, 291] width 195 height 10
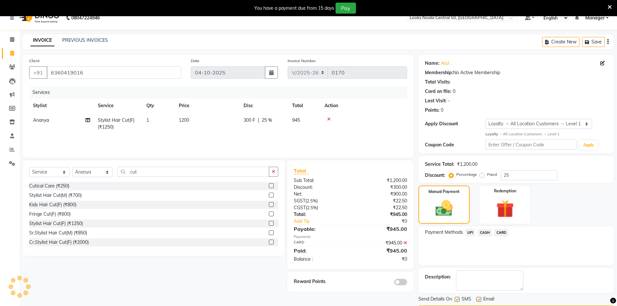
scroll to position [0, 0]
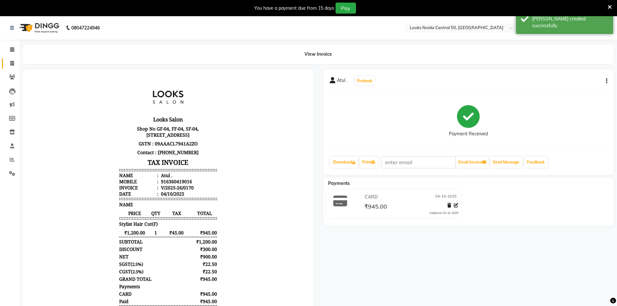
click at [8, 65] on span at bounding box center [11, 63] width 11 height 7
select select "service"
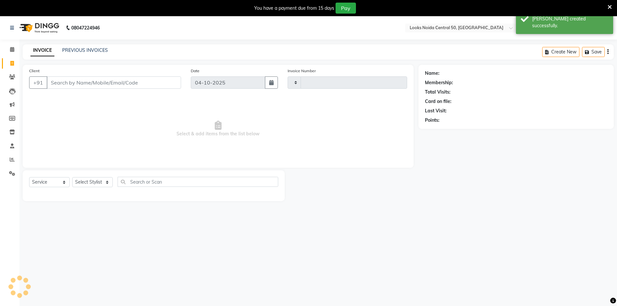
scroll to position [16, 0]
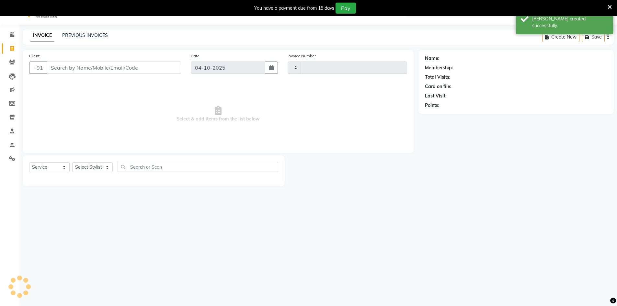
type input "0171"
select select "9051"
click at [98, 173] on div "Select Service Product Membership Package Voucher Prepaid Gift Card Select Styl…" at bounding box center [153, 168] width 249 height 15
click at [98, 169] on select "Select Stylist" at bounding box center [92, 166] width 40 height 10
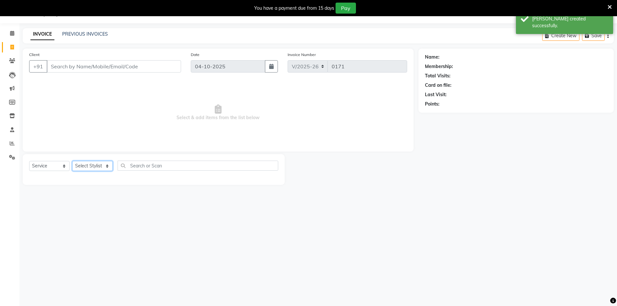
click at [99, 169] on select "Select Stylist" at bounding box center [92, 166] width 40 height 10
drag, startPoint x: 121, startPoint y: 167, endPoint x: 127, endPoint y: 168, distance: 5.2
click at [121, 167] on input "text" at bounding box center [198, 166] width 161 height 10
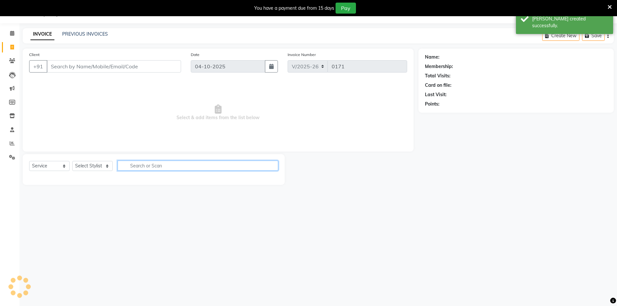
click at [160, 167] on input "text" at bounding box center [198, 166] width 161 height 10
type input "eye"
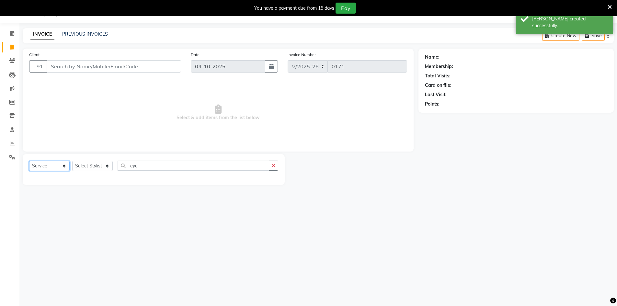
click at [68, 167] on select "Select Service Product Membership Package Voucher Prepaid Gift Card" at bounding box center [49, 166] width 40 height 10
click at [75, 168] on select "Select Stylist [PERSON_NAME] [PERSON_NAME] Azad Counter_Sales [PERSON_NAME] [PE…" at bounding box center [92, 166] width 40 height 10
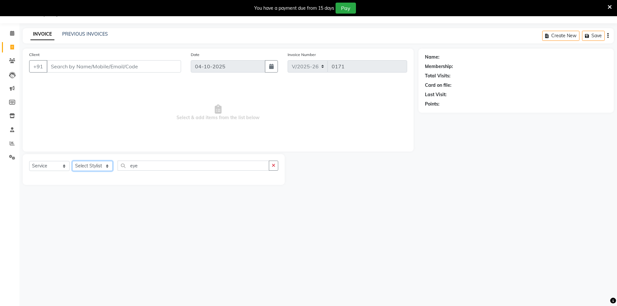
select select "93276"
click at [72, 161] on select "Select Stylist [PERSON_NAME] [PERSON_NAME] Azad Counter_Sales [PERSON_NAME] [PE…" at bounding box center [92, 166] width 40 height 10
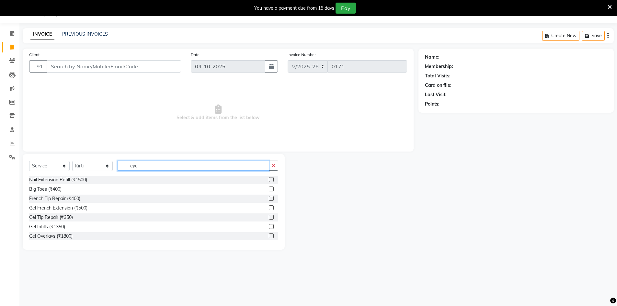
click at [161, 165] on input "eye" at bounding box center [194, 166] width 152 height 10
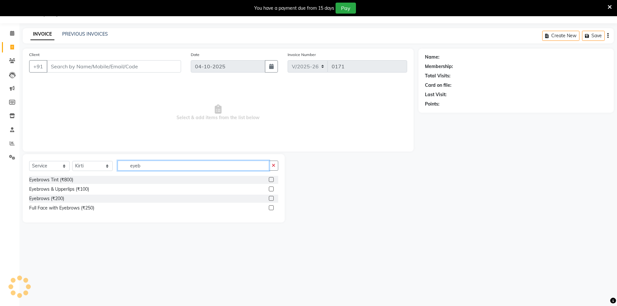
type input "eyeb"
click at [270, 188] on label at bounding box center [271, 189] width 5 height 5
click at [270, 188] on input "checkbox" at bounding box center [271, 189] width 4 height 4
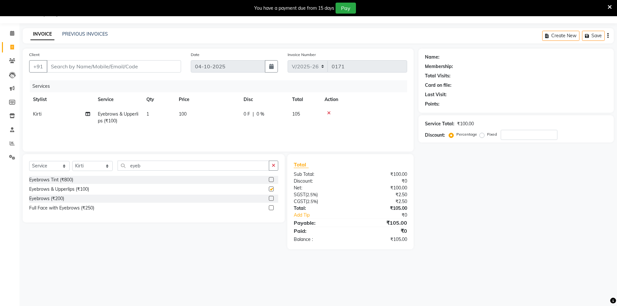
checkbox input "false"
click at [233, 113] on td "100" at bounding box center [207, 117] width 65 height 21
select select "93276"
click at [511, 240] on div "Name: Membership: Total Visits: Card on file: Last Visit: Points: Service Total…" at bounding box center [518, 149] width 200 height 201
click at [517, 131] on input "number" at bounding box center [529, 135] width 57 height 10
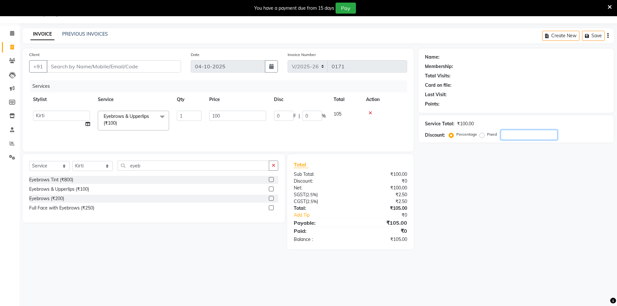
type input "2"
type input "25"
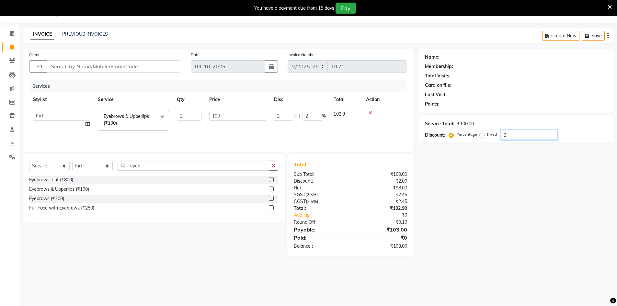
type input "25"
click at [72, 64] on input "Client" at bounding box center [114, 66] width 134 height 12
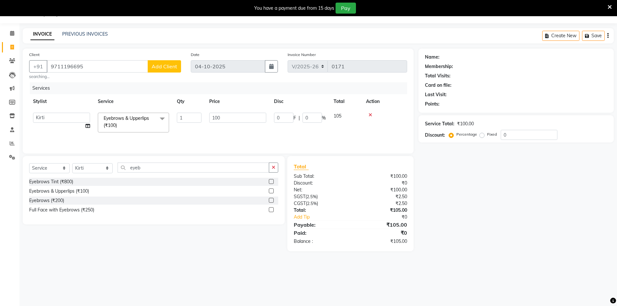
click at [166, 77] on small "searching..." at bounding box center [105, 77] width 152 height 6
click at [166, 71] on button "Add Client" at bounding box center [164, 66] width 33 height 12
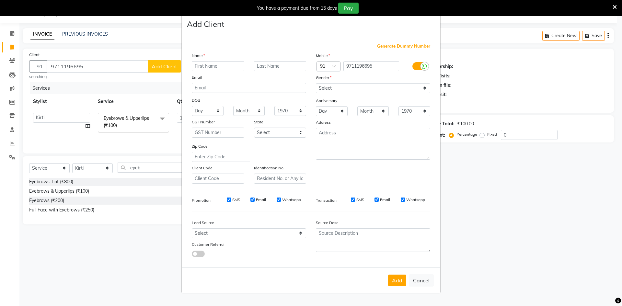
click at [211, 64] on input "text" at bounding box center [218, 66] width 52 height 10
click at [269, 64] on input "text" at bounding box center [280, 66] width 52 height 10
drag, startPoint x: 334, startPoint y: 86, endPoint x: 320, endPoint y: 92, distance: 15.2
click at [334, 86] on select "Select [DEMOGRAPHIC_DATA] [DEMOGRAPHIC_DATA] Other Prefer Not To Say" at bounding box center [373, 88] width 114 height 10
click at [316, 83] on select "Select [DEMOGRAPHIC_DATA] [DEMOGRAPHIC_DATA] Other Prefer Not To Say" at bounding box center [373, 88] width 114 height 10
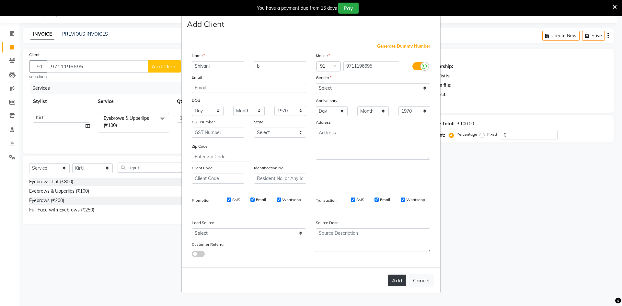
click at [400, 279] on button "Add" at bounding box center [397, 281] width 18 height 12
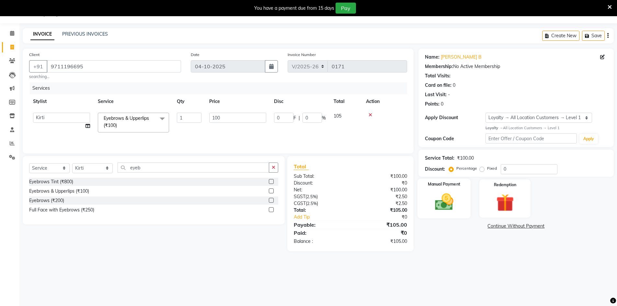
click at [455, 198] on img at bounding box center [444, 201] width 30 height 21
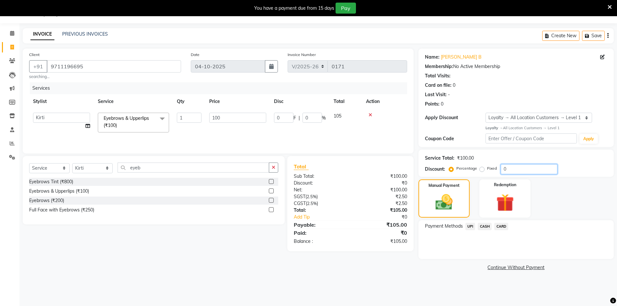
click at [516, 165] on input "0" at bounding box center [529, 169] width 57 height 10
click at [467, 226] on span "UPI" at bounding box center [470, 226] width 10 height 7
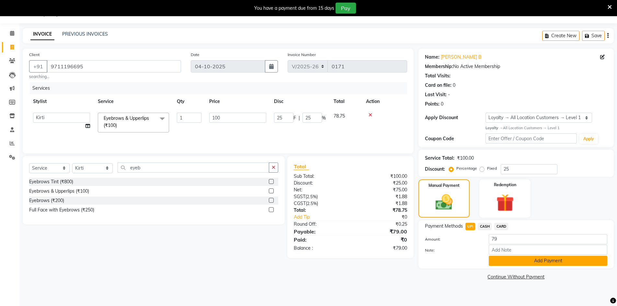
click at [520, 264] on button "Add Payment" at bounding box center [548, 261] width 119 height 10
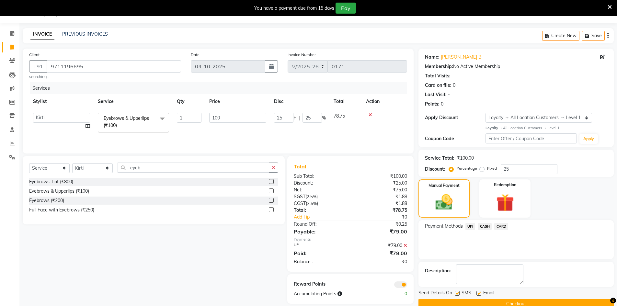
click at [519, 305] on button "Checkout" at bounding box center [515, 304] width 195 height 10
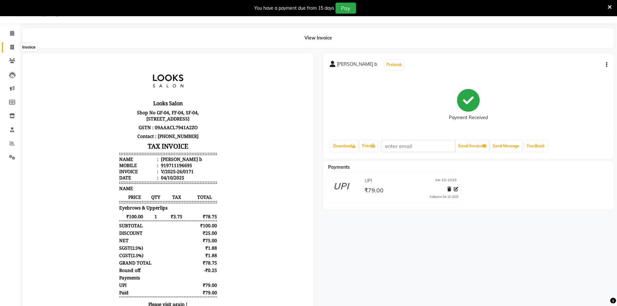
click at [10, 50] on span at bounding box center [11, 47] width 11 height 7
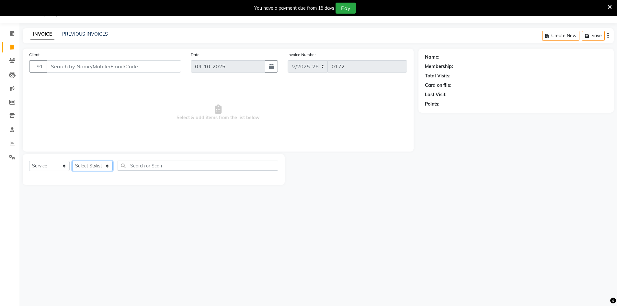
click at [101, 169] on select "Select Stylist [PERSON_NAME] [PERSON_NAME] Azad Counter_Sales [PERSON_NAME] [PE…" at bounding box center [92, 166] width 40 height 10
click at [72, 161] on select "Select Stylist [PERSON_NAME] [PERSON_NAME] Azad Counter_Sales [PERSON_NAME] [PE…" at bounding box center [92, 166] width 40 height 10
click at [91, 167] on select "Select Stylist [PERSON_NAME] [PERSON_NAME] Azad Counter_Sales [PERSON_NAME] [PE…" at bounding box center [92, 166] width 40 height 10
click at [72, 161] on select "Select Stylist [PERSON_NAME] [PERSON_NAME] Azad Counter_Sales [PERSON_NAME] [PE…" at bounding box center [92, 166] width 40 height 10
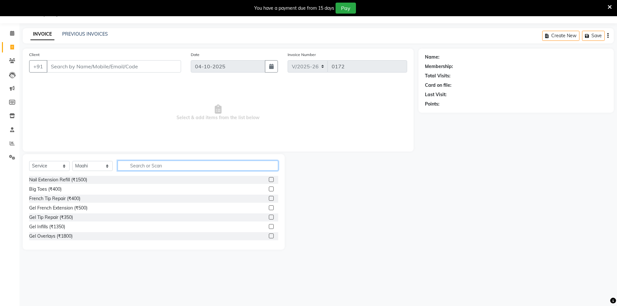
click at [133, 168] on input "text" at bounding box center [198, 166] width 161 height 10
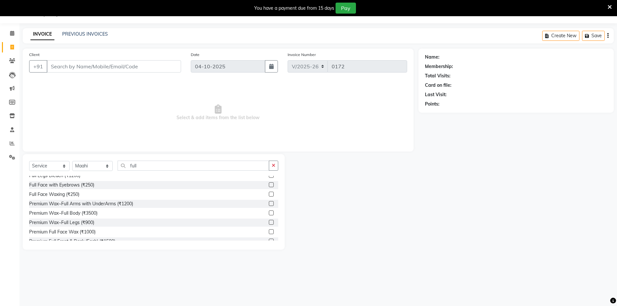
click at [269, 223] on label at bounding box center [271, 222] width 5 height 5
click at [269, 223] on input "checkbox" at bounding box center [271, 223] width 4 height 4
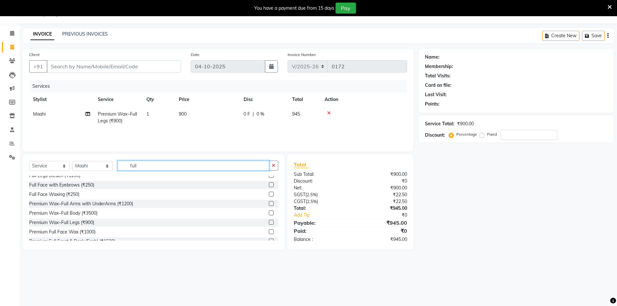
drag, startPoint x: 156, startPoint y: 167, endPoint x: 122, endPoint y: 165, distance: 34.1
click at [122, 165] on input "full" at bounding box center [194, 166] width 152 height 10
click at [90, 167] on select "Select Stylist [PERSON_NAME] [PERSON_NAME] Azad Counter_Sales [PERSON_NAME] [PE…" at bounding box center [92, 166] width 40 height 10
click at [72, 161] on select "Select Stylist [PERSON_NAME] [PERSON_NAME] Azad Counter_Sales [PERSON_NAME] [PE…" at bounding box center [92, 166] width 40 height 10
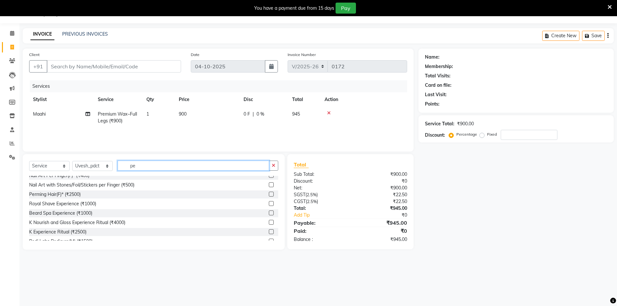
scroll to position [0, 0]
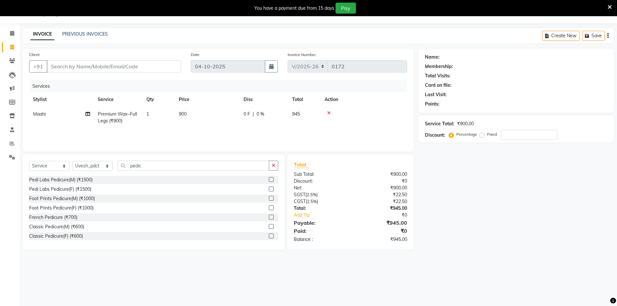
click at [269, 208] on label at bounding box center [271, 207] width 5 height 5
click at [269, 208] on input "checkbox" at bounding box center [271, 208] width 4 height 4
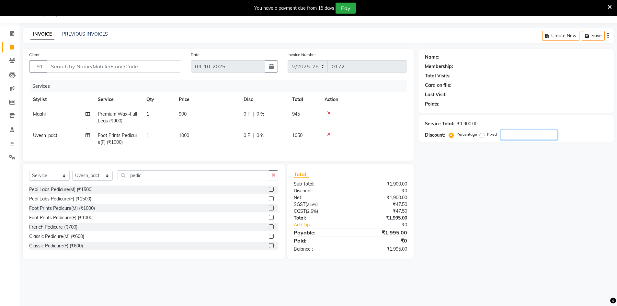
click at [507, 136] on input "number" at bounding box center [529, 135] width 57 height 10
click at [492, 207] on div "Name: Membership: Total Visits: Card on file: Last Visit: Points: Service Total…" at bounding box center [518, 157] width 200 height 217
click at [539, 137] on input "25" at bounding box center [529, 135] width 57 height 10
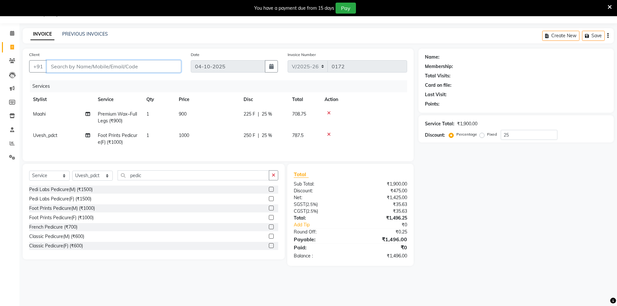
click at [60, 69] on input "Client" at bounding box center [114, 66] width 134 height 12
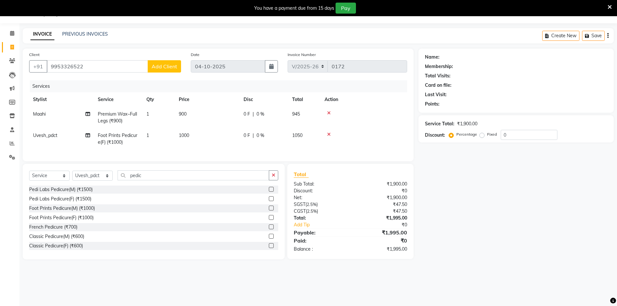
click at [167, 70] on button "Add Client" at bounding box center [164, 66] width 33 height 12
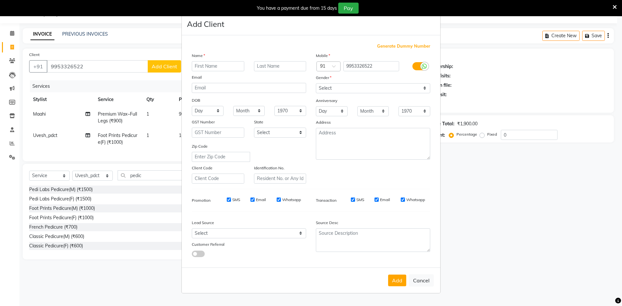
click at [210, 68] on input "text" at bounding box center [218, 66] width 52 height 10
click at [268, 66] on input "text" at bounding box center [280, 66] width 52 height 10
click at [338, 89] on select "Select [DEMOGRAPHIC_DATA] [DEMOGRAPHIC_DATA] Other Prefer Not To Say" at bounding box center [373, 88] width 114 height 10
click at [316, 83] on select "Select [DEMOGRAPHIC_DATA] [DEMOGRAPHIC_DATA] Other Prefer Not To Say" at bounding box center [373, 88] width 114 height 10
click at [399, 285] on button "Add" at bounding box center [397, 281] width 18 height 12
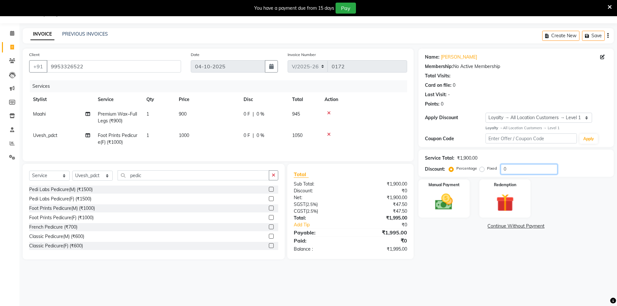
drag, startPoint x: 515, startPoint y: 169, endPoint x: 496, endPoint y: 170, distance: 19.1
click at [496, 170] on div "Percentage Fixed 0" at bounding box center [503, 169] width 107 height 10
click at [492, 252] on div "Name: Sweta Kapur Membership: No Active Membership Total Visits: Card on file: …" at bounding box center [518, 157] width 200 height 217
click at [453, 212] on img at bounding box center [444, 201] width 30 height 21
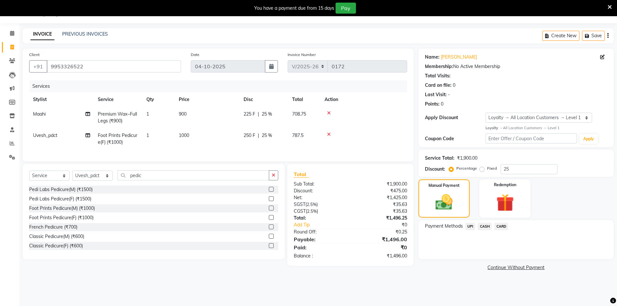
click at [483, 228] on span "CASH" at bounding box center [485, 226] width 14 height 7
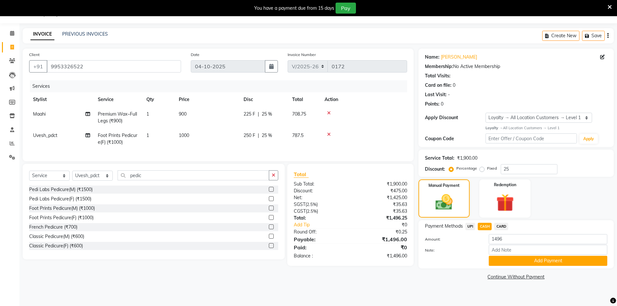
click at [504, 227] on span "CARD" at bounding box center [501, 226] width 14 height 7
click at [541, 262] on button "Add Payment" at bounding box center [548, 261] width 119 height 10
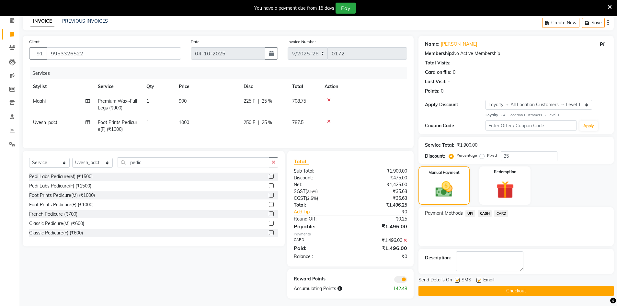
scroll to position [36, 0]
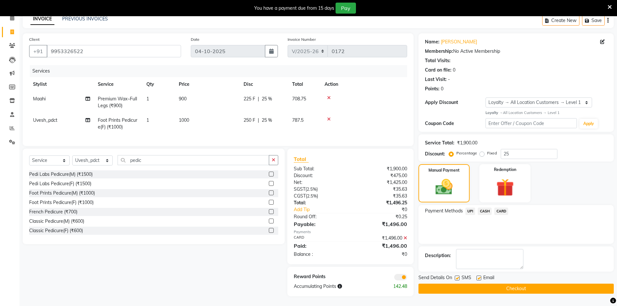
click at [529, 284] on button "Checkout" at bounding box center [515, 289] width 195 height 10
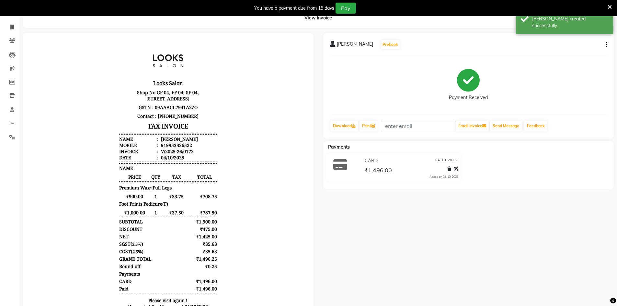
click at [430, 238] on div "Sweta kapur Prebook Payment Received Download Print Email Invoice Send Message …" at bounding box center [468, 180] width 301 height 295
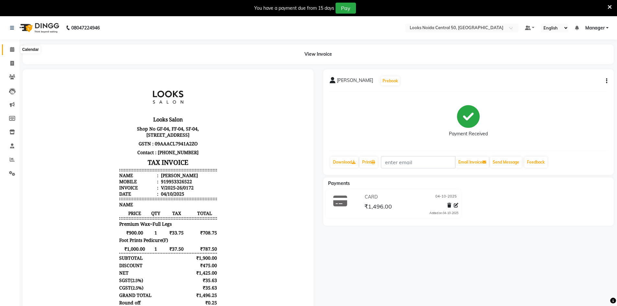
click at [15, 51] on span at bounding box center [11, 49] width 11 height 7
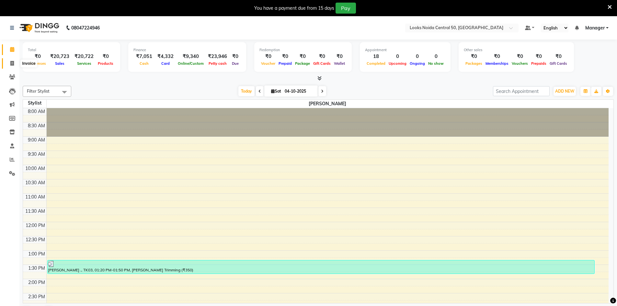
click at [13, 62] on icon at bounding box center [12, 63] width 4 height 5
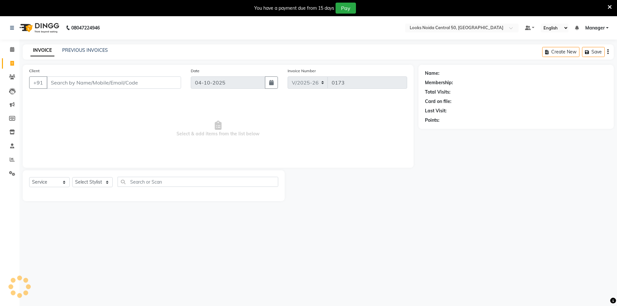
click at [70, 84] on input "Client" at bounding box center [114, 82] width 134 height 12
click at [163, 83] on span "Add Client" at bounding box center [165, 82] width 26 height 6
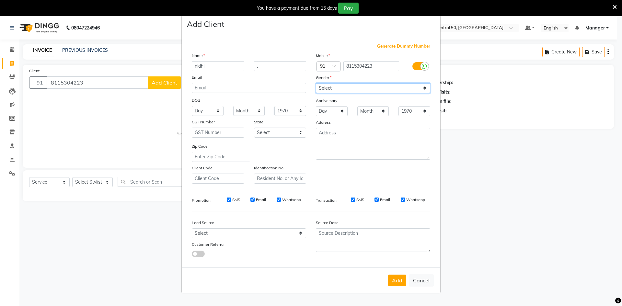
click at [368, 90] on select "Select [DEMOGRAPHIC_DATA] [DEMOGRAPHIC_DATA] Other Prefer Not To Say" at bounding box center [373, 88] width 114 height 10
click at [316, 83] on select "Select [DEMOGRAPHIC_DATA] [DEMOGRAPHIC_DATA] Other Prefer Not To Say" at bounding box center [373, 88] width 114 height 10
click at [400, 284] on button "Add" at bounding box center [397, 281] width 18 height 12
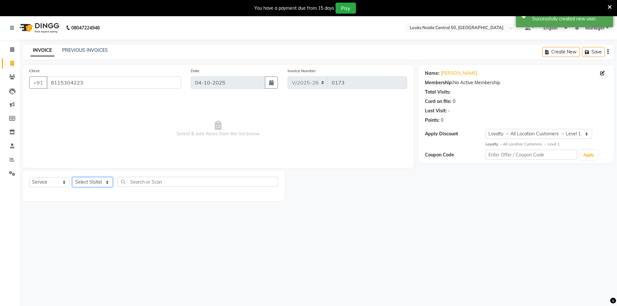
click at [86, 184] on select "Select Stylist [PERSON_NAME] [PERSON_NAME] Azad Counter_Sales [PERSON_NAME] [PE…" at bounding box center [92, 182] width 40 height 10
click at [72, 177] on select "Select Stylist [PERSON_NAME] [PERSON_NAME] Azad Counter_Sales [PERSON_NAME] [PE…" at bounding box center [92, 182] width 40 height 10
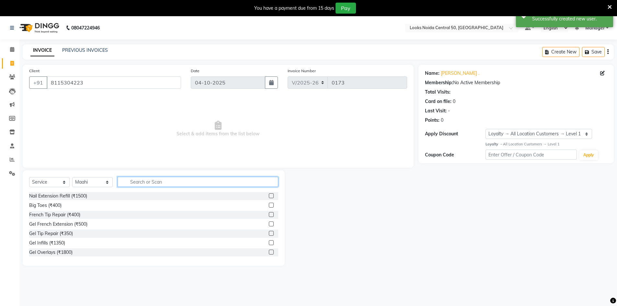
click at [176, 182] on input "text" at bounding box center [198, 182] width 161 height 10
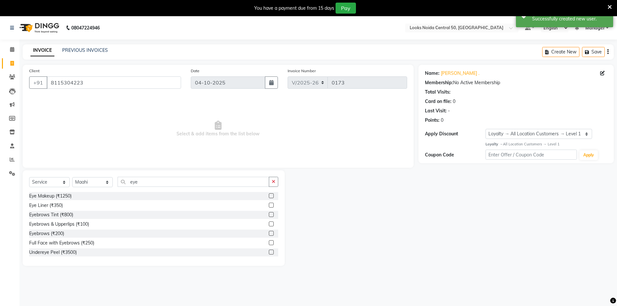
click at [269, 233] on label at bounding box center [271, 233] width 5 height 5
click at [269, 233] on input "checkbox" at bounding box center [271, 234] width 4 height 4
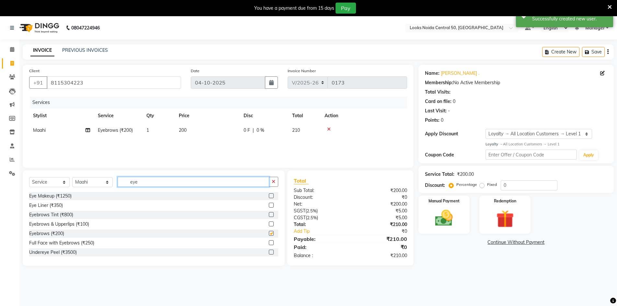
click at [168, 180] on input "eye" at bounding box center [194, 182] width 152 height 10
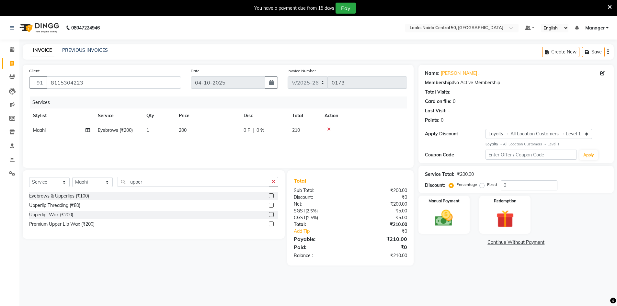
click at [270, 212] on label at bounding box center [271, 214] width 5 height 5
click at [270, 213] on input "checkbox" at bounding box center [271, 215] width 4 height 4
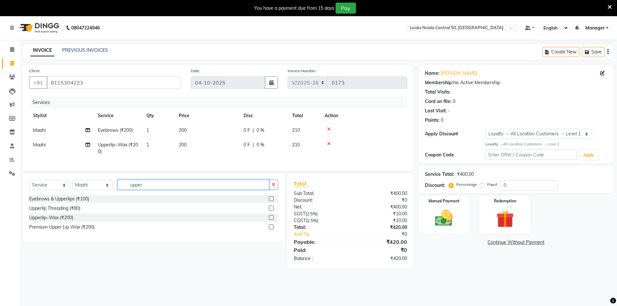
click at [179, 190] on input "upper" at bounding box center [194, 185] width 152 height 10
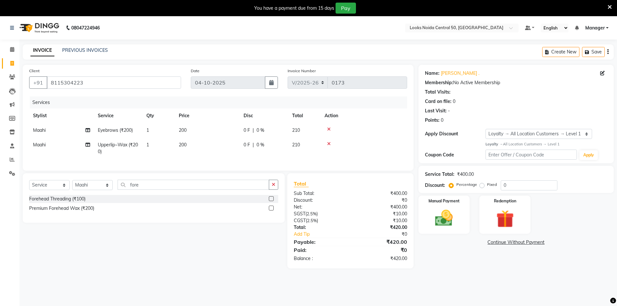
click at [271, 201] on label at bounding box center [271, 198] width 5 height 5
click at [271, 201] on input "checkbox" at bounding box center [271, 199] width 4 height 4
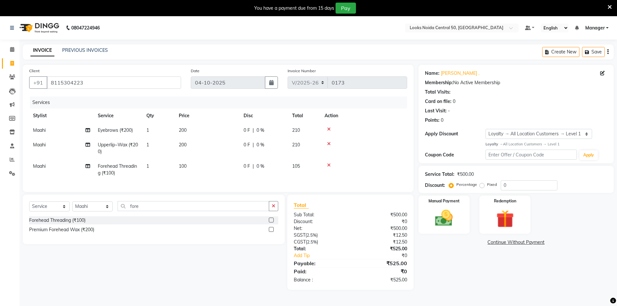
click at [190, 131] on td "200" at bounding box center [207, 130] width 65 height 15
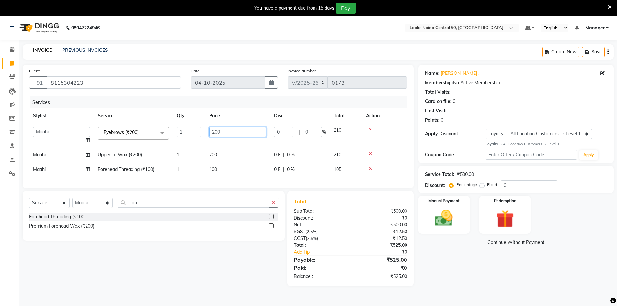
click at [231, 132] on input "200" at bounding box center [237, 132] width 57 height 10
click at [214, 169] on td "100" at bounding box center [237, 169] width 65 height 15
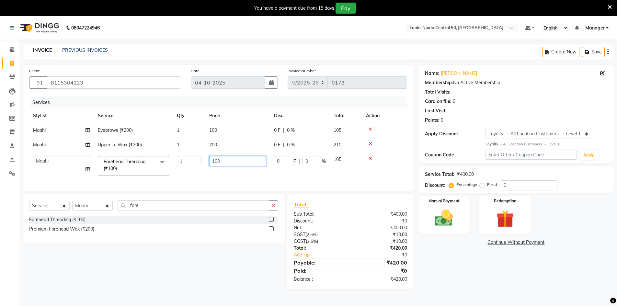
click at [234, 163] on input "100" at bounding box center [237, 161] width 57 height 10
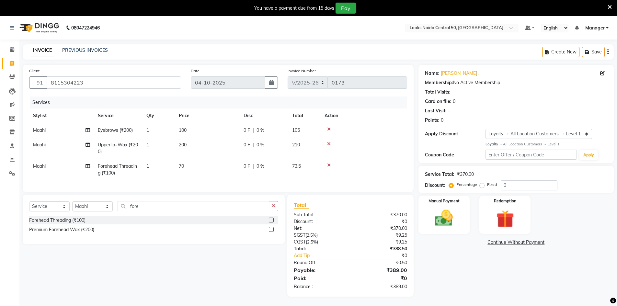
click at [220, 148] on td "200" at bounding box center [207, 148] width 65 height 21
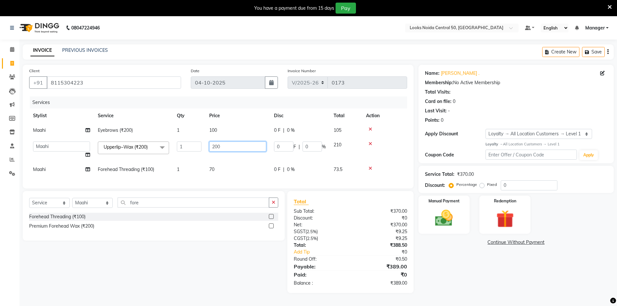
click at [255, 147] on input "200" at bounding box center [237, 147] width 57 height 10
click at [475, 276] on div "Name: Nidhi . Membership: No Active Membership Total Visits: Card on file: 0 La…" at bounding box center [518, 179] width 200 height 228
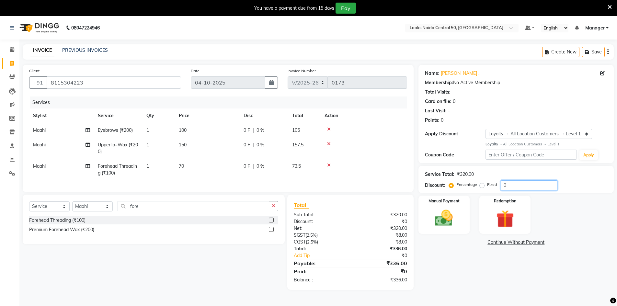
click at [542, 188] on input "0" at bounding box center [529, 185] width 57 height 10
click at [488, 286] on div "Name: Nidhi . Membership: No Active Membership Total Visits: Card on file: 0 La…" at bounding box center [518, 181] width 200 height 232
click at [451, 220] on img at bounding box center [444, 218] width 30 height 21
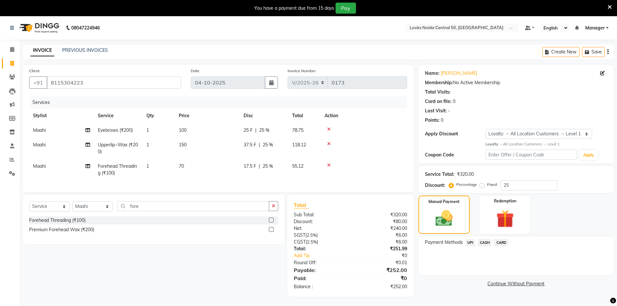
click at [485, 243] on span "CASH" at bounding box center [485, 242] width 14 height 7
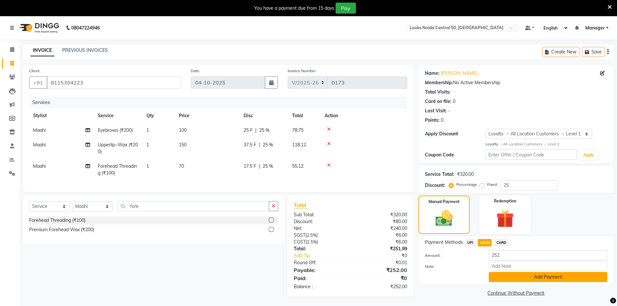
click at [502, 281] on button "Add Payment" at bounding box center [548, 277] width 119 height 10
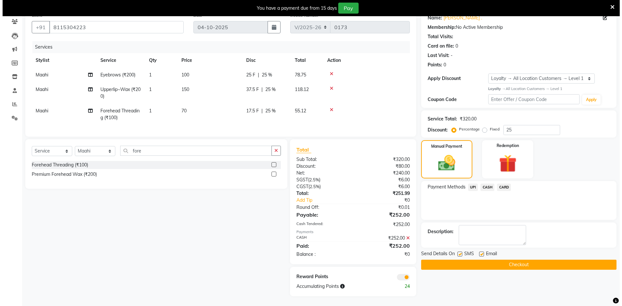
scroll to position [60, 0]
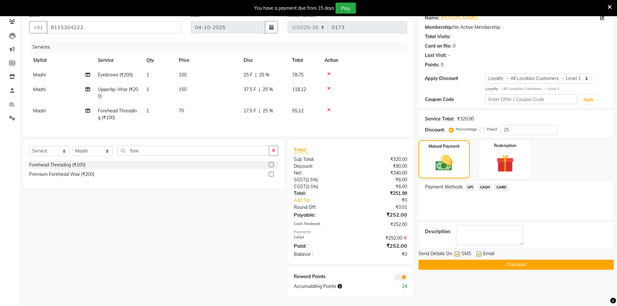
click at [396, 277] on span at bounding box center [400, 277] width 13 height 6
click at [407, 278] on input "checkbox" at bounding box center [407, 278] width 0 height 0
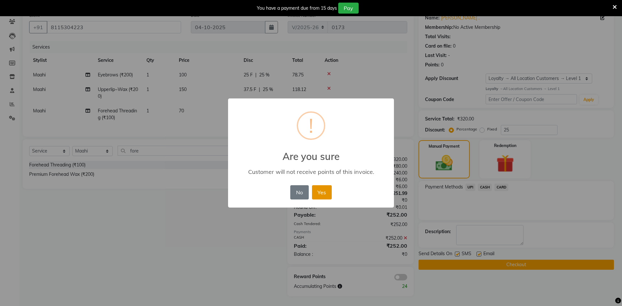
click at [324, 194] on button "Yes" at bounding box center [322, 192] width 20 height 14
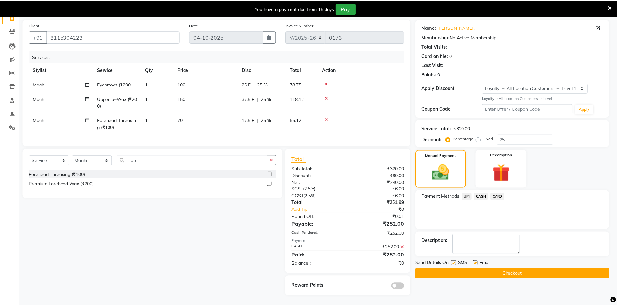
scroll to position [51, 0]
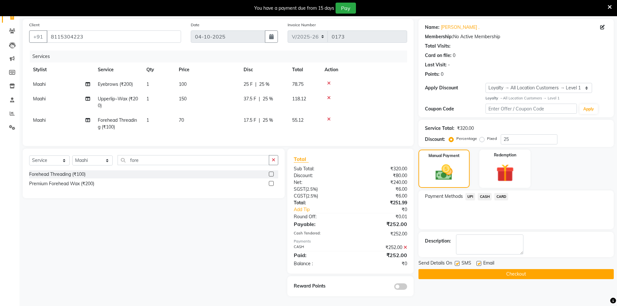
click at [441, 271] on button "Checkout" at bounding box center [515, 274] width 195 height 10
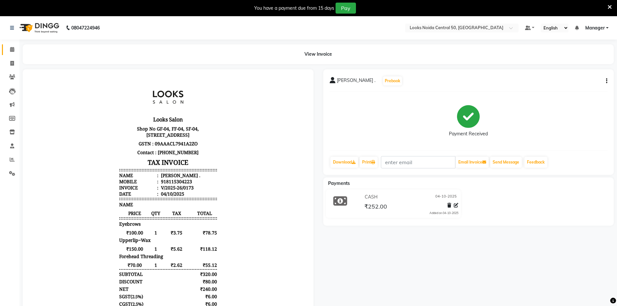
click at [12, 50] on icon at bounding box center [12, 49] width 4 height 5
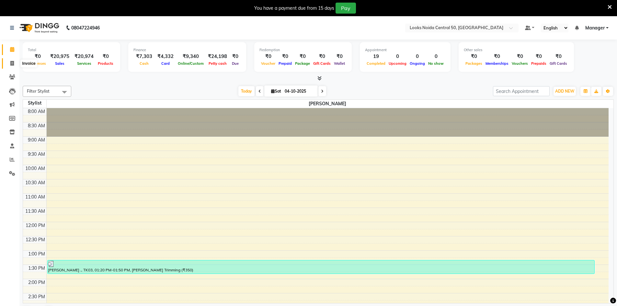
click at [13, 65] on icon at bounding box center [12, 63] width 4 height 5
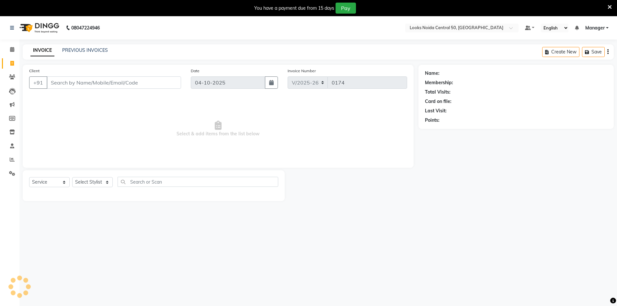
click at [95, 81] on input "Client" at bounding box center [114, 82] width 134 height 12
click at [166, 80] on span "Add Client" at bounding box center [165, 82] width 26 height 6
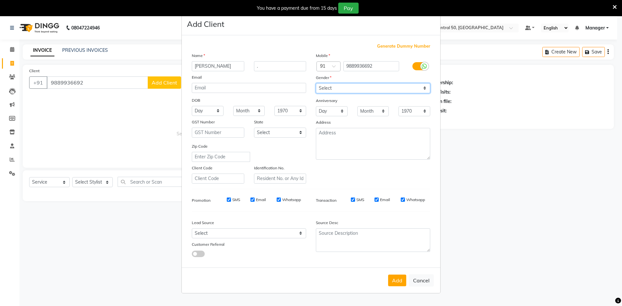
click at [350, 88] on select "Select [DEMOGRAPHIC_DATA] [DEMOGRAPHIC_DATA] Other Prefer Not To Say" at bounding box center [373, 88] width 114 height 10
click at [316, 83] on select "Select [DEMOGRAPHIC_DATA] [DEMOGRAPHIC_DATA] Other Prefer Not To Say" at bounding box center [373, 88] width 114 height 10
click at [394, 280] on button "Add" at bounding box center [397, 281] width 18 height 12
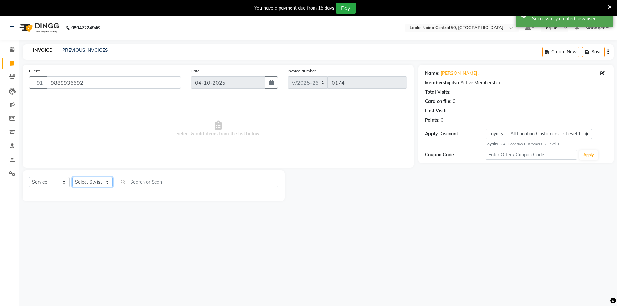
click at [108, 184] on select "Select Stylist [PERSON_NAME] [PERSON_NAME] Azad Counter_Sales [PERSON_NAME] [PE…" at bounding box center [92, 182] width 40 height 10
click at [72, 177] on select "Select Stylist [PERSON_NAME] [PERSON_NAME] Azad Counter_Sales [PERSON_NAME] [PE…" at bounding box center [92, 182] width 40 height 10
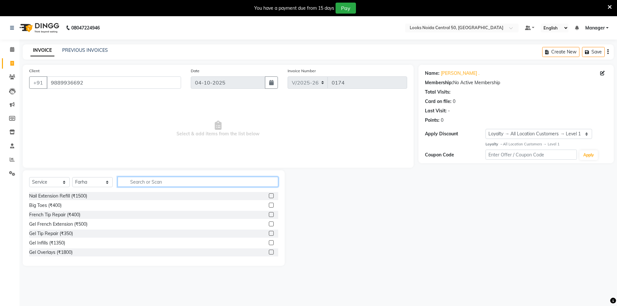
click at [143, 181] on input "text" at bounding box center [198, 182] width 161 height 10
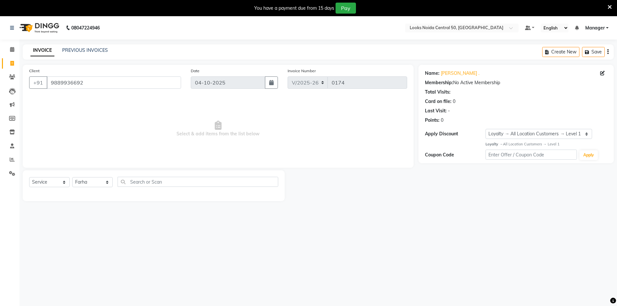
click at [146, 244] on div "08047224946 Select Location × Looks Noida Central 50, Noida Default Panel My Pa…" at bounding box center [308, 169] width 617 height 306
click at [149, 244] on div "08047224946 Select Location × Looks Noida Central 50, Noida Default Panel My Pa…" at bounding box center [308, 169] width 617 height 306
drag, startPoint x: 149, startPoint y: 244, endPoint x: 148, endPoint y: 200, distance: 43.1
click at [150, 243] on div "08047224946 Select Location × Looks Noida Central 50, Noida Default Panel My Pa…" at bounding box center [308, 169] width 617 height 306
click at [176, 184] on input "text" at bounding box center [198, 182] width 161 height 10
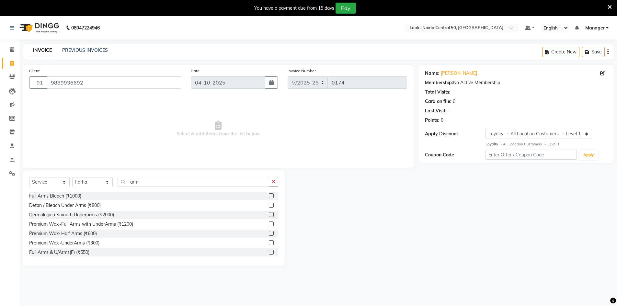
click at [269, 251] on label at bounding box center [271, 252] width 5 height 5
click at [269, 251] on input "checkbox" at bounding box center [271, 252] width 4 height 4
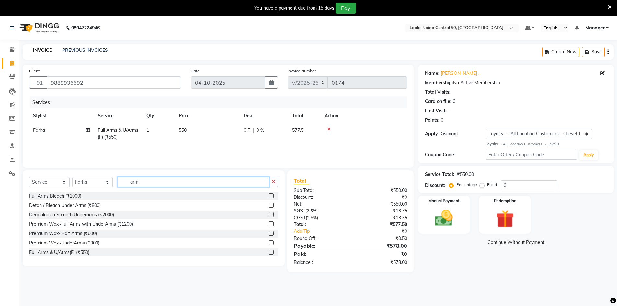
click at [171, 179] on input "arm" at bounding box center [194, 182] width 152 height 10
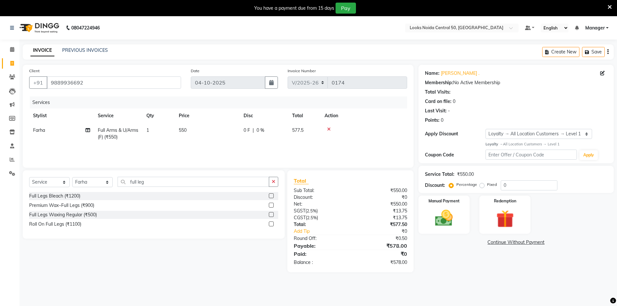
click at [271, 204] on label at bounding box center [271, 205] width 5 height 5
click at [271, 204] on input "checkbox" at bounding box center [271, 205] width 4 height 4
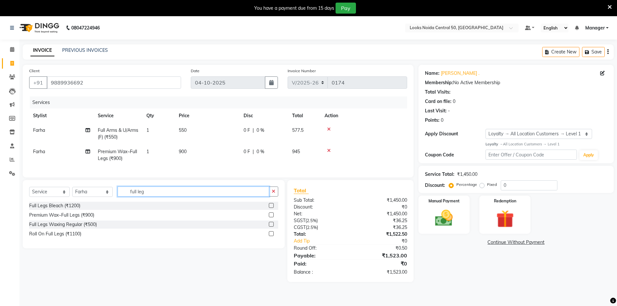
click at [175, 196] on input "full leg" at bounding box center [194, 192] width 152 height 10
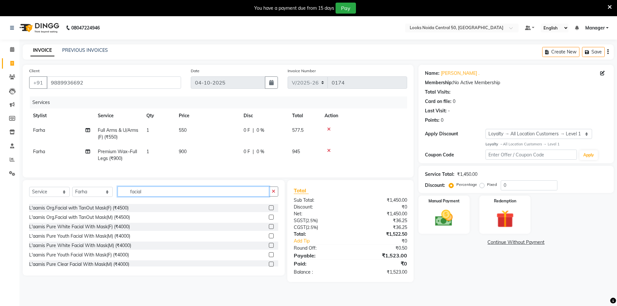
scroll to position [198, 0]
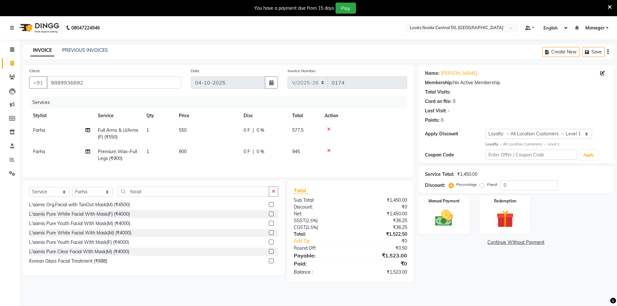
click at [269, 226] on label at bounding box center [271, 223] width 5 height 5
click at [269, 226] on input "checkbox" at bounding box center [271, 224] width 4 height 4
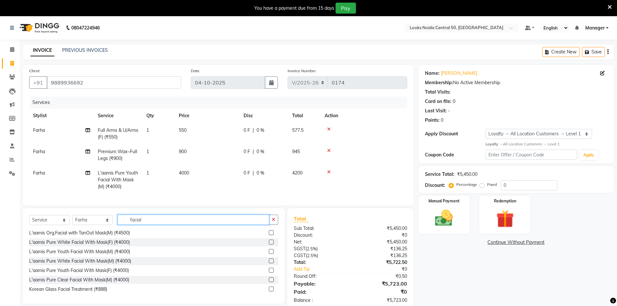
click at [189, 225] on input "facial" at bounding box center [194, 220] width 152 height 10
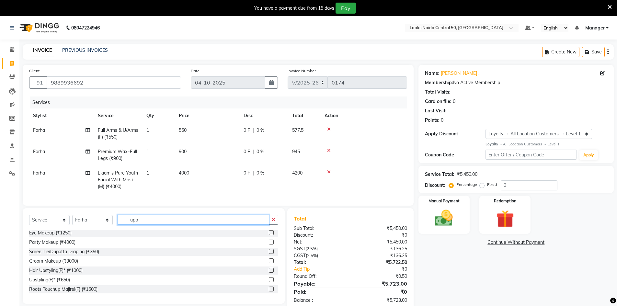
scroll to position [0, 0]
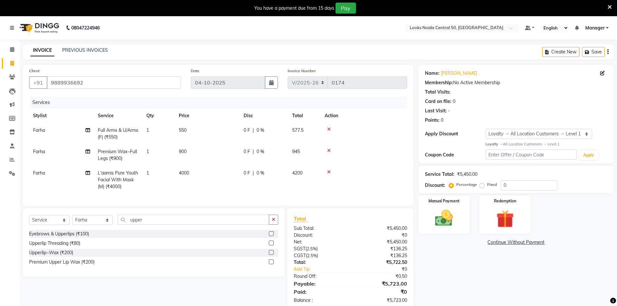
click at [273, 255] on label at bounding box center [271, 252] width 5 height 5
click at [273, 255] on input "checkbox" at bounding box center [271, 253] width 4 height 4
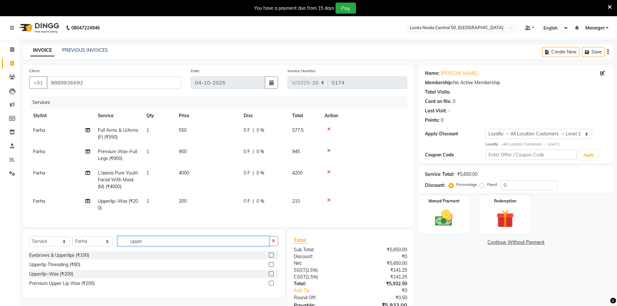
click at [165, 246] on input "upper" at bounding box center [194, 241] width 152 height 10
click at [268, 269] on div "[PERSON_NAME] (₹200)" at bounding box center [153, 265] width 249 height 8
click at [272, 267] on label at bounding box center [271, 264] width 5 height 5
click at [272, 267] on input "checkbox" at bounding box center [271, 265] width 4 height 4
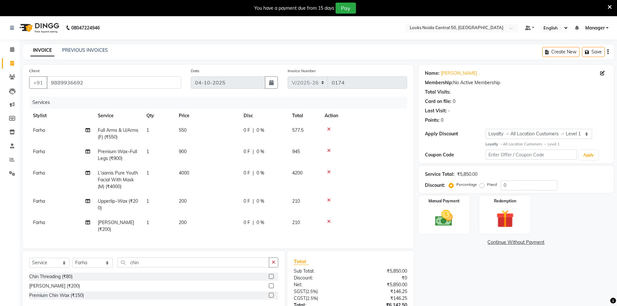
click at [181, 201] on span "200" at bounding box center [183, 201] width 8 height 6
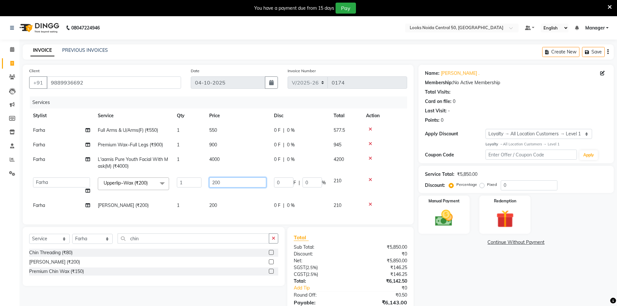
click at [238, 183] on input "200" at bounding box center [237, 182] width 57 height 10
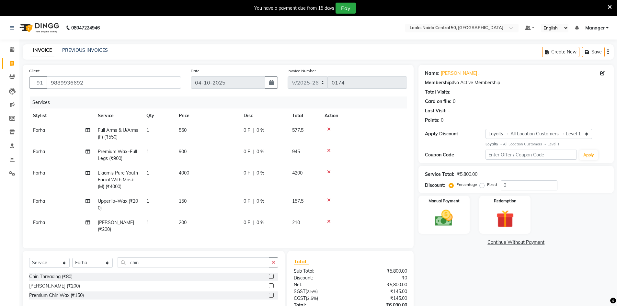
click at [219, 208] on tbody "Farha Full Arms & U/Arms(F) (₹550) 1 550 0 F | 0 % 577.5 Farha Premium Wax~Full…" at bounding box center [218, 180] width 378 height 114
click at [186, 223] on span "200" at bounding box center [183, 223] width 8 height 6
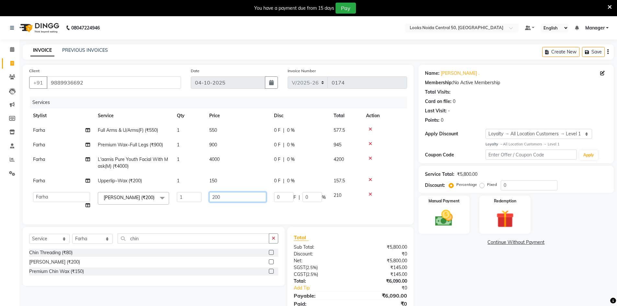
click at [232, 197] on input "200" at bounding box center [237, 197] width 57 height 10
click at [217, 131] on td "550" at bounding box center [237, 130] width 65 height 15
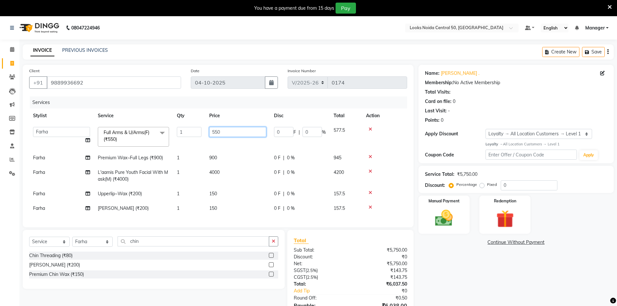
click at [254, 128] on input "550" at bounding box center [237, 132] width 57 height 10
click at [253, 132] on input "550" at bounding box center [237, 132] width 57 height 10
click at [239, 136] on input "550" at bounding box center [237, 132] width 57 height 10
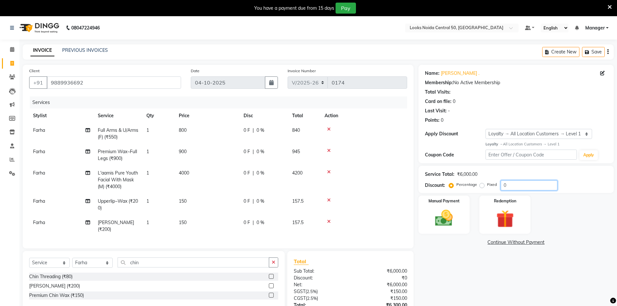
click at [518, 185] on input "0" at bounding box center [529, 185] width 57 height 10
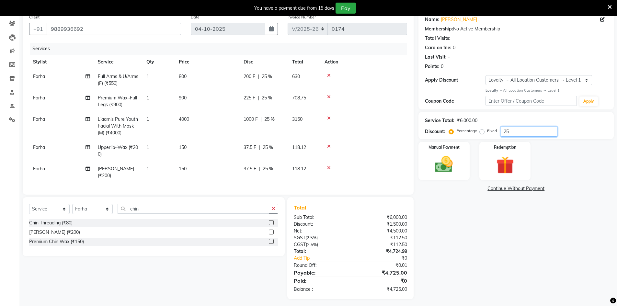
scroll to position [62, 0]
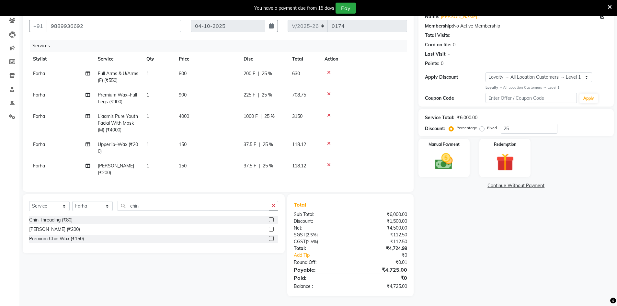
click at [493, 249] on div "Name: Priyangi . Membership: No Active Membership Total Visits: Card on file: 0…" at bounding box center [518, 152] width 200 height 288
click at [445, 159] on img at bounding box center [444, 161] width 30 height 21
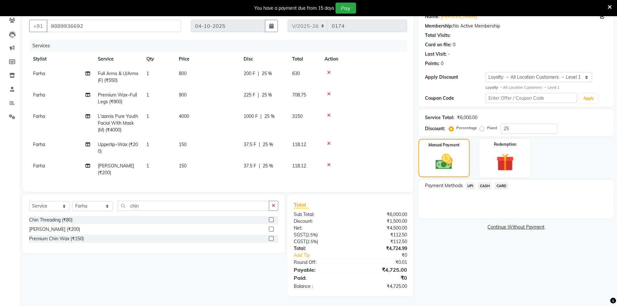
click at [480, 182] on span "CASH" at bounding box center [485, 185] width 14 height 7
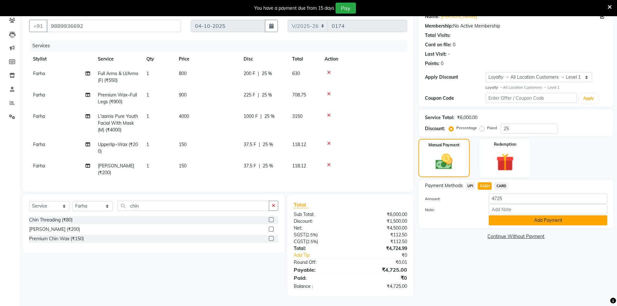
click at [499, 216] on button "Add Payment" at bounding box center [548, 220] width 119 height 10
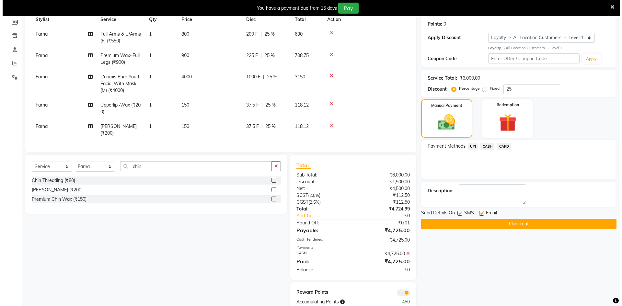
scroll to position [117, 0]
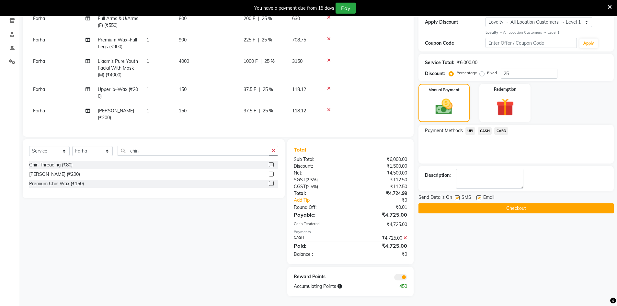
click at [398, 278] on span at bounding box center [400, 277] width 13 height 6
click at [407, 278] on input "checkbox" at bounding box center [407, 278] width 0 height 0
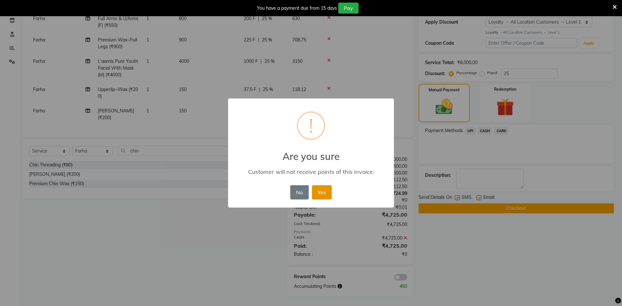
click at [320, 195] on button "Yes" at bounding box center [322, 192] width 20 height 14
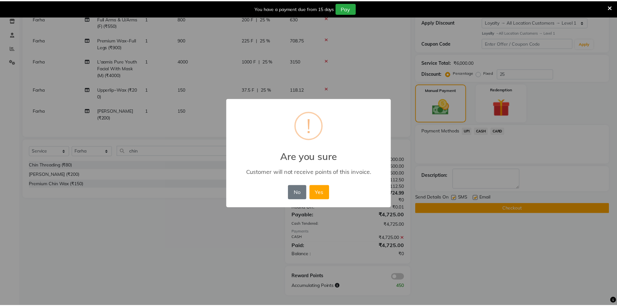
scroll to position [107, 0]
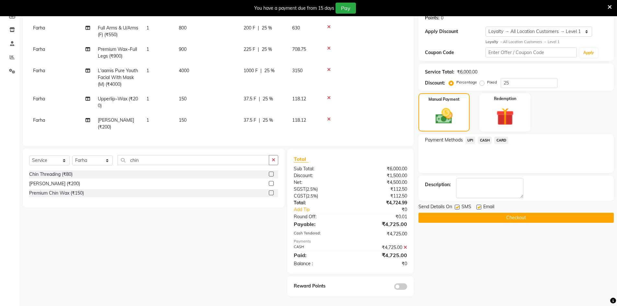
click at [480, 213] on button "Checkout" at bounding box center [515, 218] width 195 height 10
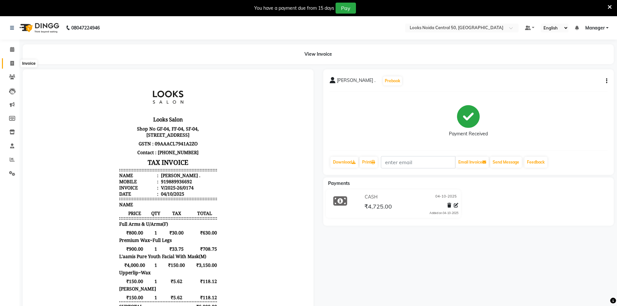
click at [8, 62] on span at bounding box center [11, 63] width 11 height 7
click at [8, 70] on li "Clients" at bounding box center [9, 77] width 19 height 14
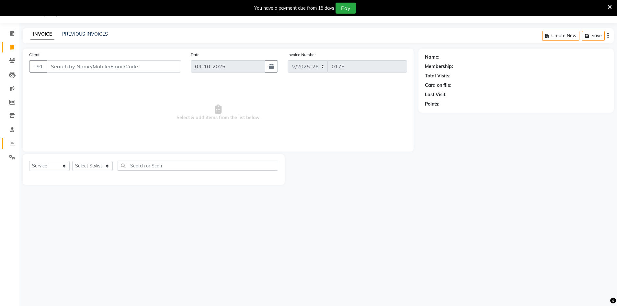
click at [10, 148] on link "Reports" at bounding box center [10, 143] width 16 height 11
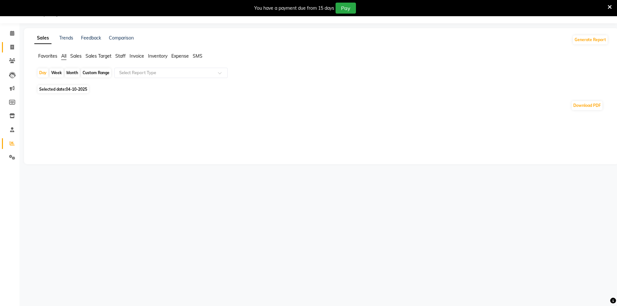
click at [13, 52] on link "Invoice" at bounding box center [10, 47] width 16 height 11
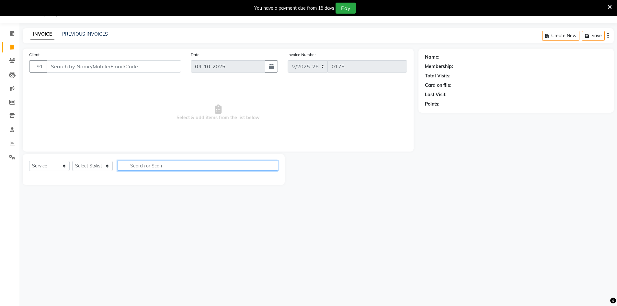
drag, startPoint x: 187, startPoint y: 166, endPoint x: 85, endPoint y: 167, distance: 101.4
click at [178, 170] on input "text" at bounding box center [198, 166] width 161 height 10
click at [97, 168] on select "Select Stylist [PERSON_NAME] [PERSON_NAME] Azad Counter_Sales [PERSON_NAME] [PE…" at bounding box center [92, 166] width 40 height 10
click at [72, 161] on select "Select Stylist [PERSON_NAME] [PERSON_NAME] Azad Counter_Sales [PERSON_NAME] [PE…" at bounding box center [92, 166] width 40 height 10
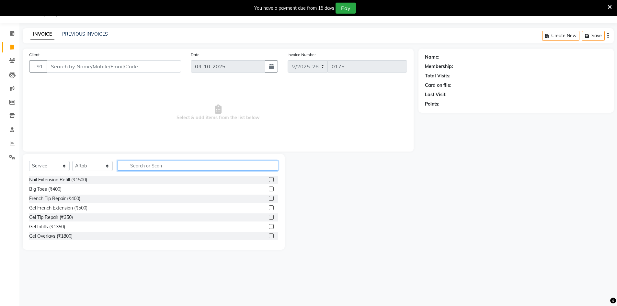
click at [195, 165] on input "text" at bounding box center [198, 166] width 161 height 10
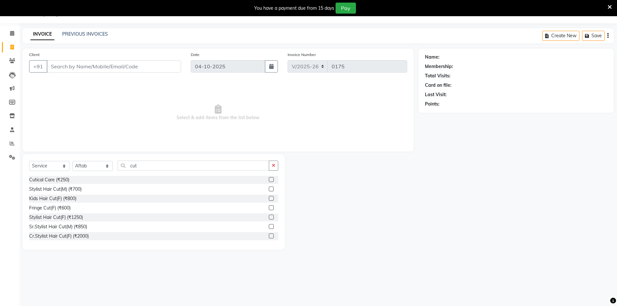
drag, startPoint x: 269, startPoint y: 187, endPoint x: 266, endPoint y: 189, distance: 3.8
click at [269, 188] on div at bounding box center [273, 189] width 9 height 8
click at [269, 189] on label at bounding box center [271, 189] width 5 height 5
click at [269, 189] on input "checkbox" at bounding box center [271, 189] width 4 height 4
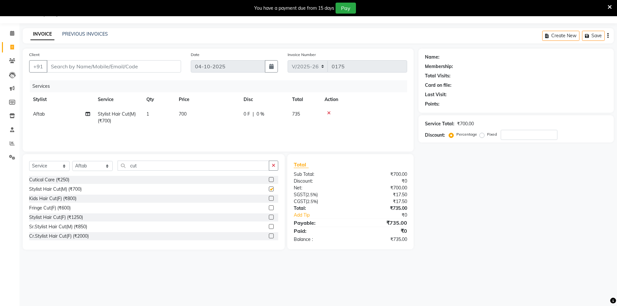
click at [230, 174] on div "Select Service Product Membership Package Voucher Prepaid Gift Card Select Styl…" at bounding box center [153, 168] width 249 height 15
click at [229, 167] on input "cut" at bounding box center [194, 166] width 152 height 10
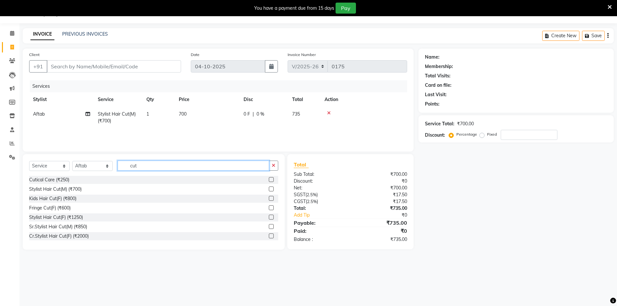
click at [229, 167] on input "cut" at bounding box center [194, 166] width 152 height 10
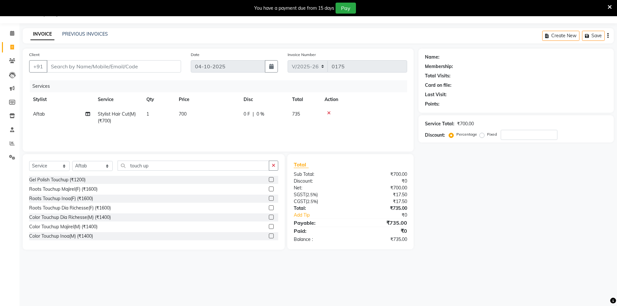
click at [269, 228] on label at bounding box center [271, 226] width 5 height 5
click at [269, 228] on input "checkbox" at bounding box center [271, 227] width 4 height 4
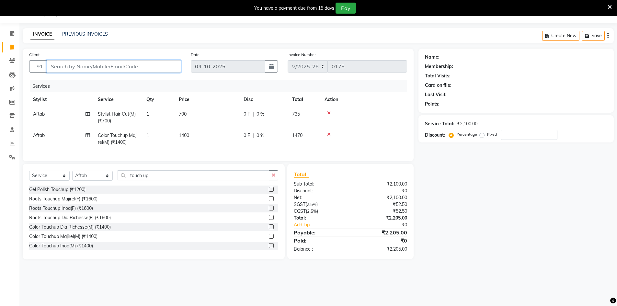
click at [133, 63] on input "Client" at bounding box center [114, 66] width 134 height 12
click at [172, 72] on button "Add Client" at bounding box center [164, 66] width 33 height 12
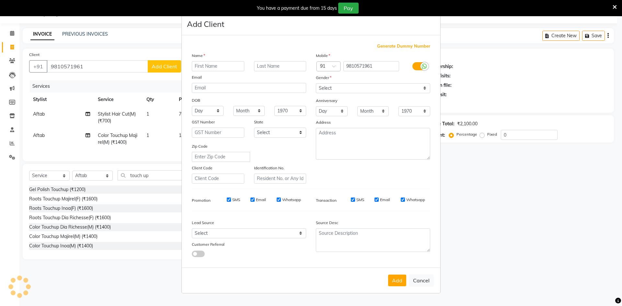
click at [197, 69] on input "text" at bounding box center [218, 66] width 52 height 10
click at [279, 74] on div "Email" at bounding box center [249, 78] width 124 height 9
click at [281, 71] on div "Name Atin Email DOB Day 01 02 03 04 05 06 07 08 09 10 11 12 13 14 15 16 17 18 1…" at bounding box center [249, 117] width 124 height 131
click at [285, 70] on input "text" at bounding box center [280, 66] width 52 height 10
drag, startPoint x: 366, startPoint y: 88, endPoint x: 366, endPoint y: 93, distance: 4.9
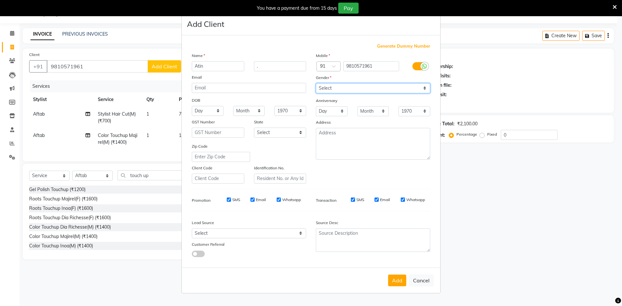
click at [366, 88] on select "Select [DEMOGRAPHIC_DATA] [DEMOGRAPHIC_DATA] Other Prefer Not To Say" at bounding box center [373, 88] width 114 height 10
click at [316, 83] on select "Select [DEMOGRAPHIC_DATA] [DEMOGRAPHIC_DATA] Other Prefer Not To Say" at bounding box center [373, 88] width 114 height 10
click at [397, 285] on button "Add" at bounding box center [397, 281] width 18 height 12
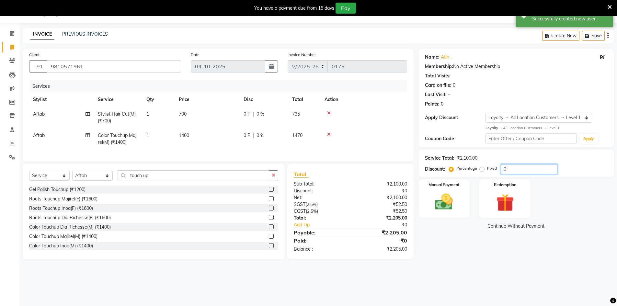
click at [505, 169] on input "0" at bounding box center [529, 169] width 57 height 10
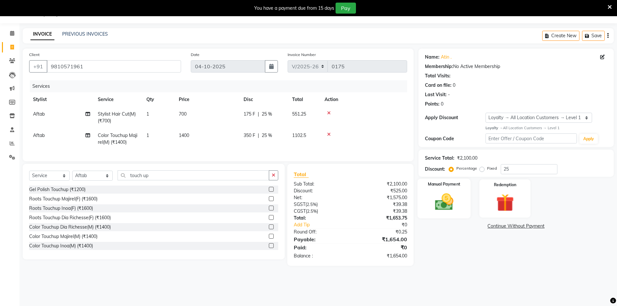
click at [464, 197] on div "Manual Payment" at bounding box center [443, 198] width 53 height 40
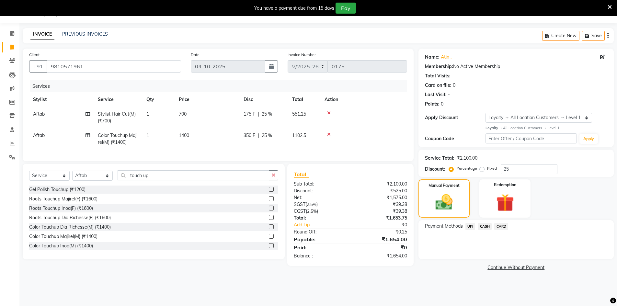
click at [498, 226] on span "CARD" at bounding box center [501, 226] width 14 height 7
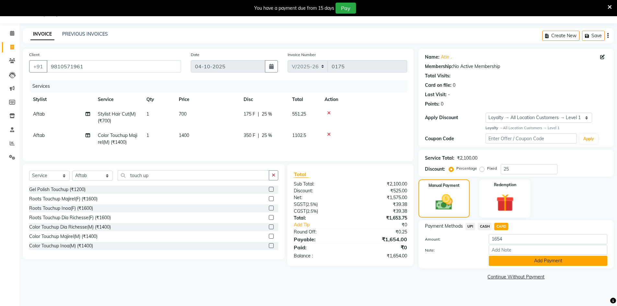
click at [546, 266] on button "Add Payment" at bounding box center [548, 261] width 119 height 10
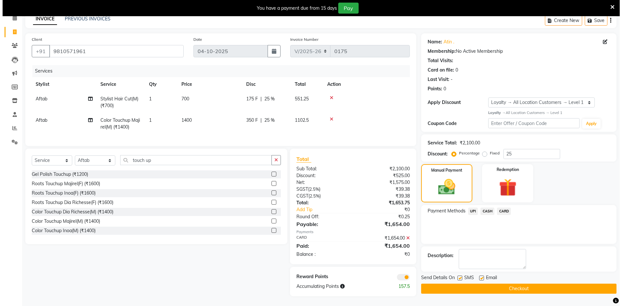
scroll to position [36, 0]
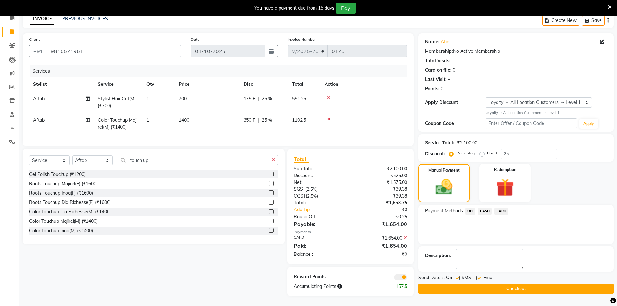
click at [399, 278] on span at bounding box center [400, 277] width 13 height 6
click at [407, 278] on input "checkbox" at bounding box center [407, 278] width 0 height 0
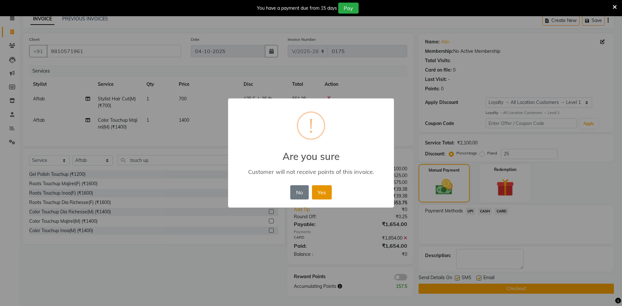
click at [324, 194] on button "Yes" at bounding box center [322, 192] width 20 height 14
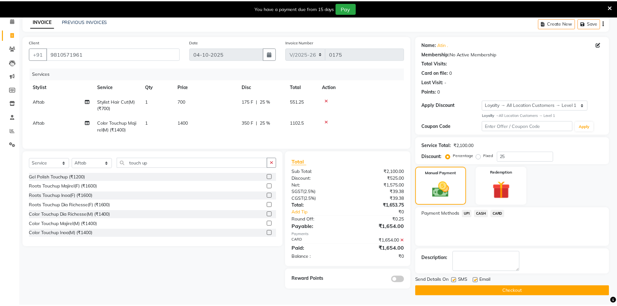
scroll to position [29, 0]
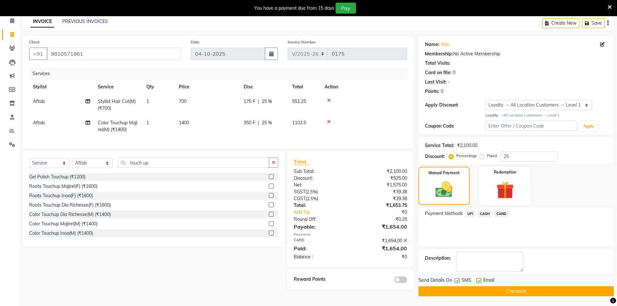
click at [510, 289] on button "Checkout" at bounding box center [515, 291] width 195 height 10
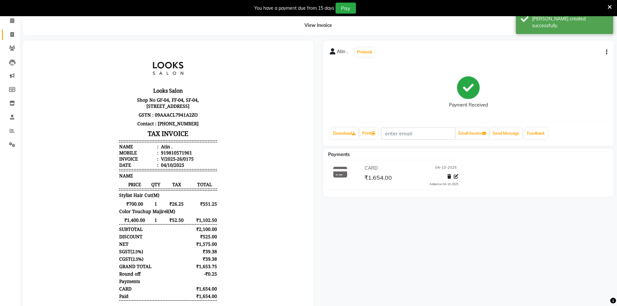
click at [6, 35] on link "Invoice" at bounding box center [10, 34] width 16 height 11
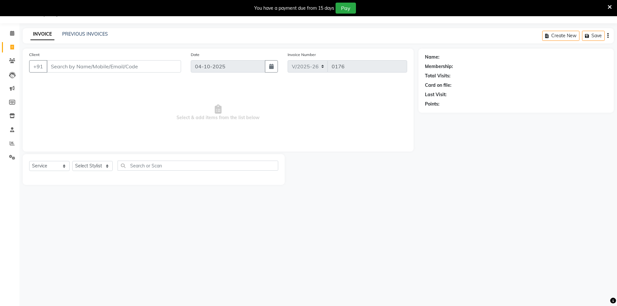
click at [148, 63] on input "Client" at bounding box center [114, 66] width 134 height 12
click at [181, 64] on div "Client +91 9099906412 Add Client searching..." at bounding box center [105, 65] width 162 height 29
click at [178, 64] on button "Add Client" at bounding box center [164, 66] width 33 height 12
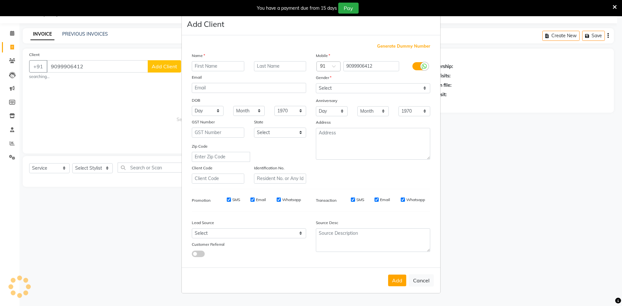
click at [201, 67] on input "text" at bounding box center [218, 66] width 52 height 10
click at [265, 71] on div "Name Sneha Email DOB Day 01 02 03 04 05 06 07 08 09 10 11 12 13 14 15 16 17 18 …" at bounding box center [249, 117] width 124 height 131
click at [268, 64] on input "text" at bounding box center [280, 66] width 52 height 10
drag, startPoint x: 345, startPoint y: 87, endPoint x: 349, endPoint y: 89, distance: 4.3
click at [345, 87] on select "Select [DEMOGRAPHIC_DATA] [DEMOGRAPHIC_DATA] Other Prefer Not To Say" at bounding box center [373, 88] width 114 height 10
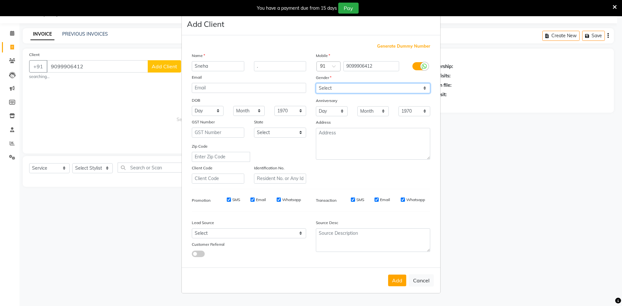
click at [316, 83] on select "Select [DEMOGRAPHIC_DATA] [DEMOGRAPHIC_DATA] Other Prefer Not To Say" at bounding box center [373, 88] width 114 height 10
click at [402, 284] on button "Add" at bounding box center [397, 281] width 18 height 12
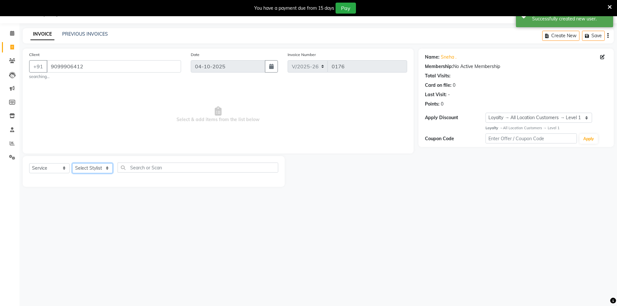
click at [105, 170] on select "Select Stylist [PERSON_NAME] [PERSON_NAME] Azad Counter_Sales [PERSON_NAME] [PE…" at bounding box center [92, 168] width 40 height 10
click at [72, 163] on select "Select Stylist [PERSON_NAME] [PERSON_NAME] Azad Counter_Sales [PERSON_NAME] [PE…" at bounding box center [92, 168] width 40 height 10
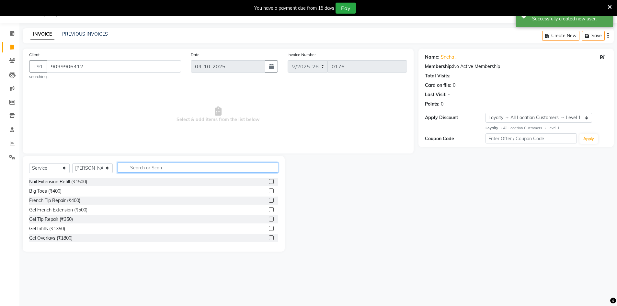
click at [191, 168] on input "text" at bounding box center [198, 168] width 161 height 10
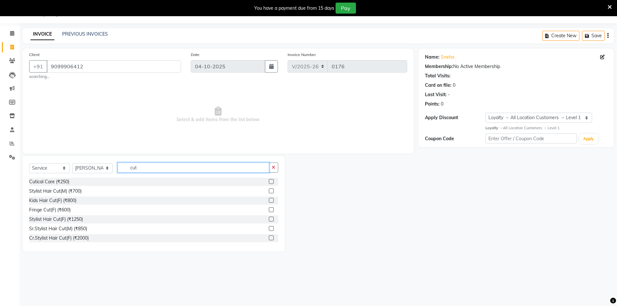
scroll to position [32, 0]
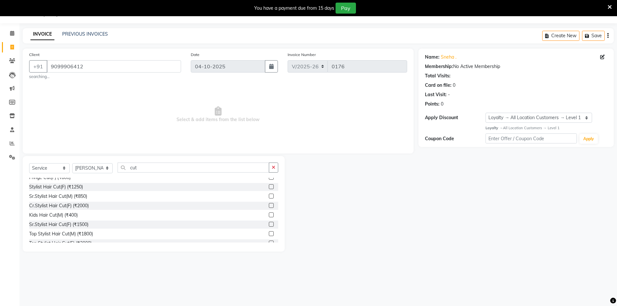
click at [272, 224] on div at bounding box center [273, 225] width 9 height 8
click at [269, 223] on label at bounding box center [271, 224] width 5 height 5
click at [269, 223] on input "checkbox" at bounding box center [271, 224] width 4 height 4
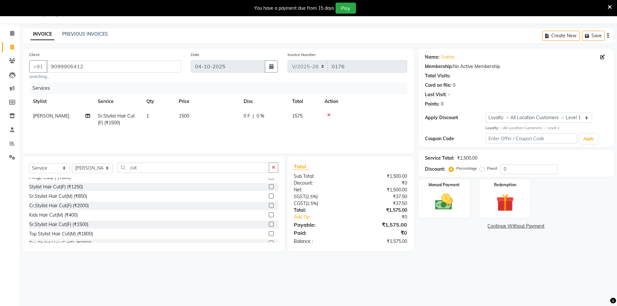
click at [208, 119] on td "1500" at bounding box center [207, 119] width 65 height 21
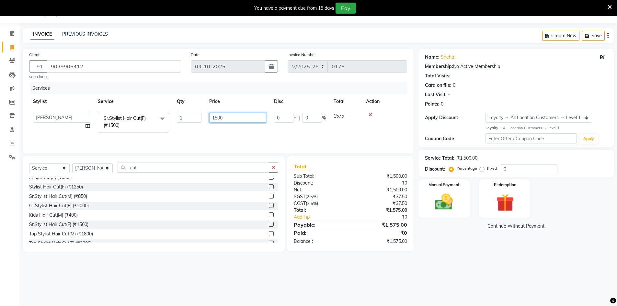
drag, startPoint x: 238, startPoint y: 123, endPoint x: 177, endPoint y: 122, distance: 61.2
click at [177, 122] on tr "Abbas Addy Aftab Ananya Anas Aslam_pdct Azad Counter_Sales Farha Hassan Kavita …" at bounding box center [218, 123] width 378 height 28
click at [479, 259] on main "INVOICE PREVIOUS INVOICES Create New Save Client +91 9099906412 searching... Da…" at bounding box center [318, 144] width 598 height 233
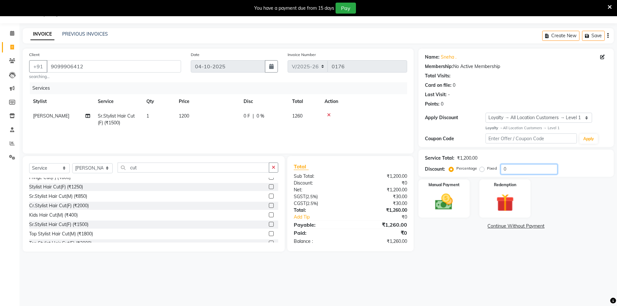
click at [518, 167] on input "0" at bounding box center [529, 169] width 57 height 10
click at [513, 171] on input "25" at bounding box center [529, 169] width 57 height 10
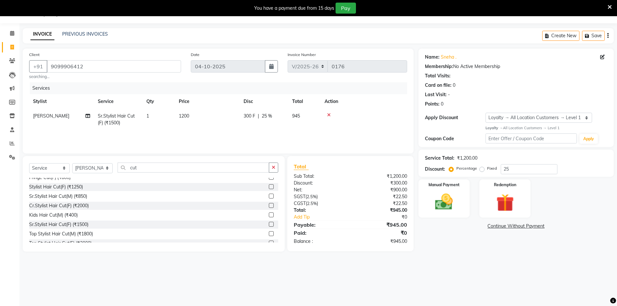
click at [425, 230] on div "Name: Sneha . Membership: No Active Membership Total Visits: Card on file: 0 La…" at bounding box center [518, 150] width 200 height 203
click at [430, 221] on div "Name: Sneha . Membership: No Active Membership Total Visits: Card on file: 0 La…" at bounding box center [518, 150] width 200 height 203
click at [456, 193] on img at bounding box center [444, 201] width 30 height 21
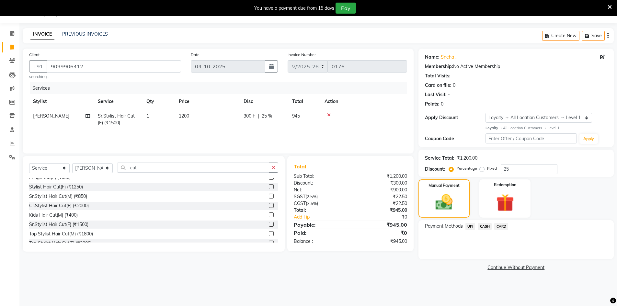
click at [472, 223] on span "UPI" at bounding box center [470, 226] width 10 height 7
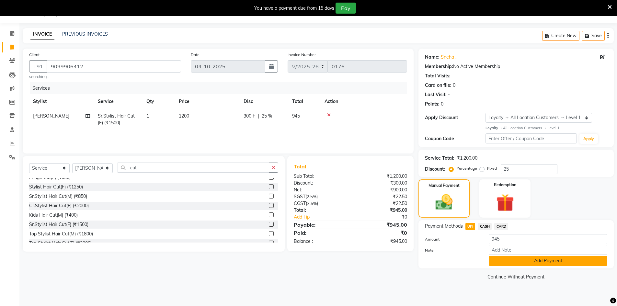
click at [542, 263] on button "Add Payment" at bounding box center [548, 261] width 119 height 10
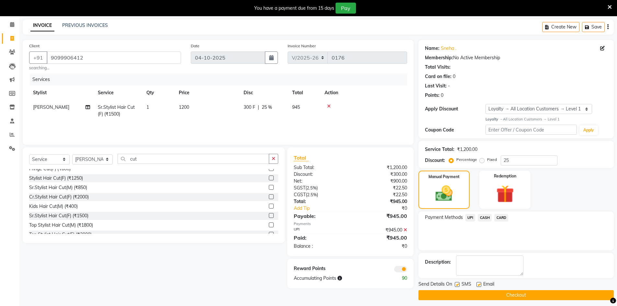
scroll to position [29, 0]
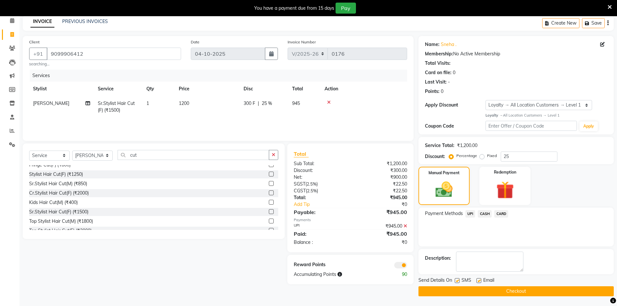
click at [406, 267] on span at bounding box center [400, 265] width 13 height 6
click at [407, 266] on input "checkbox" at bounding box center [407, 266] width 0 height 0
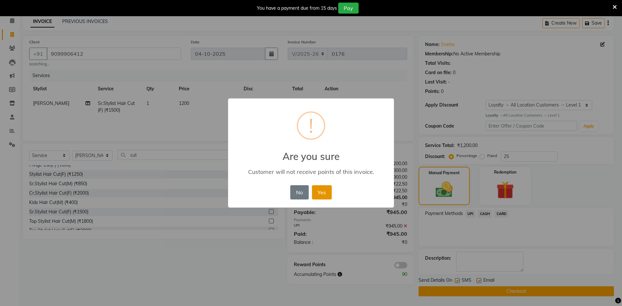
click at [330, 194] on button "Yes" at bounding box center [322, 192] width 20 height 14
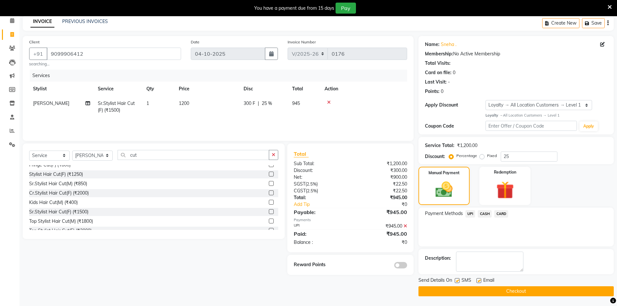
click at [484, 294] on button "Checkout" at bounding box center [515, 291] width 195 height 10
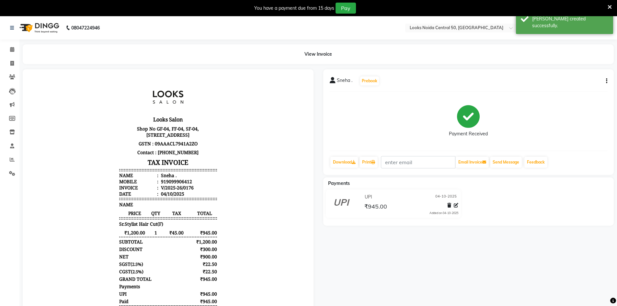
click at [0, 60] on li "Invoice" at bounding box center [9, 64] width 19 height 14
click at [6, 61] on link "Invoice" at bounding box center [10, 63] width 16 height 11
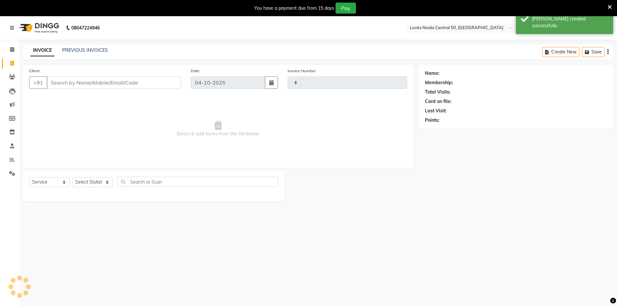
scroll to position [16, 0]
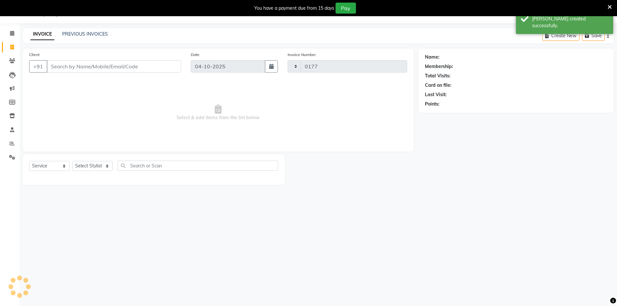
click at [6, 61] on ul "Calendar Invoice Clients Leads Marketing Members Inventory Staff Reports Settin…" at bounding box center [9, 97] width 19 height 141
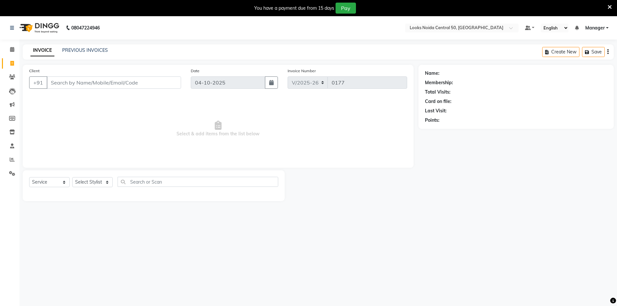
drag, startPoint x: 68, startPoint y: 221, endPoint x: 215, endPoint y: 47, distance: 228.0
click at [215, 47] on div "INVOICE PREVIOUS INVOICES Create New Save" at bounding box center [318, 51] width 591 height 15
click at [12, 49] on icon at bounding box center [12, 49] width 4 height 5
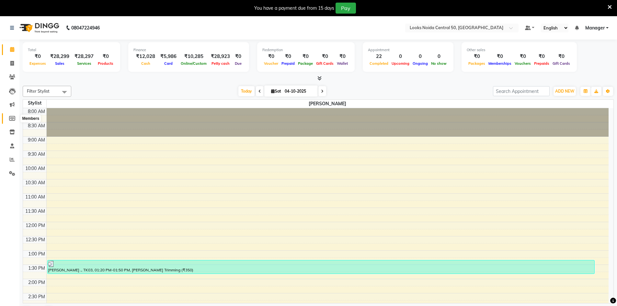
click at [13, 118] on icon at bounding box center [12, 118] width 6 height 5
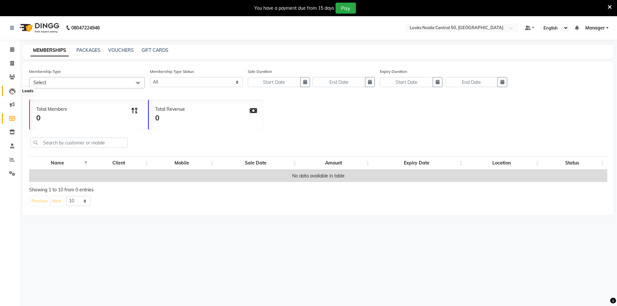
click at [9, 90] on icon at bounding box center [12, 91] width 6 height 6
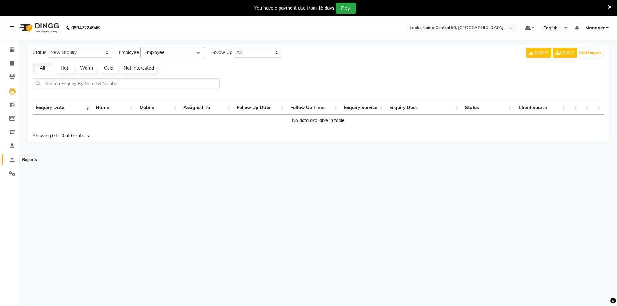
click at [10, 159] on icon at bounding box center [12, 159] width 5 height 5
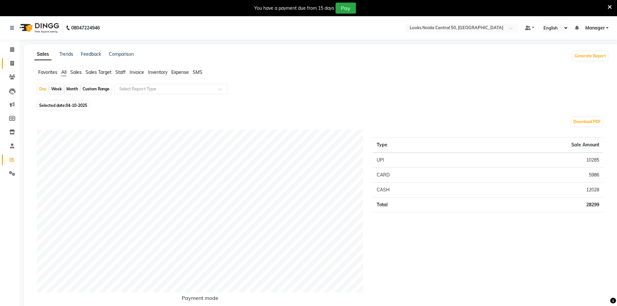
click at [6, 67] on link "Invoice" at bounding box center [10, 63] width 16 height 11
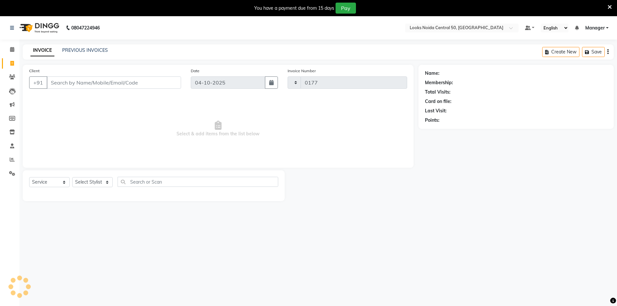
scroll to position [16, 0]
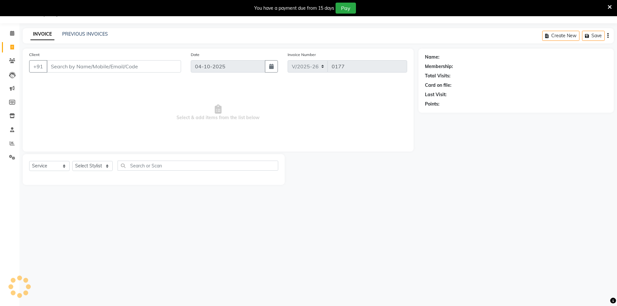
click at [133, 63] on input "Client" at bounding box center [114, 66] width 134 height 12
click at [116, 64] on input "9811142034" at bounding box center [97, 66] width 101 height 12
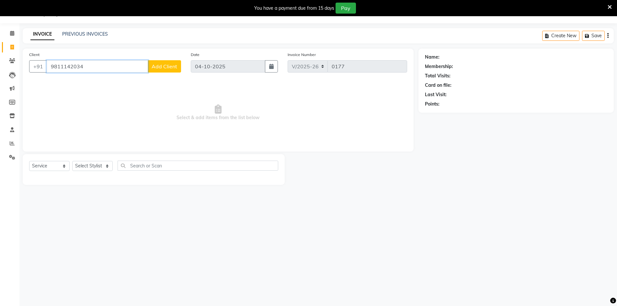
click at [119, 69] on input "9811142034" at bounding box center [97, 66] width 101 height 12
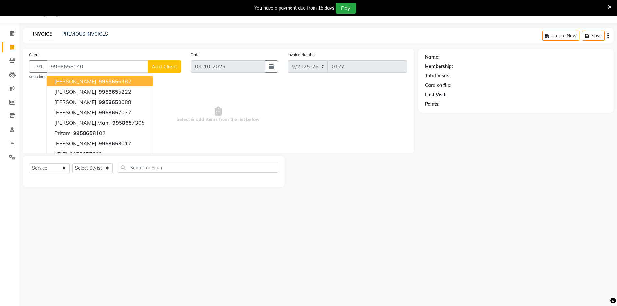
click at [176, 67] on span "Add Client" at bounding box center [165, 66] width 26 height 6
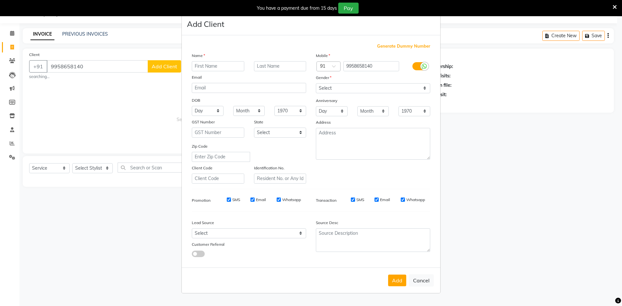
click at [208, 68] on input "text" at bounding box center [218, 66] width 52 height 10
click at [209, 67] on input "text" at bounding box center [218, 66] width 52 height 10
click at [285, 73] on div "Name Anu Email DOB Day 01 02 03 04 05 06 07 08 09 10 11 12 13 14 15 16 17 18 19…" at bounding box center [249, 117] width 124 height 131
click at [285, 68] on input "text" at bounding box center [280, 66] width 52 height 10
click at [328, 81] on div "Gender" at bounding box center [321, 78] width 21 height 9
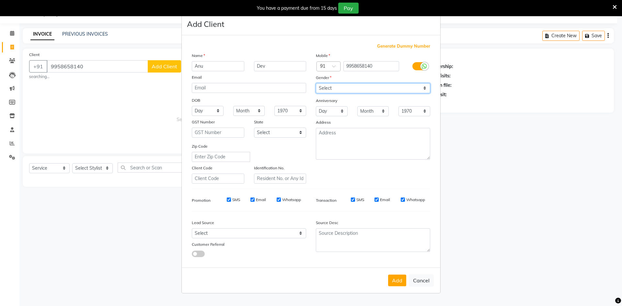
click at [331, 88] on select "Select [DEMOGRAPHIC_DATA] [DEMOGRAPHIC_DATA] Other Prefer Not To Say" at bounding box center [373, 88] width 114 height 10
click at [316, 83] on select "Select [DEMOGRAPHIC_DATA] [DEMOGRAPHIC_DATA] Other Prefer Not To Say" at bounding box center [373, 88] width 114 height 10
click at [392, 285] on button "Add" at bounding box center [397, 281] width 18 height 12
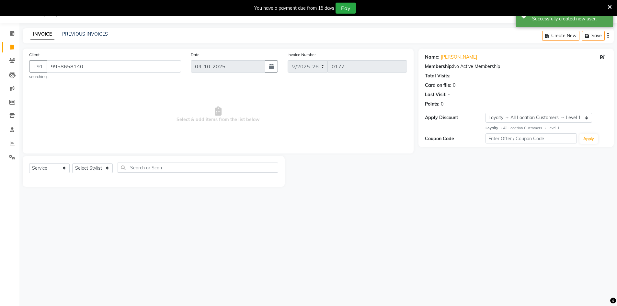
click at [108, 175] on div "Select Service Product Membership Package Voucher Prepaid Gift Card Select Styl…" at bounding box center [153, 170] width 249 height 15
click at [99, 168] on select "Select Stylist [PERSON_NAME] [PERSON_NAME] Azad Counter_Sales [PERSON_NAME] [PE…" at bounding box center [92, 168] width 40 height 10
click at [72, 163] on select "Select Stylist [PERSON_NAME] [PERSON_NAME] Azad Counter_Sales [PERSON_NAME] [PE…" at bounding box center [92, 168] width 40 height 10
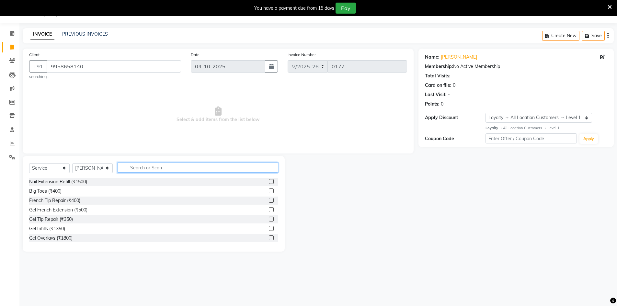
click at [165, 167] on input "text" at bounding box center [198, 168] width 161 height 10
click at [167, 166] on input "text" at bounding box center [198, 168] width 161 height 10
click at [101, 169] on select "Select Stylist [PERSON_NAME] [PERSON_NAME] Azad Counter_Sales [PERSON_NAME] [PE…" at bounding box center [92, 168] width 40 height 10
click at [72, 163] on select "Select Stylist [PERSON_NAME] [PERSON_NAME] Azad Counter_Sales [PERSON_NAME] [PE…" at bounding box center [92, 168] width 40 height 10
click at [159, 167] on input "text" at bounding box center [198, 168] width 161 height 10
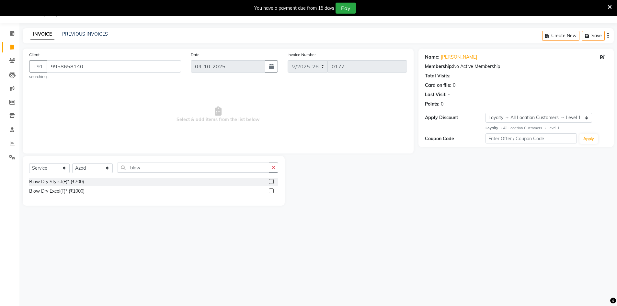
click at [270, 183] on label at bounding box center [271, 181] width 5 height 5
click at [270, 183] on input "checkbox" at bounding box center [271, 182] width 4 height 4
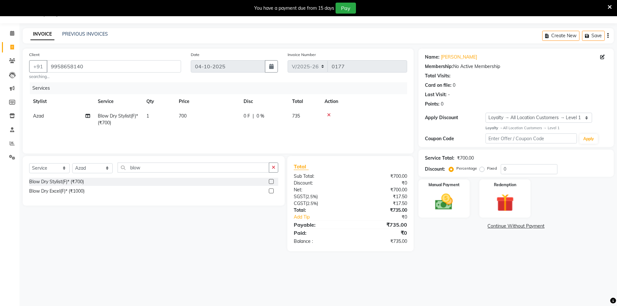
click at [512, 160] on div "Service Total: ₹700.00" at bounding box center [516, 158] width 182 height 7
click at [516, 169] on input "0" at bounding box center [529, 169] width 57 height 10
click at [465, 197] on div "Manual Payment" at bounding box center [443, 198] width 53 height 40
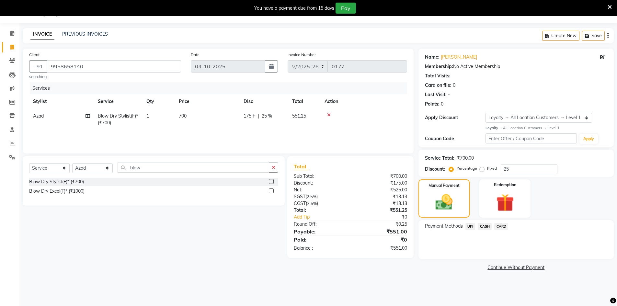
click at [470, 229] on span "UPI" at bounding box center [470, 226] width 10 height 7
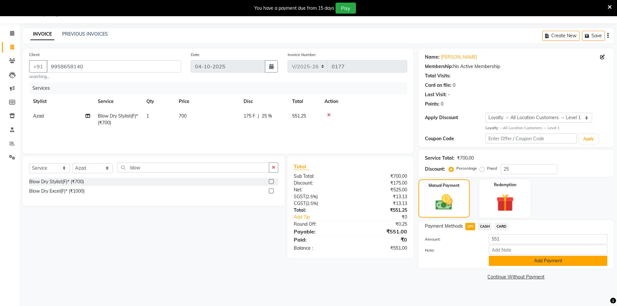
click at [505, 262] on button "Add Payment" at bounding box center [548, 261] width 119 height 10
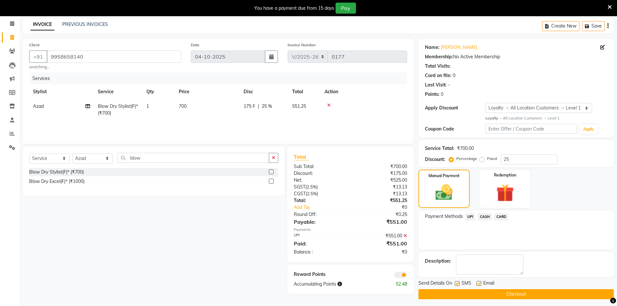
scroll to position [29, 0]
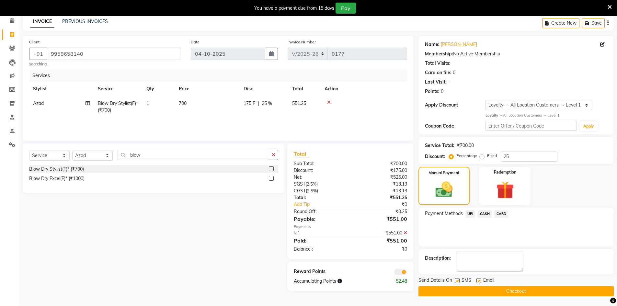
click at [399, 272] on span at bounding box center [400, 272] width 13 height 6
click at [407, 273] on input "checkbox" at bounding box center [407, 273] width 0 height 0
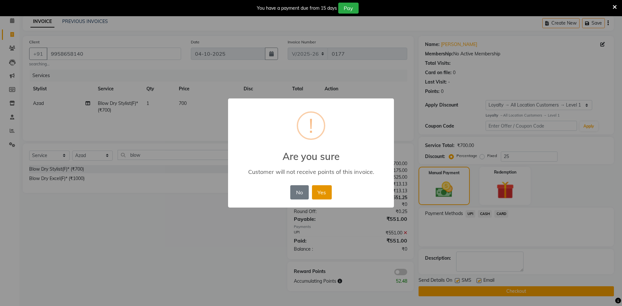
click at [320, 188] on button "Yes" at bounding box center [322, 192] width 20 height 14
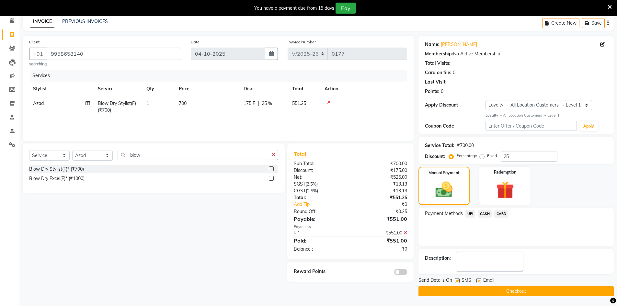
click at [500, 289] on button "Checkout" at bounding box center [515, 291] width 195 height 10
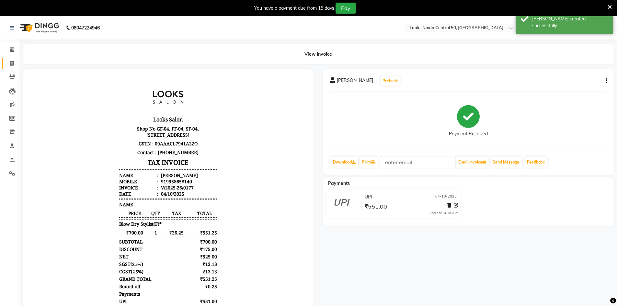
click at [5, 61] on link "Invoice" at bounding box center [10, 63] width 16 height 11
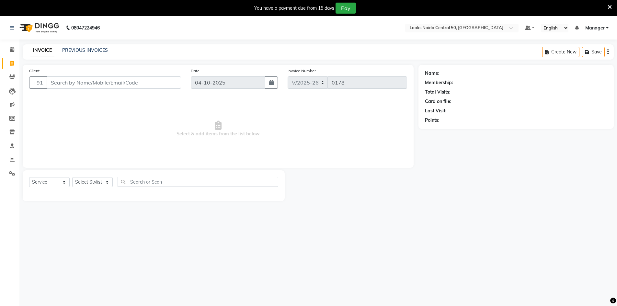
click at [147, 87] on input "Client" at bounding box center [114, 82] width 134 height 12
click at [152, 186] on input "text" at bounding box center [198, 182] width 161 height 10
click at [86, 184] on select "Select Stylist [PERSON_NAME] [PERSON_NAME] Azad Counter_Sales [PERSON_NAME] [PE…" at bounding box center [92, 182] width 40 height 10
click at [72, 177] on select "Select Stylist [PERSON_NAME] [PERSON_NAME] Azad Counter_Sales [PERSON_NAME] [PE…" at bounding box center [92, 182] width 40 height 10
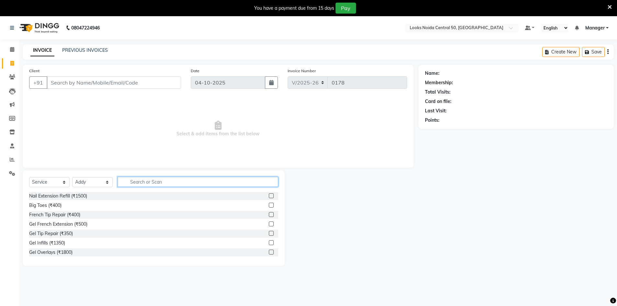
click at [164, 182] on input "text" at bounding box center [198, 182] width 161 height 10
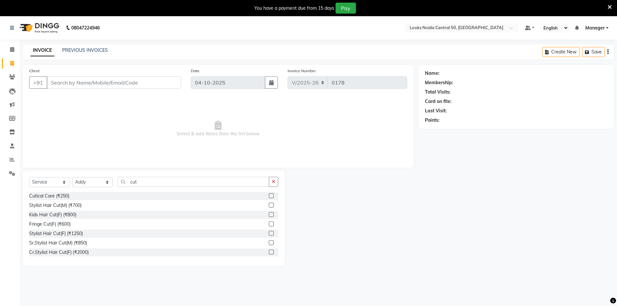
click at [269, 204] on label at bounding box center [271, 205] width 5 height 5
click at [269, 204] on input "checkbox" at bounding box center [271, 205] width 4 height 4
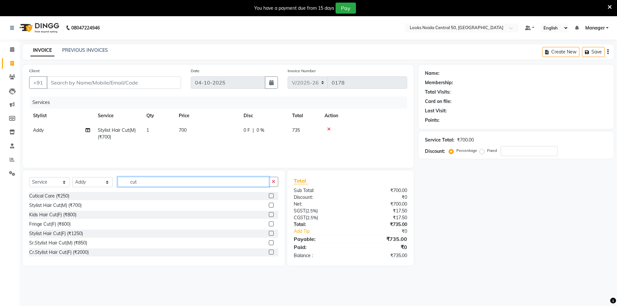
click at [223, 183] on input "cut" at bounding box center [194, 182] width 152 height 10
click at [191, 130] on td "700" at bounding box center [207, 133] width 65 height 21
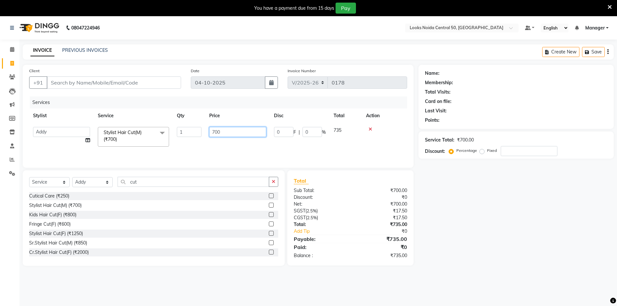
drag, startPoint x: 226, startPoint y: 131, endPoint x: 204, endPoint y: 129, distance: 21.5
click at [207, 131] on td "700" at bounding box center [237, 137] width 65 height 28
click at [216, 170] on div "Client +91 Date 04-10-2025 Invoice Number V/2025 V/2025-26 0178 Services Stylis…" at bounding box center [218, 165] width 401 height 201
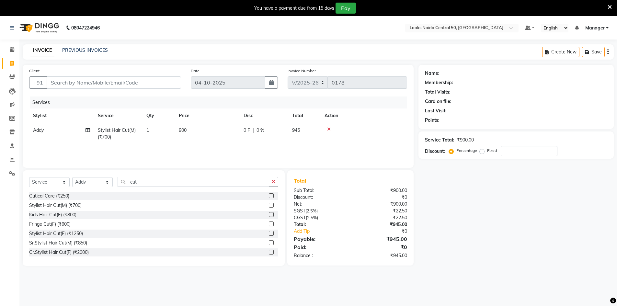
click at [198, 189] on div "Select Service Product Membership Package Voucher Prepaid Gift Card Select Styl…" at bounding box center [153, 184] width 249 height 15
click at [198, 188] on div "Select Service Product Membership Package Voucher Prepaid Gift Card Select Styl…" at bounding box center [153, 184] width 249 height 15
click at [199, 181] on input "cut" at bounding box center [194, 182] width 152 height 10
click at [270, 205] on label at bounding box center [271, 205] width 5 height 5
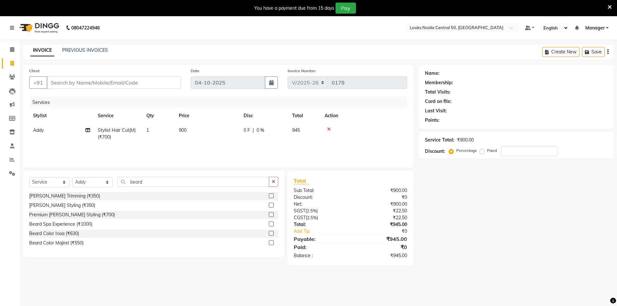
click at [270, 205] on input "checkbox" at bounding box center [271, 205] width 4 height 4
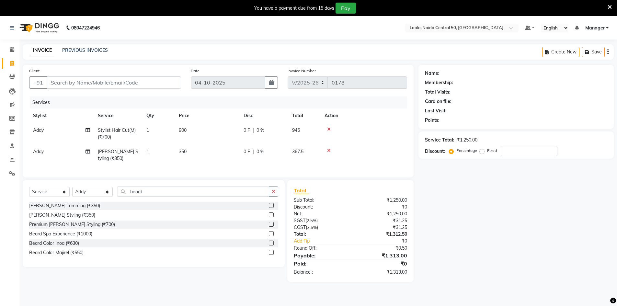
click at [234, 191] on div "Select Service Product Membership Package Voucher Prepaid Gift Card Select Styl…" at bounding box center [154, 223] width 262 height 87
click at [237, 197] on input "beard" at bounding box center [194, 192] width 152 height 10
click at [271, 217] on label at bounding box center [271, 214] width 5 height 5
click at [271, 217] on input "checkbox" at bounding box center [271, 215] width 4 height 4
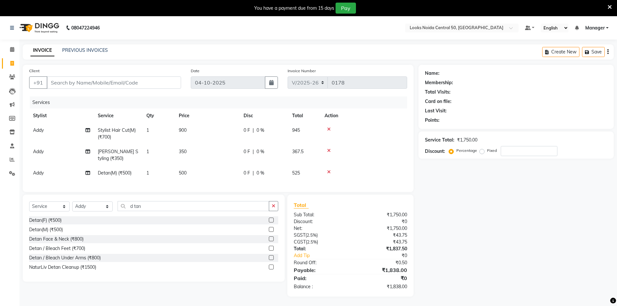
click at [202, 171] on td "500" at bounding box center [207, 173] width 65 height 15
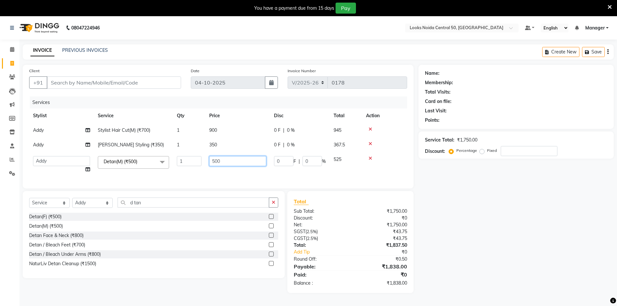
drag, startPoint x: 202, startPoint y: 160, endPoint x: 195, endPoint y: 159, distance: 7.9
click at [196, 159] on tr "Abbas Addy Aftab Ananya Anas Aslam_pdct Azad Counter_Sales Farha Hassan Kavita …" at bounding box center [218, 164] width 378 height 25
click at [504, 202] on div "Name: Membership: Total Visits: Card on file: Last Visit: Points: Service Total…" at bounding box center [518, 179] width 200 height 228
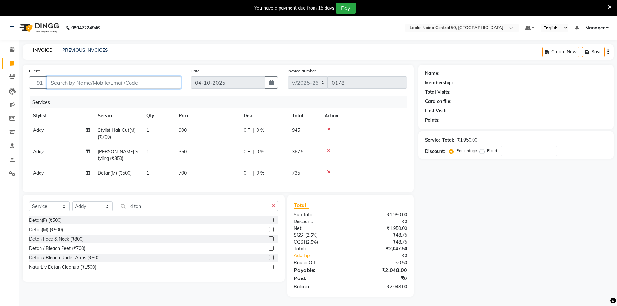
click at [121, 83] on input "Client" at bounding box center [114, 82] width 134 height 12
click at [153, 85] on span "Add Client" at bounding box center [165, 82] width 26 height 6
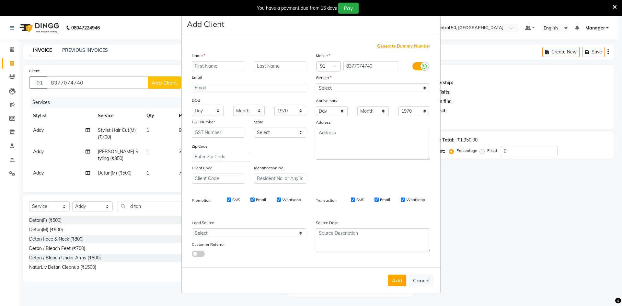
click at [200, 64] on input "text" at bounding box center [218, 66] width 52 height 10
click at [265, 69] on input "text" at bounding box center [280, 66] width 52 height 10
click at [333, 85] on select "Select [DEMOGRAPHIC_DATA] [DEMOGRAPHIC_DATA] Other Prefer Not To Say" at bounding box center [373, 88] width 114 height 10
click at [316, 83] on select "Select [DEMOGRAPHIC_DATA] [DEMOGRAPHIC_DATA] Other Prefer Not To Say" at bounding box center [373, 88] width 114 height 10
click at [403, 279] on button "Add" at bounding box center [397, 281] width 18 height 12
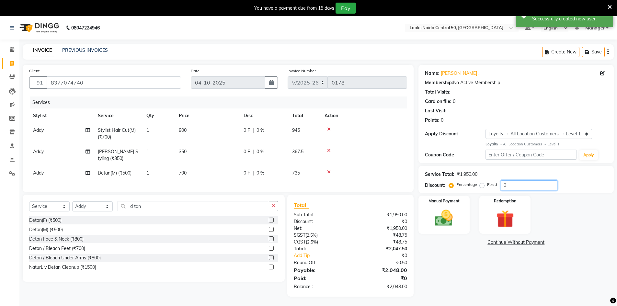
click at [534, 183] on input "0" at bounding box center [529, 185] width 57 height 10
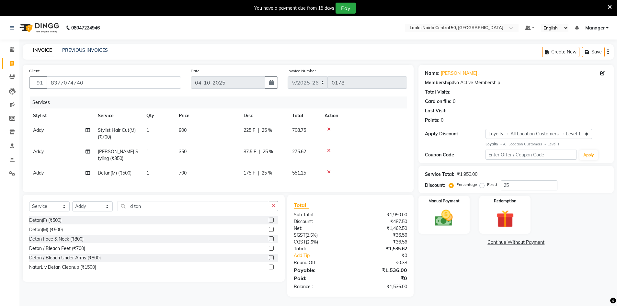
click at [227, 172] on td "700" at bounding box center [207, 173] width 65 height 15
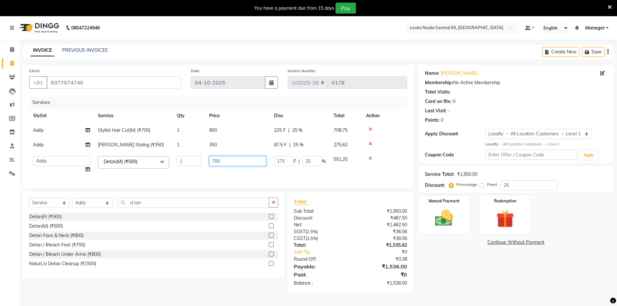
drag, startPoint x: 229, startPoint y: 158, endPoint x: 215, endPoint y: 159, distance: 13.6
click at [219, 159] on input "700" at bounding box center [237, 161] width 57 height 10
drag, startPoint x: 215, startPoint y: 159, endPoint x: 228, endPoint y: 160, distance: 12.4
click at [227, 160] on input "700" at bounding box center [237, 161] width 57 height 10
click at [228, 160] on input "700" at bounding box center [237, 161] width 57 height 10
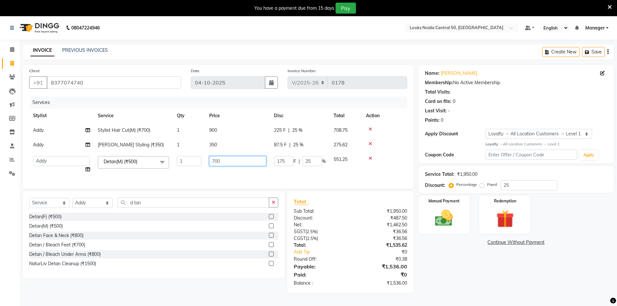
click at [228, 160] on input "700" at bounding box center [237, 161] width 57 height 10
click at [227, 160] on input "700" at bounding box center [237, 161] width 57 height 10
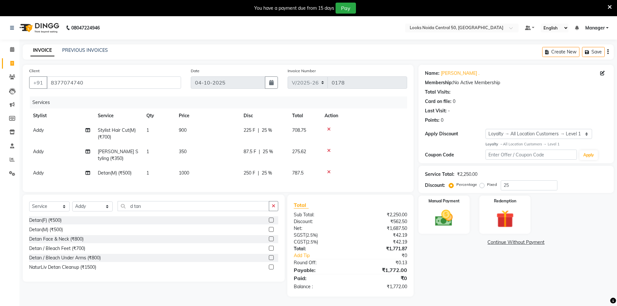
click at [489, 269] on div "Name: Viren . Membership: No Active Membership Total Visits: Card on file: 0 La…" at bounding box center [518, 181] width 200 height 232
click at [448, 223] on img at bounding box center [444, 218] width 30 height 21
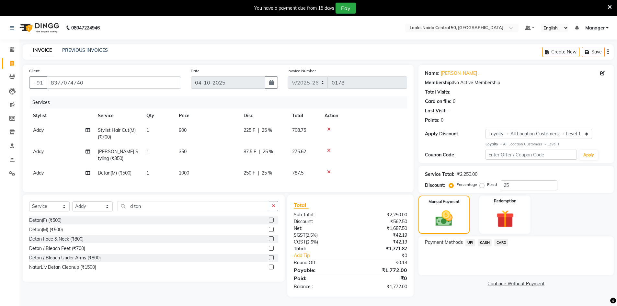
click at [504, 241] on span "CARD" at bounding box center [501, 242] width 14 height 7
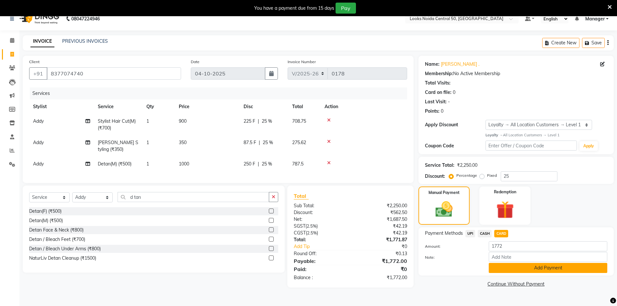
scroll to position [16, 0]
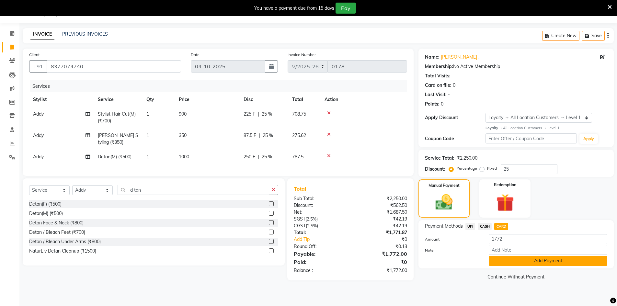
click at [508, 257] on button "Add Payment" at bounding box center [548, 261] width 119 height 10
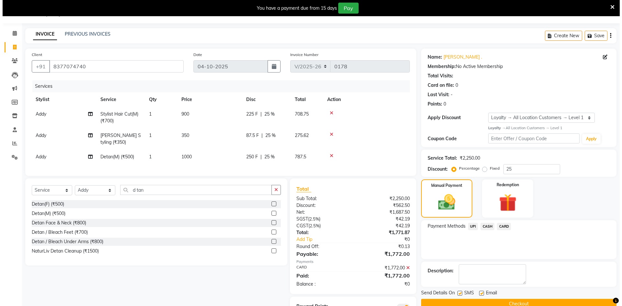
scroll to position [51, 0]
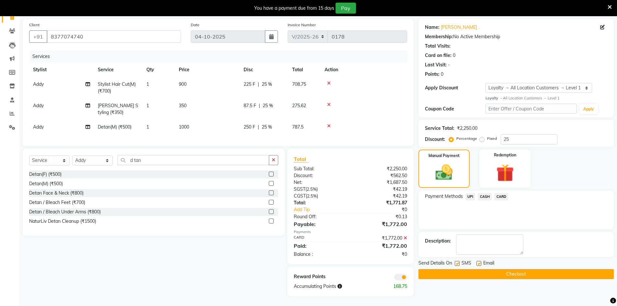
click at [402, 276] on span at bounding box center [400, 277] width 13 height 6
click at [407, 278] on input "checkbox" at bounding box center [407, 278] width 0 height 0
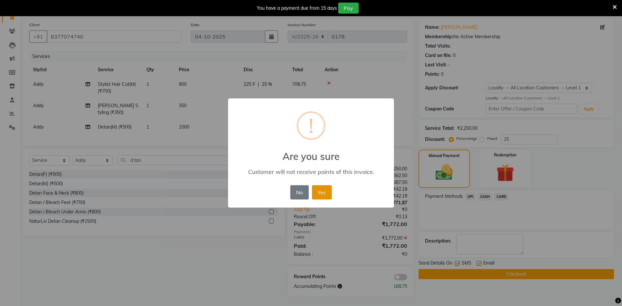
click at [317, 192] on button "Yes" at bounding box center [322, 192] width 20 height 14
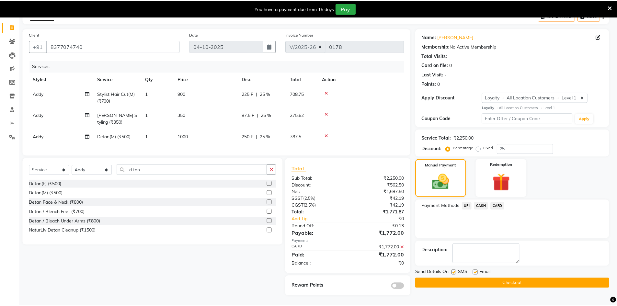
scroll to position [41, 0]
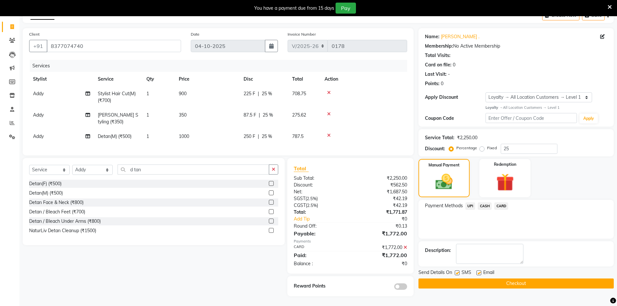
click at [450, 279] on button "Checkout" at bounding box center [515, 284] width 195 height 10
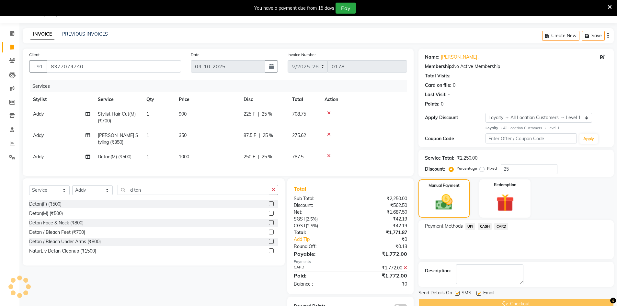
scroll to position [0, 0]
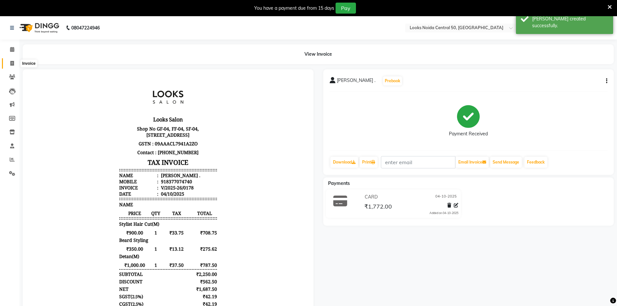
click at [14, 64] on icon at bounding box center [12, 63] width 4 height 5
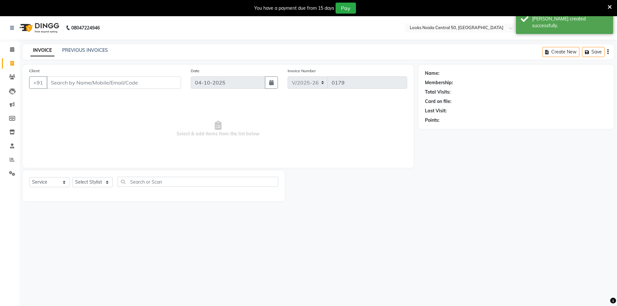
scroll to position [16, 0]
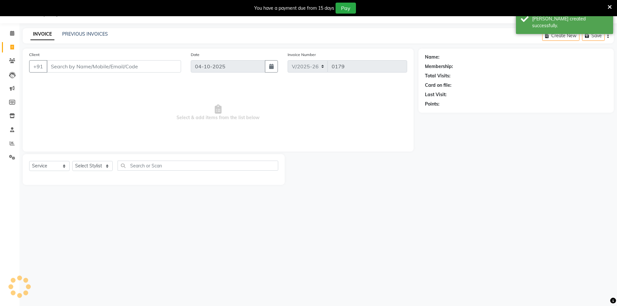
click at [81, 59] on div "Client +91" at bounding box center [105, 64] width 162 height 27
click at [130, 69] on input "Client" at bounding box center [114, 66] width 134 height 12
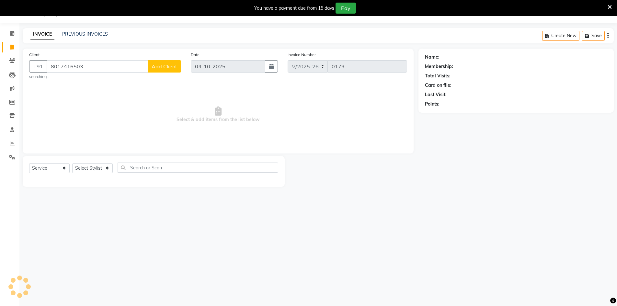
click at [155, 67] on span "Add Client" at bounding box center [165, 66] width 26 height 6
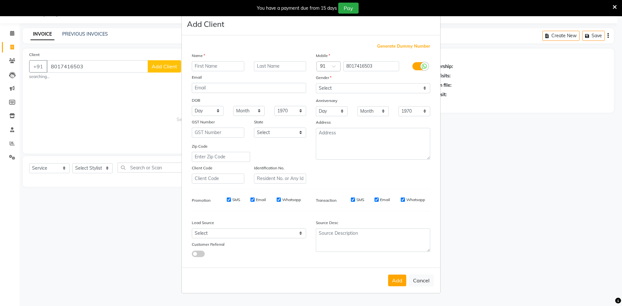
click at [232, 63] on input "text" at bounding box center [218, 66] width 52 height 10
click at [376, 92] on select "Select [DEMOGRAPHIC_DATA] [DEMOGRAPHIC_DATA] Other Prefer Not To Say" at bounding box center [373, 88] width 114 height 10
click at [316, 83] on select "Select [DEMOGRAPHIC_DATA] [DEMOGRAPHIC_DATA] Other Prefer Not To Say" at bounding box center [373, 88] width 114 height 10
click at [398, 283] on button "Add" at bounding box center [397, 281] width 18 height 12
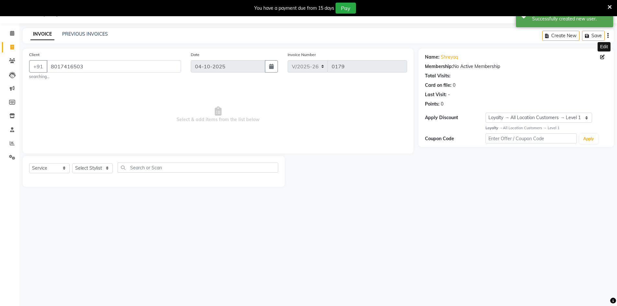
click at [603, 56] on icon at bounding box center [602, 57] width 5 height 5
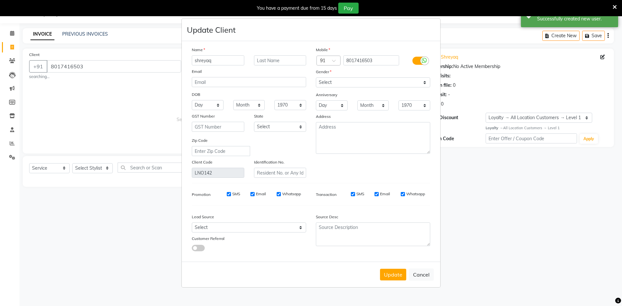
click at [233, 59] on input "shreyaq" at bounding box center [218, 60] width 52 height 10
click at [295, 54] on div "Name" at bounding box center [249, 50] width 124 height 9
click at [278, 91] on div "DOB" at bounding box center [249, 95] width 124 height 10
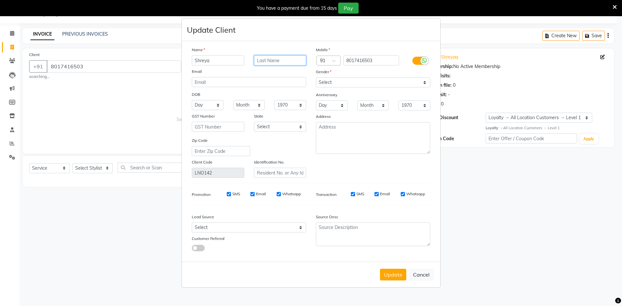
click at [279, 62] on input "text" at bounding box center [280, 60] width 52 height 10
click at [351, 85] on select "Select [DEMOGRAPHIC_DATA] [DEMOGRAPHIC_DATA] Other Prefer Not To Say" at bounding box center [373, 82] width 114 height 10
click at [316, 77] on select "Select [DEMOGRAPHIC_DATA] [DEMOGRAPHIC_DATA] Other Prefer Not To Say" at bounding box center [373, 82] width 114 height 10
click at [402, 271] on button "Update" at bounding box center [393, 275] width 26 height 12
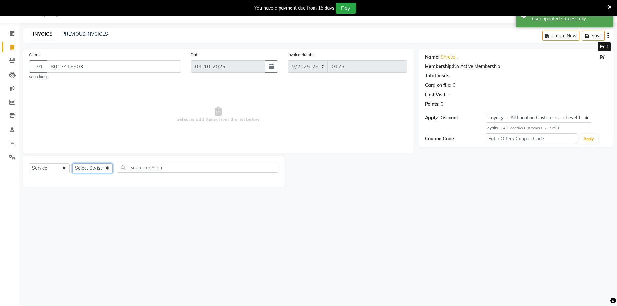
click at [94, 163] on select "Select Stylist [PERSON_NAME] [PERSON_NAME] Azad Counter_Sales [PERSON_NAME] [PE…" at bounding box center [92, 168] width 40 height 10
click at [72, 163] on select "Select Stylist [PERSON_NAME] [PERSON_NAME] Azad Counter_Sales [PERSON_NAME] [PE…" at bounding box center [92, 168] width 40 height 10
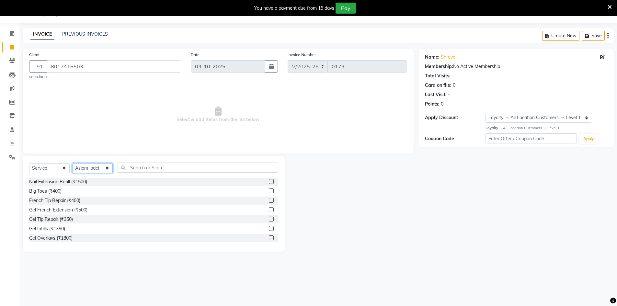
click at [100, 167] on select "Select Stylist [PERSON_NAME] [PERSON_NAME] Azad Counter_Sales [PERSON_NAME] [PE…" at bounding box center [92, 168] width 40 height 10
click at [72, 163] on select "Select Stylist [PERSON_NAME] [PERSON_NAME] Azad Counter_Sales [PERSON_NAME] [PE…" at bounding box center [92, 168] width 40 height 10
click at [177, 171] on input "text" at bounding box center [198, 168] width 161 height 10
click at [269, 217] on label at bounding box center [271, 219] width 5 height 5
click at [269, 217] on input "checkbox" at bounding box center [271, 219] width 4 height 4
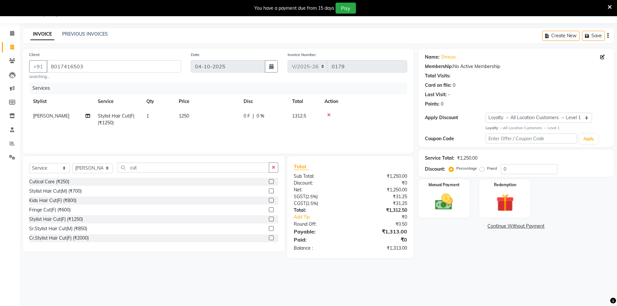
click at [197, 112] on td "1250" at bounding box center [207, 119] width 65 height 21
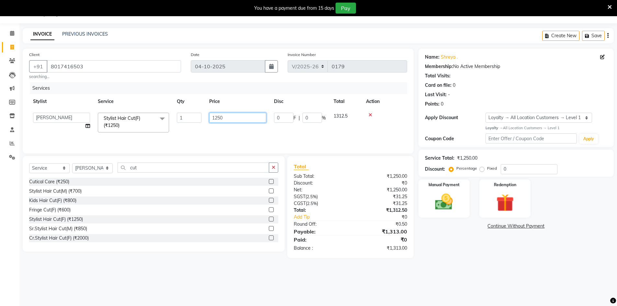
drag, startPoint x: 234, startPoint y: 120, endPoint x: 207, endPoint y: 123, distance: 28.0
click at [208, 123] on td "1250" at bounding box center [237, 123] width 65 height 28
click at [451, 296] on div "08047224946 Select Location × Looks Noida Central 50, Noida Default Panel My Pa…" at bounding box center [308, 153] width 617 height 306
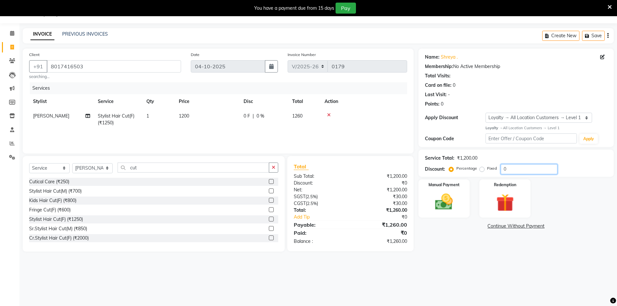
click at [535, 173] on input "0" at bounding box center [529, 169] width 57 height 10
click at [534, 171] on input "0" at bounding box center [529, 169] width 57 height 10
click at [440, 204] on img at bounding box center [444, 201] width 30 height 21
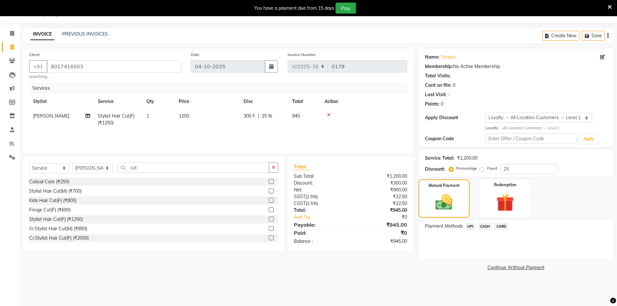
click at [472, 229] on span "UPI" at bounding box center [470, 226] width 10 height 7
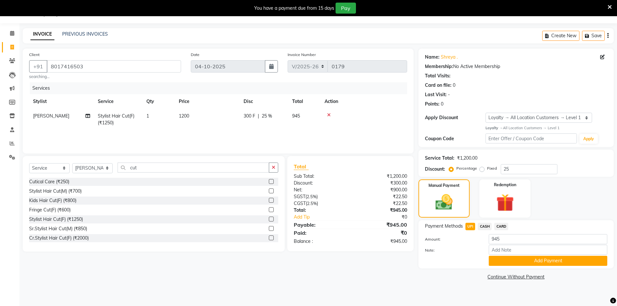
click at [472, 229] on span "UPI" at bounding box center [470, 226] width 10 height 7
click at [487, 229] on span "CASH" at bounding box center [485, 226] width 14 height 7
click at [473, 227] on span "UPI" at bounding box center [470, 226] width 10 height 7
click at [521, 264] on button "Add Payment" at bounding box center [548, 261] width 119 height 10
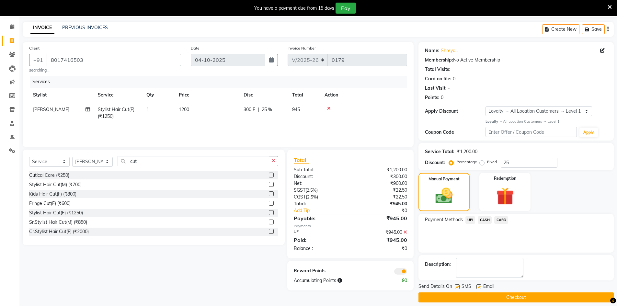
scroll to position [29, 0]
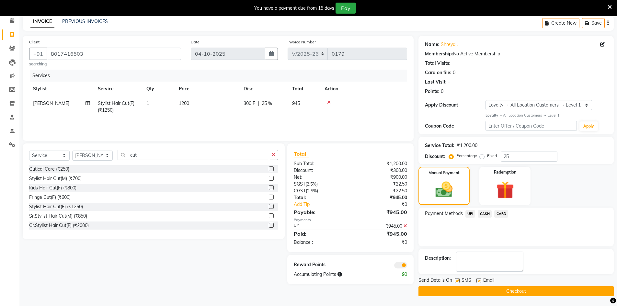
click at [402, 266] on span at bounding box center [400, 265] width 13 height 6
click at [407, 266] on input "checkbox" at bounding box center [407, 266] width 0 height 0
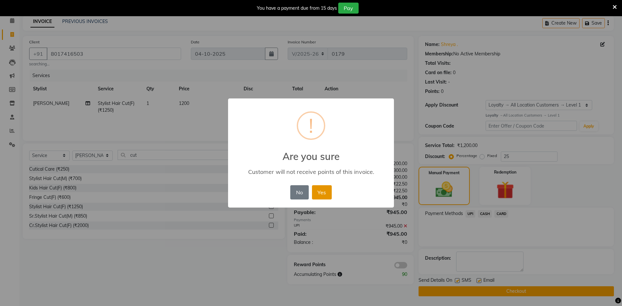
click at [327, 197] on button "Yes" at bounding box center [322, 192] width 20 height 14
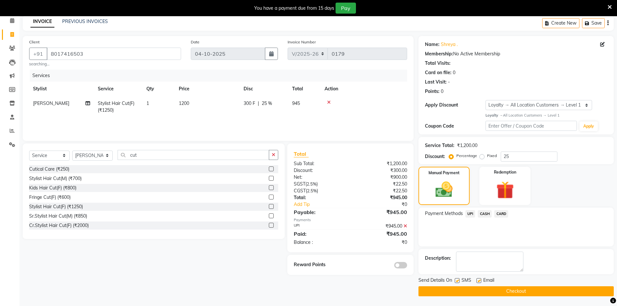
click at [479, 290] on button "Checkout" at bounding box center [515, 291] width 195 height 10
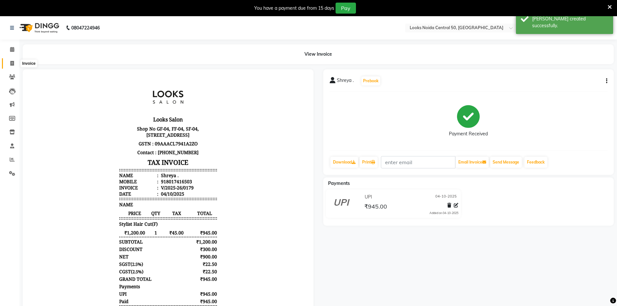
click at [10, 62] on icon at bounding box center [12, 63] width 4 height 5
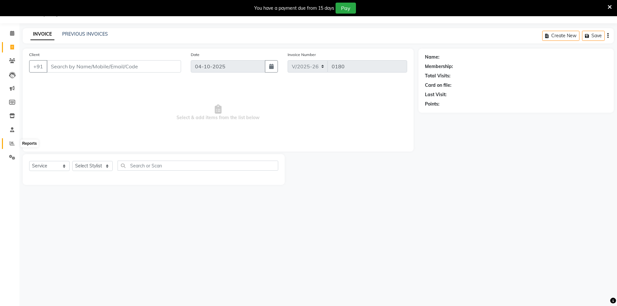
click at [8, 145] on span at bounding box center [11, 143] width 11 height 7
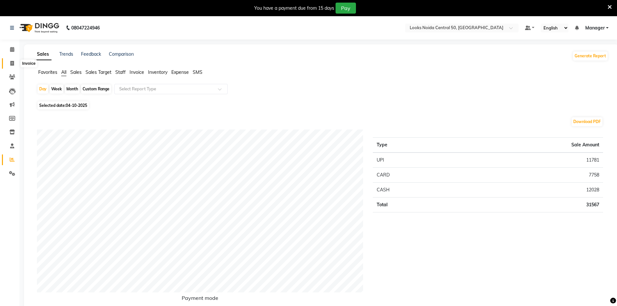
click at [9, 63] on span at bounding box center [11, 63] width 11 height 7
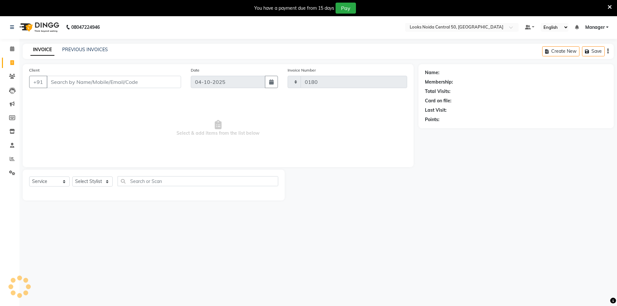
scroll to position [16, 0]
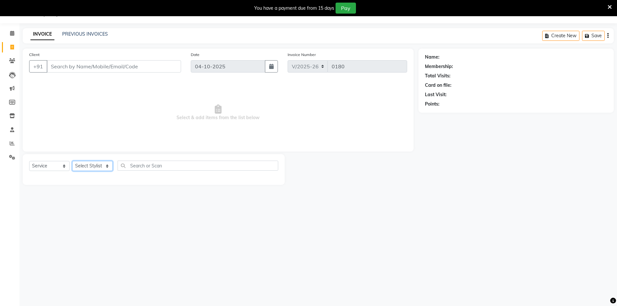
click at [106, 166] on select "Select Stylist [PERSON_NAME] [PERSON_NAME] Azad Counter_Sales [PERSON_NAME] [PE…" at bounding box center [92, 166] width 40 height 10
click at [108, 209] on div "08047224946 Select Location × Looks Noida Central 50, Noida Default Panel My Pa…" at bounding box center [308, 153] width 617 height 306
click at [12, 35] on icon at bounding box center [12, 33] width 4 height 5
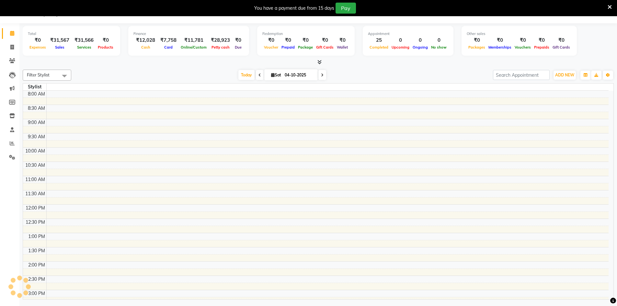
scroll to position [134, 0]
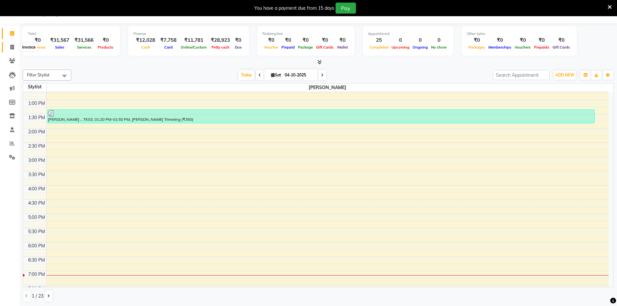
click at [11, 47] on icon at bounding box center [12, 47] width 4 height 5
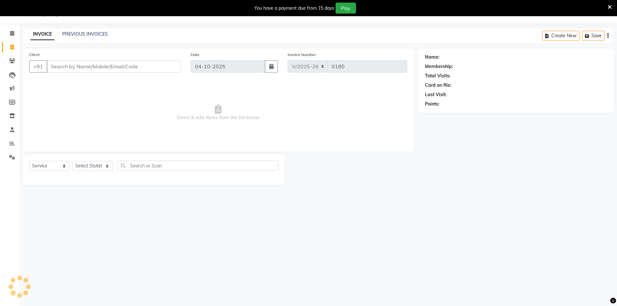
click at [88, 68] on input "Client" at bounding box center [114, 66] width 134 height 12
click at [165, 66] on span "Add Client" at bounding box center [165, 66] width 26 height 6
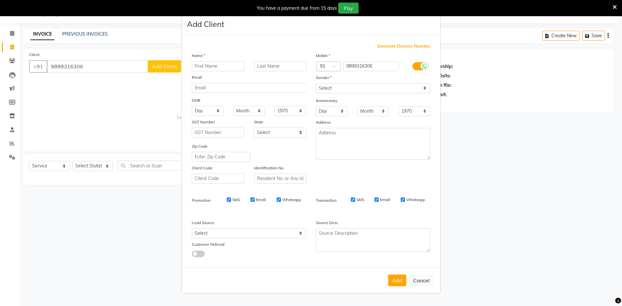
click at [214, 68] on input "text" at bounding box center [218, 66] width 52 height 10
click at [338, 88] on select "Select [DEMOGRAPHIC_DATA] [DEMOGRAPHIC_DATA] Other Prefer Not To Say" at bounding box center [373, 88] width 114 height 10
click at [316, 83] on select "Select [DEMOGRAPHIC_DATA] [DEMOGRAPHIC_DATA] Other Prefer Not To Say" at bounding box center [373, 88] width 114 height 10
click at [336, 138] on textarea at bounding box center [373, 144] width 114 height 32
click at [397, 288] on div "Add Cancel" at bounding box center [311, 281] width 258 height 26
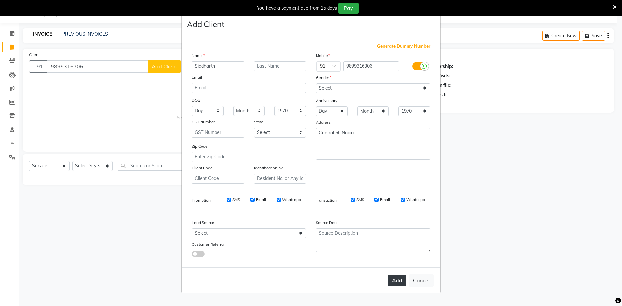
click at [397, 282] on button "Add" at bounding box center [397, 281] width 18 height 12
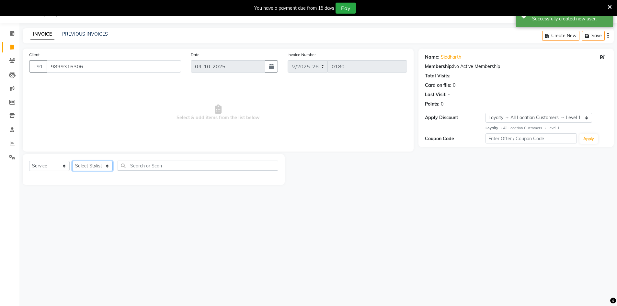
click at [94, 168] on select "Select Stylist [PERSON_NAME] [PERSON_NAME] Azad Counter_Sales [PERSON_NAME] [PE…" at bounding box center [92, 166] width 40 height 10
click at [72, 161] on select "Select Stylist [PERSON_NAME] [PERSON_NAME] Azad Counter_Sales [PERSON_NAME] [PE…" at bounding box center [92, 166] width 40 height 10
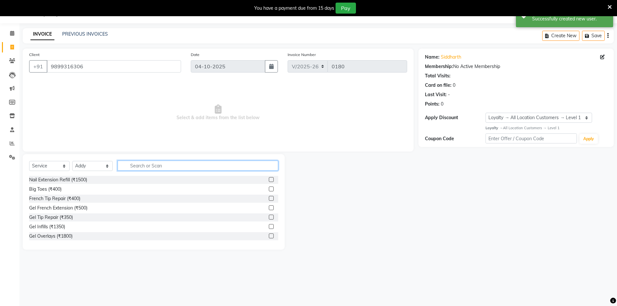
click at [135, 170] on input "text" at bounding box center [198, 166] width 161 height 10
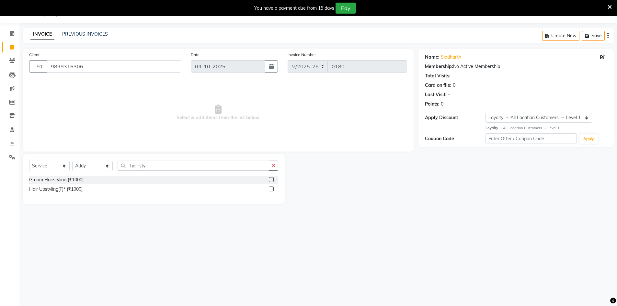
click at [269, 190] on label at bounding box center [271, 189] width 5 height 5
click at [269, 190] on input "checkbox" at bounding box center [271, 189] width 4 height 4
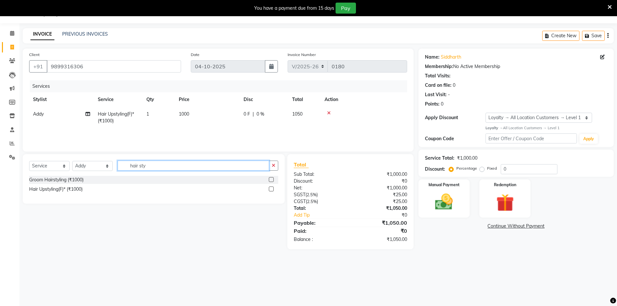
drag, startPoint x: 153, startPoint y: 167, endPoint x: 88, endPoint y: 184, distance: 67.1
click at [88, 184] on div "Select Service Product Membership Package Voucher Prepaid Gift Card Select Styl…" at bounding box center [154, 179] width 262 height 50
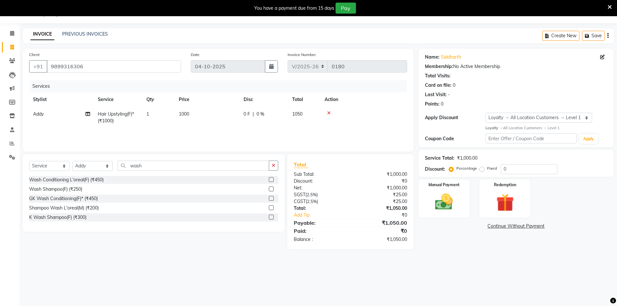
click at [271, 189] on label at bounding box center [271, 189] width 5 height 5
click at [271, 189] on input "checkbox" at bounding box center [271, 189] width 4 height 4
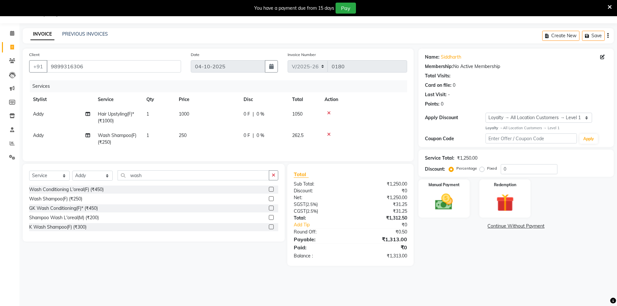
click at [271, 229] on label at bounding box center [271, 226] width 5 height 5
click at [271, 229] on input "checkbox" at bounding box center [271, 227] width 4 height 4
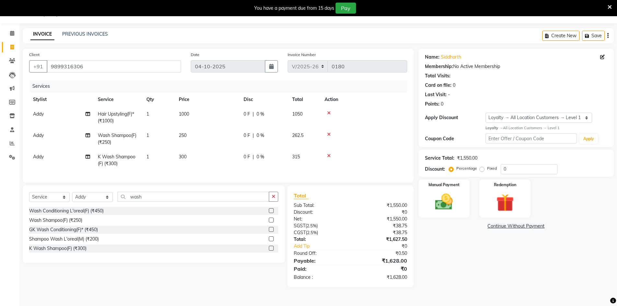
click at [328, 133] on icon at bounding box center [329, 134] width 4 height 5
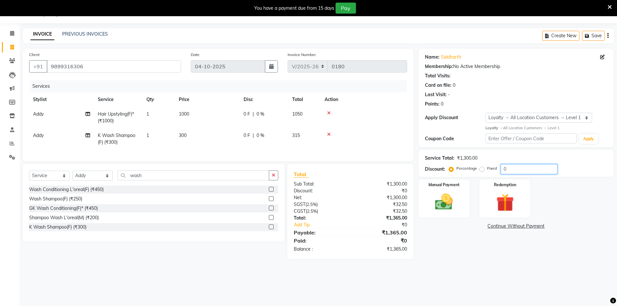
drag, startPoint x: 515, startPoint y: 167, endPoint x: 497, endPoint y: 171, distance: 18.2
click at [497, 171] on div "Percentage Fixed 0" at bounding box center [503, 169] width 107 height 10
click at [455, 256] on div "Name: Siddharth Membership: No Active Membership Total Visits: Card on file: 0 …" at bounding box center [518, 157] width 200 height 217
click at [457, 206] on img at bounding box center [444, 201] width 30 height 21
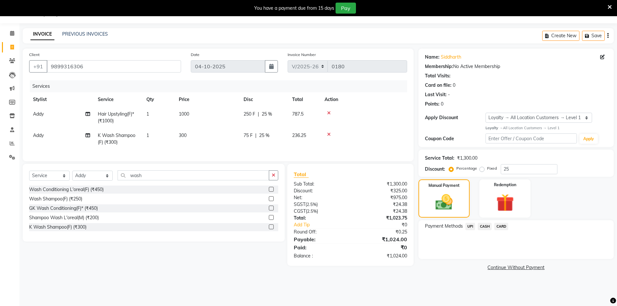
click at [470, 227] on span "UPI" at bounding box center [470, 226] width 10 height 7
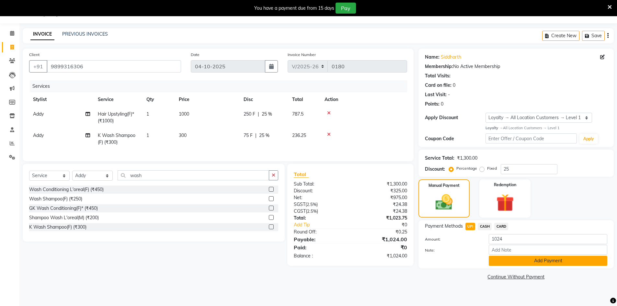
click at [524, 263] on button "Add Payment" at bounding box center [548, 261] width 119 height 10
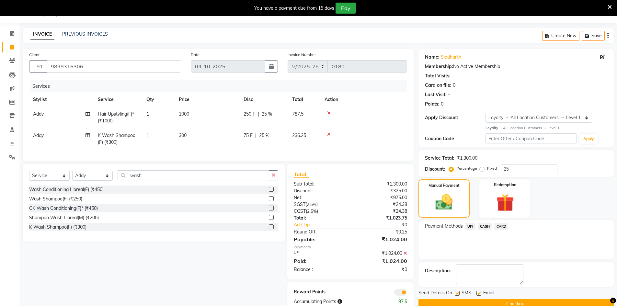
click at [519, 303] on button "Checkout" at bounding box center [515, 304] width 195 height 10
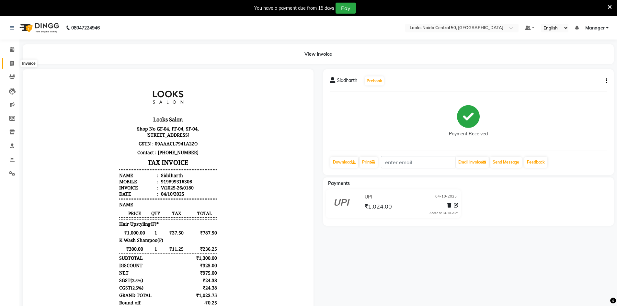
click at [11, 63] on icon at bounding box center [12, 63] width 4 height 5
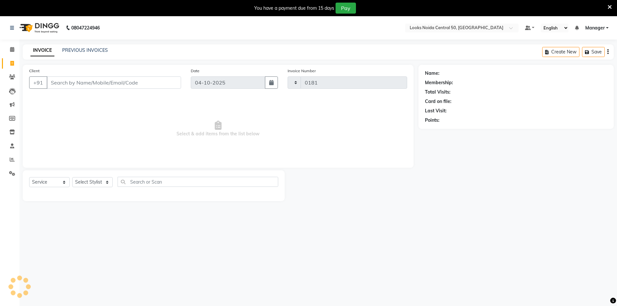
scroll to position [16, 0]
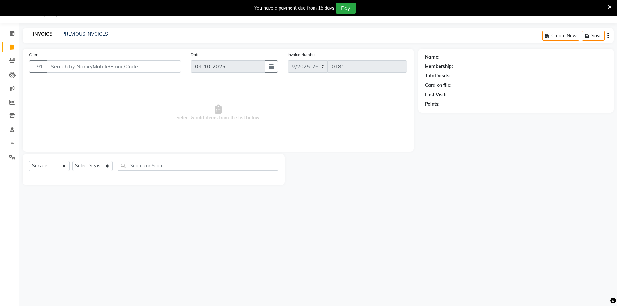
click at [65, 64] on input "Client" at bounding box center [114, 66] width 134 height 12
click at [173, 65] on span "Add Client" at bounding box center [165, 66] width 26 height 6
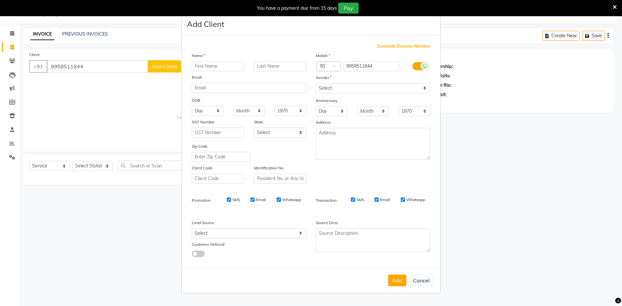
click at [202, 68] on input "text" at bounding box center [218, 66] width 52 height 10
click at [331, 88] on select "Select [DEMOGRAPHIC_DATA] [DEMOGRAPHIC_DATA] Other Prefer Not To Say" at bounding box center [373, 88] width 114 height 10
click at [316, 83] on select "Select [DEMOGRAPHIC_DATA] [DEMOGRAPHIC_DATA] Other Prefer Not To Say" at bounding box center [373, 88] width 114 height 10
click at [335, 134] on textarea at bounding box center [373, 144] width 114 height 32
click at [399, 278] on button "Add" at bounding box center [397, 281] width 18 height 12
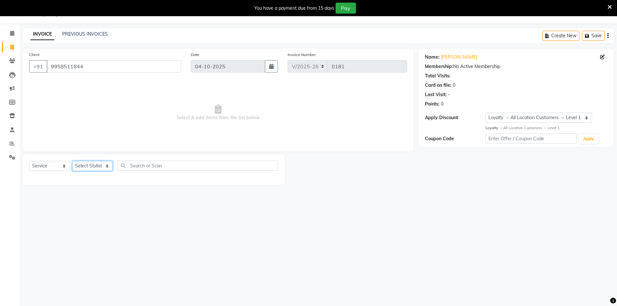
click at [86, 166] on select "Select Stylist [PERSON_NAME] [PERSON_NAME] Azad Counter_Sales [PERSON_NAME] [PE…" at bounding box center [92, 166] width 40 height 10
click at [72, 161] on select "Select Stylist [PERSON_NAME] [PERSON_NAME] Azad Counter_Sales [PERSON_NAME] [PE…" at bounding box center [92, 166] width 40 height 10
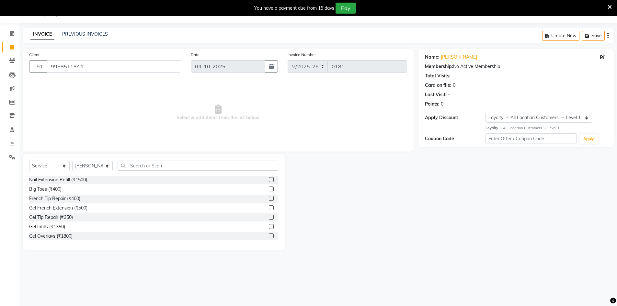
click at [134, 171] on div "Select Service Product Membership Package Voucher Prepaid Gift Card Select Styl…" at bounding box center [153, 168] width 249 height 15
click at [136, 167] on input "text" at bounding box center [198, 166] width 161 height 10
click at [269, 189] on label at bounding box center [271, 189] width 5 height 5
click at [269, 189] on input "checkbox" at bounding box center [271, 189] width 4 height 4
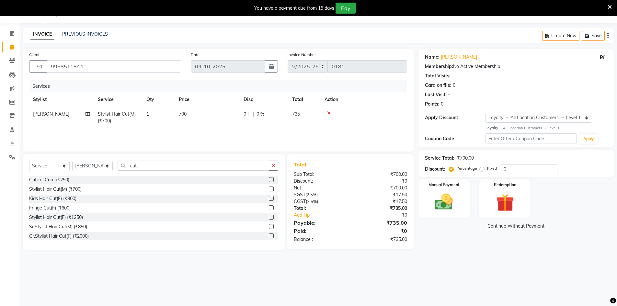
click at [250, 127] on td "0 F | 0 %" at bounding box center [264, 117] width 49 height 21
click at [441, 244] on div "Name: Divya Gupta Membership: No Active Membership Total Visits: Card on file: …" at bounding box center [518, 149] width 200 height 201
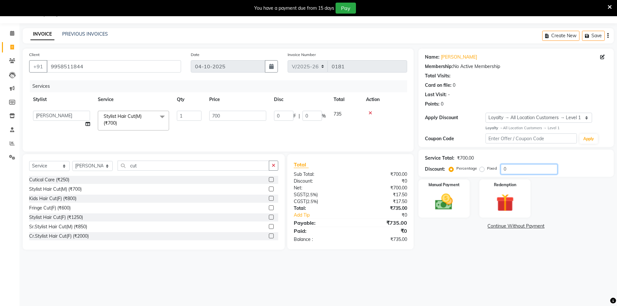
drag, startPoint x: 517, startPoint y: 168, endPoint x: 488, endPoint y: 169, distance: 29.2
click at [488, 170] on div "Percentage Fixed 0" at bounding box center [503, 169] width 107 height 10
click at [489, 245] on div "Name: Divya Gupta Membership: No Active Membership Total Visits: Card on file: …" at bounding box center [518, 153] width 200 height 208
click at [462, 210] on div "Manual Payment" at bounding box center [443, 198] width 53 height 40
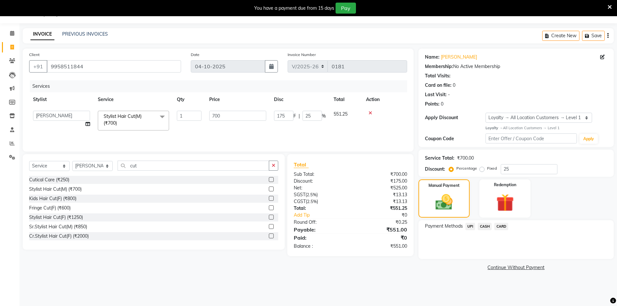
click at [504, 226] on span "CARD" at bounding box center [501, 226] width 14 height 7
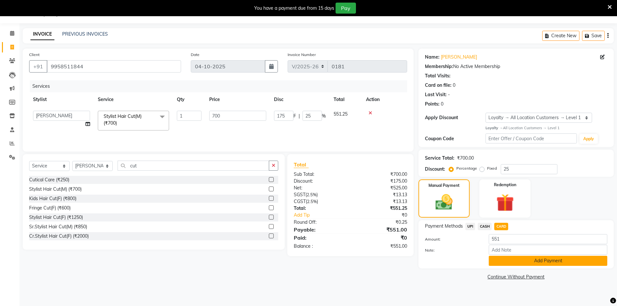
click at [548, 263] on button "Add Payment" at bounding box center [548, 261] width 119 height 10
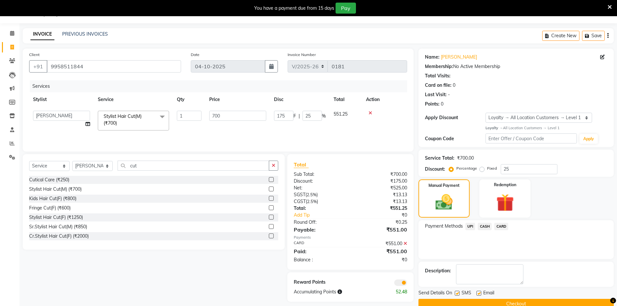
click at [534, 302] on button "Checkout" at bounding box center [515, 304] width 195 height 10
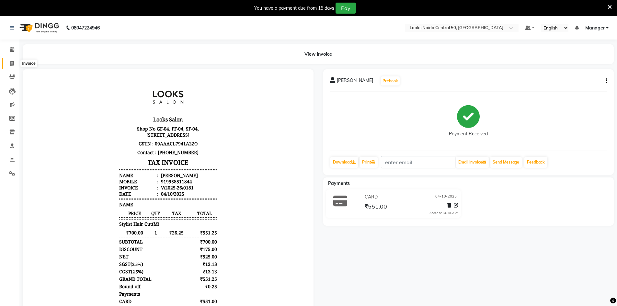
click at [12, 62] on icon at bounding box center [12, 63] width 4 height 5
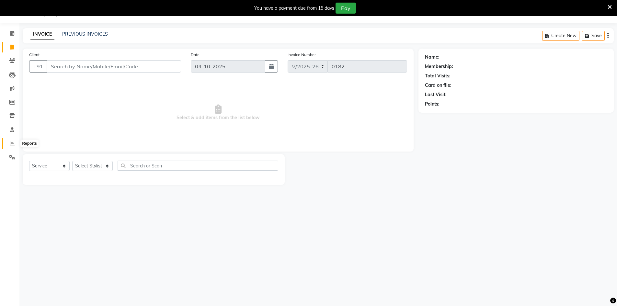
click at [11, 141] on span at bounding box center [11, 143] width 11 height 7
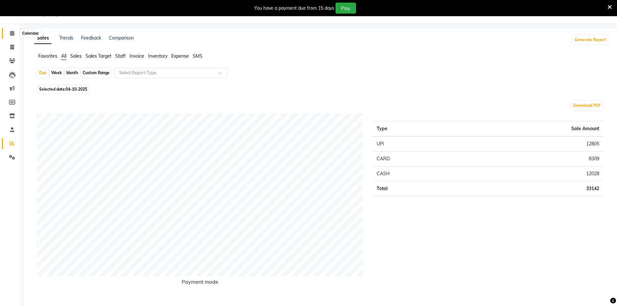
click at [12, 34] on icon at bounding box center [12, 33] width 4 height 5
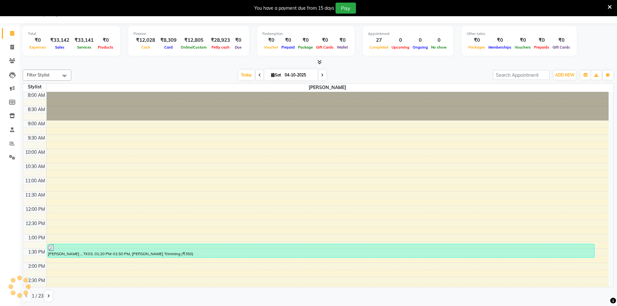
click at [12, 34] on icon at bounding box center [12, 33] width 4 height 5
click at [11, 48] on icon at bounding box center [12, 47] width 4 height 5
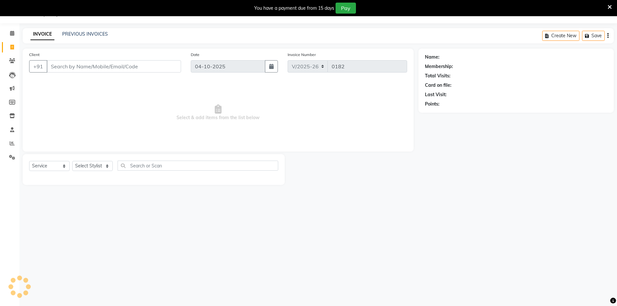
click at [73, 69] on input "Client" at bounding box center [114, 66] width 134 height 12
click at [162, 66] on span "Add Client" at bounding box center [165, 66] width 26 height 6
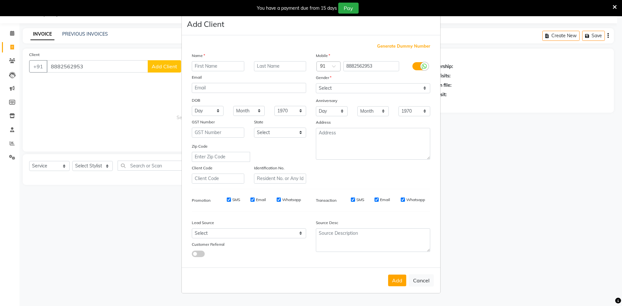
click at [215, 69] on input "text" at bounding box center [218, 66] width 52 height 10
click at [336, 88] on select "Select [DEMOGRAPHIC_DATA] [DEMOGRAPHIC_DATA] Other Prefer Not To Say" at bounding box center [373, 88] width 114 height 10
click at [316, 83] on select "Select [DEMOGRAPHIC_DATA] [DEMOGRAPHIC_DATA] Other Prefer Not To Say" at bounding box center [373, 88] width 114 height 10
click at [337, 141] on textarea at bounding box center [373, 144] width 114 height 32
click at [396, 278] on button "Add" at bounding box center [397, 281] width 18 height 12
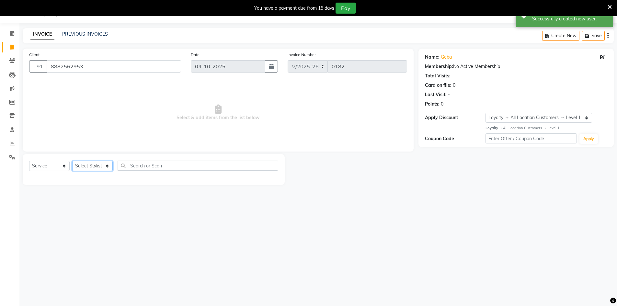
click at [88, 169] on select "Select Stylist [PERSON_NAME] [PERSON_NAME] Azad Counter_Sales [PERSON_NAME] [PE…" at bounding box center [92, 166] width 40 height 10
click at [72, 161] on select "Select Stylist [PERSON_NAME] [PERSON_NAME] Azad Counter_Sales [PERSON_NAME] [PE…" at bounding box center [92, 166] width 40 height 10
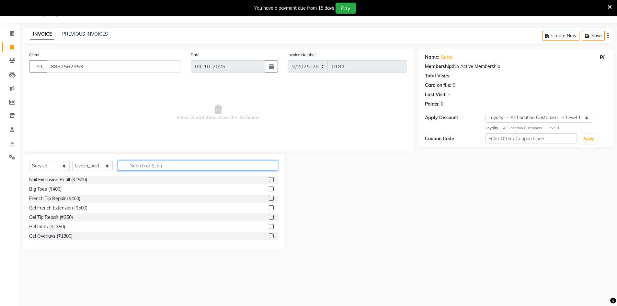
click at [137, 168] on input "text" at bounding box center [198, 166] width 161 height 10
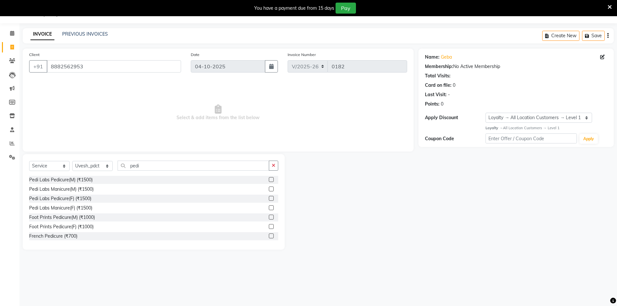
click at [269, 199] on label at bounding box center [271, 198] width 5 height 5
click at [269, 199] on input "checkbox" at bounding box center [271, 199] width 4 height 4
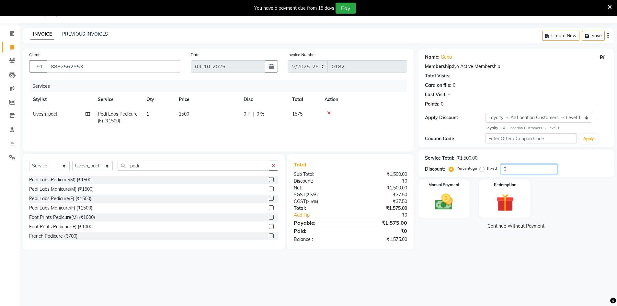
drag, startPoint x: 509, startPoint y: 172, endPoint x: 482, endPoint y: 171, distance: 26.9
click at [482, 171] on div "Percentage Fixed 0" at bounding box center [503, 169] width 107 height 10
click at [456, 259] on main "INVOICE PREVIOUS INVOICES Create New Save Client +91 8882562953 Date 04-10-2025…" at bounding box center [318, 147] width 598 height 238
click at [460, 207] on div "Manual Payment" at bounding box center [443, 198] width 53 height 40
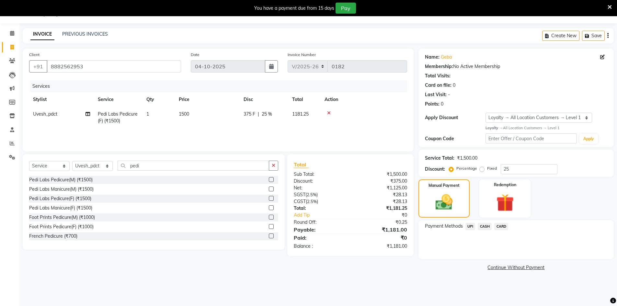
click at [472, 227] on span "UPI" at bounding box center [470, 226] width 10 height 7
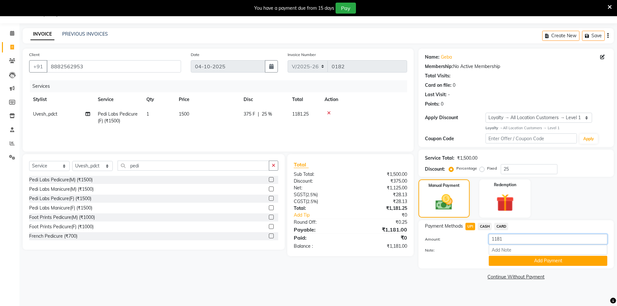
click at [498, 240] on input "1181" at bounding box center [548, 239] width 119 height 10
click at [543, 262] on button "Add Payment" at bounding box center [548, 261] width 119 height 10
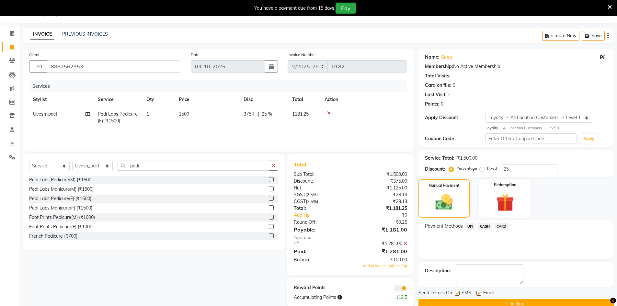
click at [545, 303] on button "Checkout" at bounding box center [515, 304] width 195 height 10
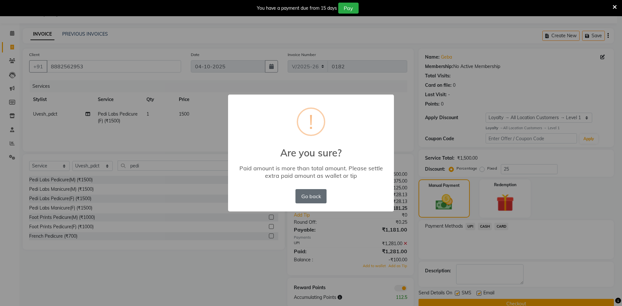
click at [318, 198] on button "Go back" at bounding box center [310, 196] width 31 height 14
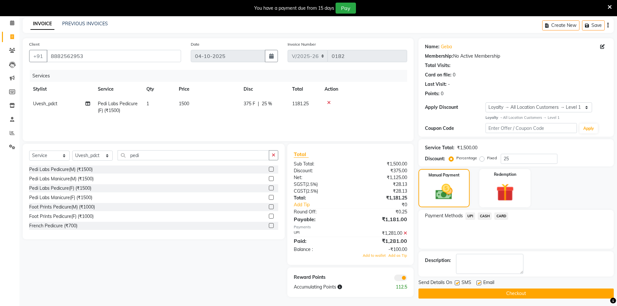
scroll to position [29, 0]
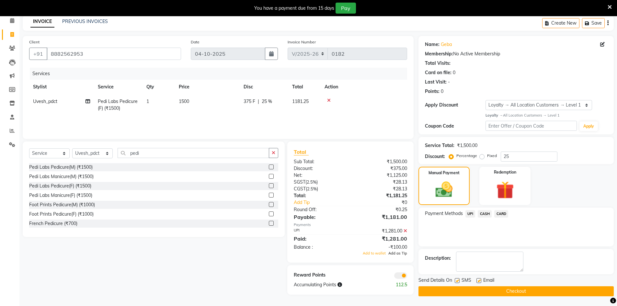
click at [401, 255] on span "Add as Tip" at bounding box center [397, 253] width 19 height 5
click at [504, 291] on button "Checkout" at bounding box center [515, 291] width 195 height 10
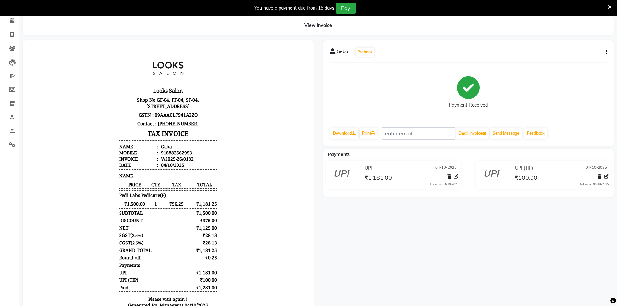
click at [477, 234] on div "Geba Prebook Payment Received Download Print Email Invoice Send Message Feedbac…" at bounding box center [468, 183] width 301 height 286
click at [13, 37] on icon at bounding box center [12, 34] width 4 height 5
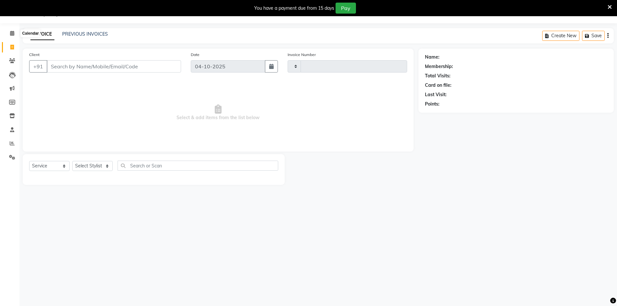
scroll to position [16, 0]
click at [113, 98] on span "Select & add items from the list below" at bounding box center [218, 112] width 378 height 65
click at [104, 68] on input "Client" at bounding box center [114, 66] width 134 height 12
click at [171, 66] on span "Add Client" at bounding box center [165, 66] width 26 height 6
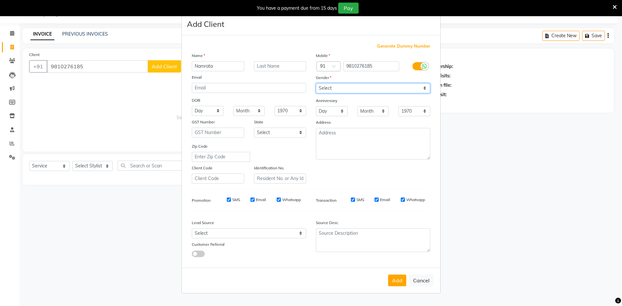
click at [346, 86] on select "Select [DEMOGRAPHIC_DATA] [DEMOGRAPHIC_DATA] Other Prefer Not To Say" at bounding box center [373, 88] width 114 height 10
click at [316, 83] on select "Select [DEMOGRAPHIC_DATA] [DEMOGRAPHIC_DATA] Other Prefer Not To Say" at bounding box center [373, 88] width 114 height 10
click at [271, 67] on input "text" at bounding box center [280, 66] width 52 height 10
click at [396, 285] on button "Add" at bounding box center [397, 281] width 18 height 12
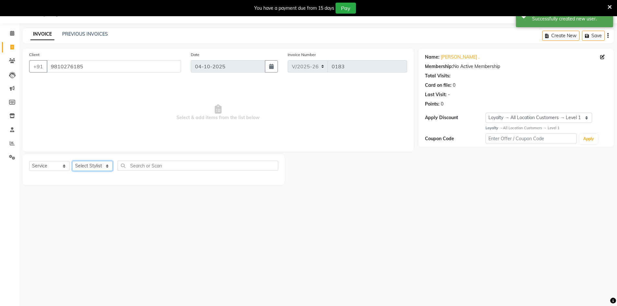
click at [102, 168] on select "Select Stylist [PERSON_NAME] [PERSON_NAME] Azad Counter_Sales [PERSON_NAME] [PE…" at bounding box center [92, 166] width 40 height 10
click at [72, 161] on select "Select Stylist [PERSON_NAME] [PERSON_NAME] Azad Counter_Sales [PERSON_NAME] [PE…" at bounding box center [92, 166] width 40 height 10
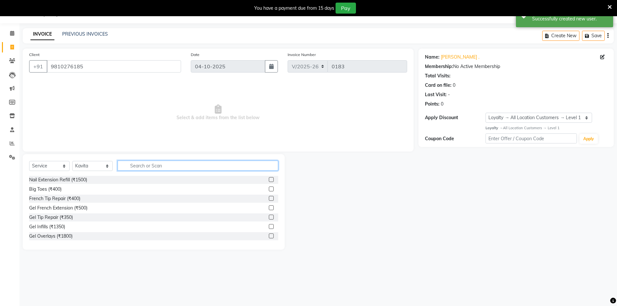
click at [141, 168] on input "text" at bounding box center [198, 166] width 161 height 10
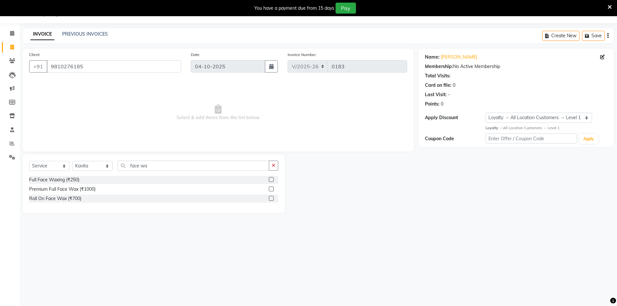
click at [270, 189] on label at bounding box center [271, 189] width 5 height 5
click at [270, 189] on input "checkbox" at bounding box center [271, 189] width 4 height 4
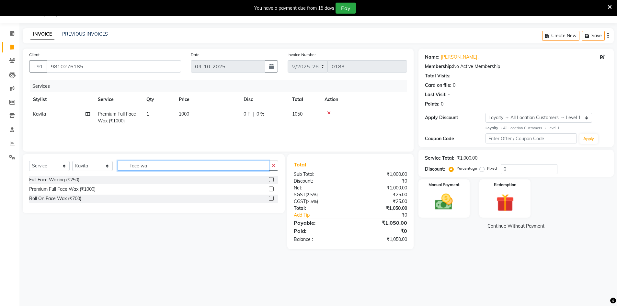
drag, startPoint x: 161, startPoint y: 164, endPoint x: 122, endPoint y: 164, distance: 38.9
click at [122, 164] on input "face wa" at bounding box center [194, 166] width 152 height 10
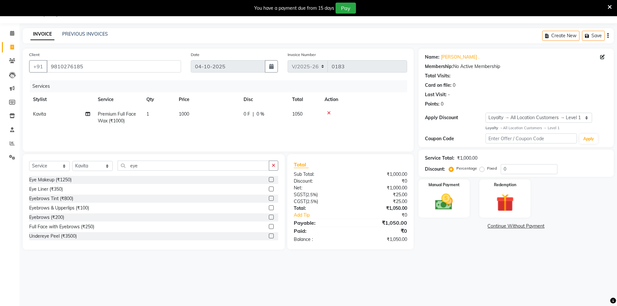
click at [269, 216] on label at bounding box center [271, 217] width 5 height 5
click at [269, 216] on input "checkbox" at bounding box center [271, 217] width 4 height 4
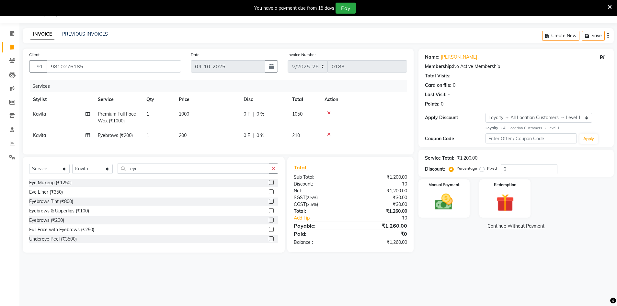
click at [188, 135] on td "200" at bounding box center [207, 135] width 65 height 15
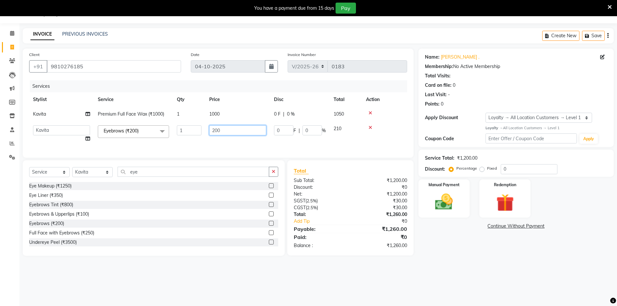
click at [216, 131] on input "200" at bounding box center [237, 130] width 57 height 10
click at [228, 141] on td "100" at bounding box center [237, 133] width 65 height 25
click at [141, 175] on input "eye" at bounding box center [194, 172] width 152 height 10
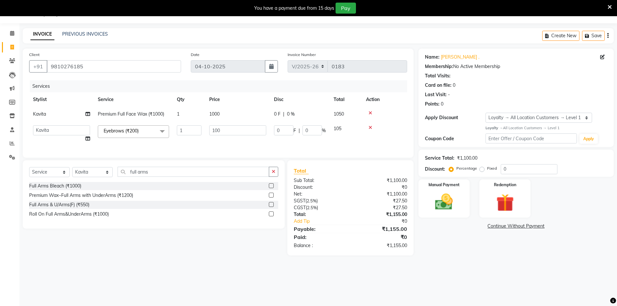
click at [271, 198] on label at bounding box center [271, 195] width 5 height 5
click at [271, 198] on input "checkbox" at bounding box center [271, 195] width 4 height 4
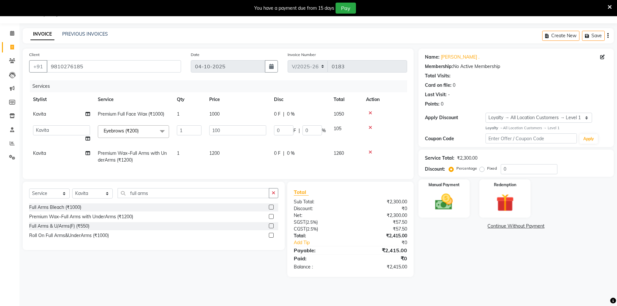
click at [222, 152] on td "1200" at bounding box center [237, 156] width 65 height 21
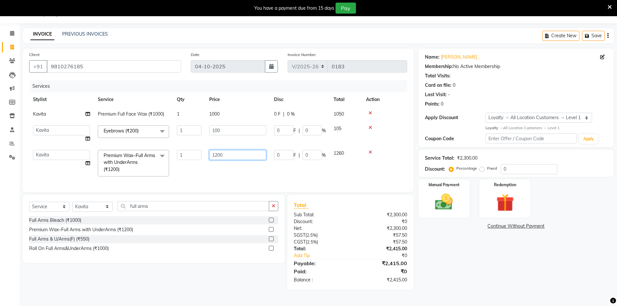
drag, startPoint x: 216, startPoint y: 155, endPoint x: 211, endPoint y: 157, distance: 5.7
click at [211, 157] on input "1200" at bounding box center [237, 155] width 57 height 10
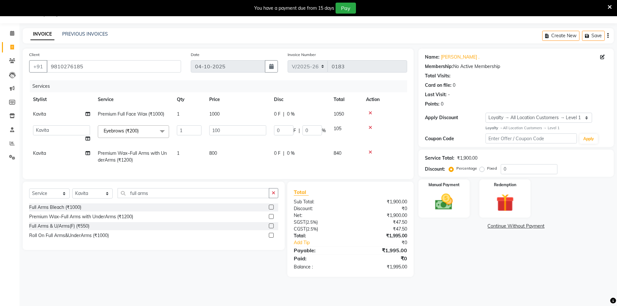
click at [39, 153] on span "Kavita" at bounding box center [39, 153] width 13 height 6
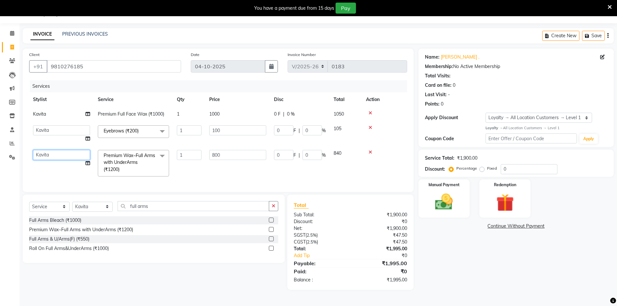
drag, startPoint x: 53, startPoint y: 156, endPoint x: 30, endPoint y: 153, distance: 23.2
click at [30, 153] on td "Abbas Addy Aftab Ananya Anas Aslam_pdct Azad Counter_Sales Farha Hassan Kavita …" at bounding box center [61, 163] width 65 height 34
click at [242, 174] on td "800" at bounding box center [237, 163] width 65 height 34
drag, startPoint x: 508, startPoint y: 167, endPoint x: 498, endPoint y: 163, distance: 10.6
click at [498, 163] on div "Service Total: ₹1,900.00 Discount: Percentage Fixed 0" at bounding box center [516, 163] width 182 height 22
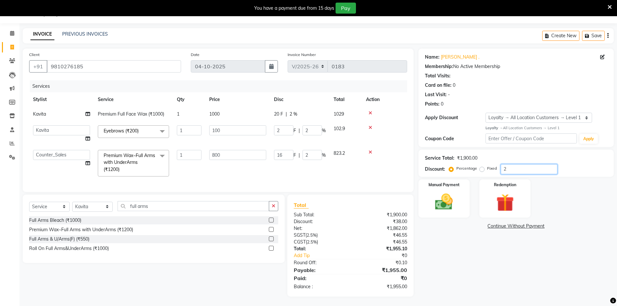
click at [508, 167] on input "2" at bounding box center [529, 169] width 57 height 10
click at [477, 252] on div "Name: Namrata . Membership: No Active Membership Total Visits: Card on file: 0 …" at bounding box center [518, 173] width 200 height 248
click at [449, 205] on img at bounding box center [444, 201] width 30 height 21
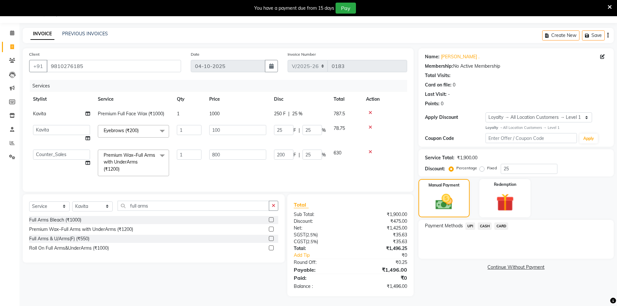
click at [470, 222] on span "UPI" at bounding box center [470, 225] width 10 height 7
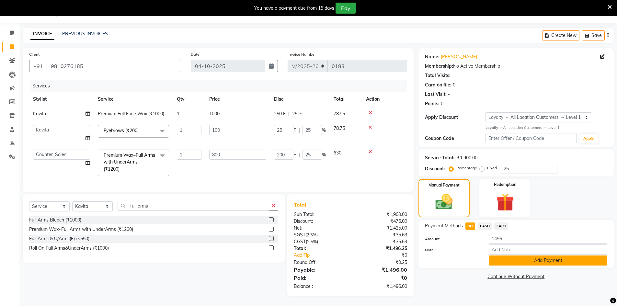
click at [551, 256] on button "Add Payment" at bounding box center [548, 261] width 119 height 10
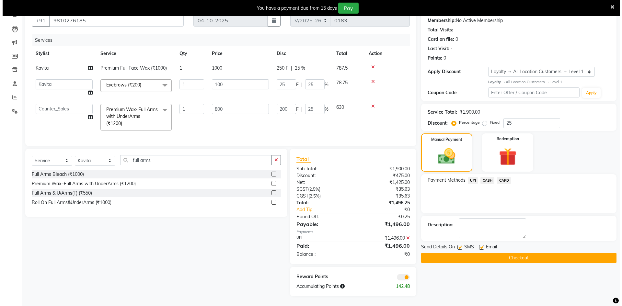
scroll to position [67, 0]
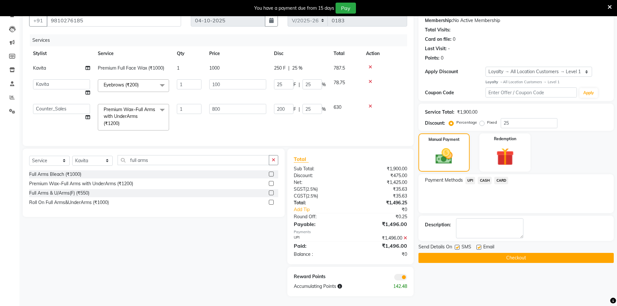
click at [401, 277] on span at bounding box center [400, 277] width 13 height 6
click at [407, 278] on input "checkbox" at bounding box center [407, 278] width 0 height 0
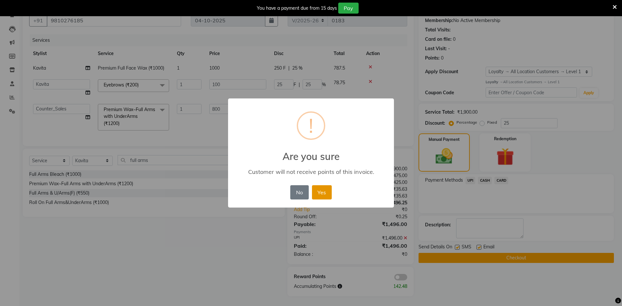
click at [325, 192] on button "Yes" at bounding box center [322, 192] width 20 height 14
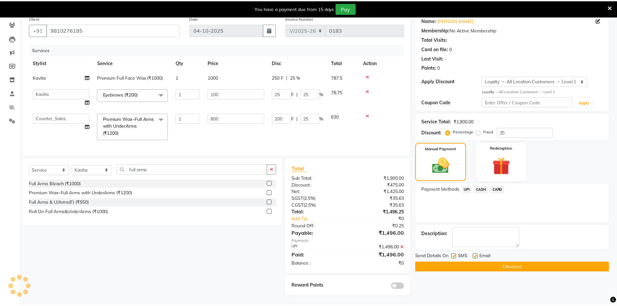
scroll to position [58, 0]
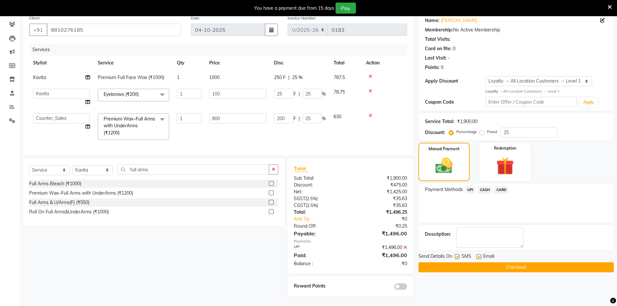
click at [538, 262] on button "Checkout" at bounding box center [515, 267] width 195 height 10
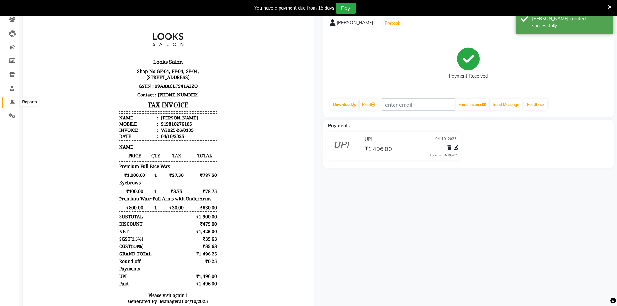
click at [12, 102] on icon at bounding box center [12, 101] width 5 height 5
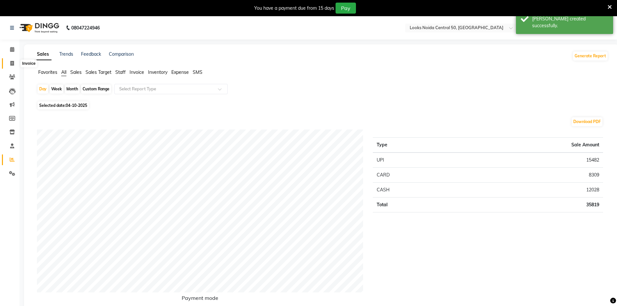
click at [13, 62] on icon at bounding box center [12, 63] width 4 height 5
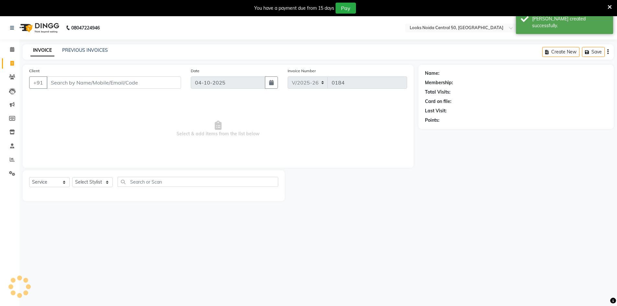
scroll to position [16, 0]
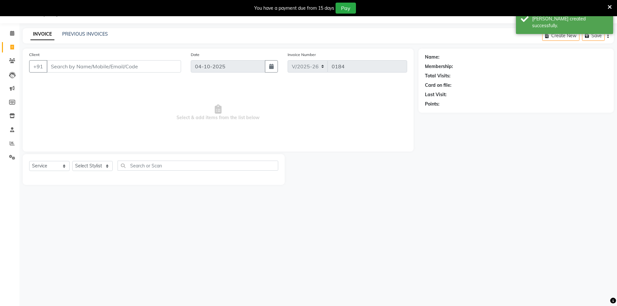
click at [133, 67] on input "Client" at bounding box center [114, 66] width 134 height 12
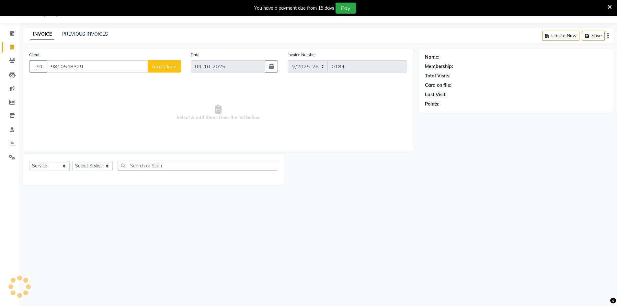
click at [167, 63] on span "Add Client" at bounding box center [165, 66] width 26 height 6
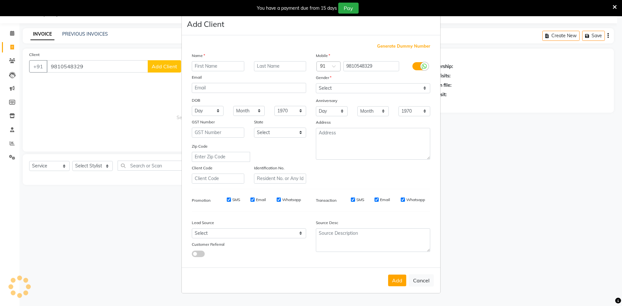
click at [222, 67] on input "text" at bounding box center [218, 66] width 52 height 10
click at [339, 86] on select "Select [DEMOGRAPHIC_DATA] [DEMOGRAPHIC_DATA] Other Prefer Not To Say" at bounding box center [373, 88] width 114 height 10
click at [316, 83] on select "Select [DEMOGRAPHIC_DATA] [DEMOGRAPHIC_DATA] Other Prefer Not To Say" at bounding box center [373, 88] width 114 height 10
click at [401, 279] on button "Add" at bounding box center [397, 281] width 18 height 12
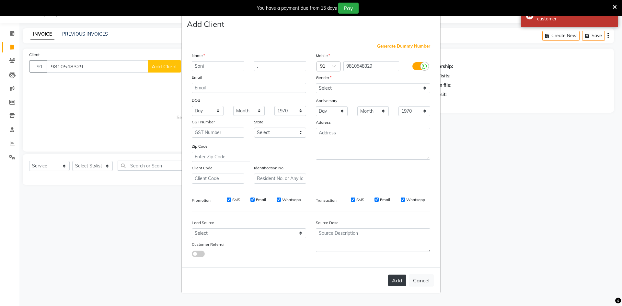
click at [403, 282] on button "Add" at bounding box center [397, 281] width 18 height 12
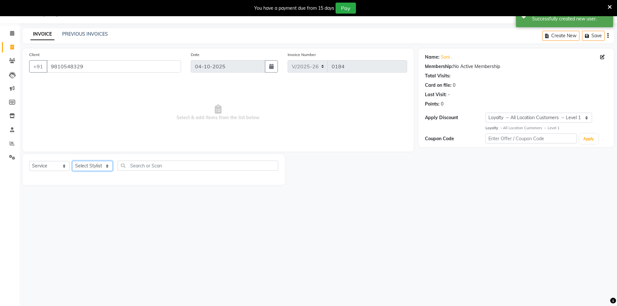
click at [97, 167] on select "Select Stylist [PERSON_NAME] [PERSON_NAME] Azad Counter_Sales [PERSON_NAME] [PE…" at bounding box center [92, 166] width 40 height 10
click at [72, 161] on select "Select Stylist [PERSON_NAME] [PERSON_NAME] Azad Counter_Sales [PERSON_NAME] [PE…" at bounding box center [92, 166] width 40 height 10
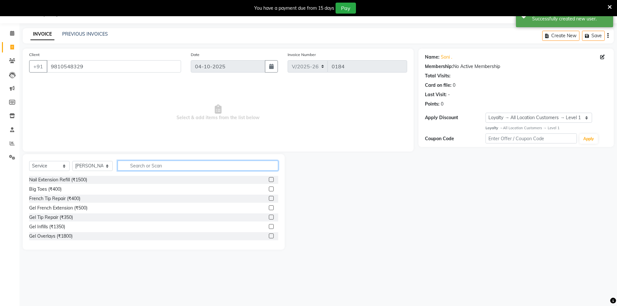
click at [187, 165] on input "text" at bounding box center [198, 166] width 161 height 10
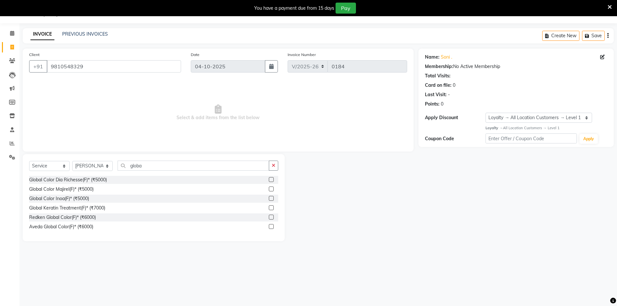
click at [270, 198] on label at bounding box center [271, 198] width 5 height 5
click at [270, 198] on input "checkbox" at bounding box center [271, 199] width 4 height 4
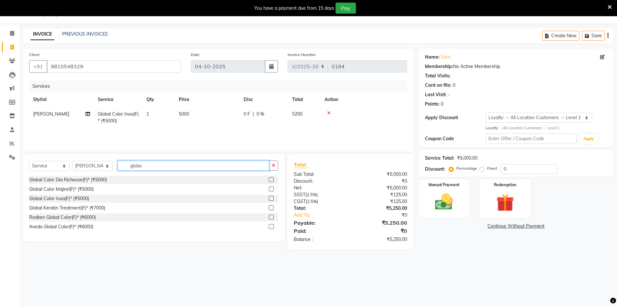
drag, startPoint x: 149, startPoint y: 168, endPoint x: 124, endPoint y: 161, distance: 25.8
click at [124, 161] on input "globa" at bounding box center [194, 166] width 152 height 10
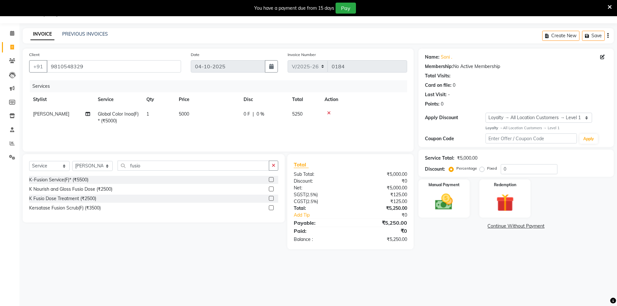
click at [272, 189] on label at bounding box center [271, 189] width 5 height 5
click at [272, 189] on input "checkbox" at bounding box center [271, 189] width 4 height 4
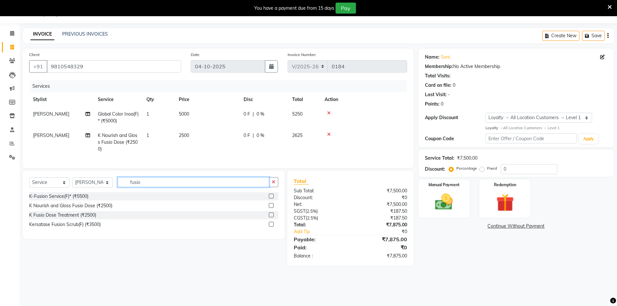
drag, startPoint x: 145, startPoint y: 188, endPoint x: 128, endPoint y: 188, distance: 17.5
click at [128, 187] on input "fusio" at bounding box center [194, 182] width 152 height 10
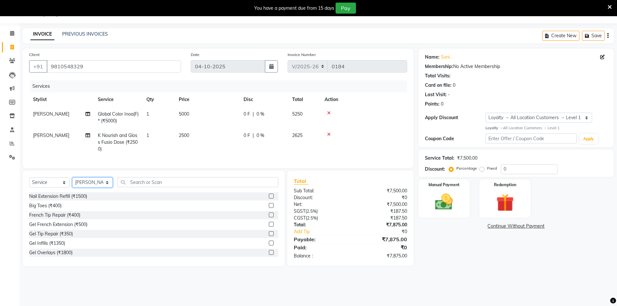
click at [107, 188] on select "Select Stylist [PERSON_NAME] [PERSON_NAME] Azad Counter_Sales [PERSON_NAME] [PE…" at bounding box center [92, 182] width 40 height 10
click at [72, 182] on select "Select Stylist [PERSON_NAME] [PERSON_NAME] Azad Counter_Sales [PERSON_NAME] [PE…" at bounding box center [92, 182] width 40 height 10
click at [148, 185] on input "text" at bounding box center [198, 182] width 161 height 10
click at [269, 217] on label at bounding box center [271, 214] width 5 height 5
click at [269, 217] on input "checkbox" at bounding box center [271, 215] width 4 height 4
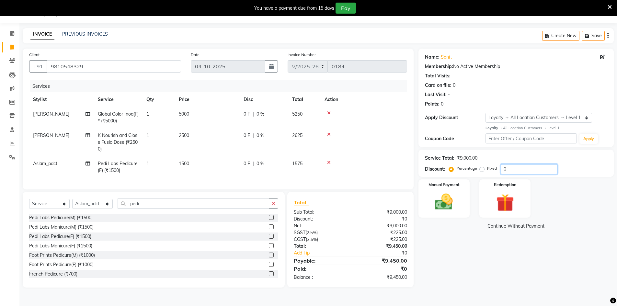
drag, startPoint x: 509, startPoint y: 168, endPoint x: 498, endPoint y: 170, distance: 11.6
click at [498, 170] on div "Percentage Fixed 0" at bounding box center [503, 169] width 107 height 10
click at [445, 205] on img at bounding box center [444, 201] width 30 height 21
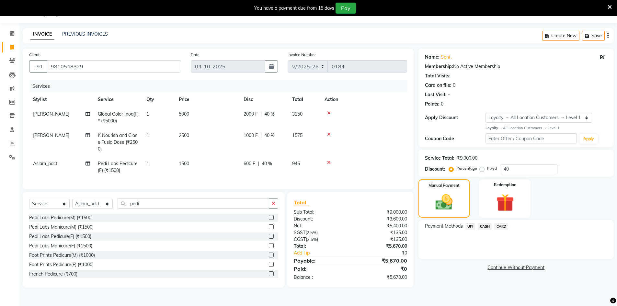
click at [486, 225] on span "CASH" at bounding box center [485, 226] width 14 height 7
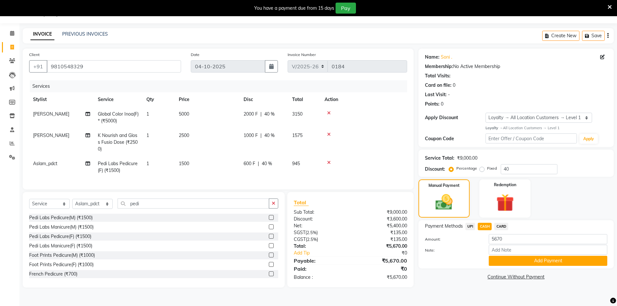
click at [183, 115] on span "5000" at bounding box center [184, 114] width 10 height 6
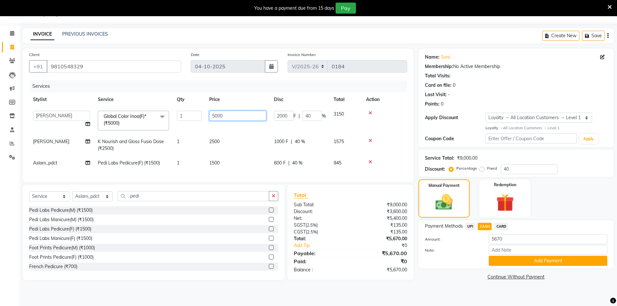
click at [214, 119] on input "5000" at bounding box center [237, 116] width 57 height 10
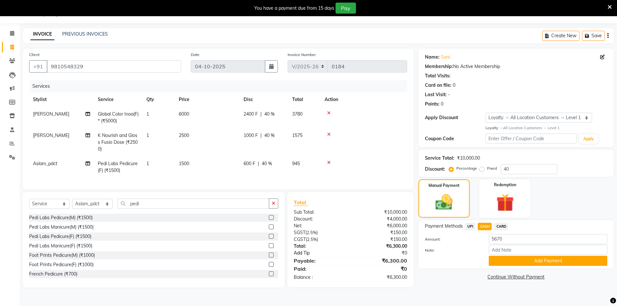
click at [349, 261] on div "Total Sub Total: ₹10,000.00 Discount: ₹4,000.00 Net: ₹6,000.00 SGST ( 2.5% ) ₹1…" at bounding box center [350, 240] width 113 height 82
click at [615, 206] on div "Manual Payment Redemption" at bounding box center [516, 198] width 205 height 38
click at [518, 241] on input "5670" at bounding box center [548, 239] width 119 height 10
click at [516, 171] on input "40" at bounding box center [529, 169] width 57 height 10
drag, startPoint x: 518, startPoint y: 170, endPoint x: 481, endPoint y: 166, distance: 37.4
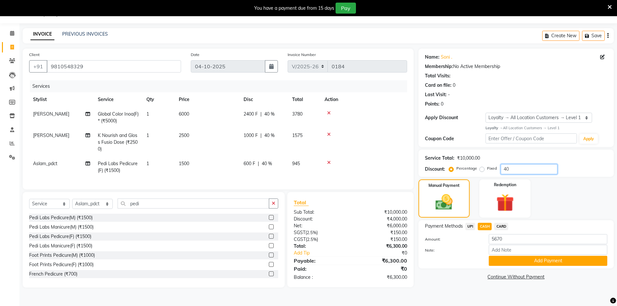
click at [481, 166] on div "Percentage Fixed 40" at bounding box center [503, 169] width 107 height 10
click at [602, 184] on div "Manual Payment Redemption" at bounding box center [516, 198] width 205 height 38
drag, startPoint x: 511, startPoint y: 171, endPoint x: 500, endPoint y: 169, distance: 11.1
click at [501, 169] on input "30" at bounding box center [529, 169] width 57 height 10
click at [582, 212] on div "Manual Payment Redemption" at bounding box center [516, 198] width 205 height 38
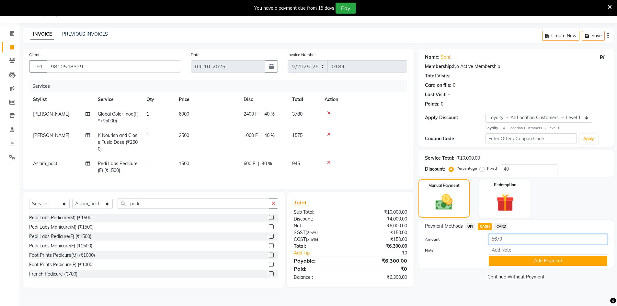
drag, startPoint x: 513, startPoint y: 237, endPoint x: 459, endPoint y: 234, distance: 54.5
click at [459, 234] on div "Amount: 5670" at bounding box center [516, 239] width 192 height 11
click at [582, 200] on div "Manual Payment Redemption" at bounding box center [516, 198] width 205 height 38
click at [539, 261] on button "Add Payment" at bounding box center [548, 261] width 119 height 10
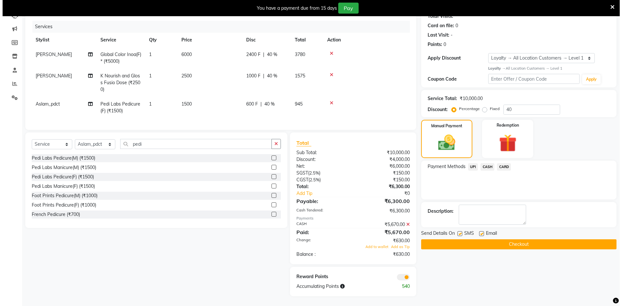
scroll to position [81, 0]
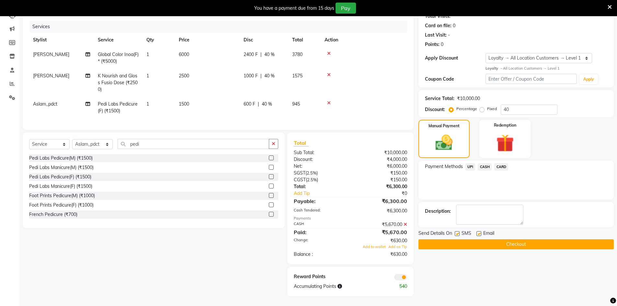
click at [485, 164] on span "CASH" at bounding box center [485, 166] width 14 height 7
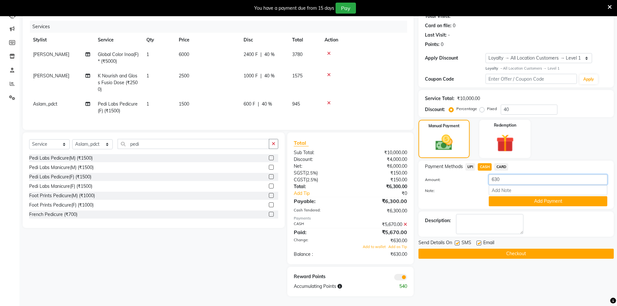
click at [505, 175] on input "630" at bounding box center [548, 180] width 119 height 10
click at [539, 196] on button "Add Payment" at bounding box center [548, 201] width 119 height 10
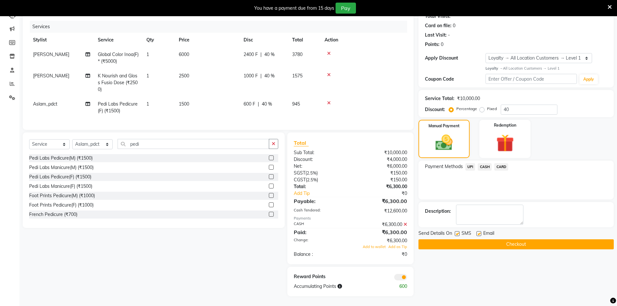
click at [397, 277] on span at bounding box center [400, 277] width 13 height 6
click at [407, 278] on input "checkbox" at bounding box center [407, 278] width 0 height 0
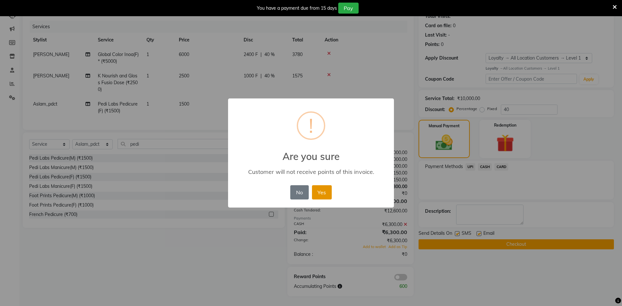
click at [320, 195] on button "Yes" at bounding box center [322, 192] width 20 height 14
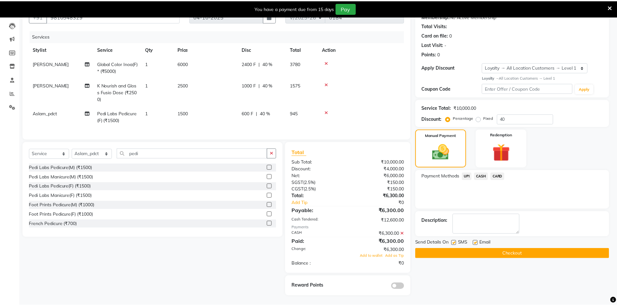
scroll to position [71, 0]
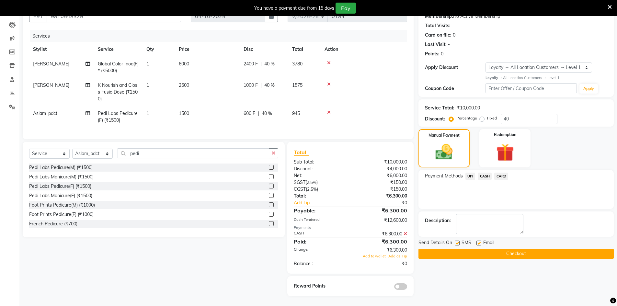
click at [518, 250] on button "Checkout" at bounding box center [515, 254] width 195 height 10
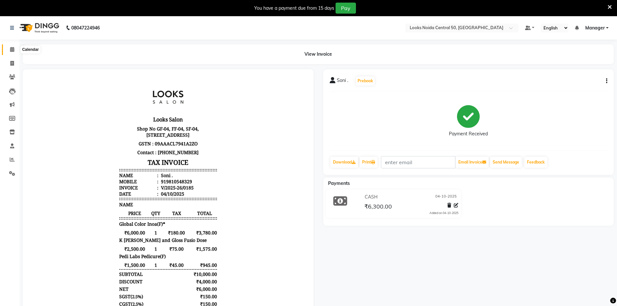
click at [14, 48] on icon at bounding box center [12, 49] width 4 height 5
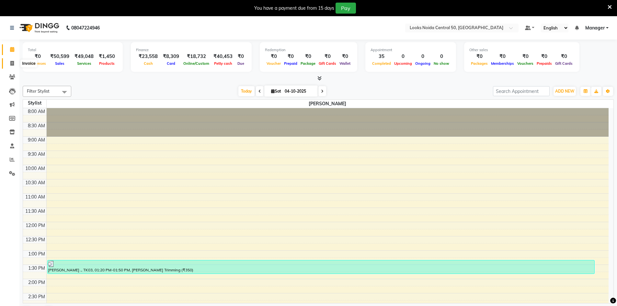
click at [14, 64] on icon at bounding box center [12, 63] width 4 height 5
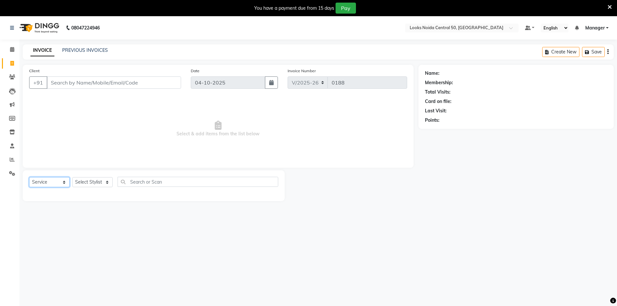
click at [64, 184] on select "Select Service Product Membership Package Voucher Prepaid Gift Card" at bounding box center [49, 182] width 40 height 10
click at [29, 177] on select "Select Service Product Membership Package Voucher Prepaid Gift Card" at bounding box center [49, 182] width 40 height 10
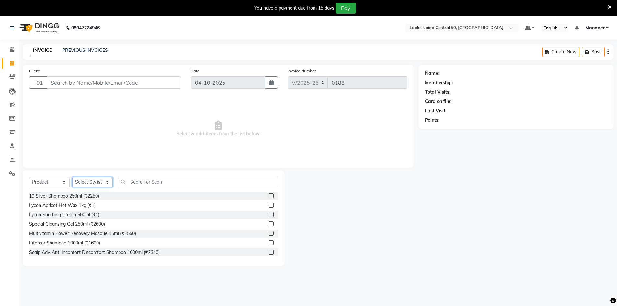
click at [101, 183] on select "Select Stylist [PERSON_NAME] [PERSON_NAME] Azad Counter_Sales [PERSON_NAME] [PE…" at bounding box center [92, 182] width 40 height 10
click at [72, 177] on select "Select Stylist [PERSON_NAME] [PERSON_NAME] Azad Counter_Sales [PERSON_NAME] [PE…" at bounding box center [92, 182] width 40 height 10
click at [147, 181] on input "text" at bounding box center [198, 182] width 161 height 10
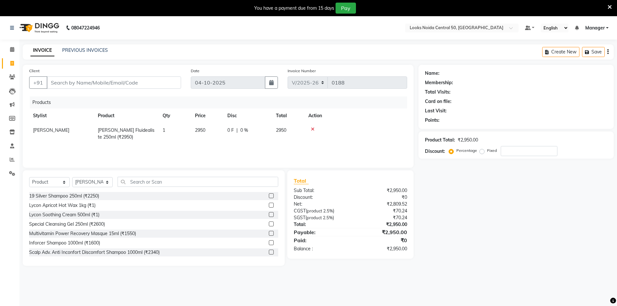
click at [202, 134] on td "2950" at bounding box center [207, 133] width 32 height 21
click at [216, 129] on input "2950" at bounding box center [207, 132] width 25 height 10
click at [497, 224] on div "Name: Membership: Total Visits: Card on file: Last Visit: Points: Product Total…" at bounding box center [518, 165] width 200 height 201
click at [170, 185] on input "text" at bounding box center [198, 182] width 161 height 10
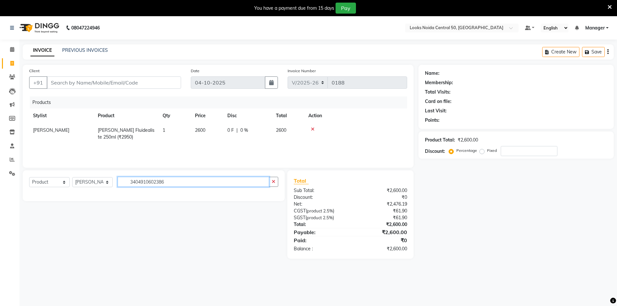
click at [173, 185] on input "3404910602386" at bounding box center [194, 182] width 152 height 10
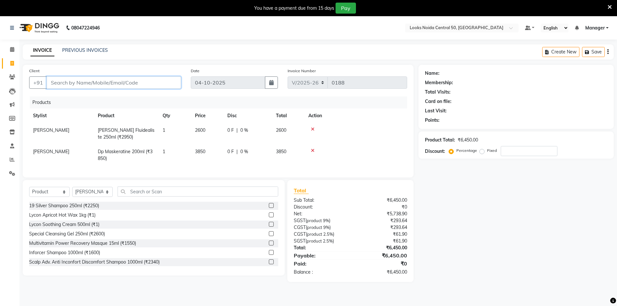
click at [108, 81] on input "Client" at bounding box center [114, 82] width 134 height 12
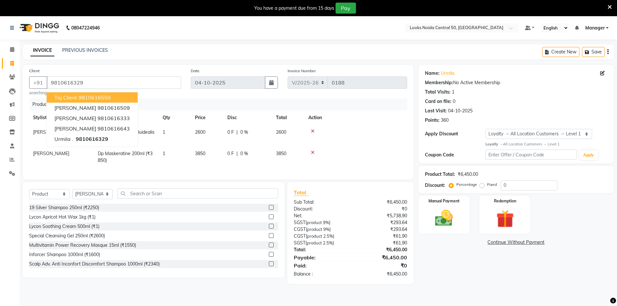
click at [356, 97] on div "Client +91 9810616329 taj client 9810616550 AJAY CHAHUAN 9810616509 PRASHANT Dh…" at bounding box center [218, 122] width 391 height 115
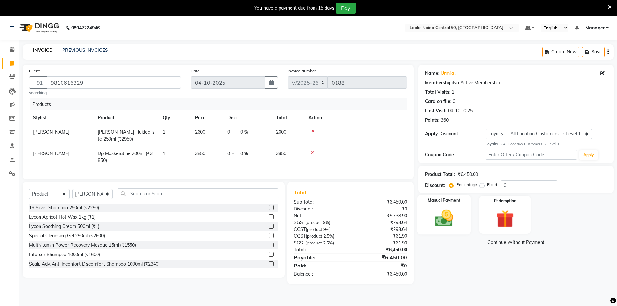
click at [452, 222] on img at bounding box center [444, 218] width 30 height 21
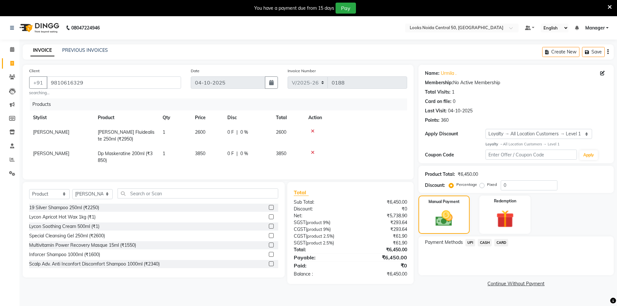
click at [486, 242] on span "CASH" at bounding box center [485, 242] width 14 height 7
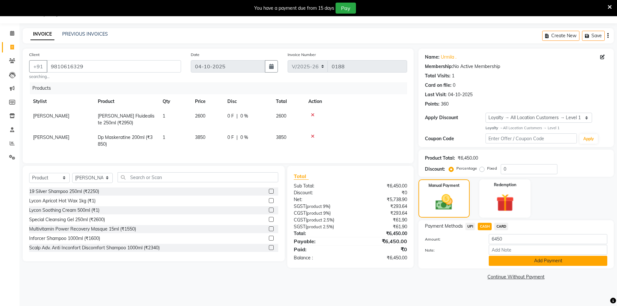
click at [510, 260] on button "Add Payment" at bounding box center [548, 261] width 119 height 10
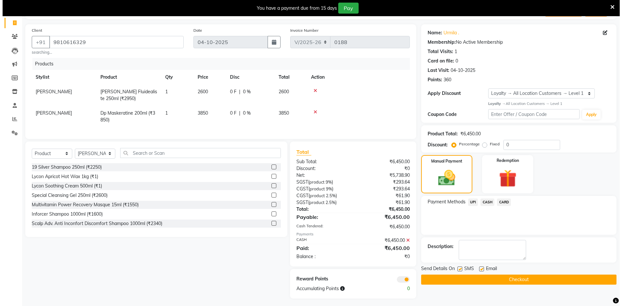
scroll to position [48, 0]
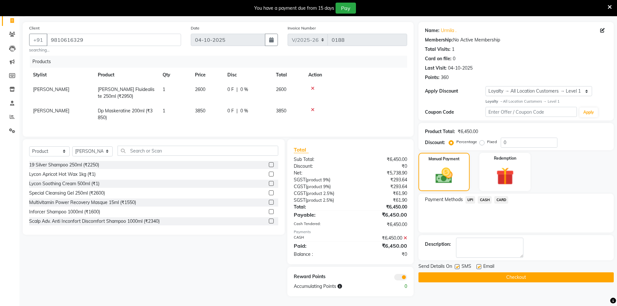
click at [397, 278] on span at bounding box center [400, 277] width 13 height 6
click at [407, 278] on input "checkbox" at bounding box center [407, 278] width 0 height 0
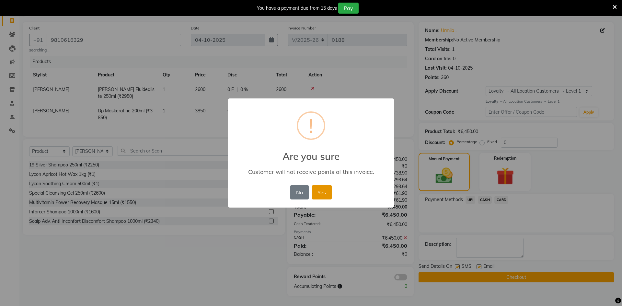
click at [327, 196] on button "Yes" at bounding box center [322, 192] width 20 height 14
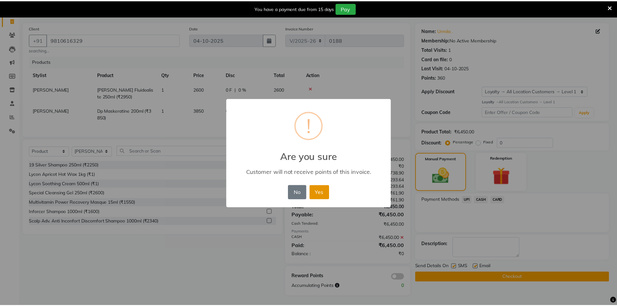
scroll to position [38, 0]
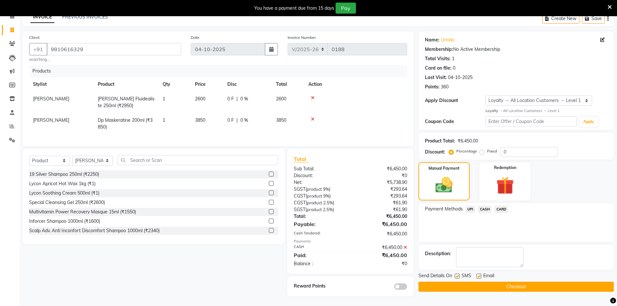
click at [460, 282] on button "Checkout" at bounding box center [515, 287] width 195 height 10
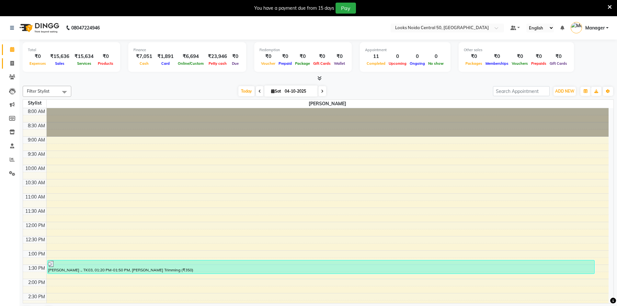
click at [13, 68] on link "Invoice" at bounding box center [10, 63] width 16 height 11
select select "service"
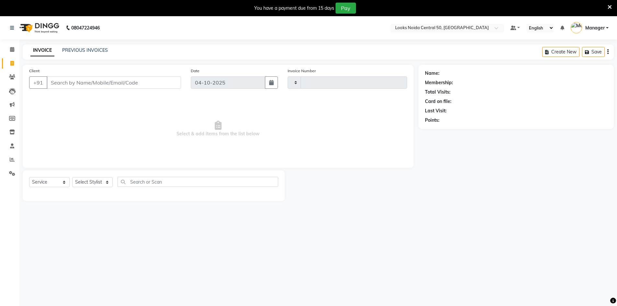
type input "0168"
select select "9051"
click at [12, 64] on icon at bounding box center [12, 63] width 4 height 5
select select "9051"
select select "service"
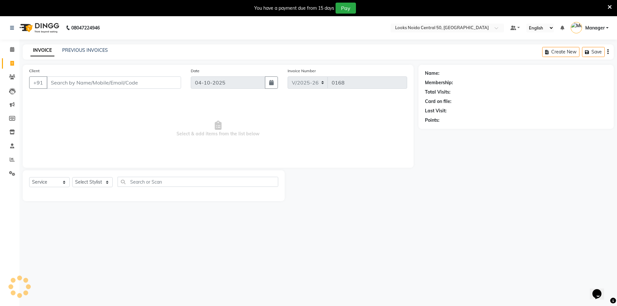
click at [65, 75] on div "Client +91" at bounding box center [105, 80] width 162 height 27
click at [74, 84] on input "Client" at bounding box center [114, 82] width 134 height 12
click at [103, 84] on input "Client" at bounding box center [114, 82] width 134 height 12
type input "9997709916"
click at [179, 84] on button "Add Client" at bounding box center [164, 82] width 33 height 12
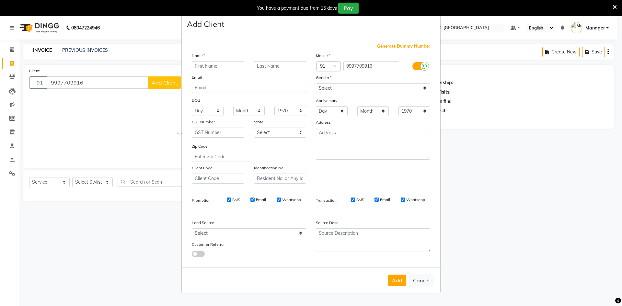
click at [206, 68] on input "text" at bounding box center [218, 66] width 52 height 10
type input "Vasu"
click at [270, 67] on input "text" at bounding box center [280, 66] width 52 height 10
type input "Batra"
click at [328, 86] on select "Select [DEMOGRAPHIC_DATA] [DEMOGRAPHIC_DATA] Other Prefer Not To Say" at bounding box center [373, 88] width 114 height 10
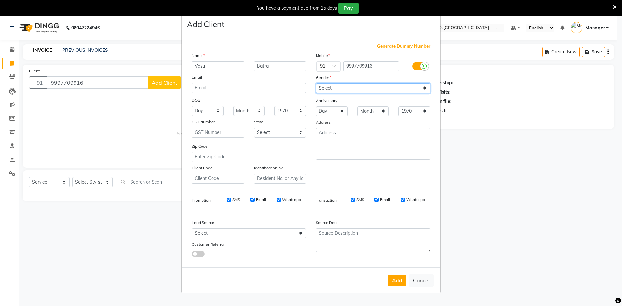
select select "[DEMOGRAPHIC_DATA]"
click at [316, 83] on select "Select [DEMOGRAPHIC_DATA] [DEMOGRAPHIC_DATA] Other Prefer Not To Say" at bounding box center [373, 88] width 114 height 10
click at [394, 278] on button "Add" at bounding box center [397, 281] width 18 height 12
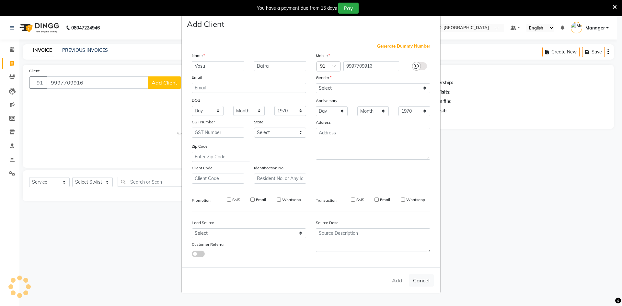
select select
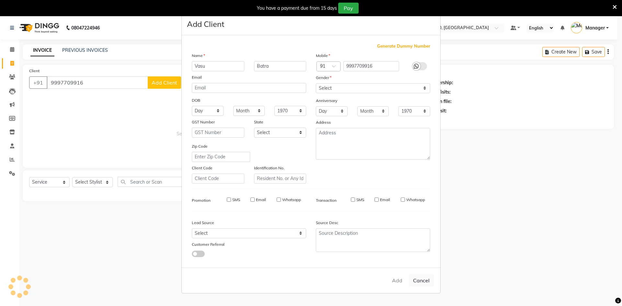
select select
checkbox input "false"
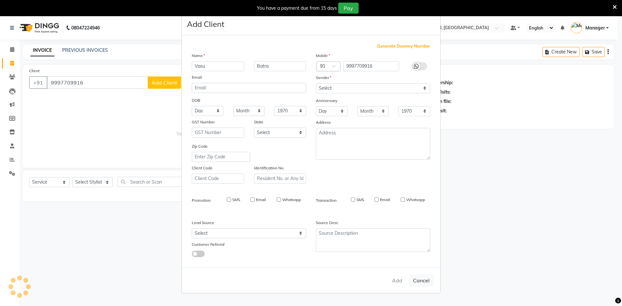
checkbox input "false"
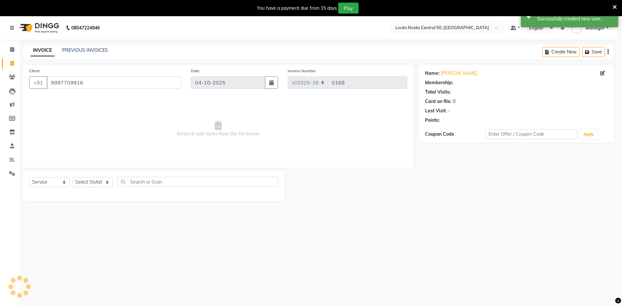
select select "1: Object"
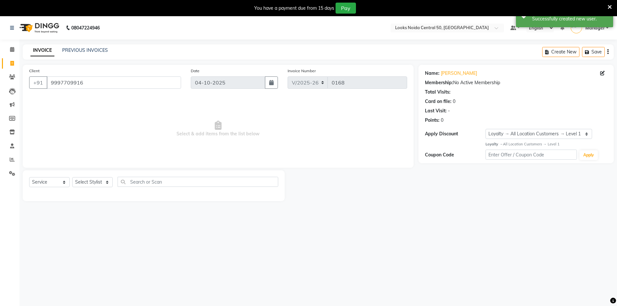
click at [83, 174] on div "Select Service Product Membership Package Voucher Prepaid Gift Card Select Styl…" at bounding box center [154, 185] width 262 height 31
click at [97, 185] on select "Select Stylist [PERSON_NAME] [PERSON_NAME] Azad Counter_Sales [PERSON_NAME] [PE…" at bounding box center [92, 182] width 40 height 10
select select "92619"
click at [72, 177] on select "Select Stylist [PERSON_NAME] [PERSON_NAME] Azad Counter_Sales [PERSON_NAME] [PE…" at bounding box center [92, 182] width 40 height 10
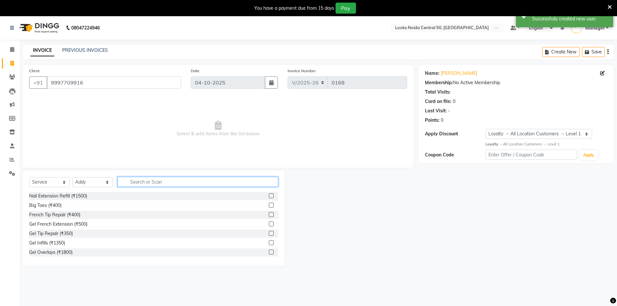
click at [159, 178] on input "text" at bounding box center [198, 182] width 161 height 10
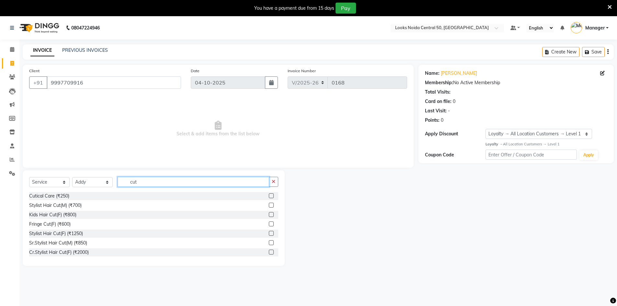
type input "cut"
click at [269, 242] on label at bounding box center [271, 242] width 5 height 5
click at [269, 242] on input "checkbox" at bounding box center [271, 243] width 4 height 4
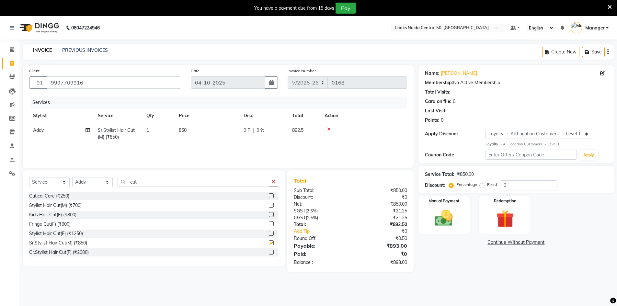
checkbox input "false"
click at [179, 182] on input "cut" at bounding box center [194, 182] width 152 height 10
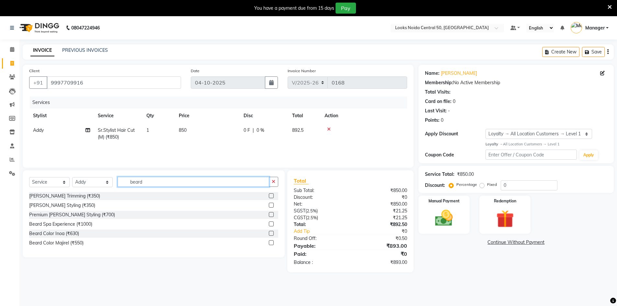
type input "beard"
click at [271, 214] on label at bounding box center [271, 214] width 5 height 5
click at [271, 214] on input "checkbox" at bounding box center [271, 215] width 4 height 4
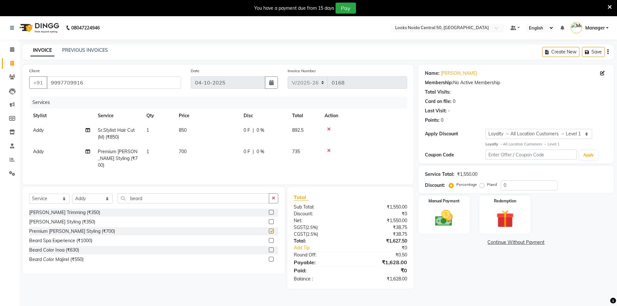
checkbox input "false"
click at [201, 122] on th "Price" at bounding box center [207, 115] width 65 height 15
click at [215, 129] on td "850" at bounding box center [207, 133] width 65 height 21
select select "92619"
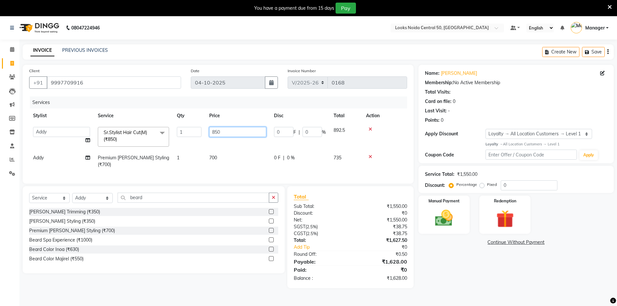
drag, startPoint x: 227, startPoint y: 129, endPoint x: 170, endPoint y: 132, distance: 57.7
click at [170, 132] on tr "[PERSON_NAME] [PERSON_NAME] Azad Counter_Sales [PERSON_NAME] [PERSON_NAME] Maah…" at bounding box center [218, 137] width 378 height 28
type input "900"
click at [459, 281] on main "INVOICE PREVIOUS INVOICES Create New Save Client [PHONE_NUMBER] Date [DATE] Inv…" at bounding box center [318, 171] width 598 height 254
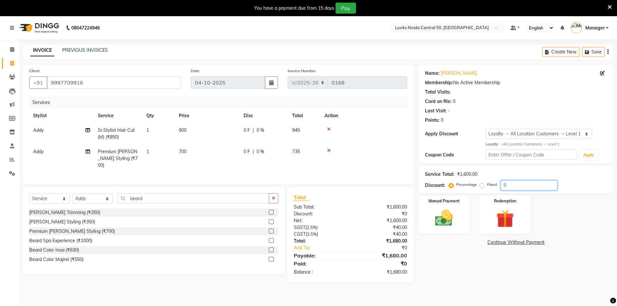
click at [540, 185] on input "0" at bounding box center [529, 185] width 57 height 10
type input "25"
click at [455, 221] on img at bounding box center [444, 218] width 30 height 21
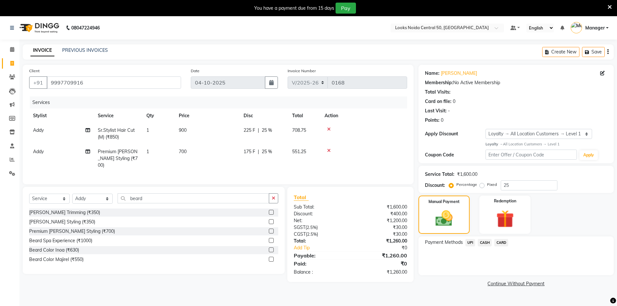
click at [471, 245] on span "UPI" at bounding box center [470, 242] width 10 height 7
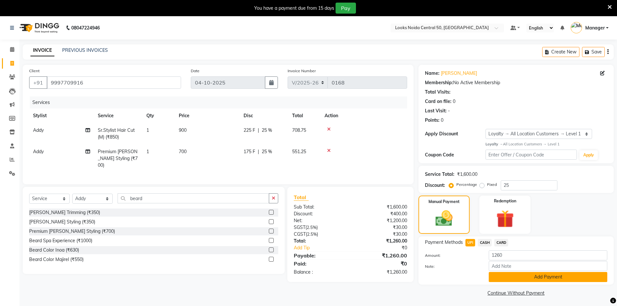
click at [510, 281] on button "Add Payment" at bounding box center [548, 277] width 119 height 10
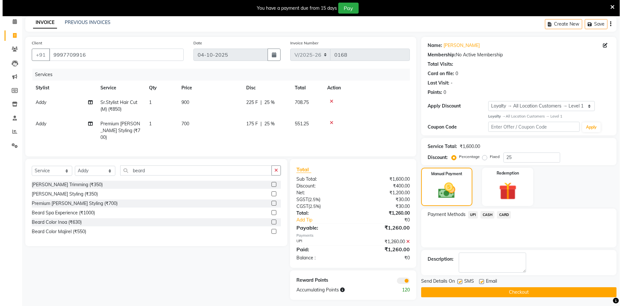
scroll to position [29, 0]
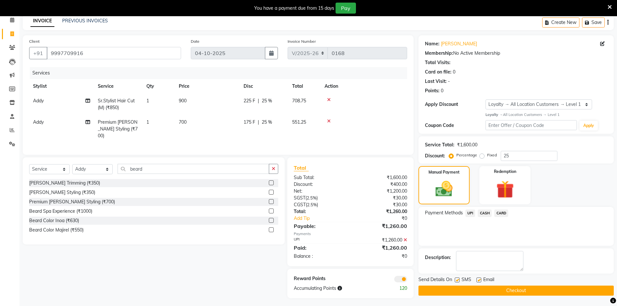
click at [400, 278] on span at bounding box center [400, 279] width 13 height 6
click at [407, 280] on input "checkbox" at bounding box center [407, 280] width 0 height 0
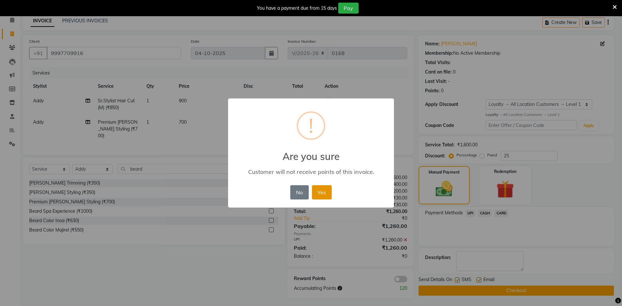
click at [330, 196] on button "Yes" at bounding box center [322, 192] width 20 height 14
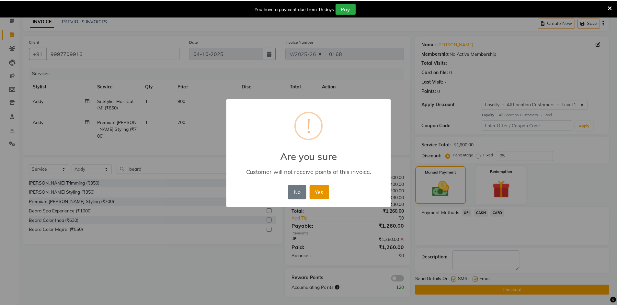
scroll to position [29, 0]
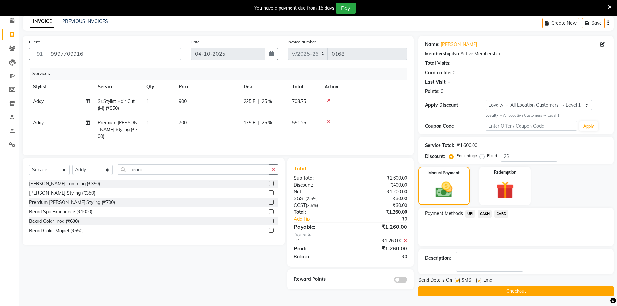
click at [502, 291] on button "Checkout" at bounding box center [515, 291] width 195 height 10
